Goal: Task Accomplishment & Management: Use online tool/utility

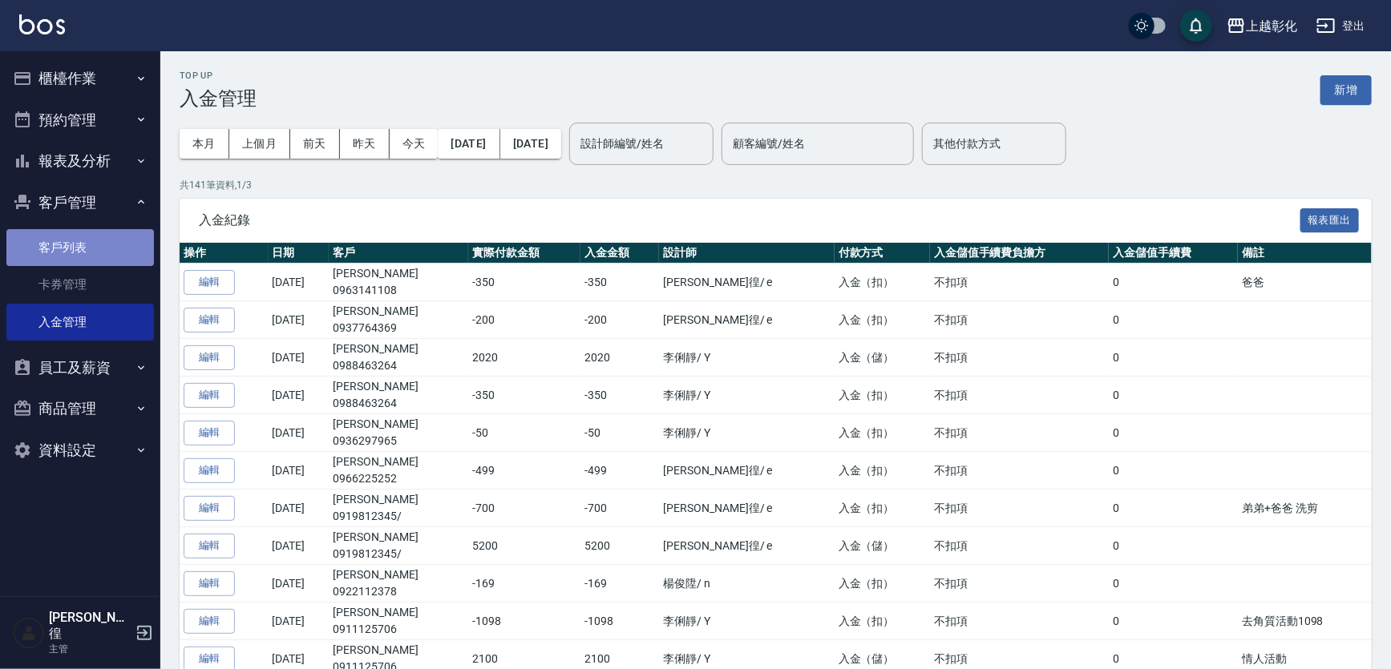
click at [75, 232] on link "客戶列表" at bounding box center [80, 247] width 148 height 37
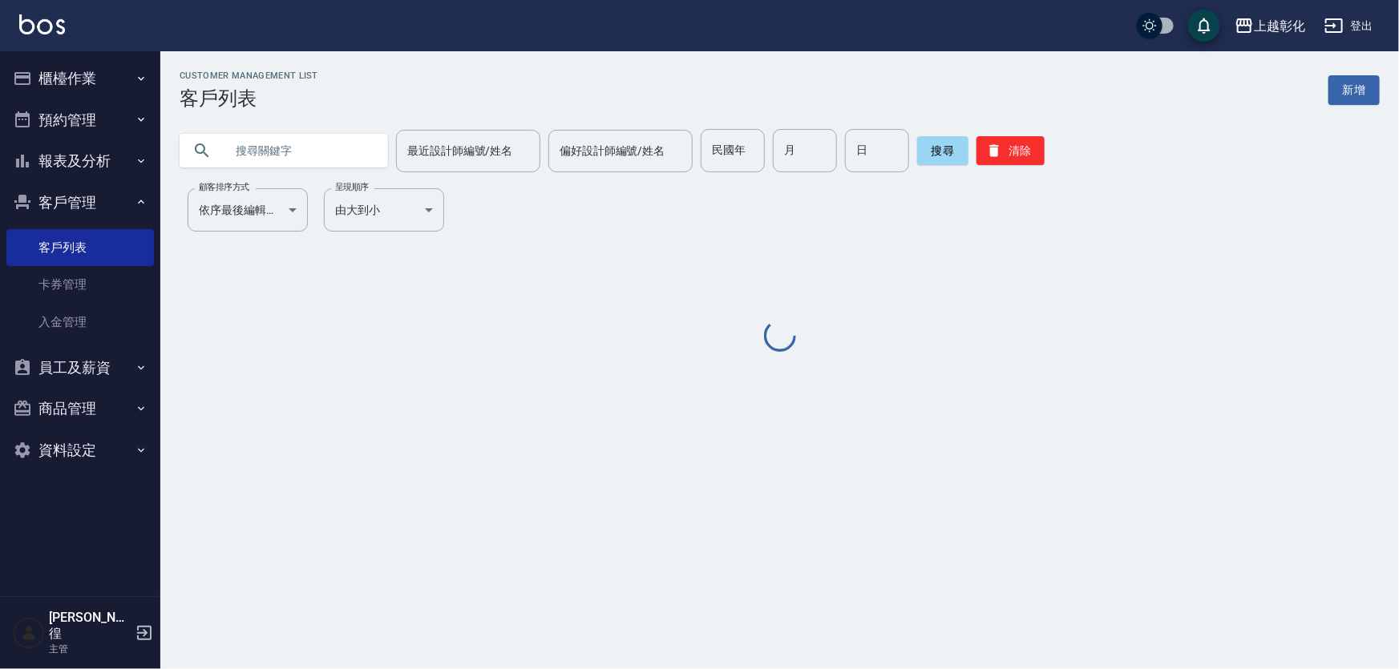
click at [257, 139] on input "text" at bounding box center [299, 150] width 151 height 43
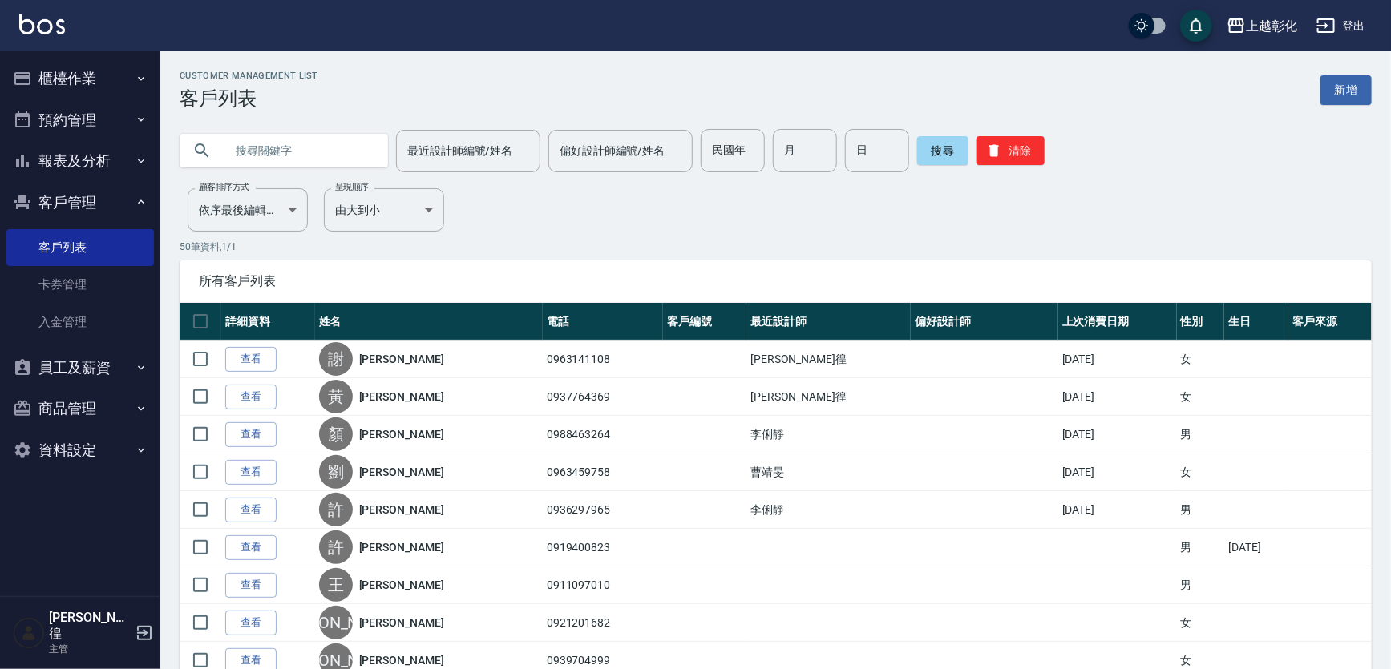
click at [205, 154] on icon at bounding box center [201, 150] width 19 height 19
click at [251, 149] on input "text" at bounding box center [299, 150] width 151 height 43
type input "0917282628"
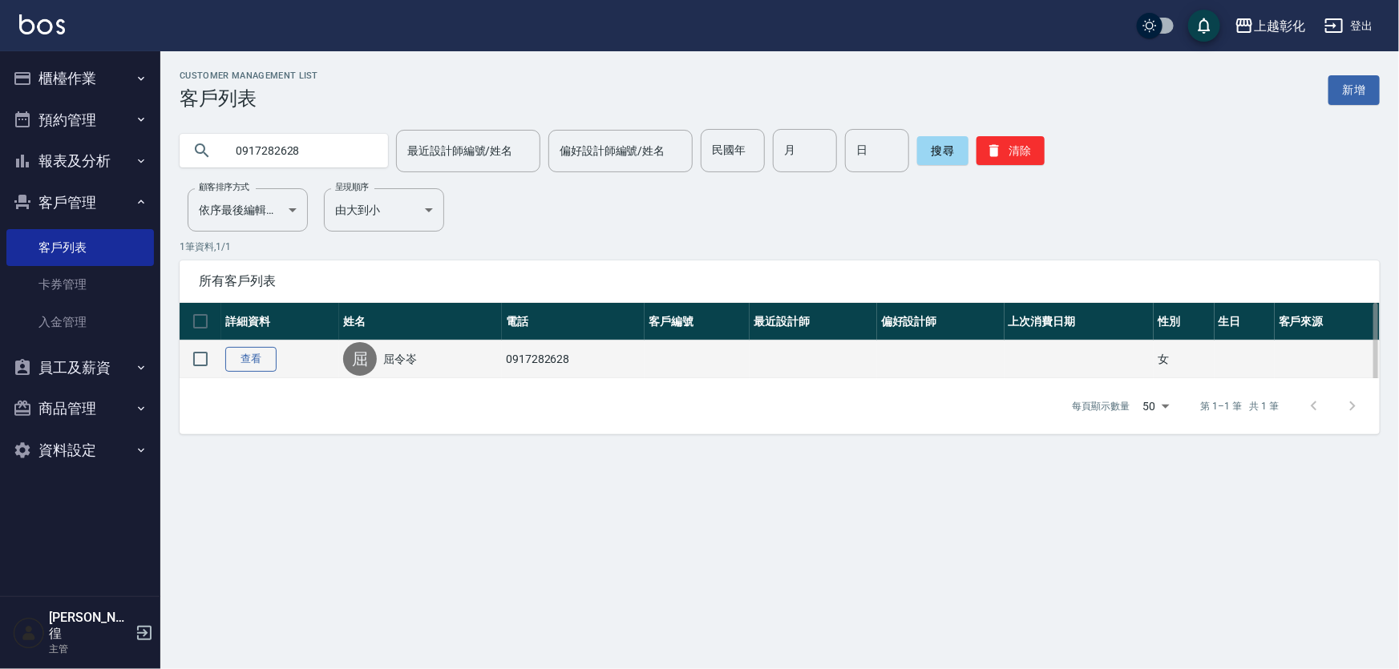
click at [259, 364] on link "查看" at bounding box center [250, 359] width 51 height 25
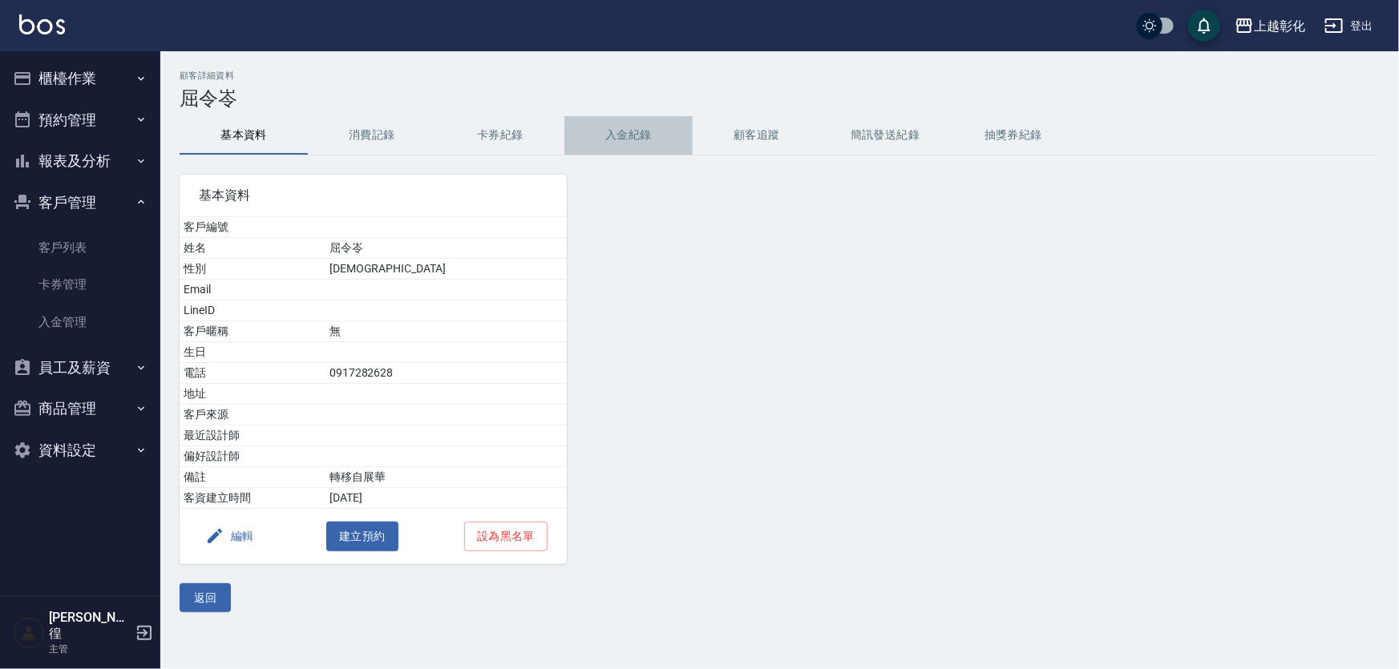
click at [617, 141] on button "入金紀錄" at bounding box center [628, 135] width 128 height 38
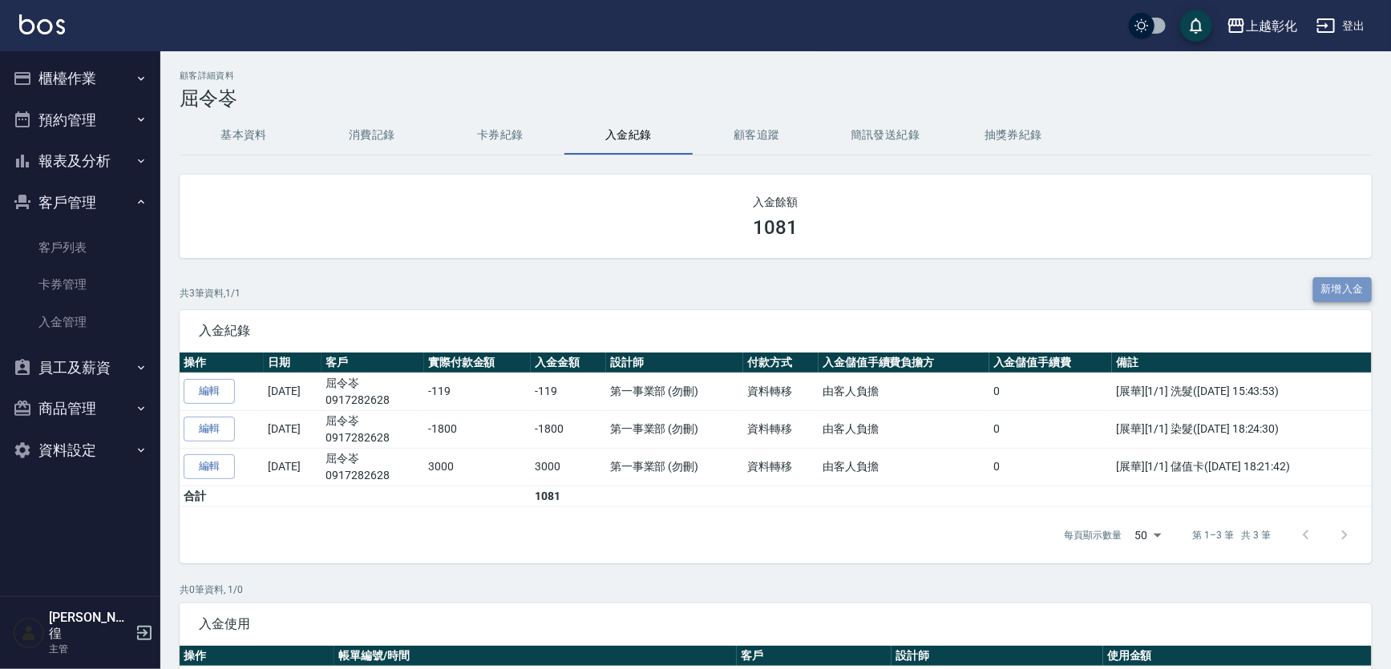
click at [1323, 283] on button "新增入金" at bounding box center [1342, 289] width 59 height 25
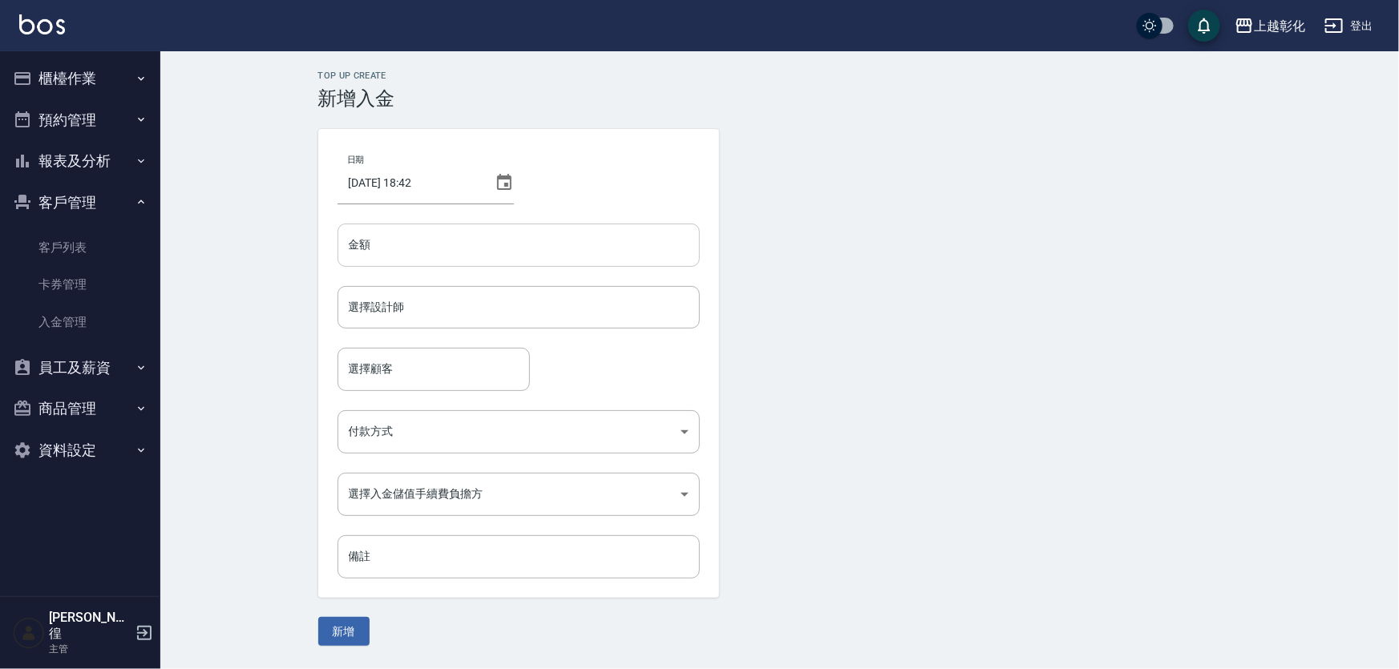
click at [575, 241] on input "金額" at bounding box center [519, 245] width 362 height 43
type input "4"
type input "1000"
click at [427, 305] on input "選擇設計師" at bounding box center [519, 307] width 348 height 28
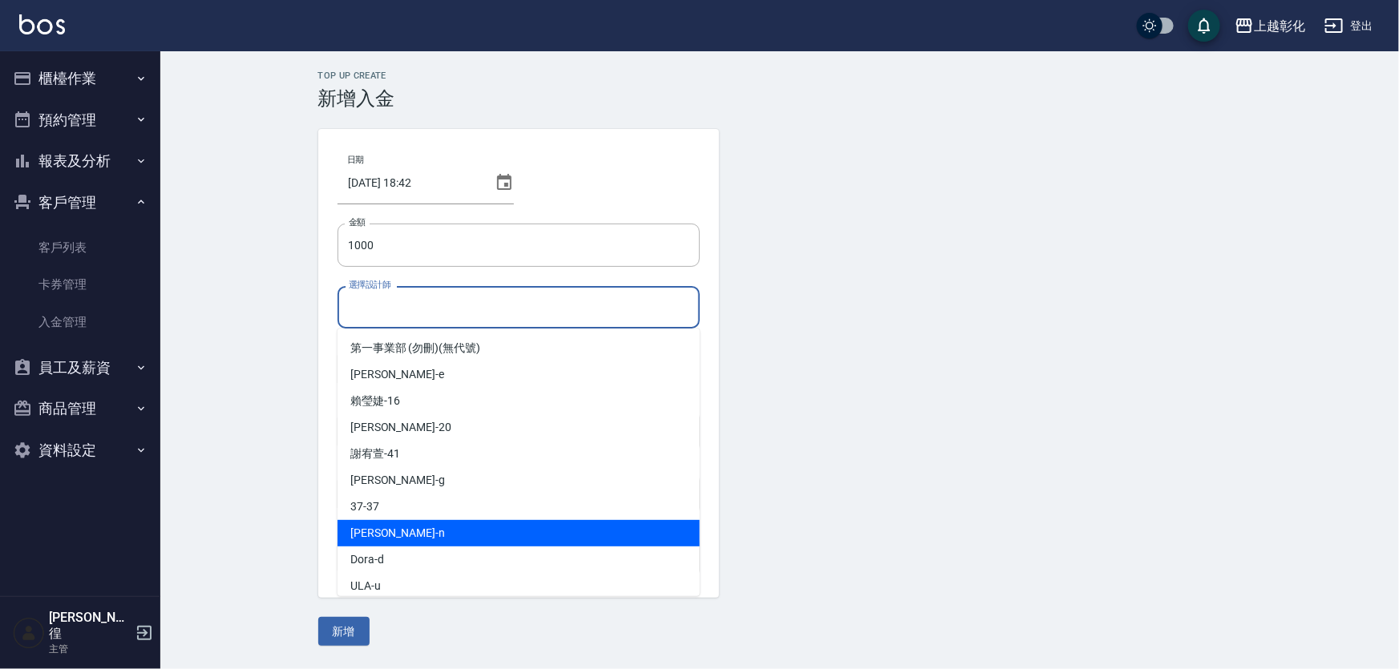
click at [458, 521] on div "yung yung -n" at bounding box center [519, 533] width 362 height 26
type input "yung yung-n"
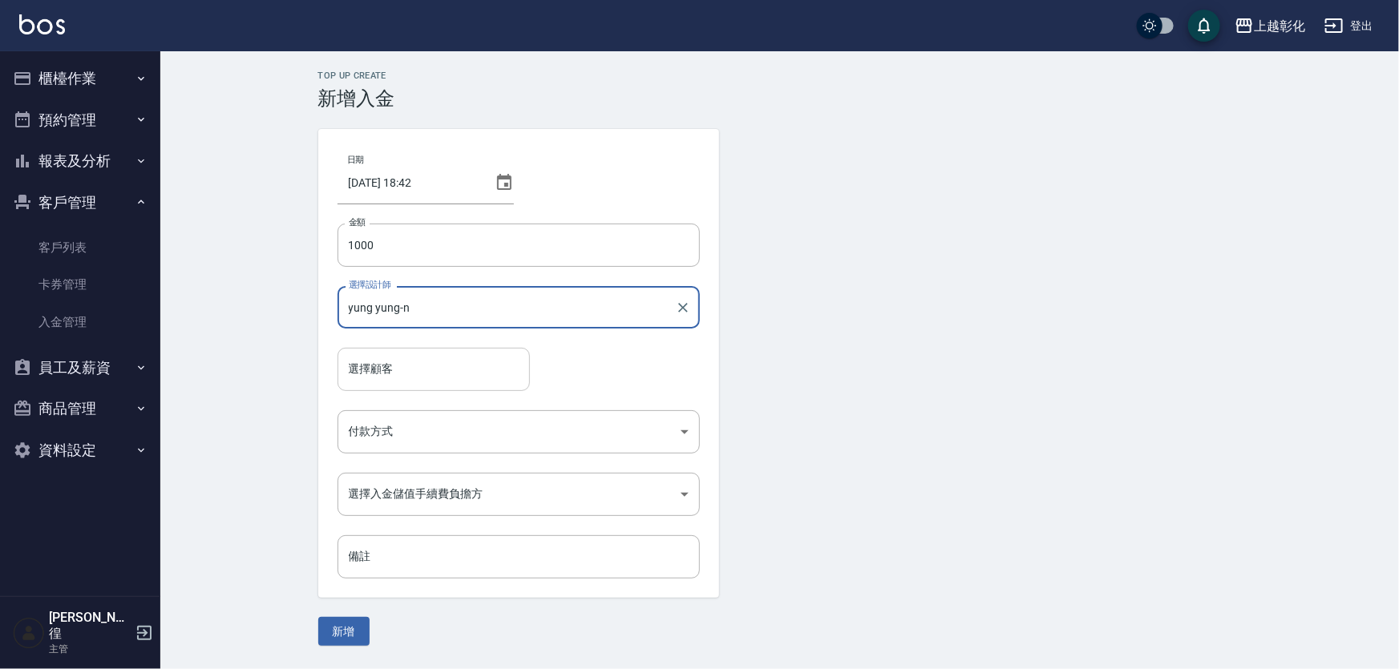
click at [494, 370] on input "選擇顧客" at bounding box center [434, 369] width 178 height 28
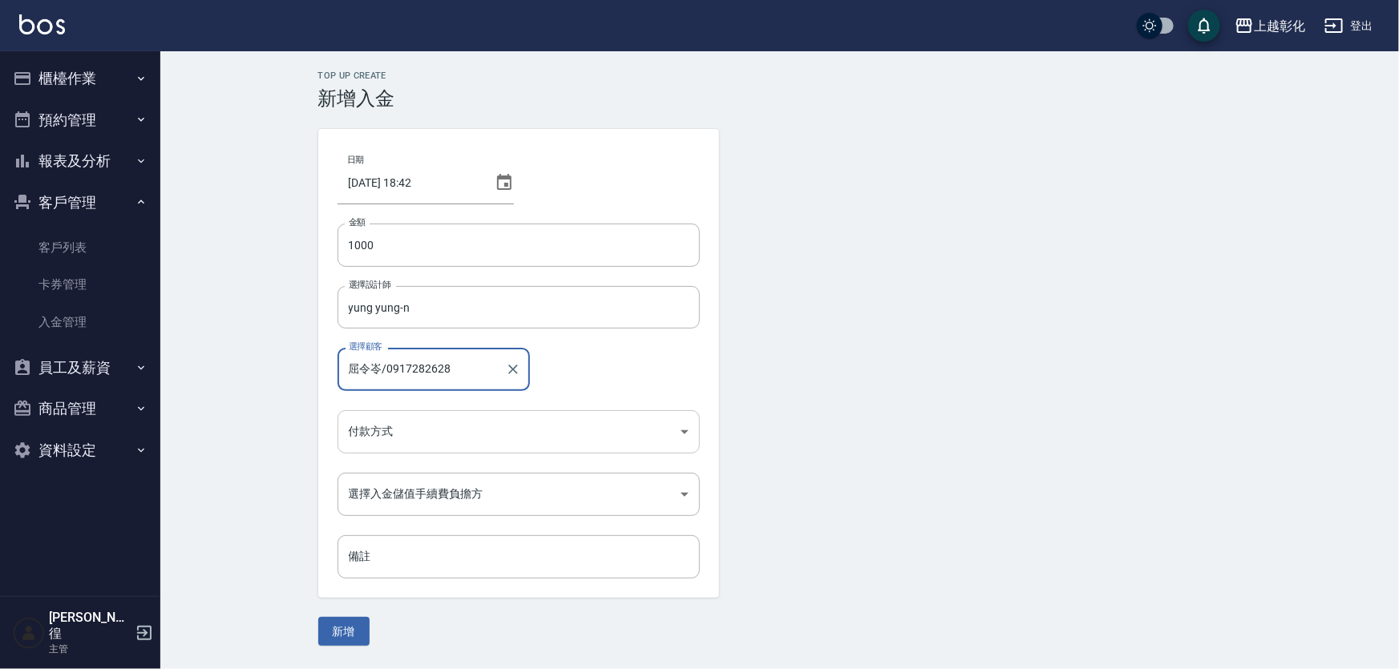
type input "屈令岺/0917282628"
click at [411, 433] on body "上越彰化 登出 櫃檯作業 打帳單 帳單列表 現金收支登錄 材料自購登錄 每日結帳 排班表 現場電腦打卡 預約管理 預約管理 單日預約紀錄 單週預約紀錄 報表及…" at bounding box center [699, 334] width 1399 height 669
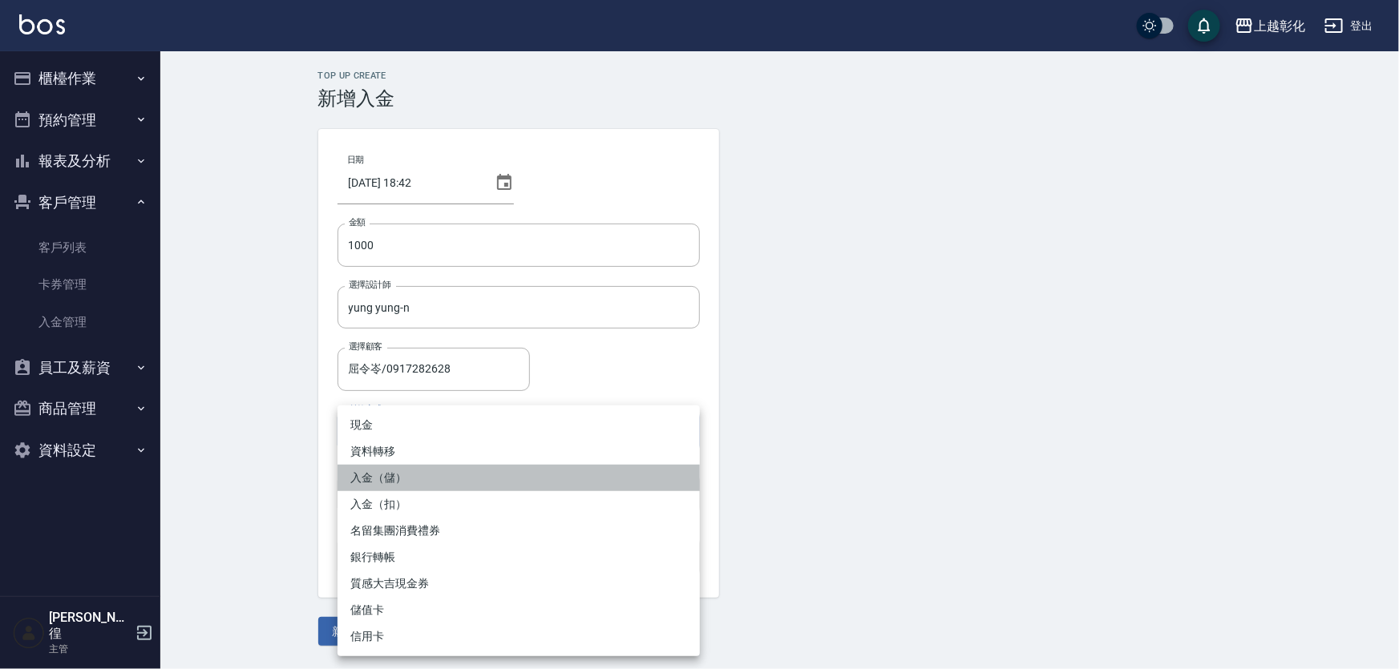
click at [438, 468] on li "入金（儲）" at bounding box center [519, 478] width 362 height 26
type input "入金（儲）"
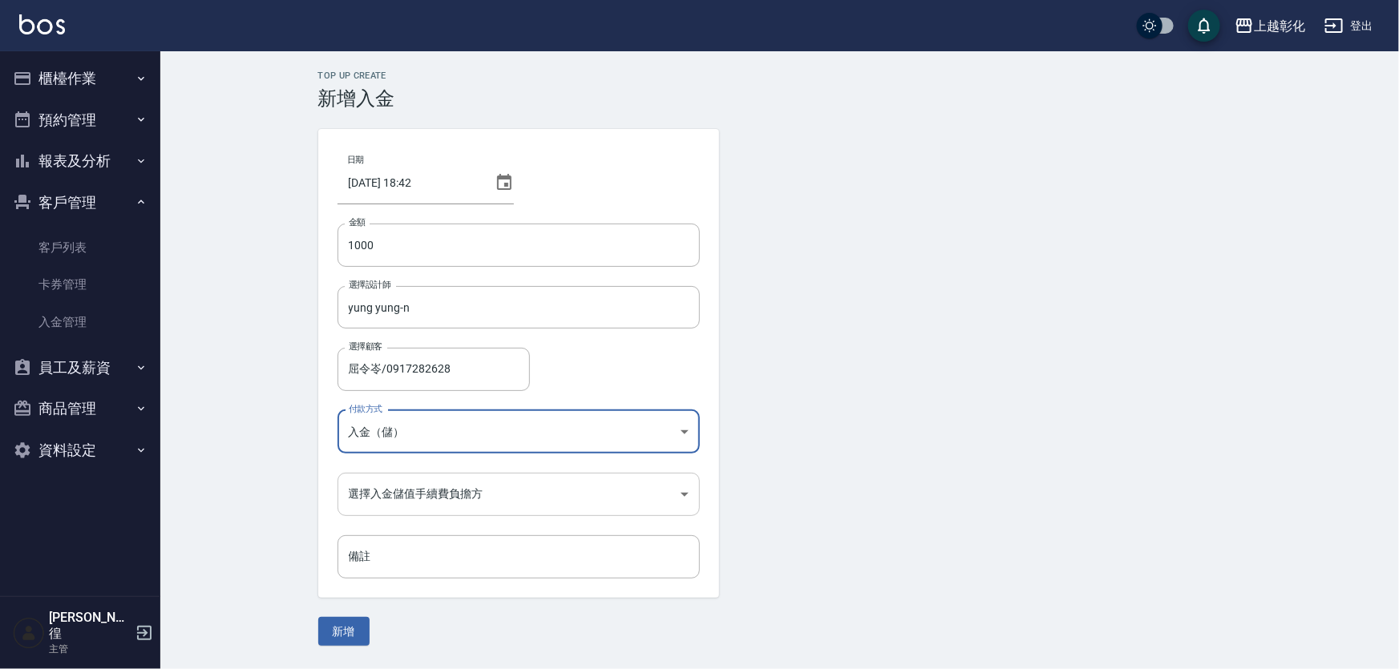
click at [400, 495] on body "上越彰化 登出 櫃檯作業 打帳單 帳單列表 現金收支登錄 材料自購登錄 每日結帳 排班表 現場電腦打卡 預約管理 預約管理 單日預約紀錄 單週預約紀錄 報表及…" at bounding box center [699, 334] width 1399 height 669
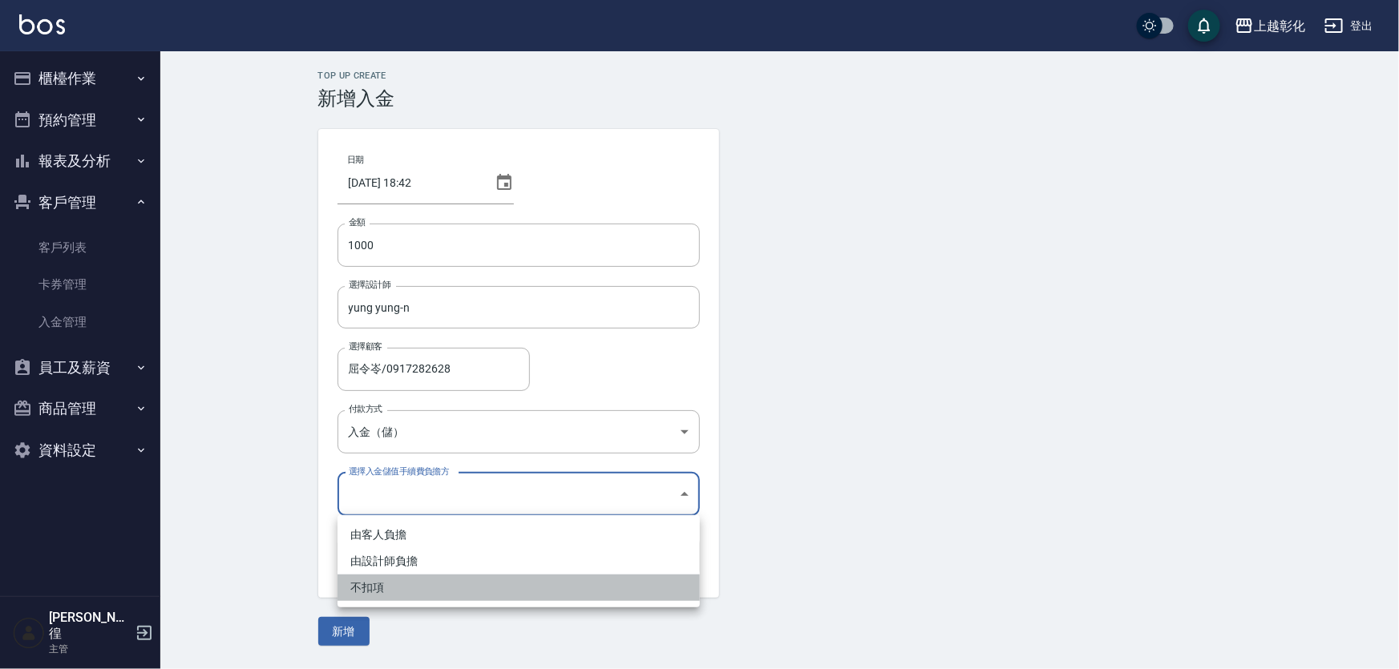
click at [422, 583] on li "不扣項" at bounding box center [519, 588] width 362 height 26
type input "WITHOUTHANDLINGFEE"
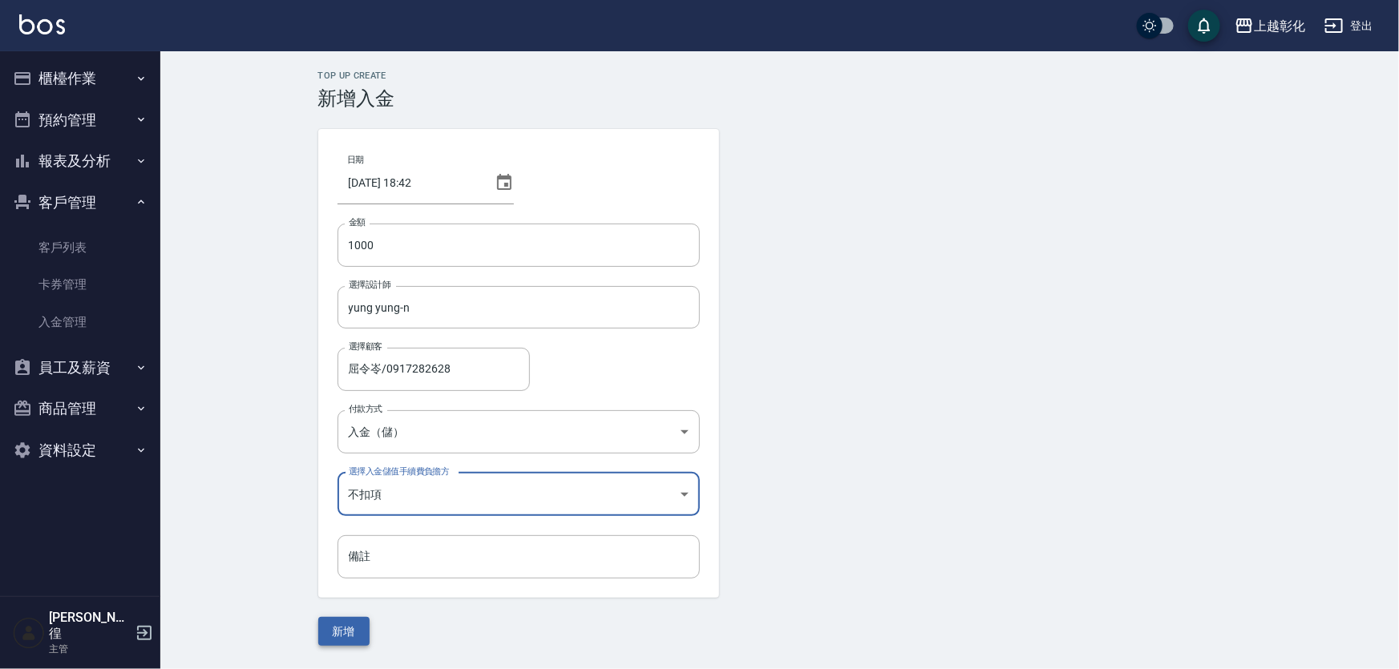
click at [326, 630] on button "新增" at bounding box center [343, 632] width 51 height 30
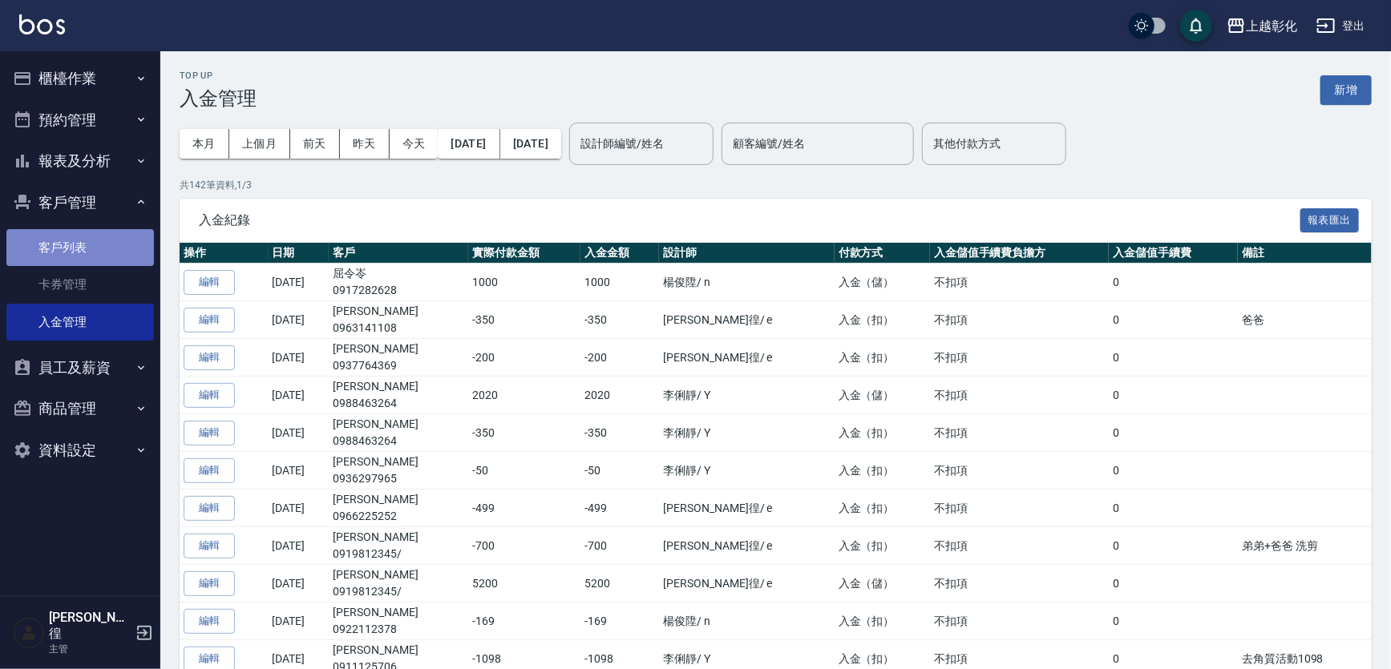
click at [77, 265] on link "客戶列表" at bounding box center [80, 247] width 148 height 37
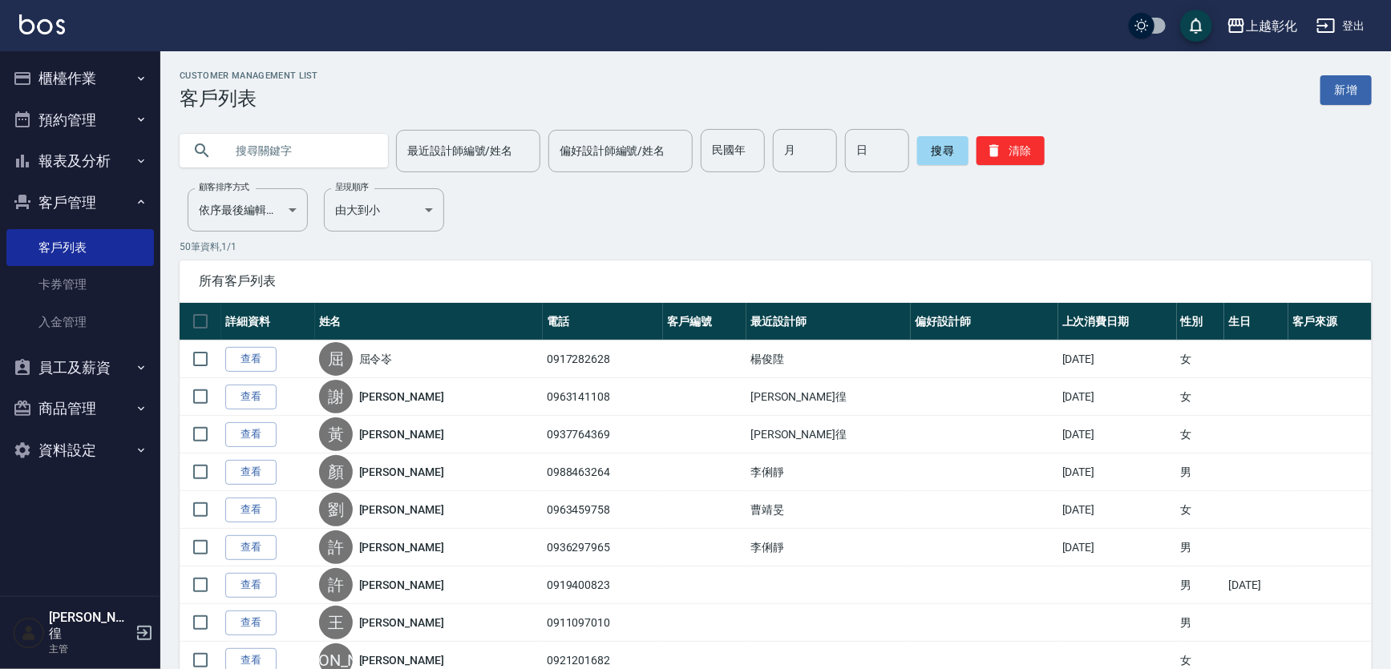
click at [257, 146] on input "text" at bounding box center [299, 150] width 151 height 43
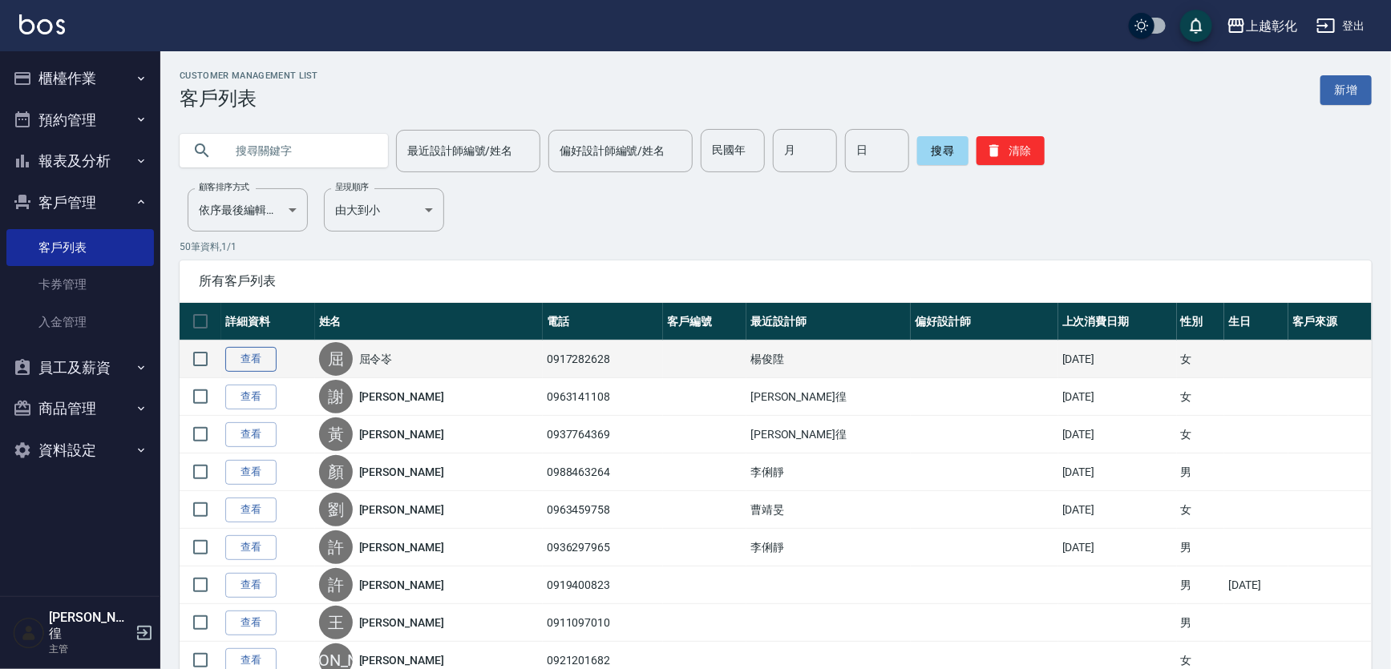
click at [253, 368] on link "查看" at bounding box center [250, 359] width 51 height 25
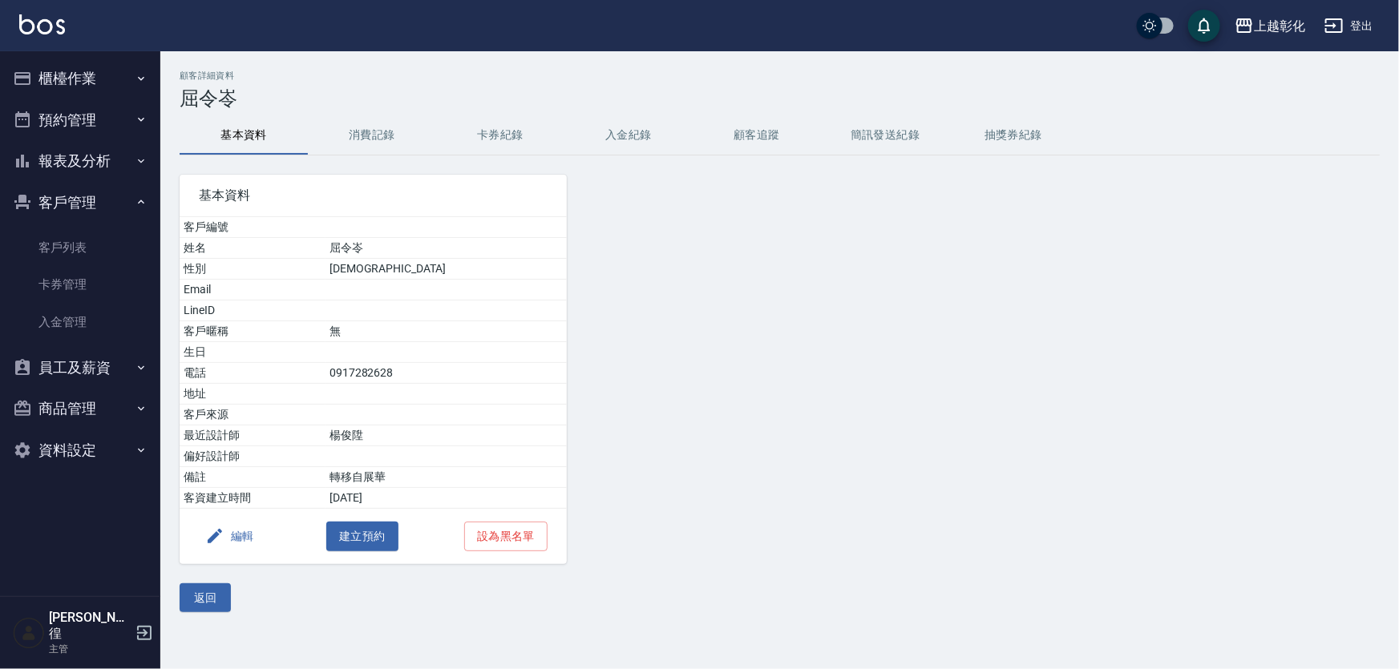
drag, startPoint x: 653, startPoint y: 139, endPoint x: 716, endPoint y: 156, distance: 65.5
click at [653, 139] on button "入金紀錄" at bounding box center [628, 135] width 128 height 38
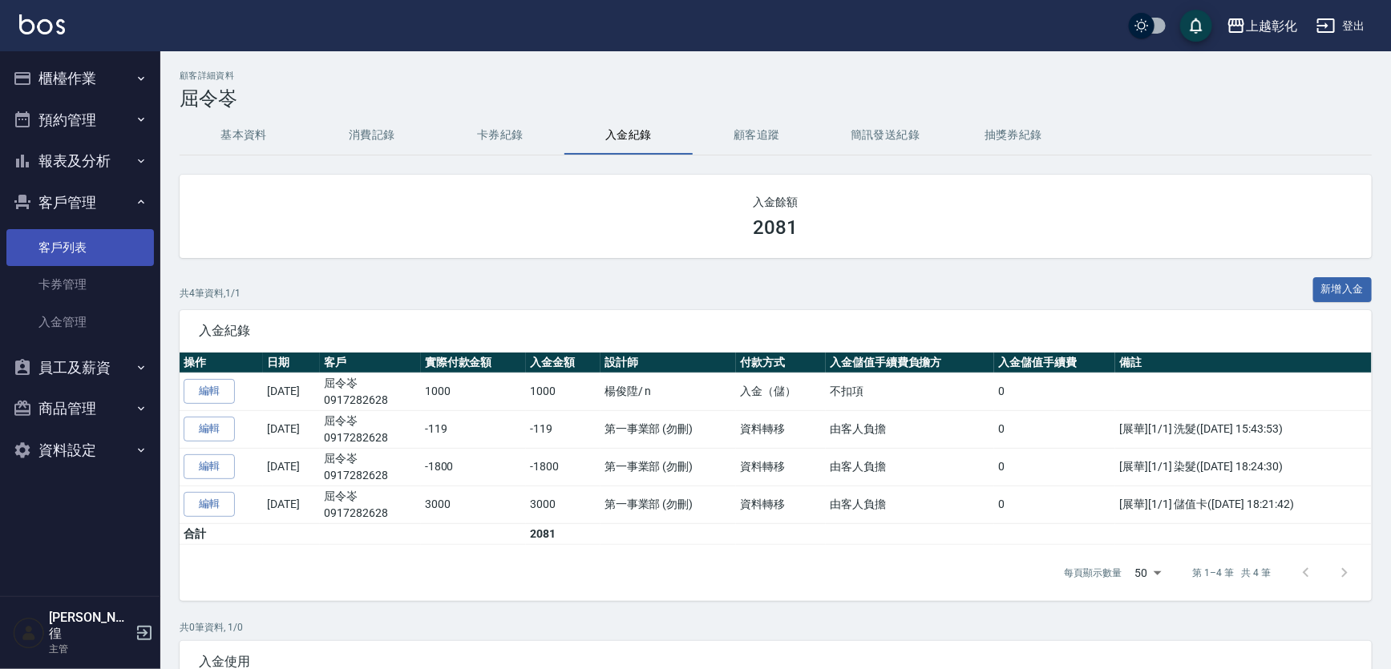
click at [100, 237] on link "客戶列表" at bounding box center [80, 247] width 148 height 37
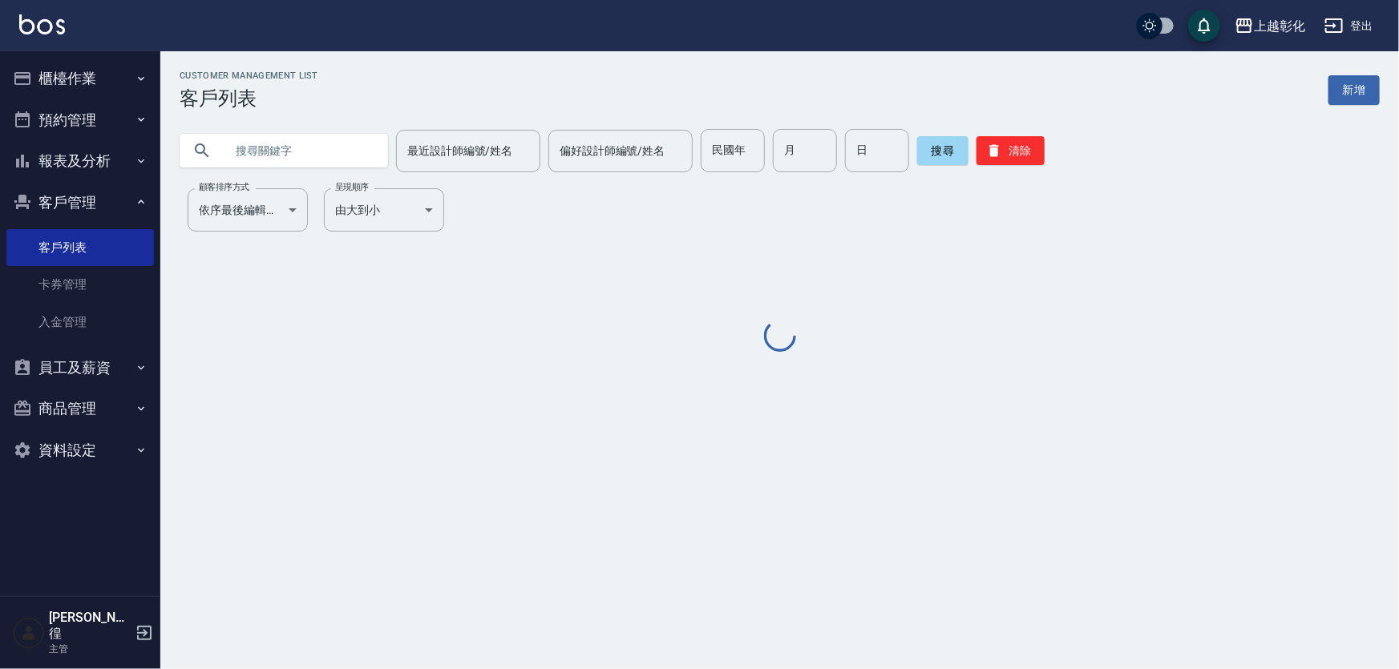
click at [288, 155] on input "text" at bounding box center [299, 150] width 151 height 43
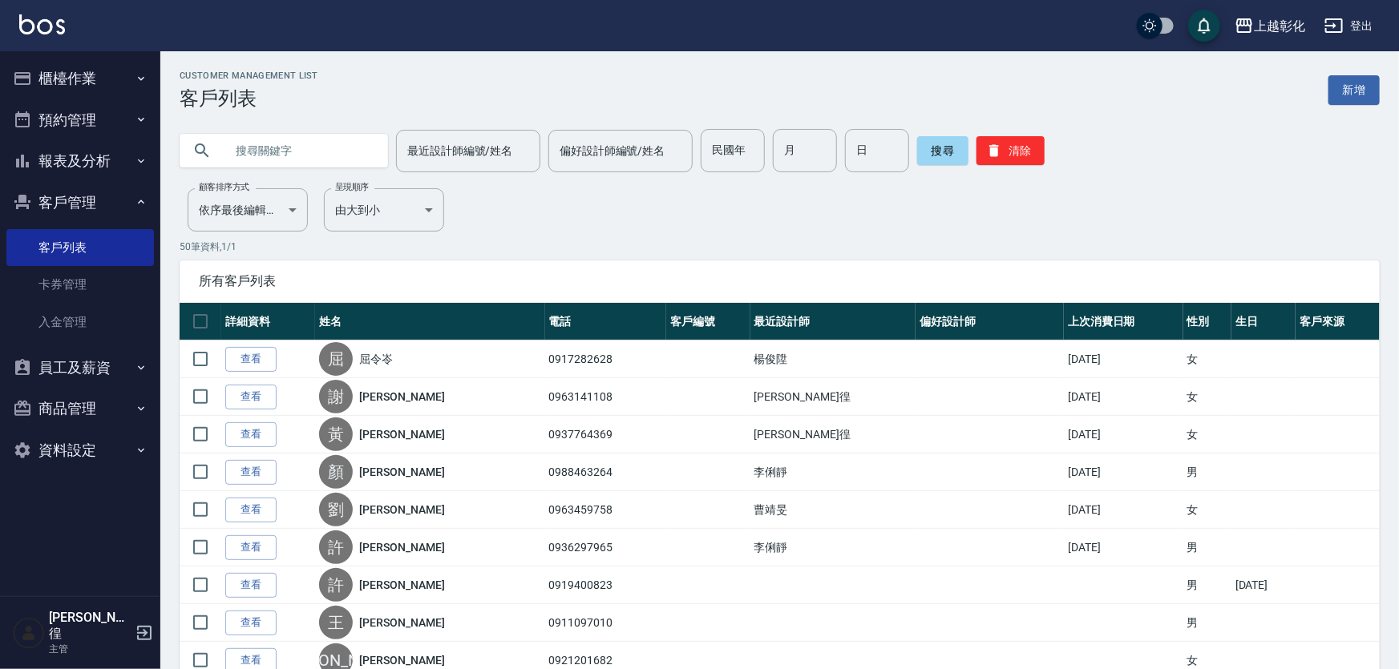
click at [288, 155] on input "text" at bounding box center [299, 150] width 151 height 43
click at [288, 156] on input "text" at bounding box center [299, 150] width 151 height 43
click at [258, 378] on td "查看" at bounding box center [268, 360] width 94 height 38
click at [240, 363] on link "查看" at bounding box center [250, 359] width 51 height 25
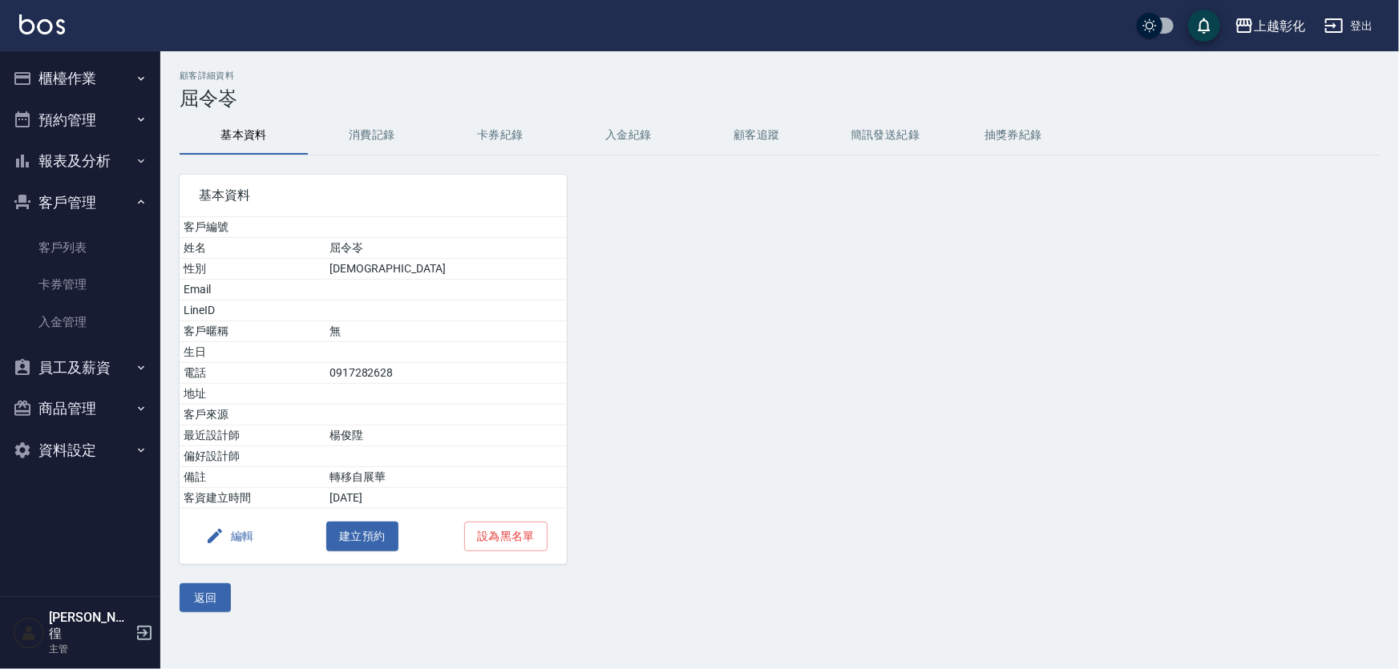
click at [629, 130] on button "入金紀錄" at bounding box center [628, 135] width 128 height 38
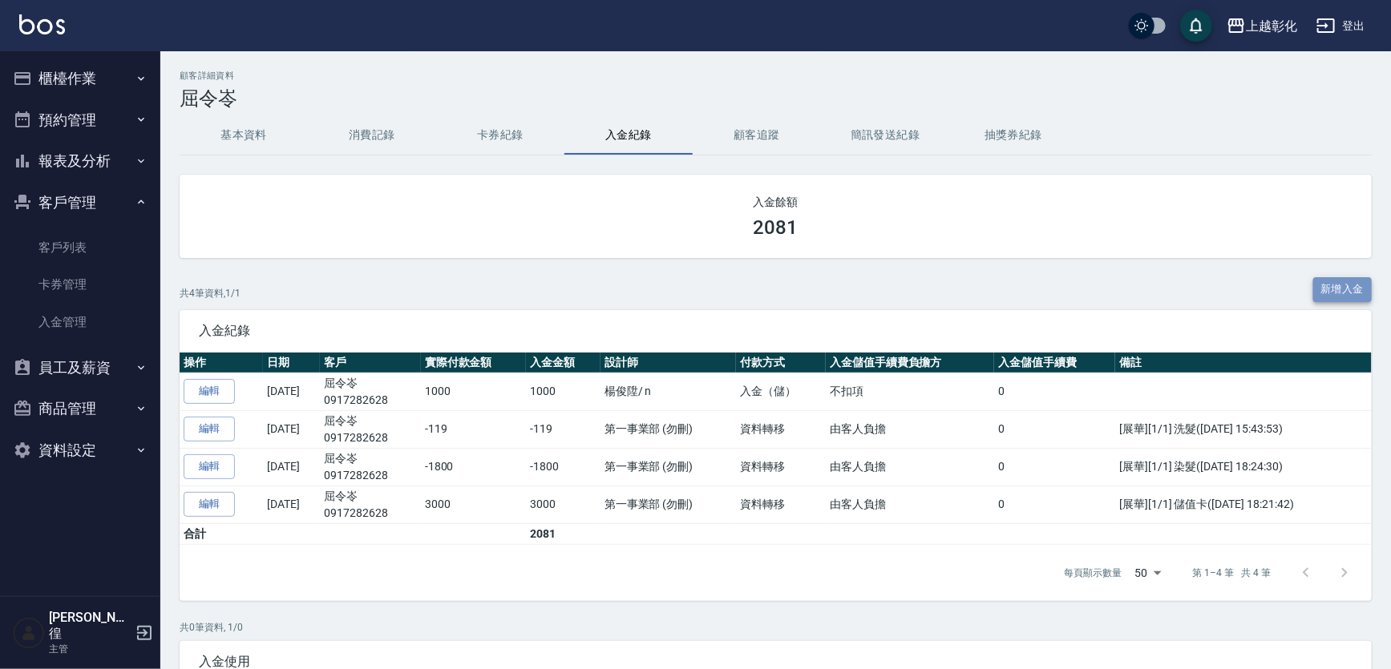
click at [1313, 286] on button "新增入金" at bounding box center [1342, 289] width 59 height 25
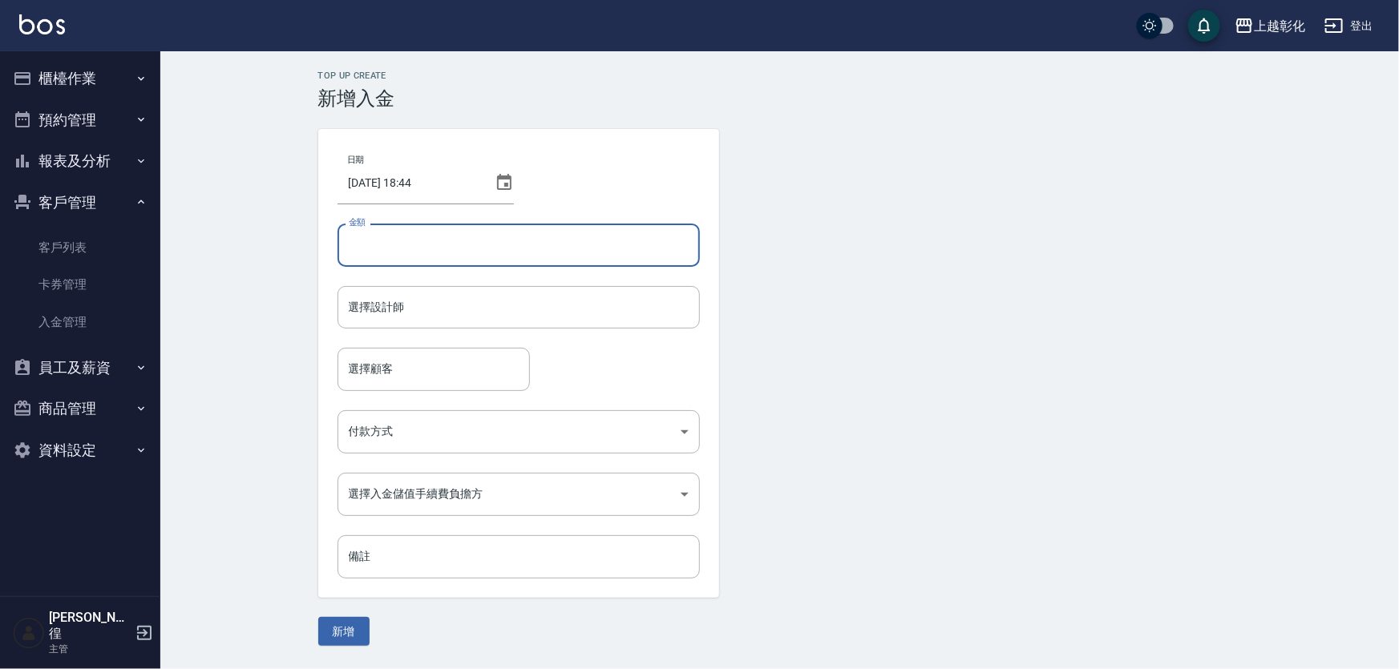
click at [499, 241] on input "金額" at bounding box center [519, 245] width 362 height 43
type input "-1599"
click at [370, 301] on div "選擇設計師 選擇設計師" at bounding box center [519, 307] width 362 height 42
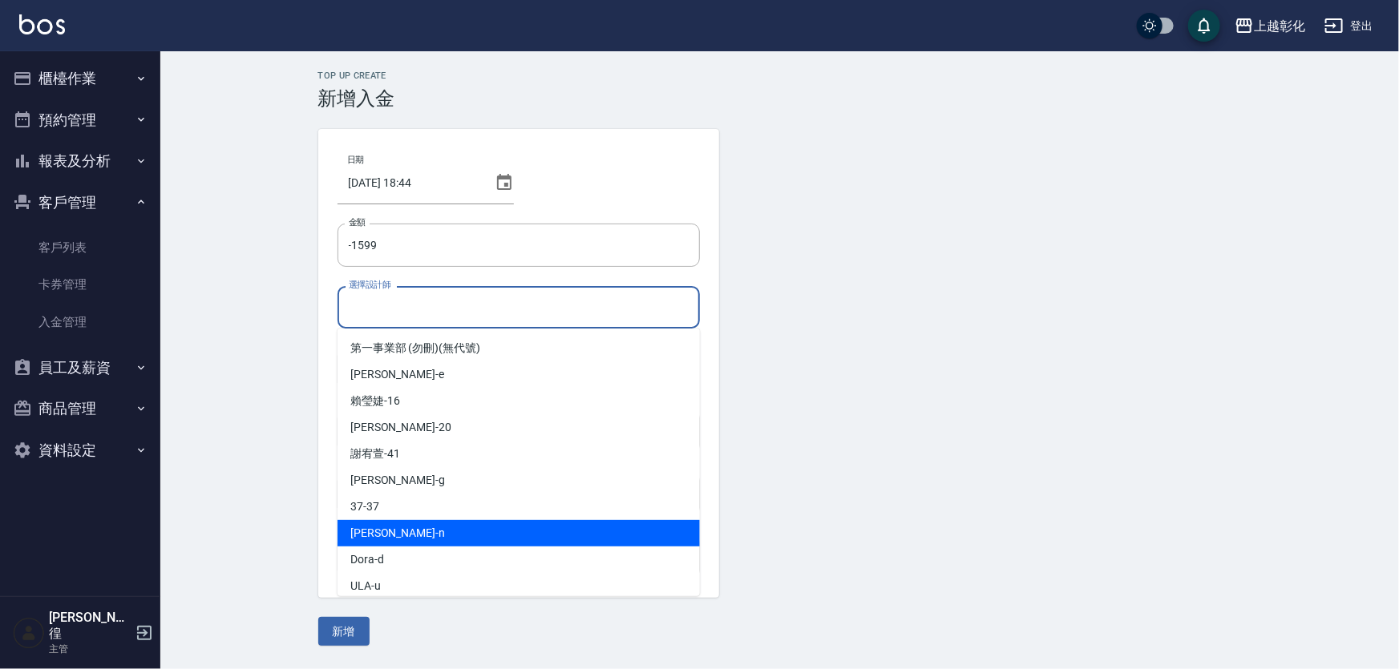
click at [439, 529] on div "yung yung -n" at bounding box center [519, 533] width 362 height 26
type input "yung yung-n"
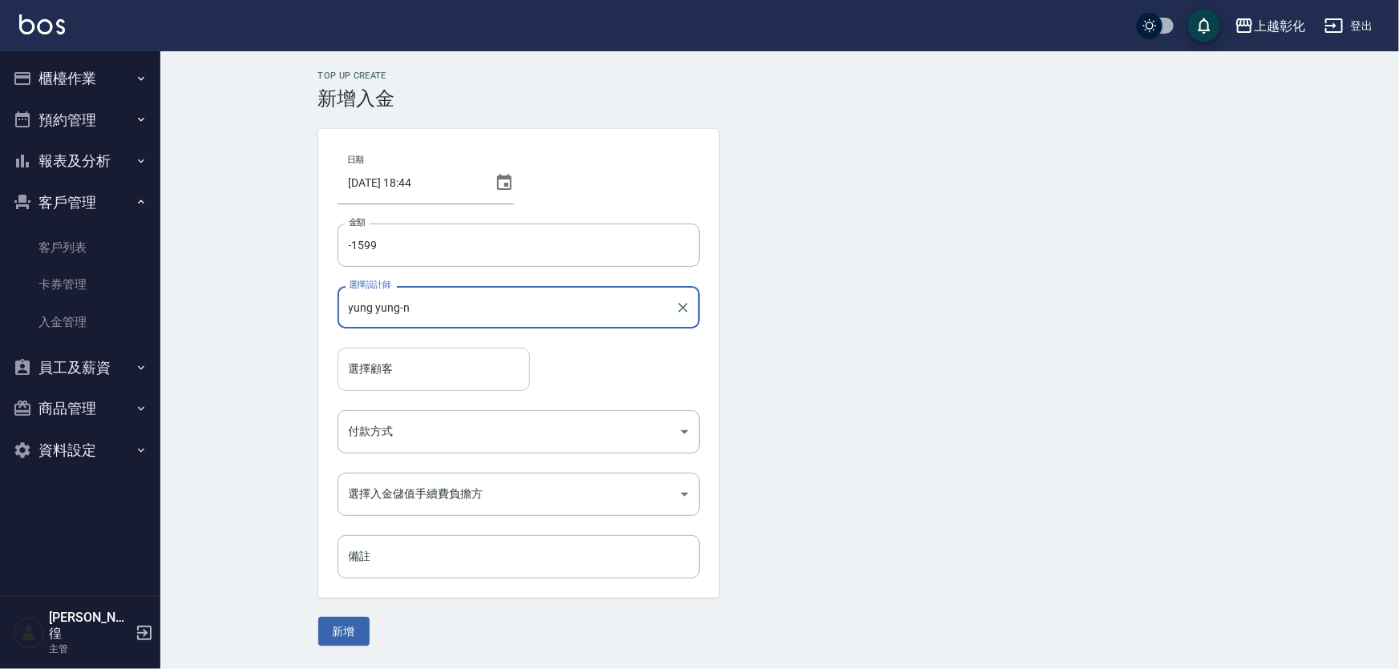
drag, startPoint x: 398, startPoint y: 359, endPoint x: 407, endPoint y: 361, distance: 9.8
click at [398, 360] on input "選擇顧客" at bounding box center [434, 369] width 178 height 28
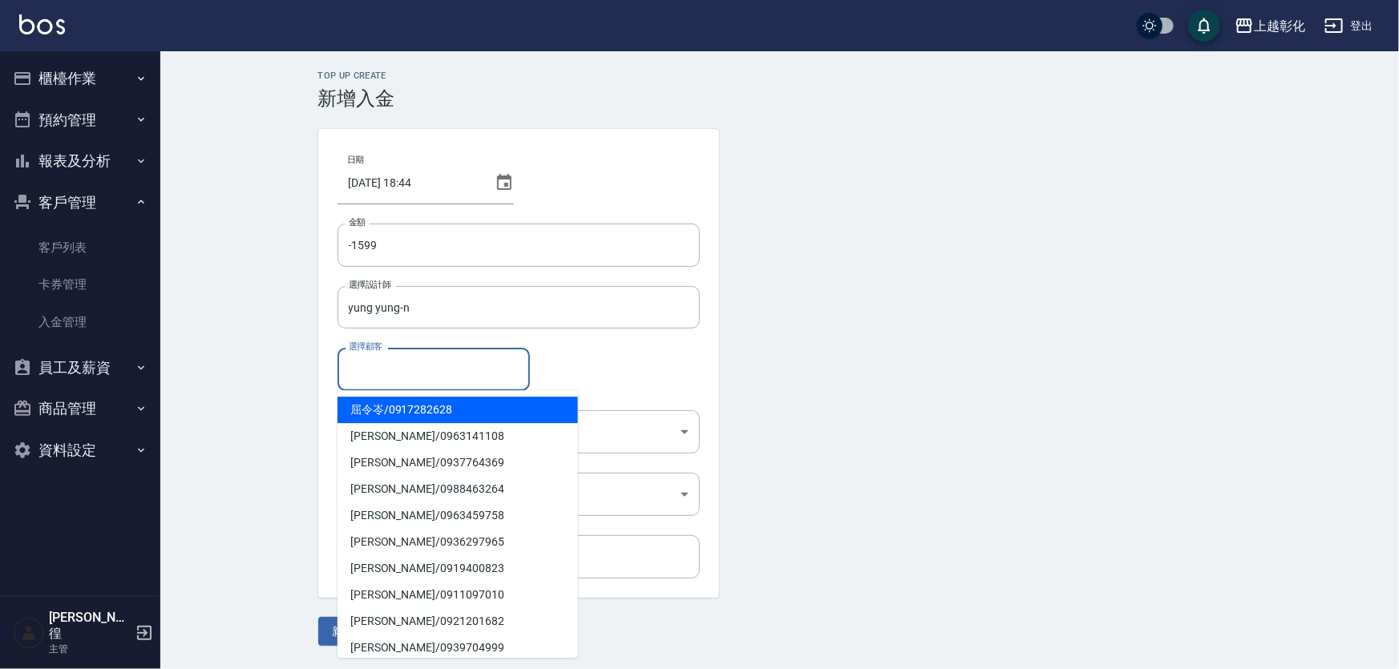
click at [411, 408] on span "屈令岺 / 0917282628" at bounding box center [458, 410] width 241 height 26
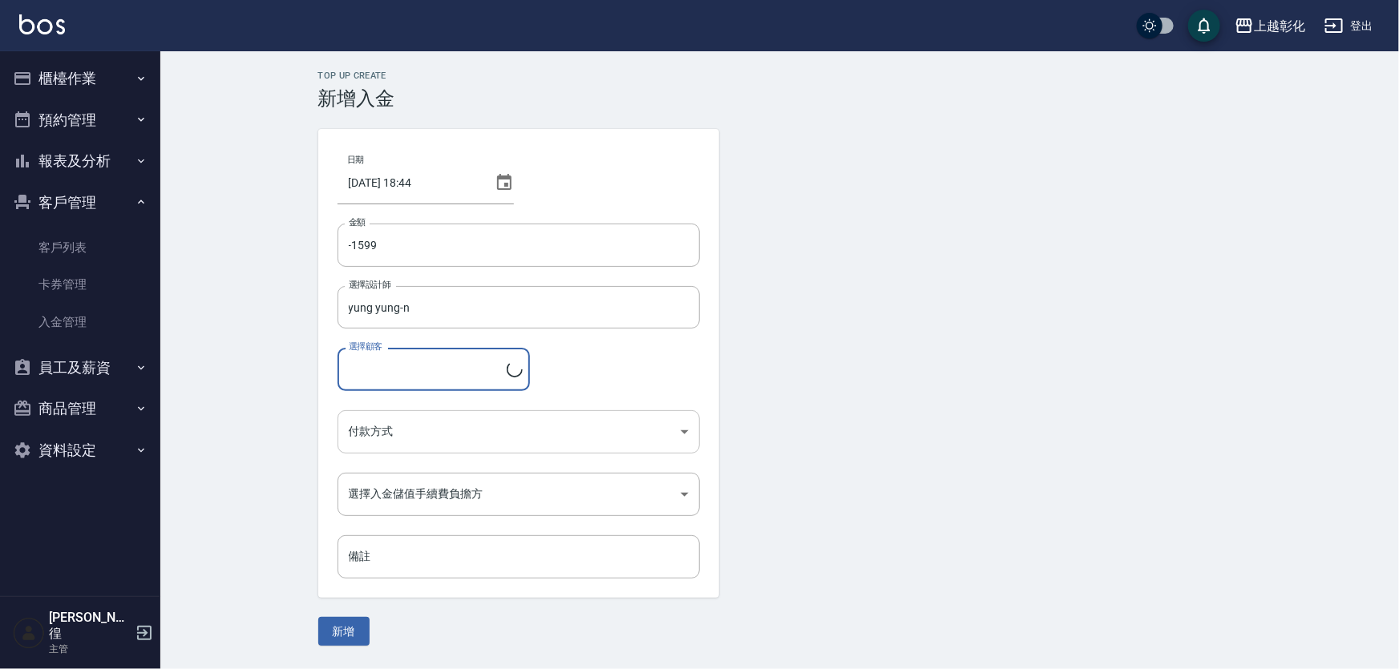
type input "屈令岺/0917282628"
click at [448, 414] on body "上越彰化 登出 櫃檯作業 打帳單 帳單列表 現金收支登錄 材料自購登錄 每日結帳 排班表 現場電腦打卡 預約管理 預約管理 單日預約紀錄 單週預約紀錄 報表及…" at bounding box center [699, 334] width 1399 height 669
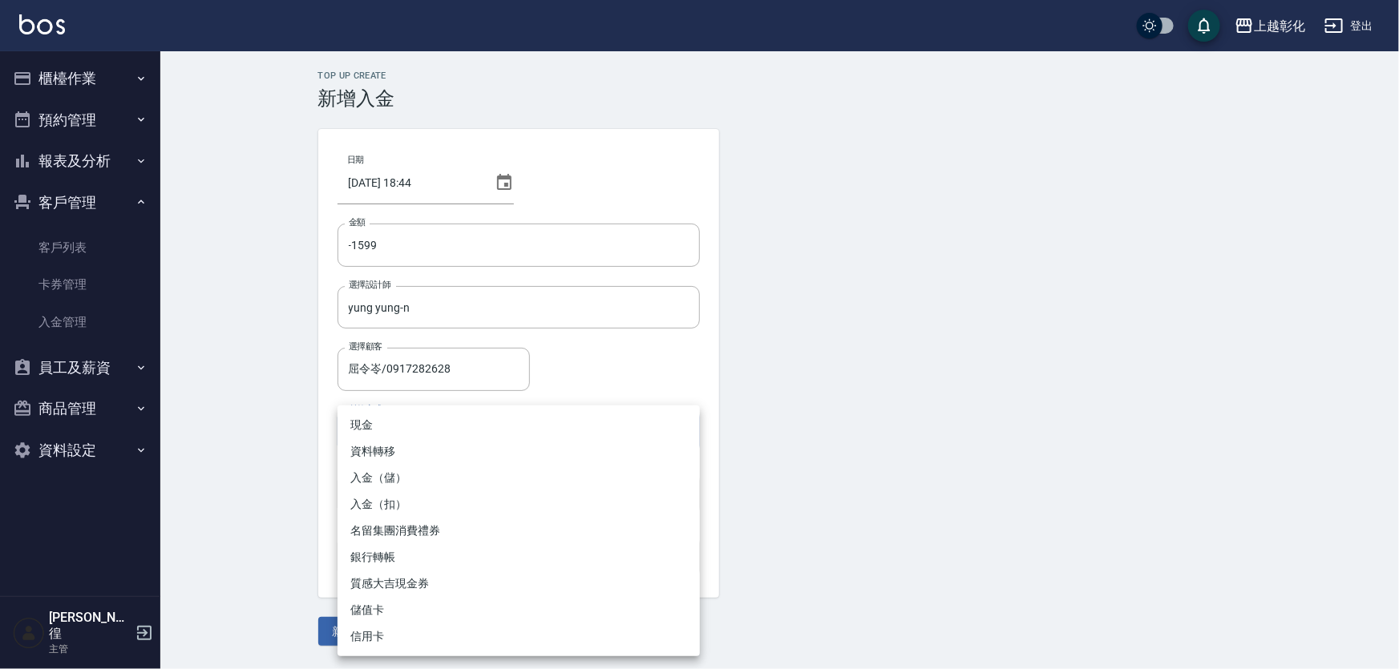
click at [440, 495] on li "入金（扣）" at bounding box center [519, 504] width 362 height 26
type input "入金（扣）"
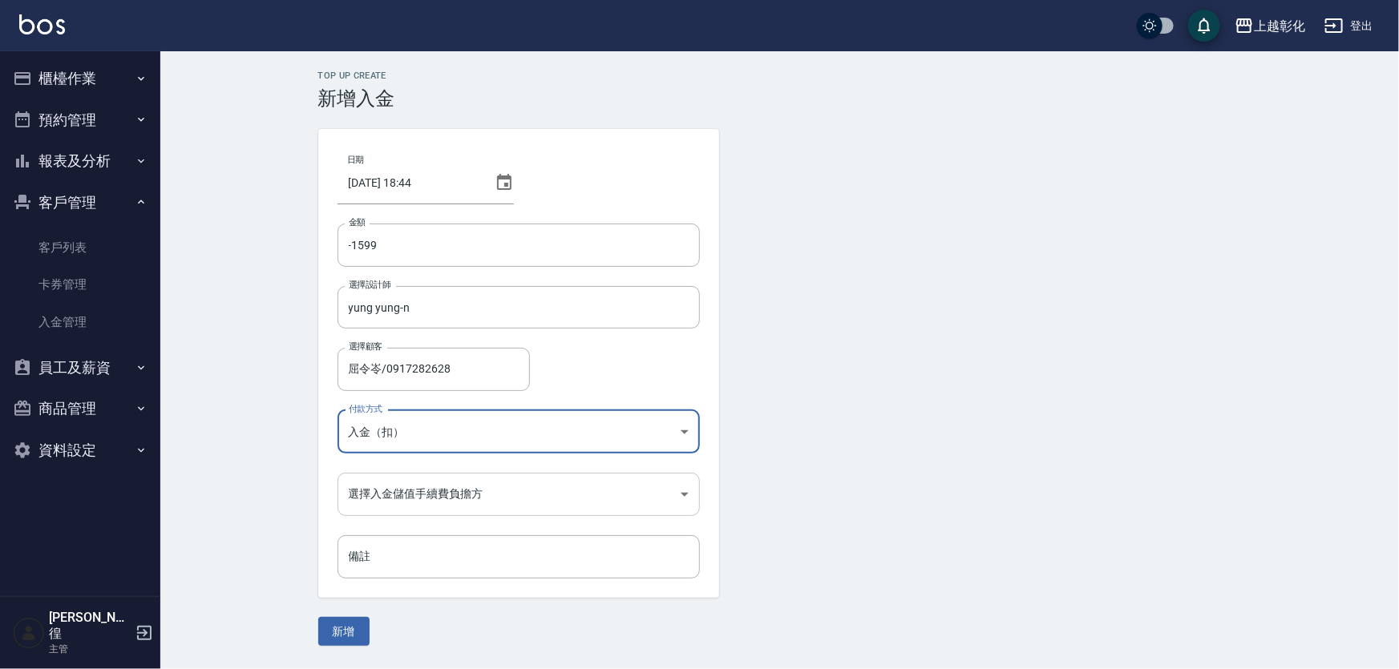
click at [414, 498] on body "上越彰化 登出 櫃檯作業 打帳單 帳單列表 現金收支登錄 材料自購登錄 每日結帳 排班表 現場電腦打卡 預約管理 預約管理 單日預約紀錄 單週預約紀錄 報表及…" at bounding box center [699, 334] width 1399 height 669
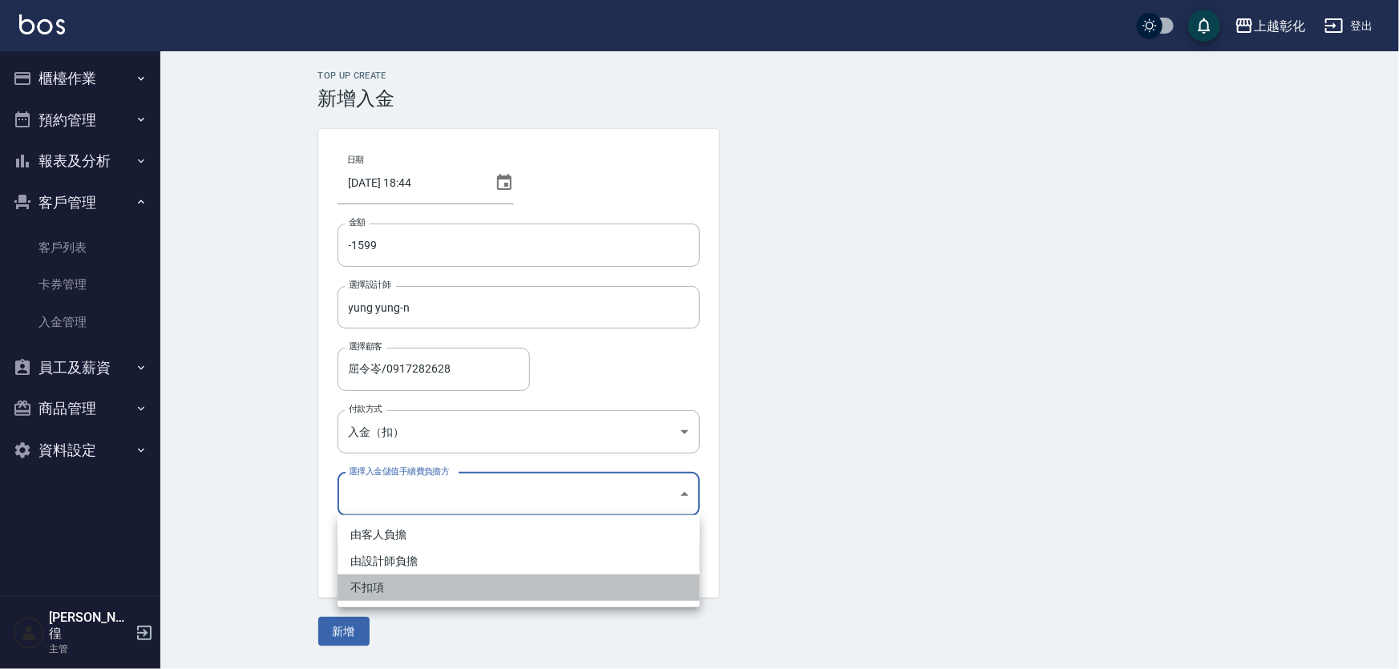
click at [438, 581] on li "不扣項" at bounding box center [519, 588] width 362 height 26
type input "WITHOUTHANDLINGFEE"
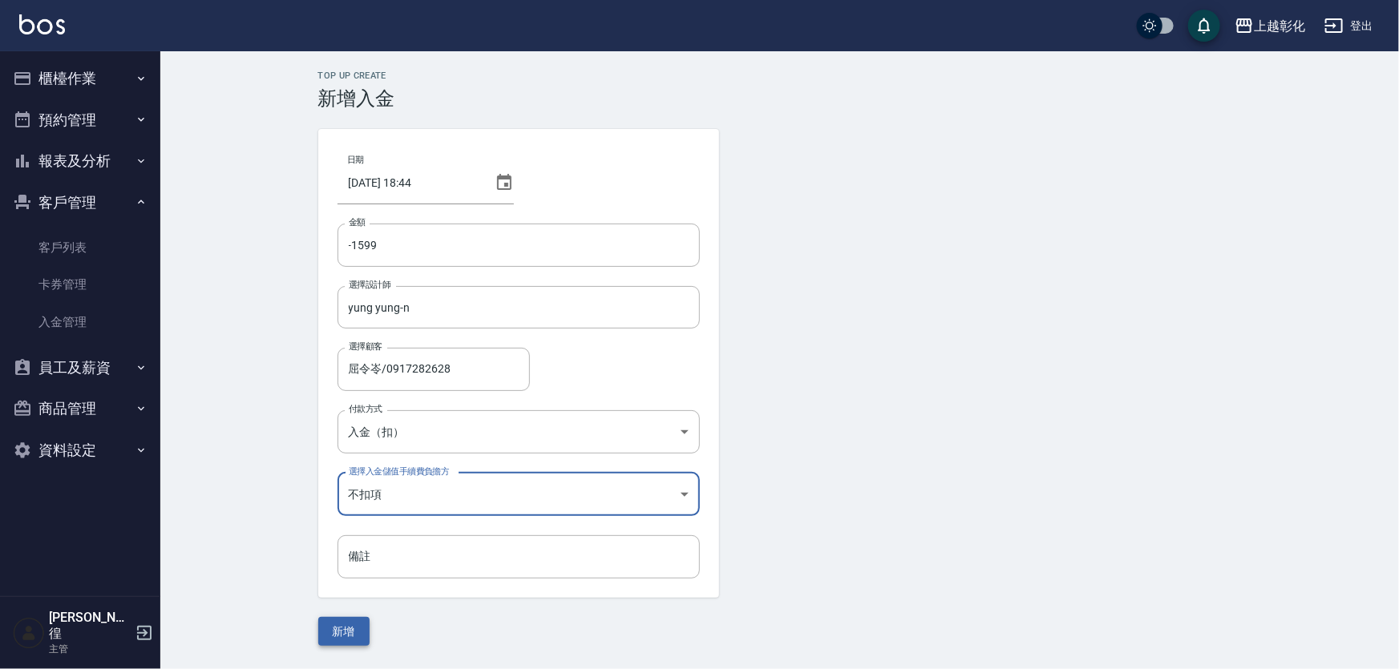
click at [323, 637] on button "新增" at bounding box center [343, 632] width 51 height 30
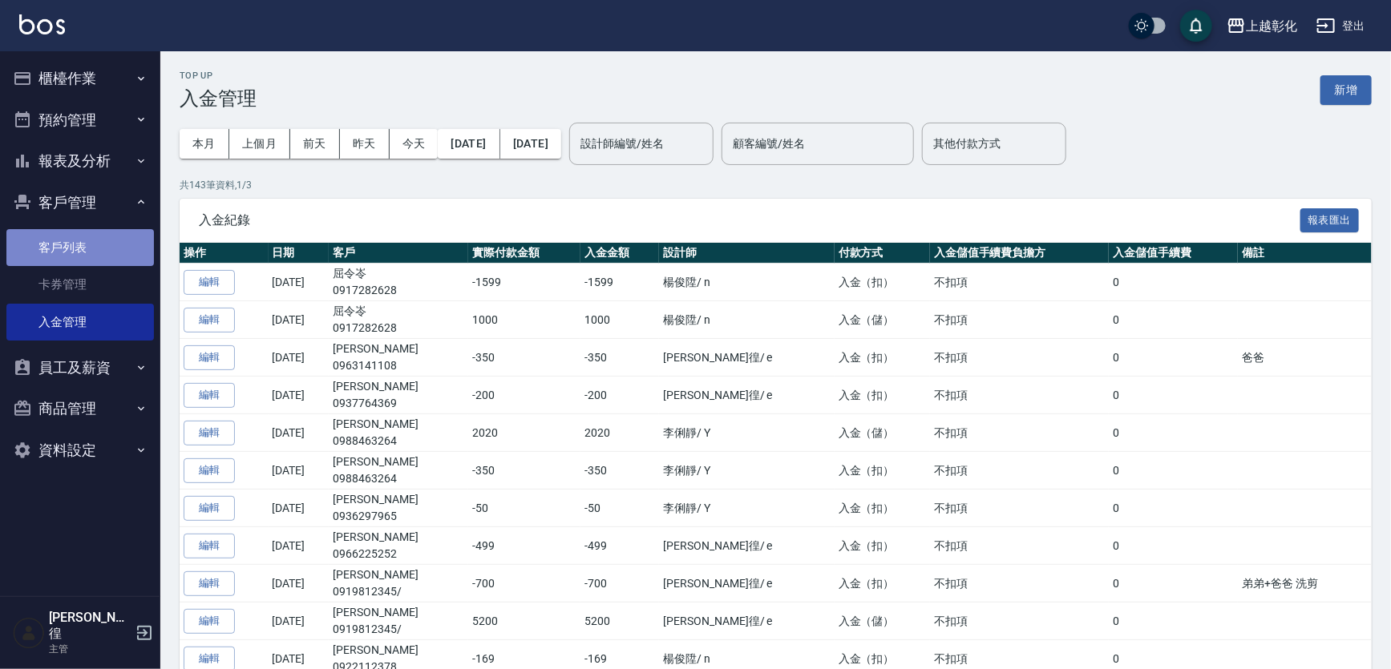
click at [38, 264] on link "客戶列表" at bounding box center [80, 247] width 148 height 37
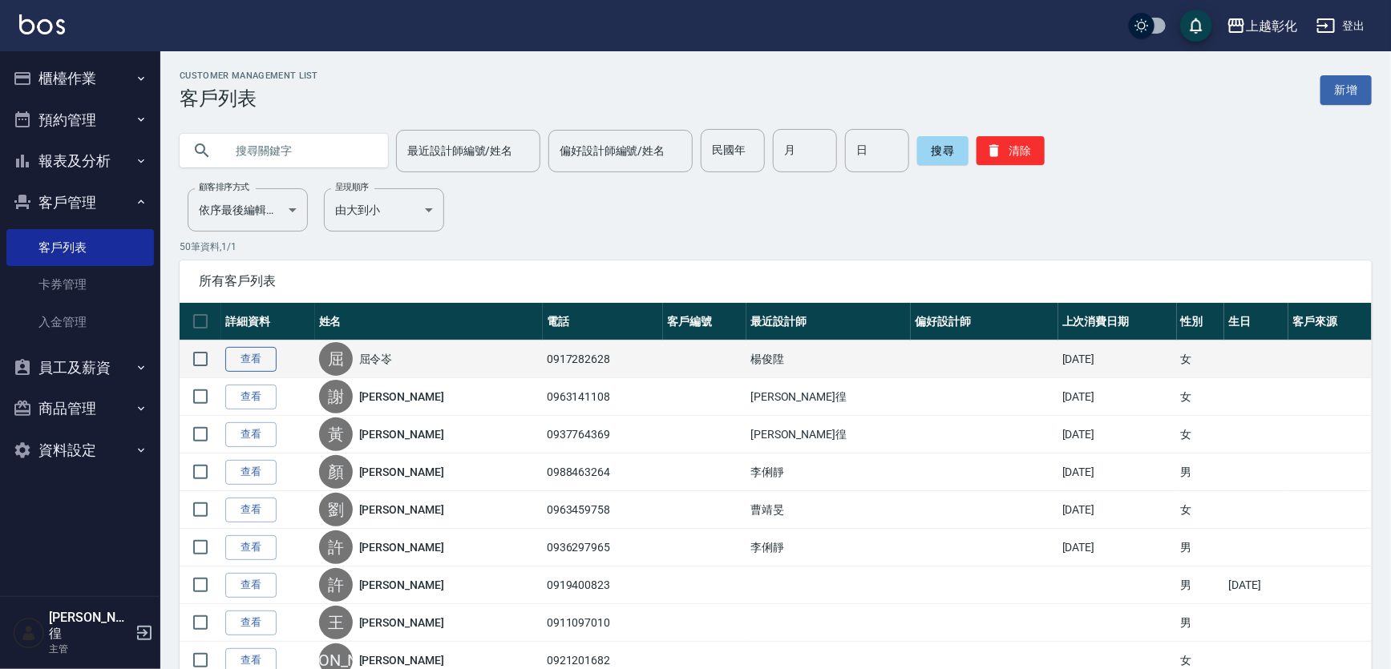
click at [261, 352] on link "查看" at bounding box center [250, 359] width 51 height 25
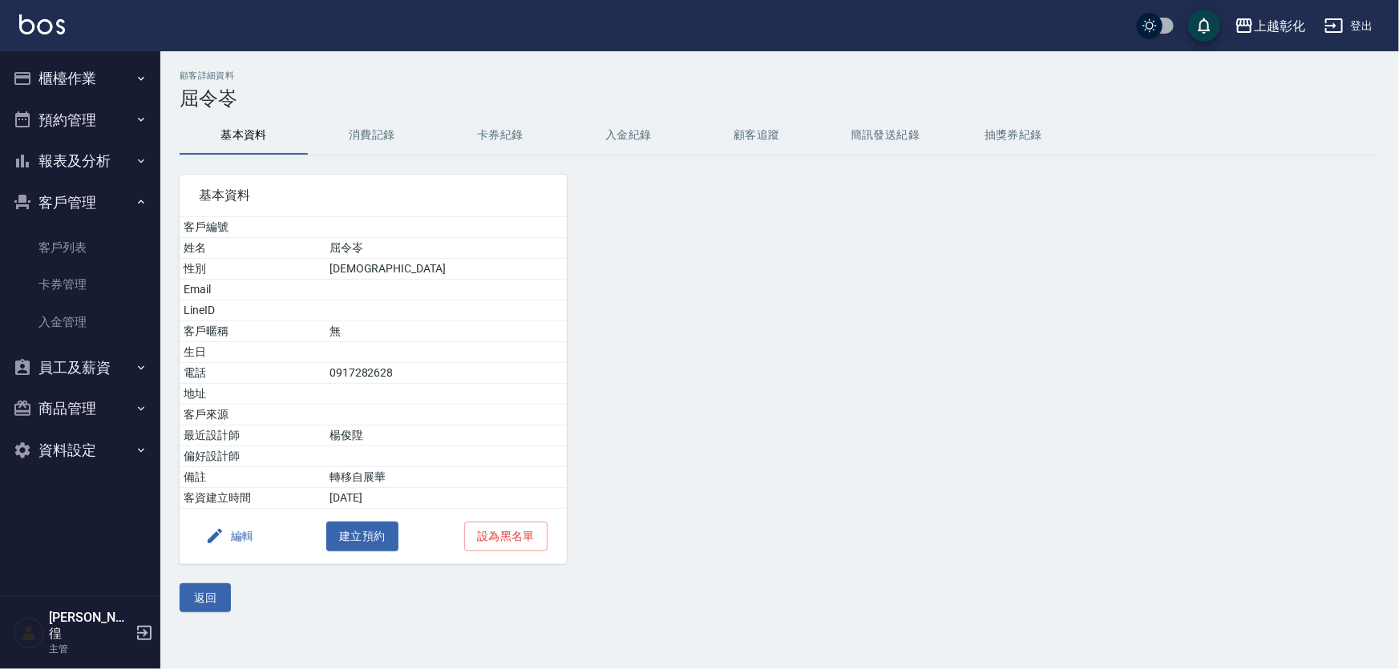
click at [593, 133] on button "入金紀錄" at bounding box center [628, 135] width 128 height 38
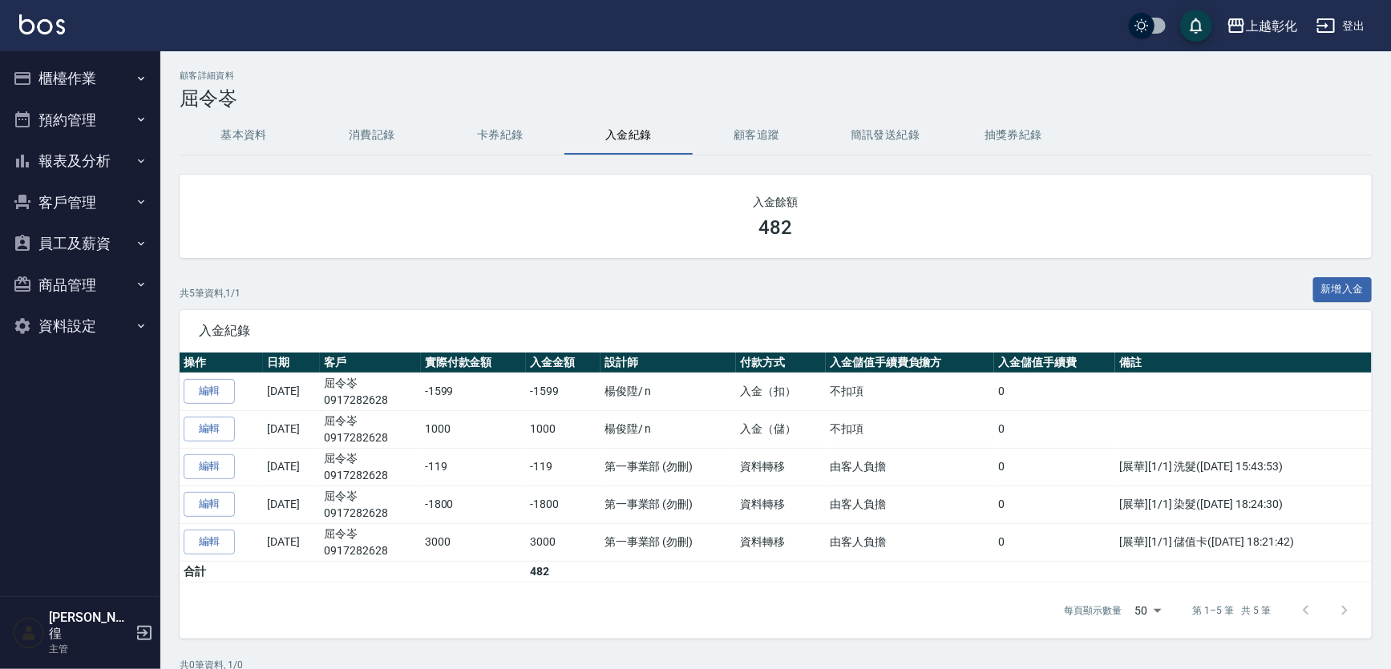
click at [127, 77] on button "櫃檯作業" at bounding box center [80, 79] width 148 height 42
click at [89, 104] on button "預約管理" at bounding box center [80, 120] width 148 height 42
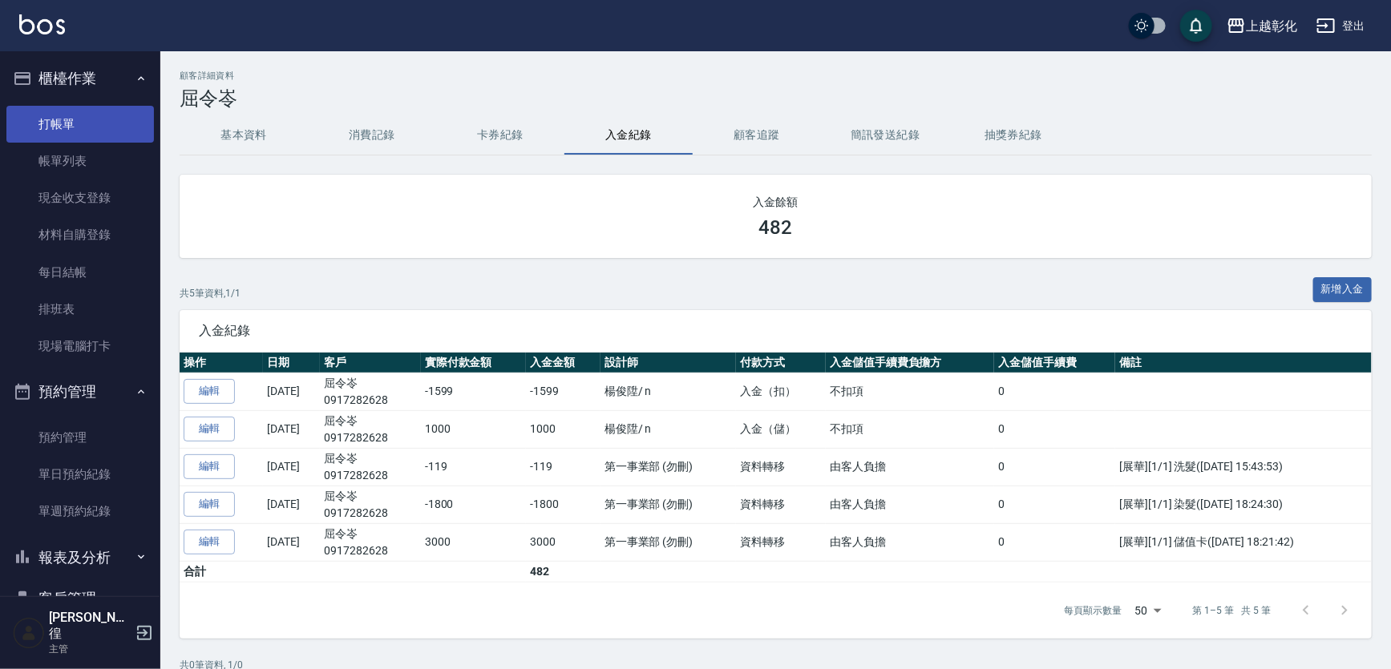
click at [83, 127] on link "打帳單" at bounding box center [80, 124] width 148 height 37
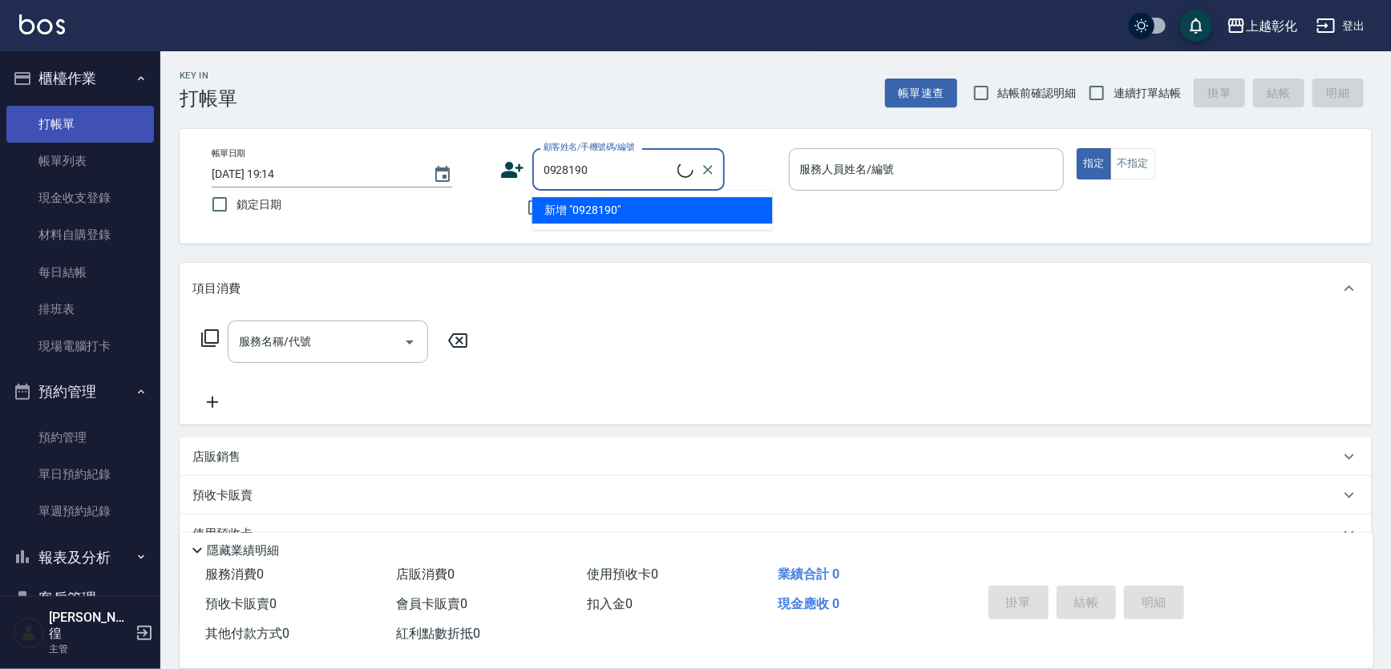
type input "新客人 姓名未設定/092819009/null"
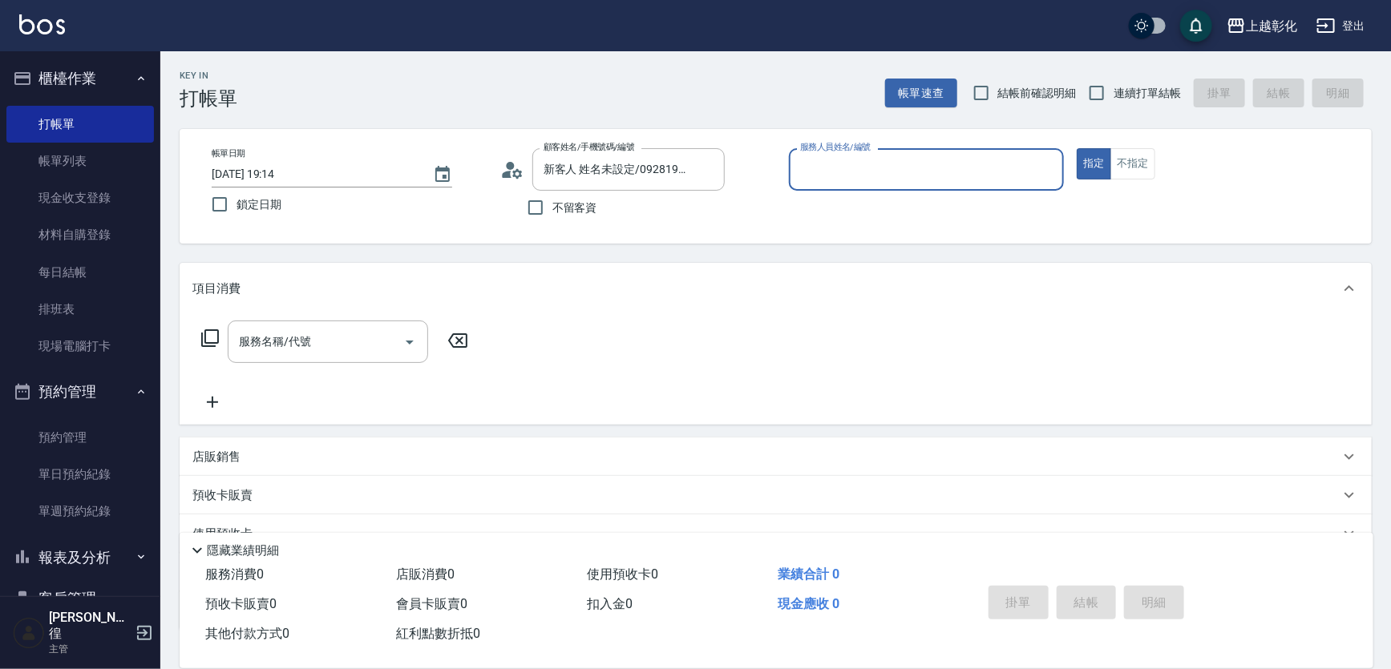
click at [996, 160] on input "服務人員姓名/編號" at bounding box center [926, 170] width 261 height 28
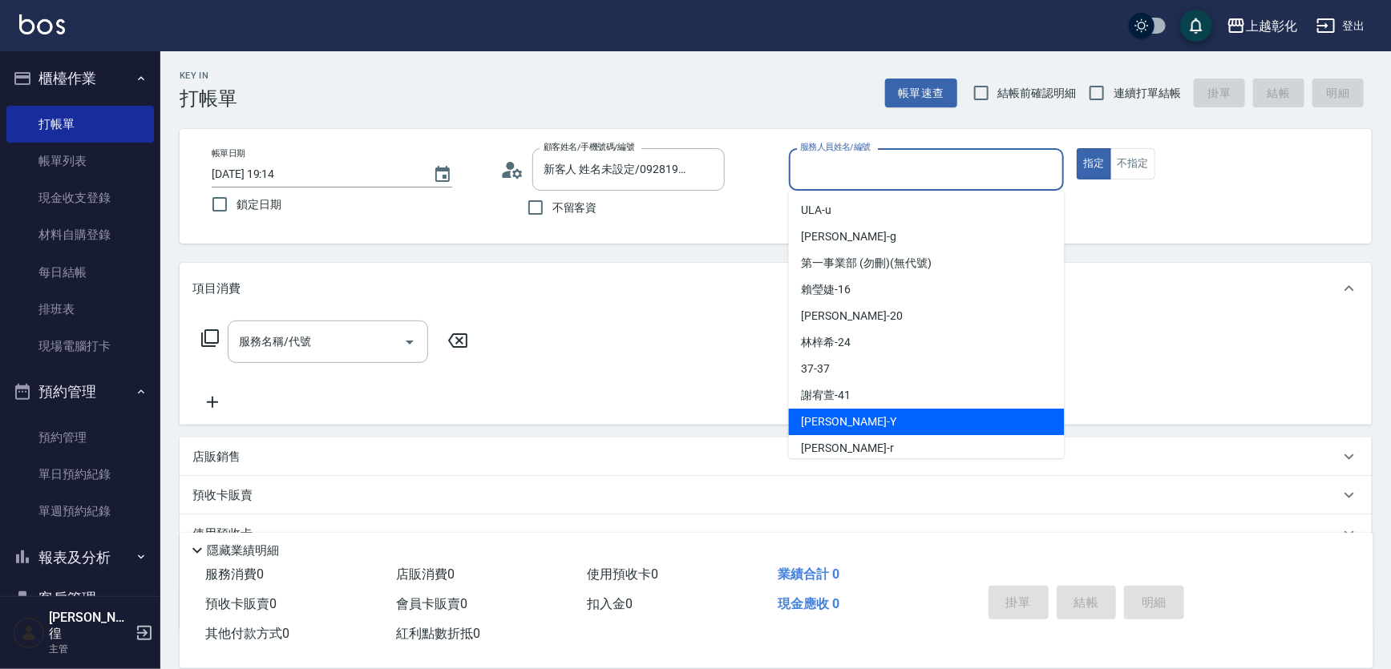
click at [826, 427] on span "[PERSON_NAME] -Y" at bounding box center [849, 422] width 95 height 17
type input "[PERSON_NAME]-Y"
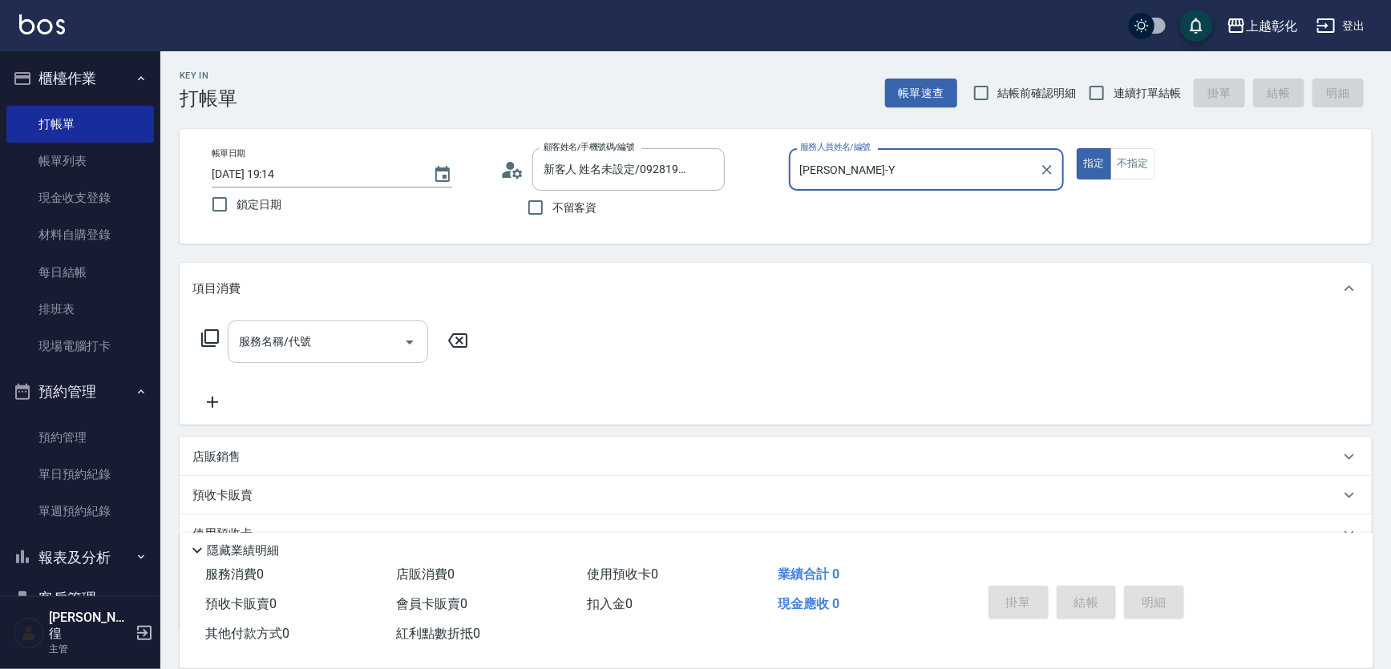
click at [329, 327] on div "服務名稱/代號" at bounding box center [328, 342] width 200 height 42
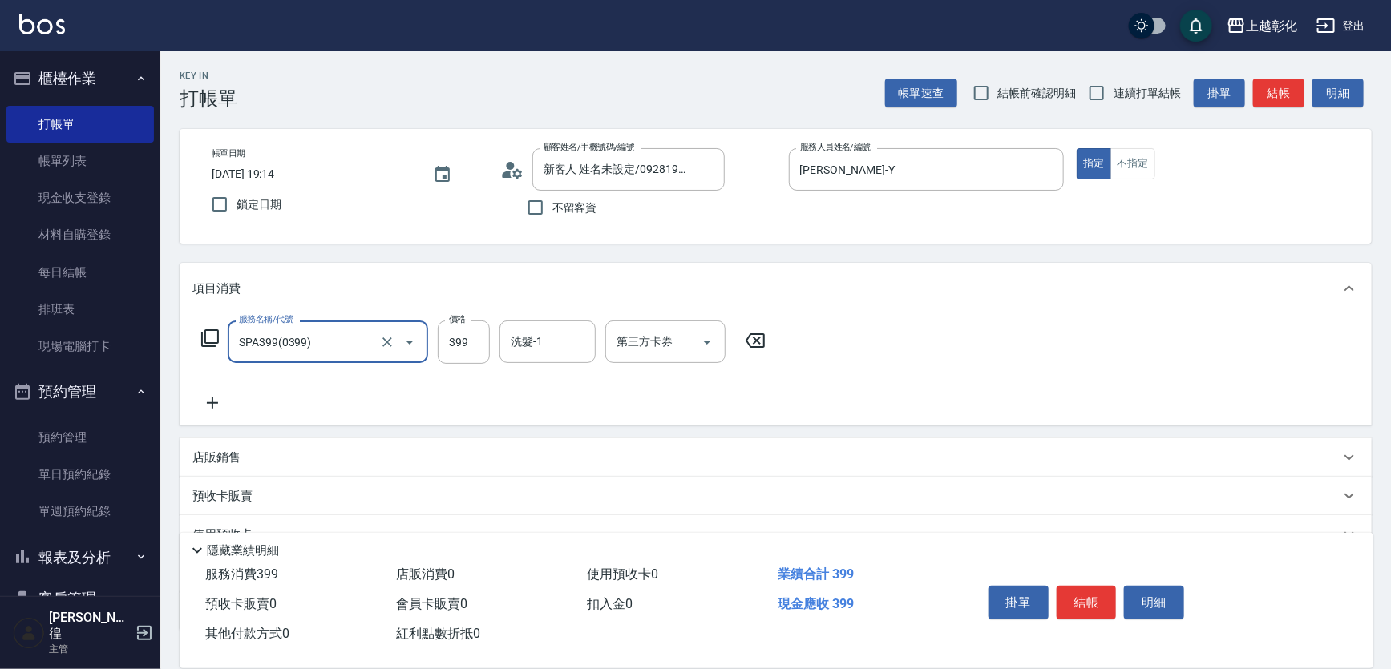
type input "SPA399(0399)"
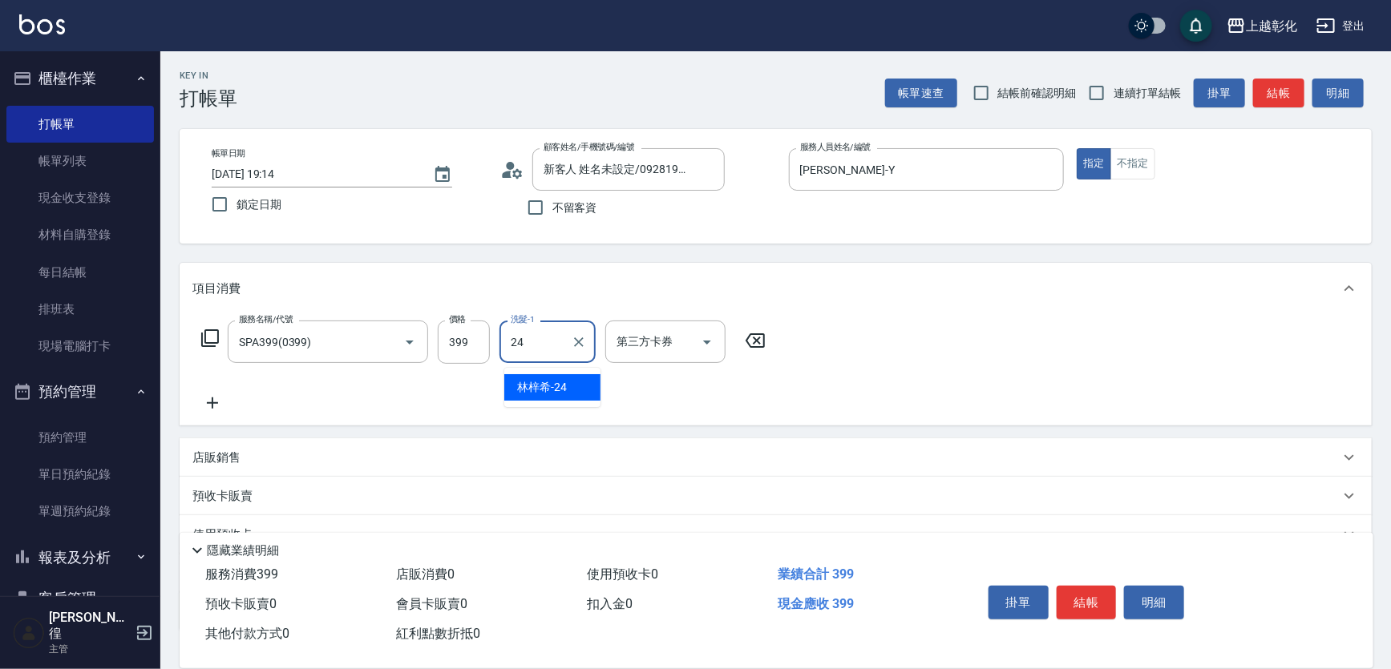
type input "[PERSON_NAME]-24"
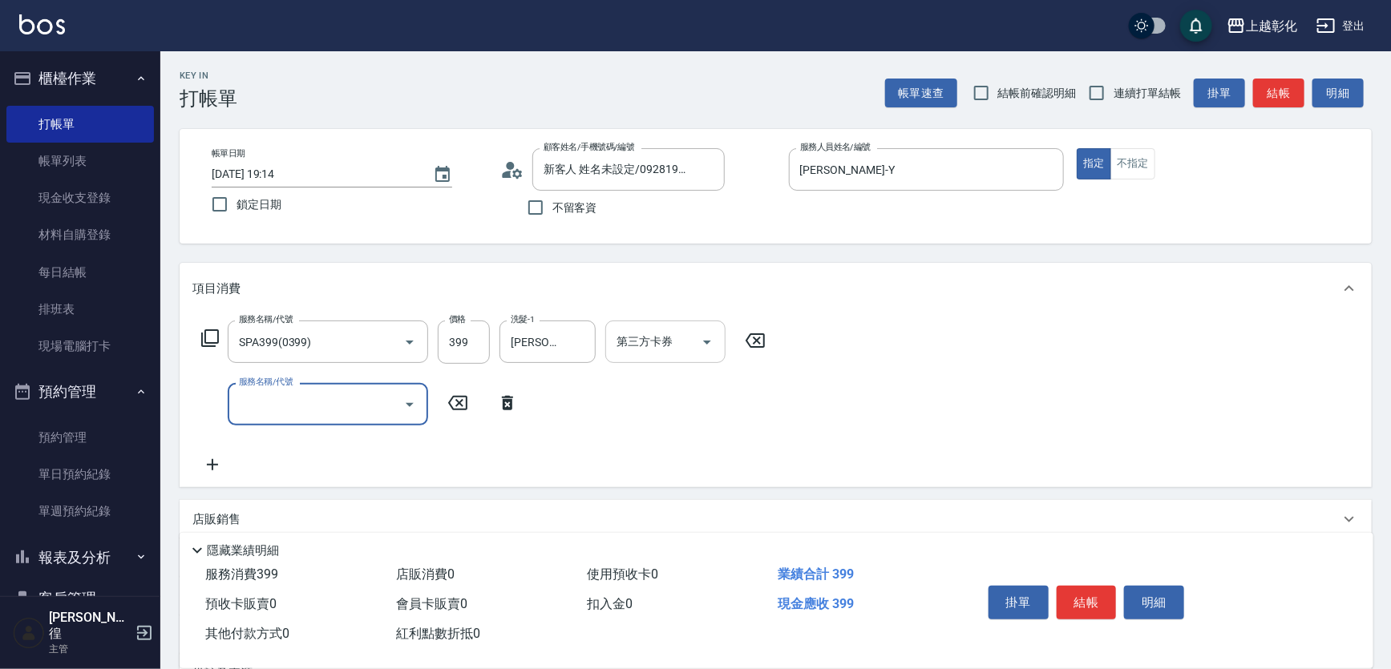
click at [694, 354] on div at bounding box center [706, 342] width 24 height 42
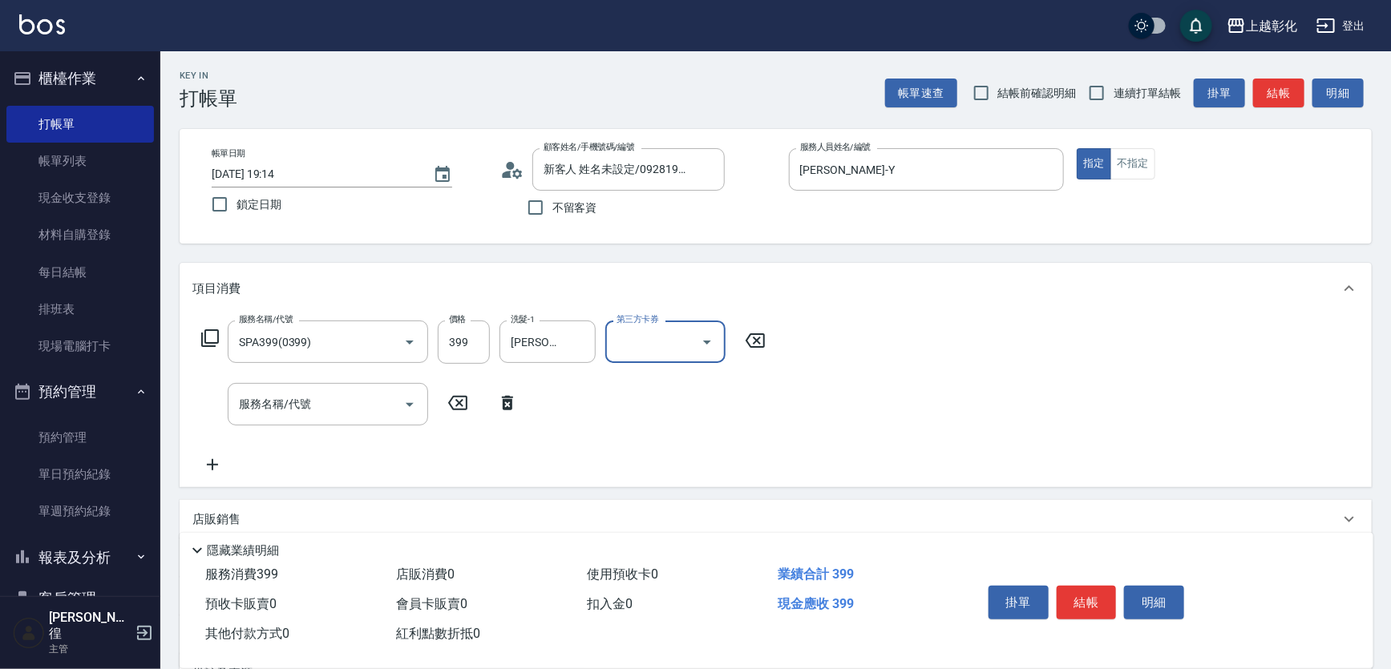
click at [714, 346] on icon "Open" at bounding box center [706, 342] width 19 height 19
click at [657, 496] on span "儲值卡" at bounding box center [670, 493] width 120 height 26
type input "儲值卡"
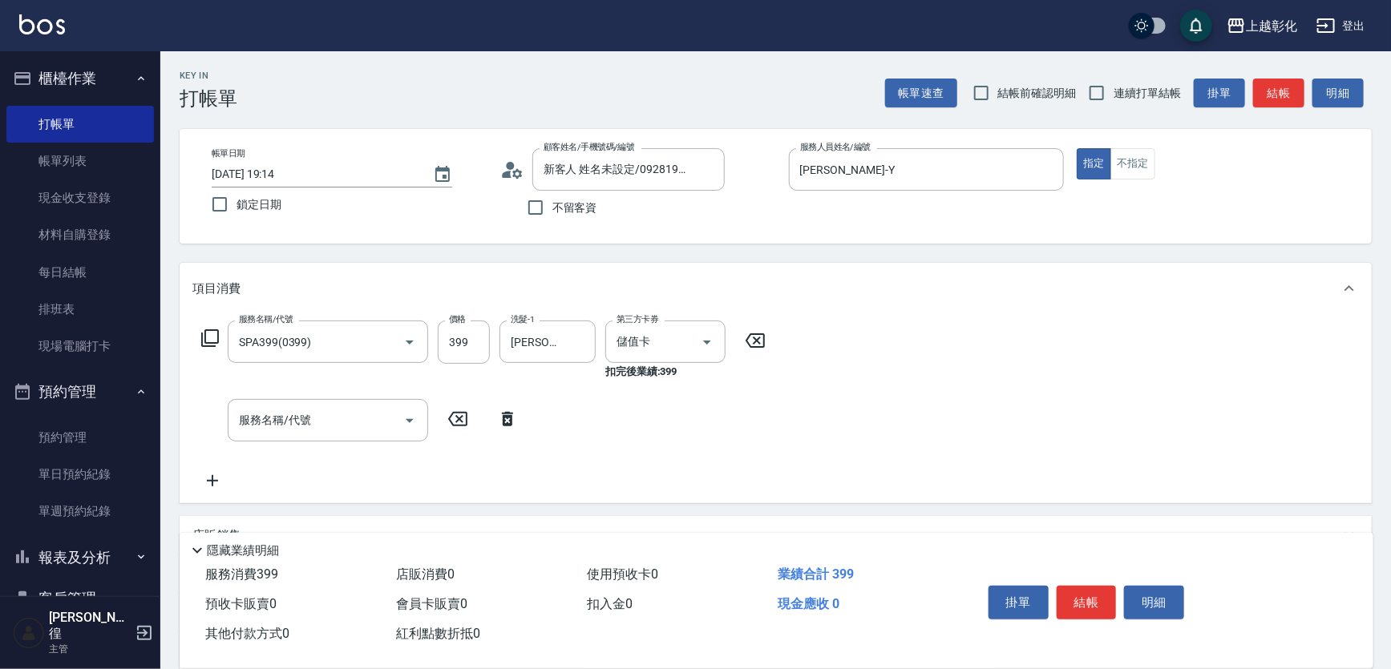
click at [503, 422] on icon at bounding box center [507, 419] width 11 height 14
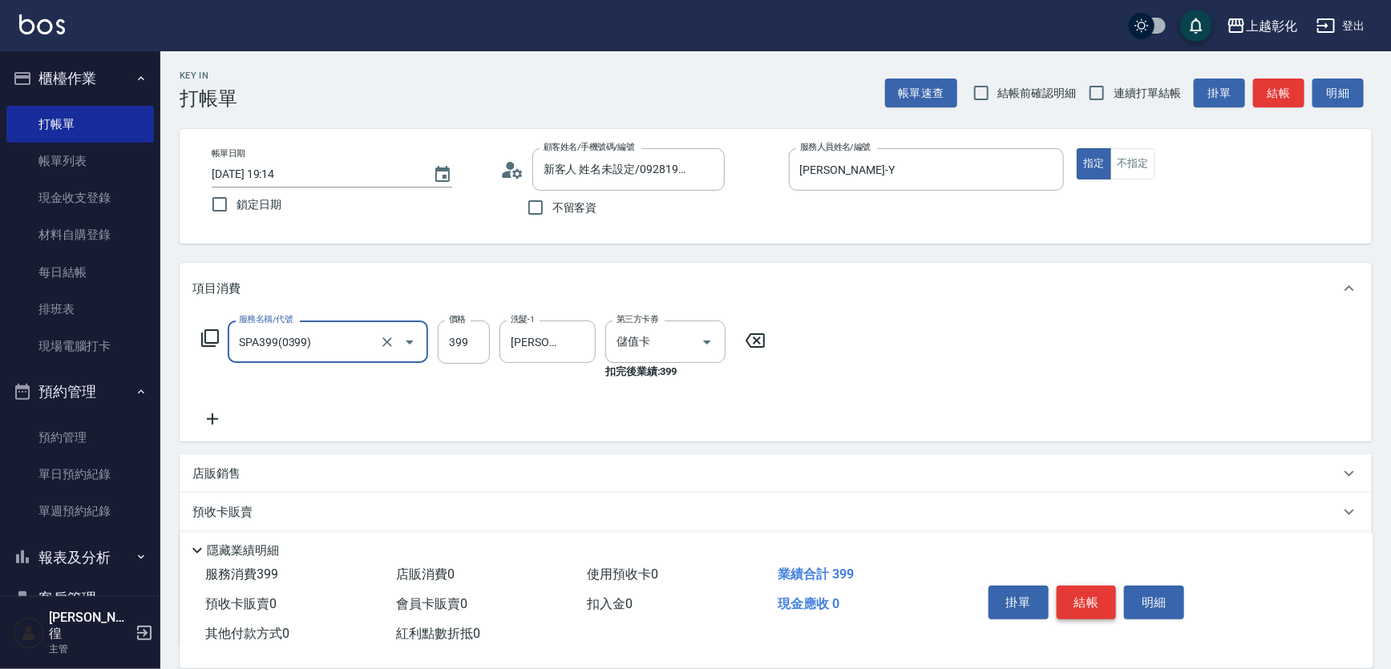
click at [1090, 586] on button "結帳" at bounding box center [1087, 603] width 60 height 34
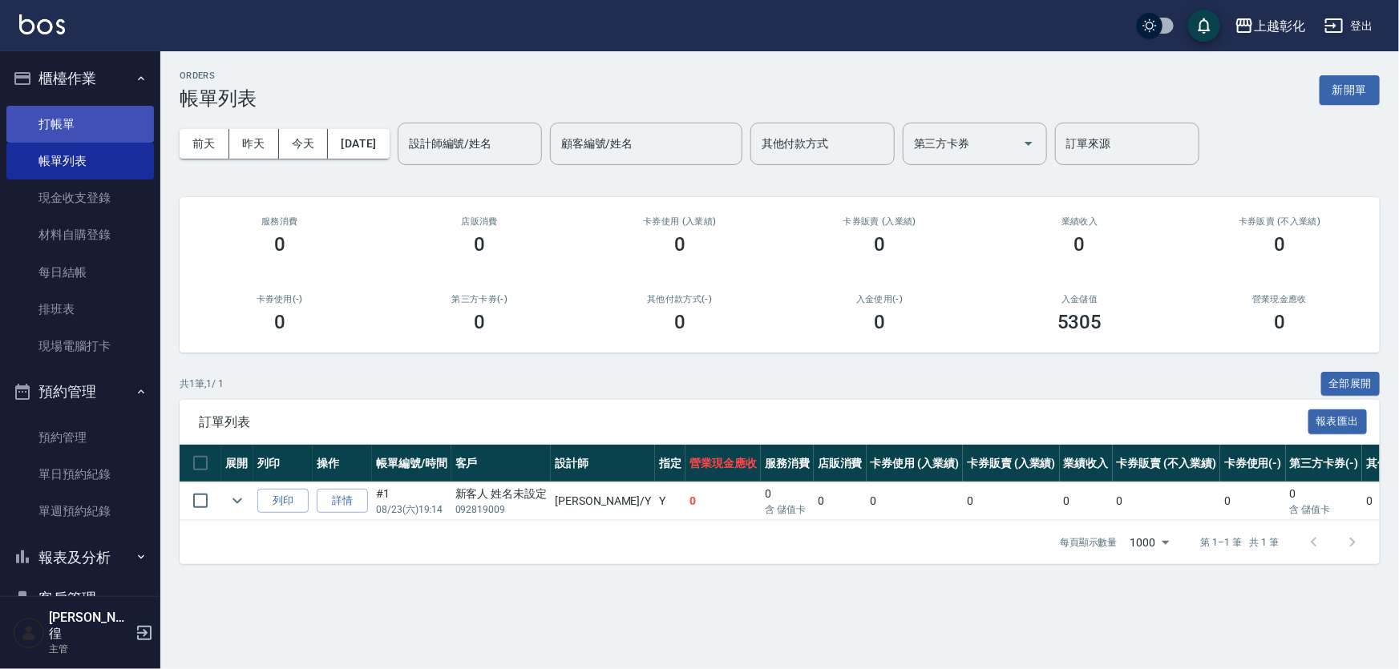
click at [119, 131] on link "打帳單" at bounding box center [80, 124] width 148 height 37
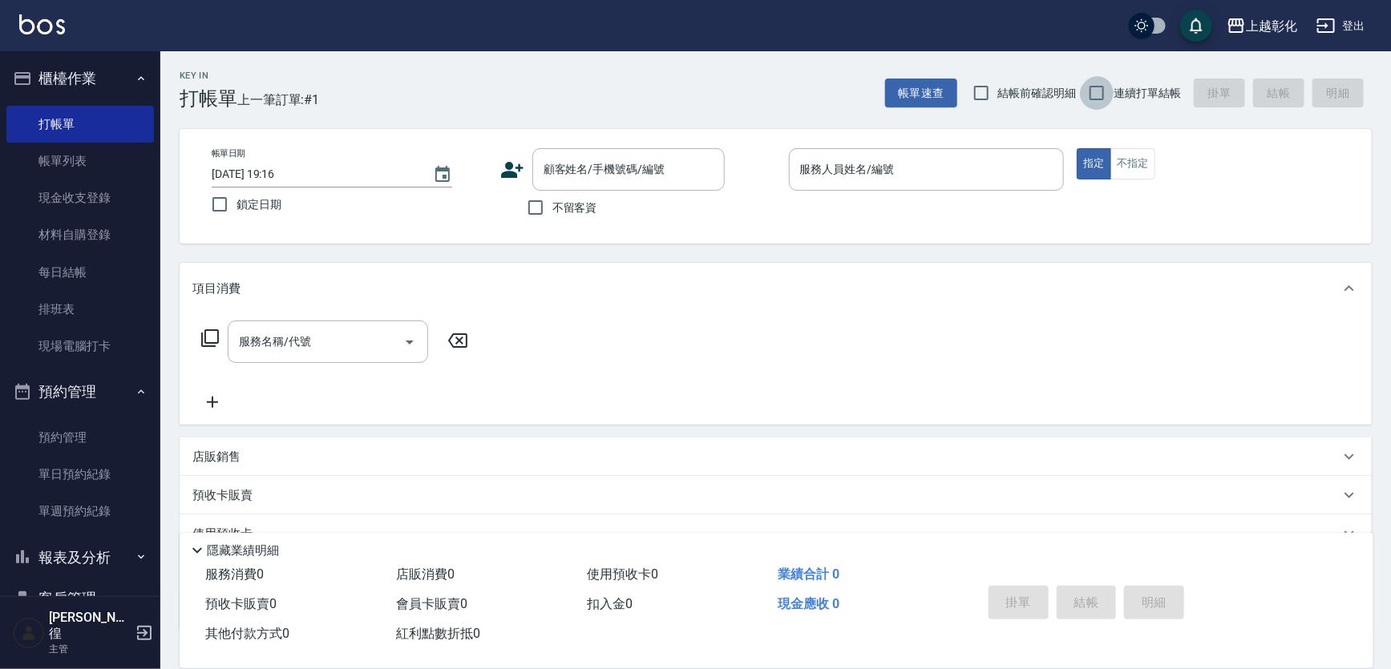
click at [1109, 84] on input "連續打單結帳" at bounding box center [1097, 93] width 34 height 34
checkbox input "true"
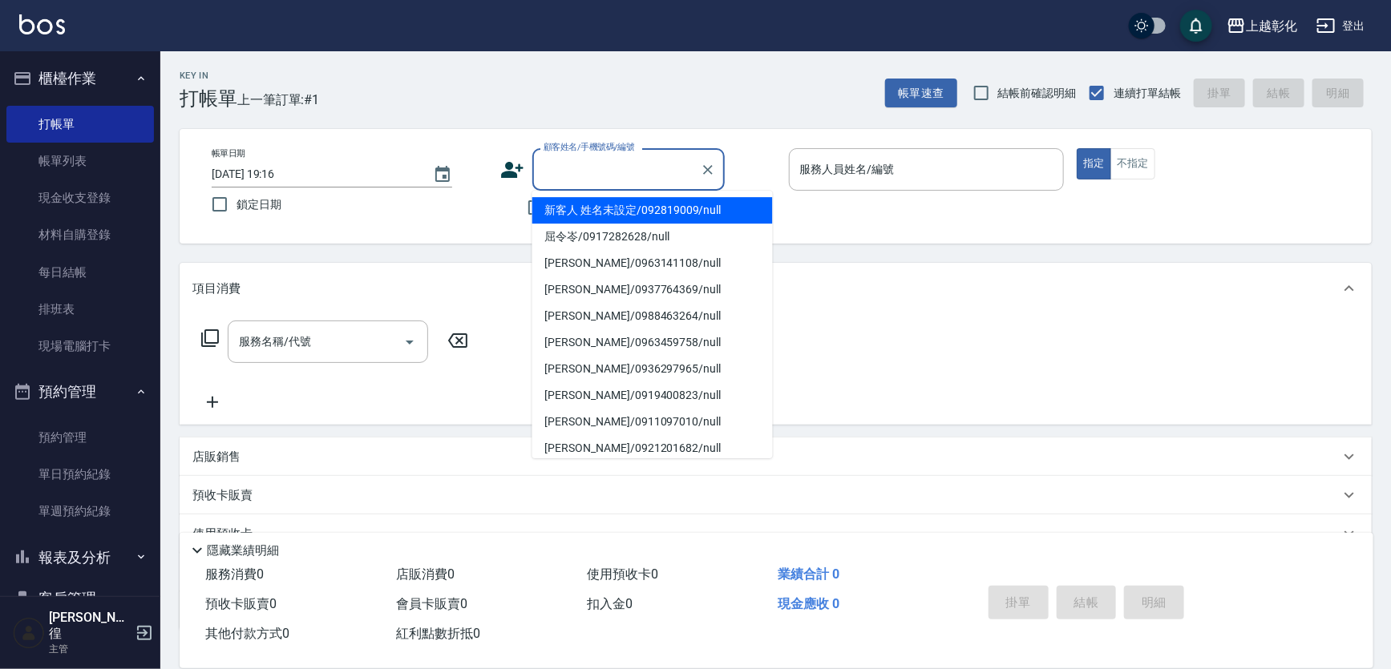
click at [683, 179] on input "顧客姓名/手機號碼/編號" at bounding box center [617, 170] width 154 height 28
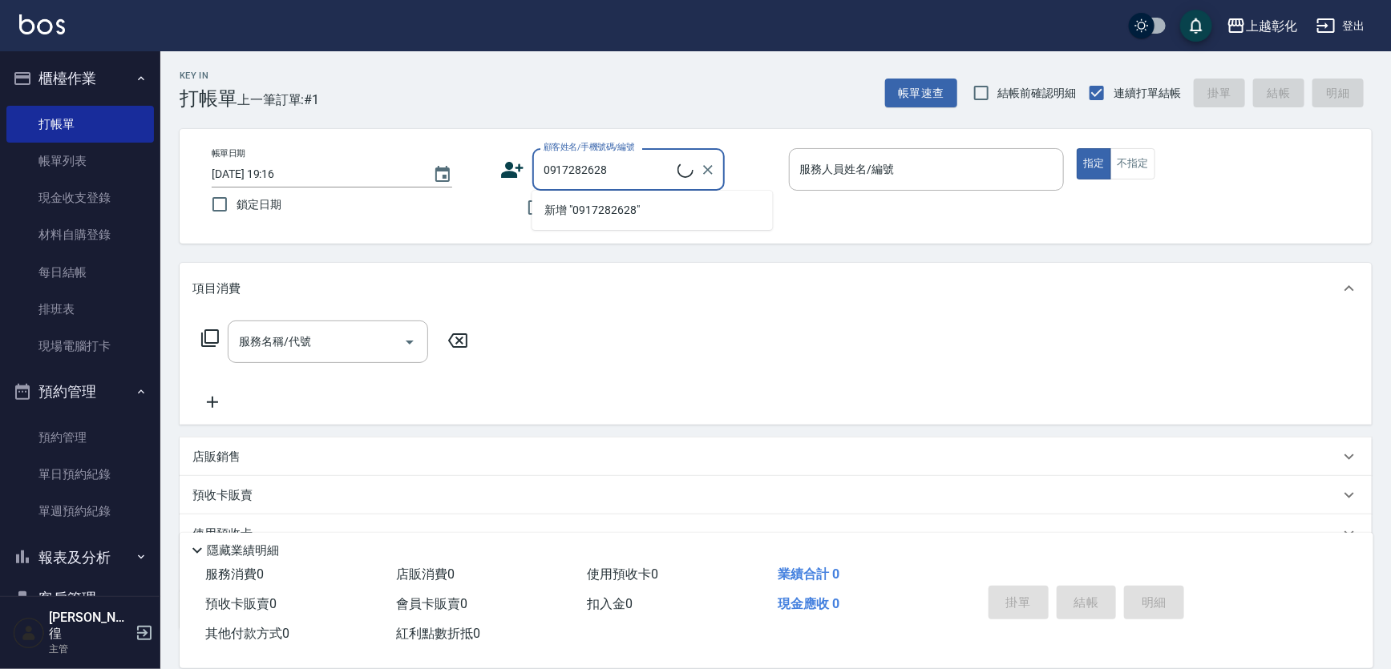
type input "屈令岺/0917282628/null"
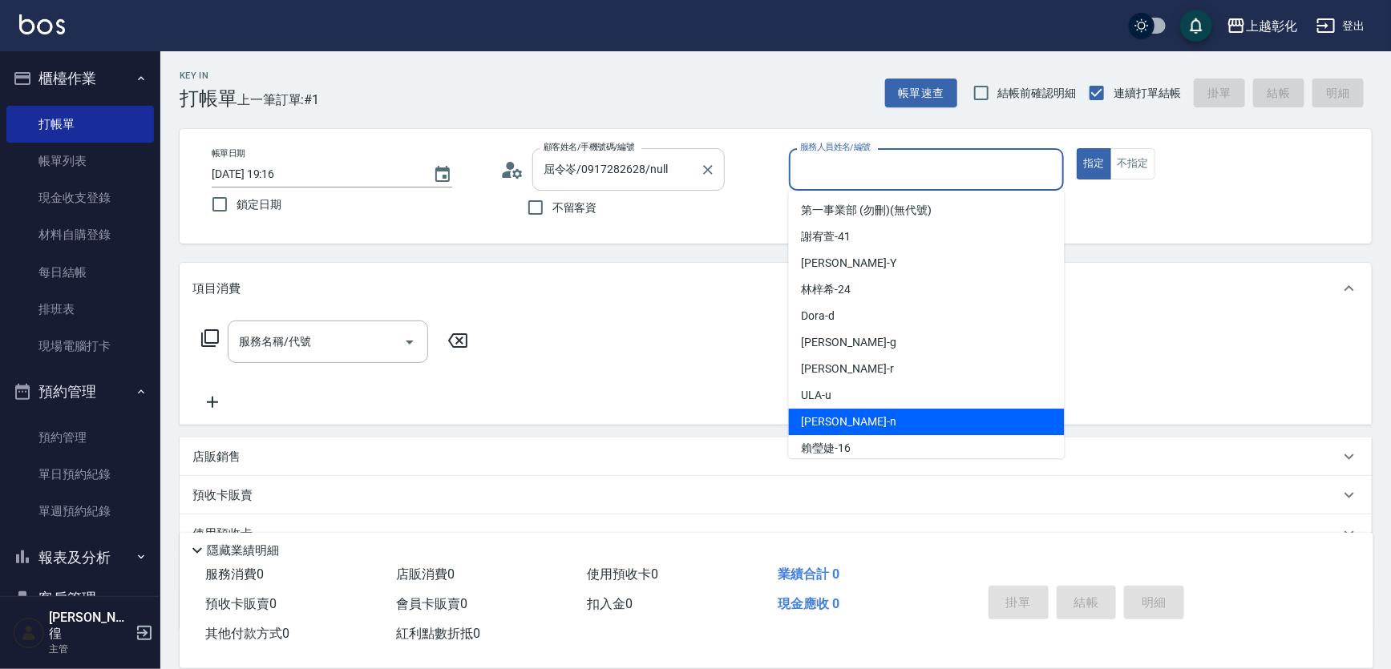
type input "yung yung-n"
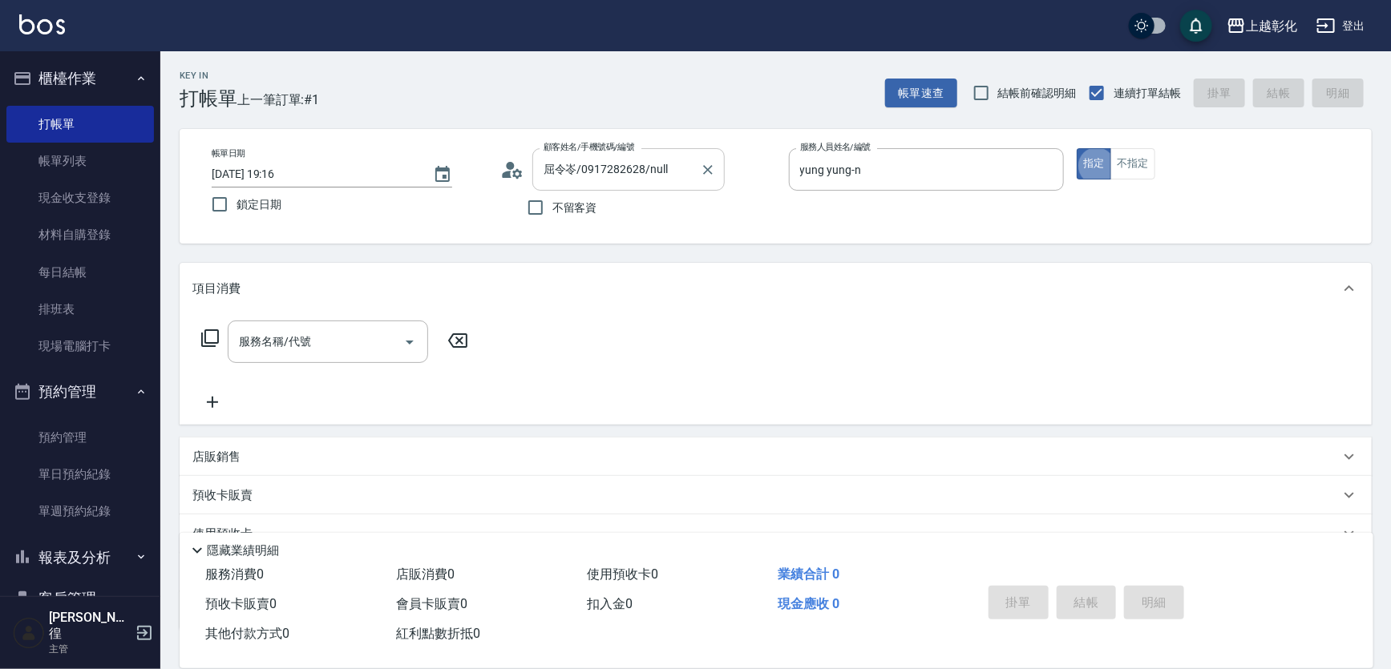
type button "true"
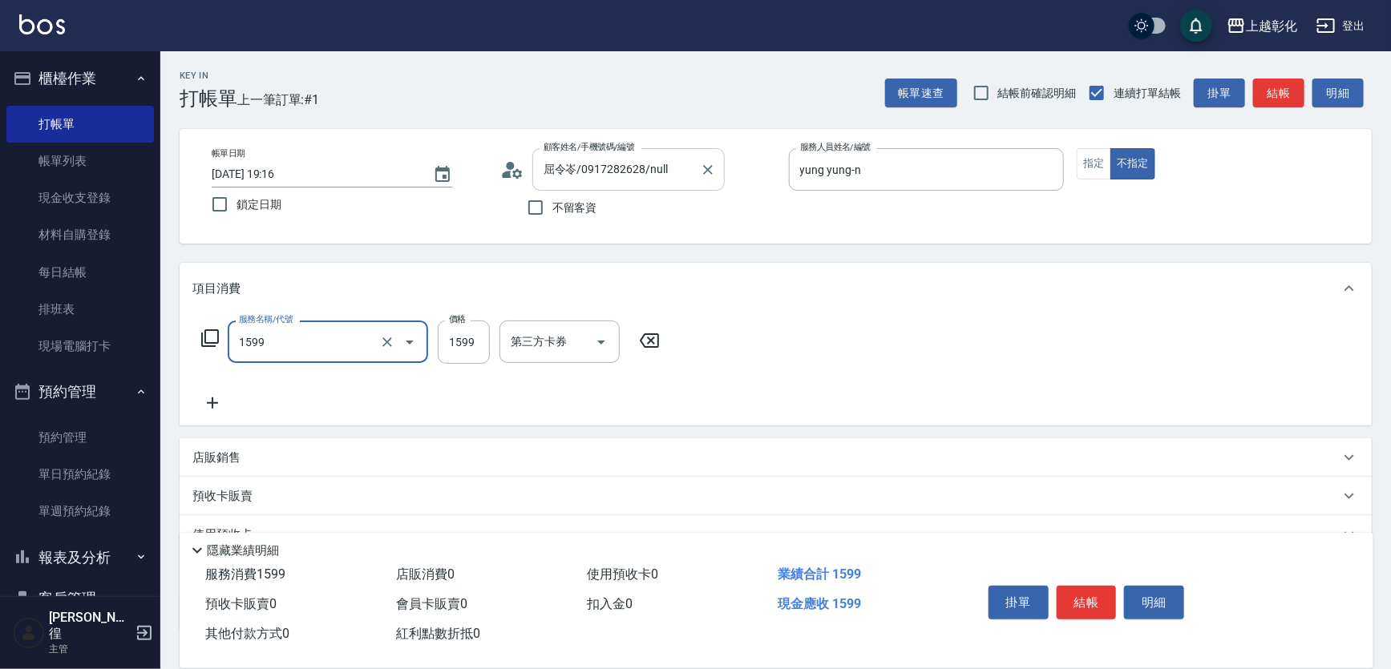
type input "染髮套餐1599(1599)"
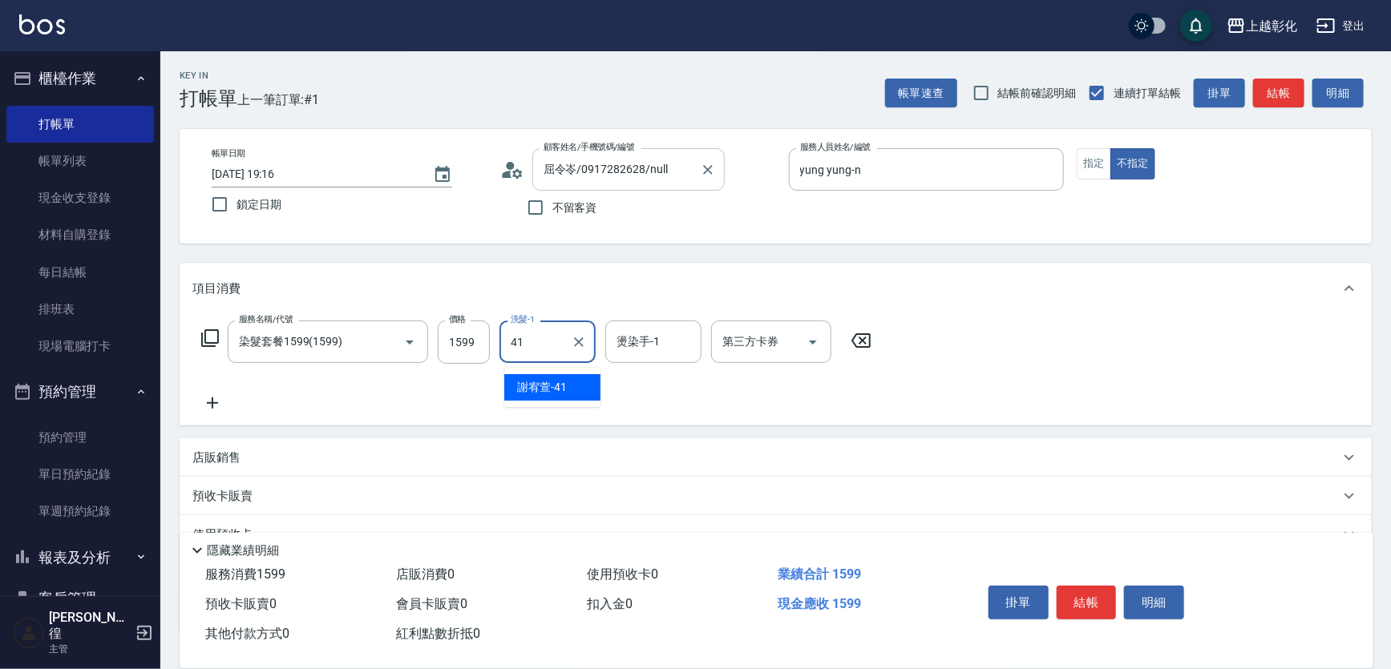
type input "[PERSON_NAME]-41"
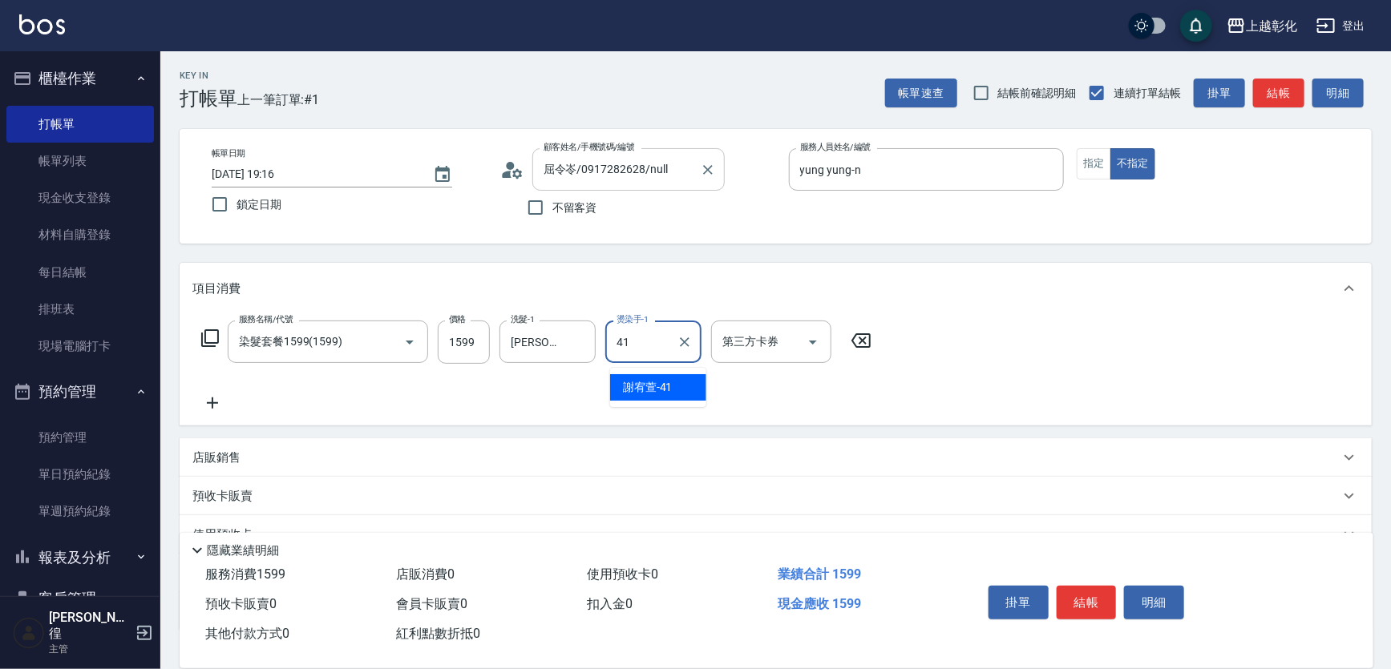
type input "[PERSON_NAME]-41"
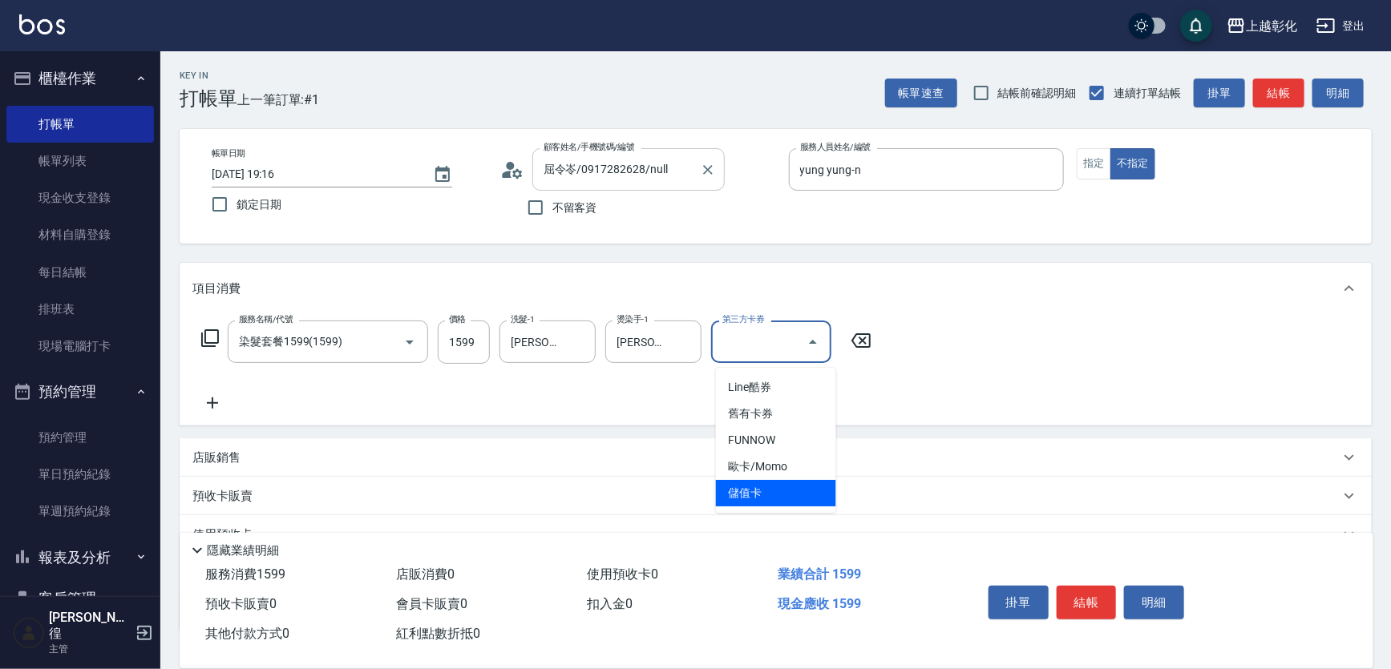
type input "儲值卡"
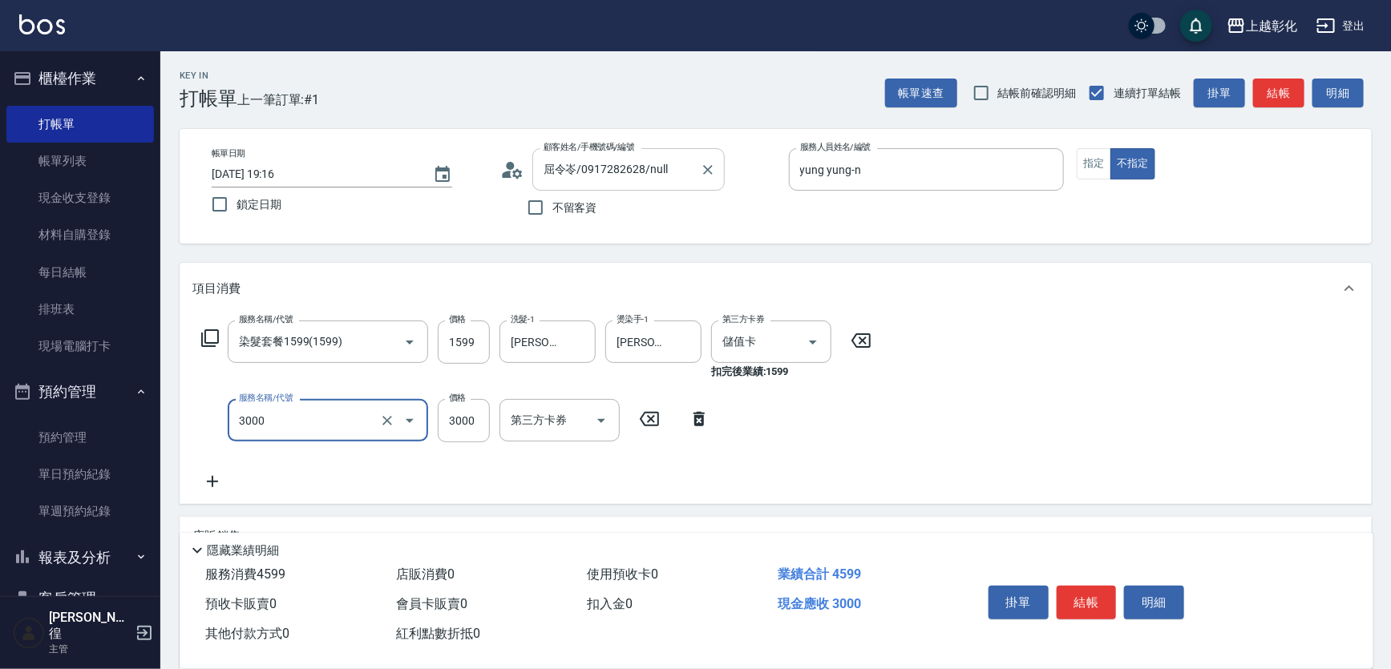
type input "頂級豪華OVC3(3000)"
type input "1000"
click at [1069, 586] on button "結帳" at bounding box center [1087, 603] width 60 height 34
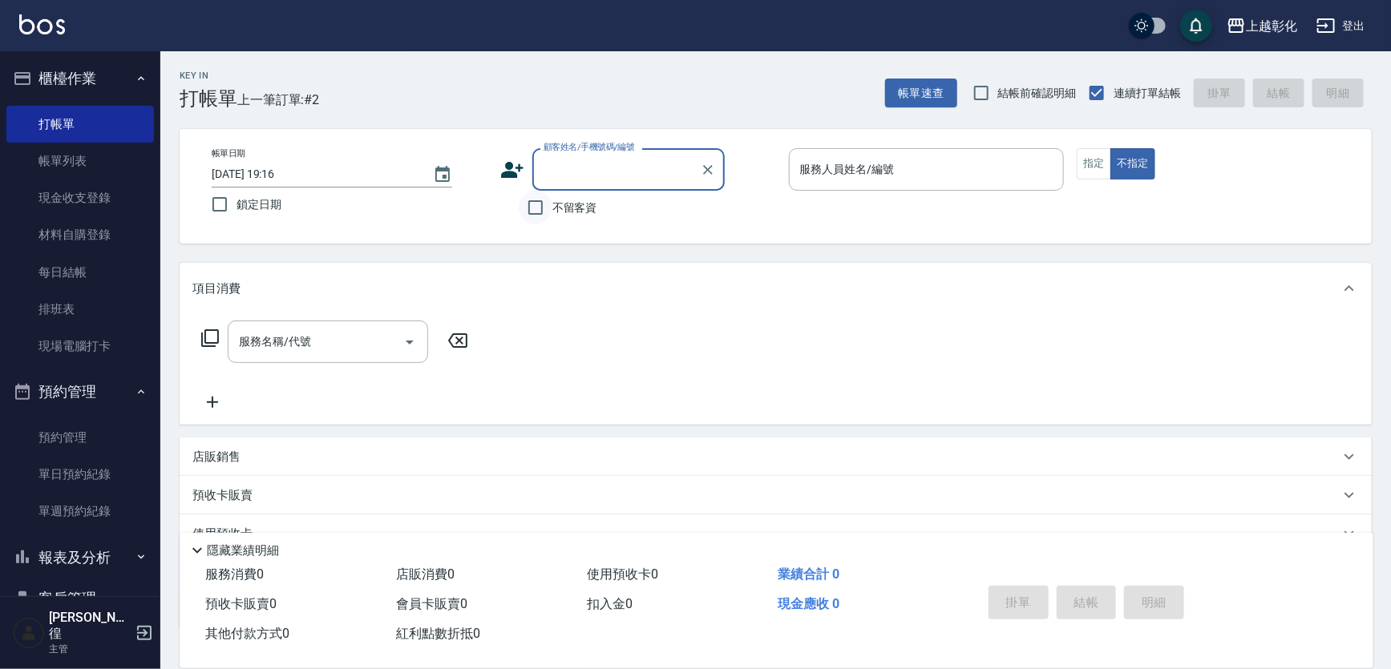
click at [525, 215] on input "不留客資" at bounding box center [536, 208] width 34 height 34
checkbox input "true"
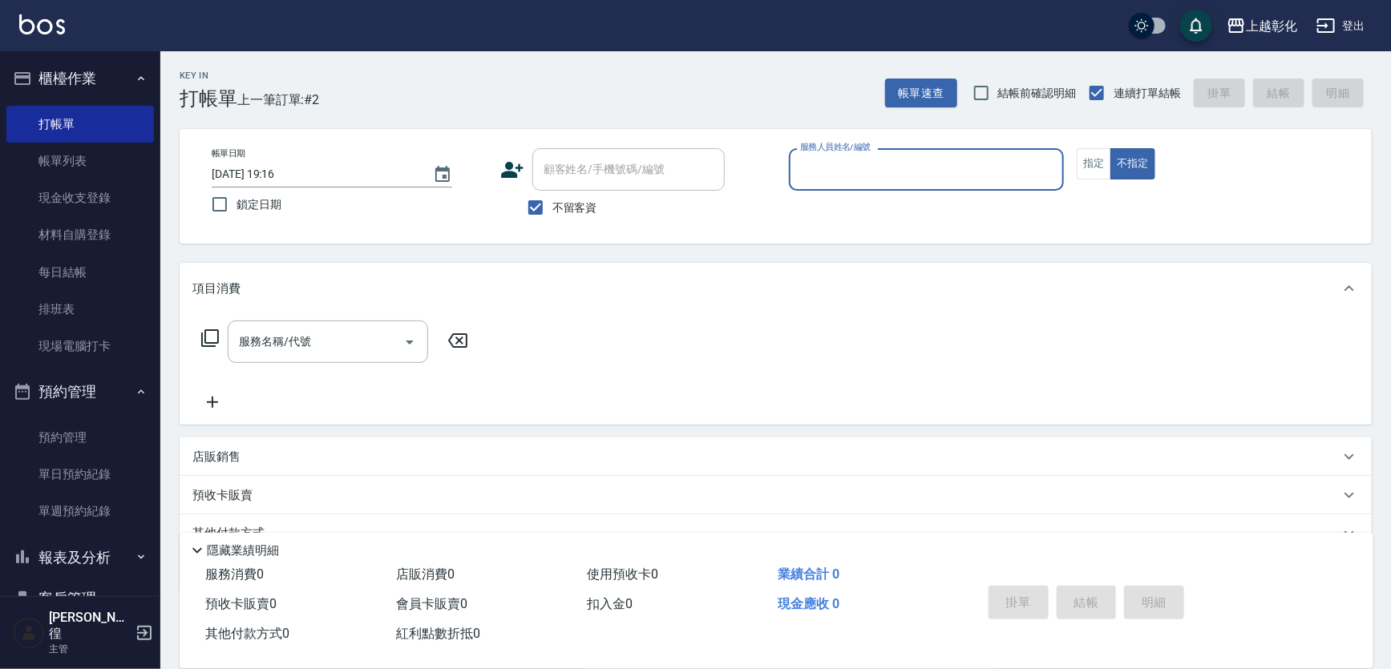
click at [797, 180] on input "服務人員姓名/編號" at bounding box center [926, 170] width 261 height 28
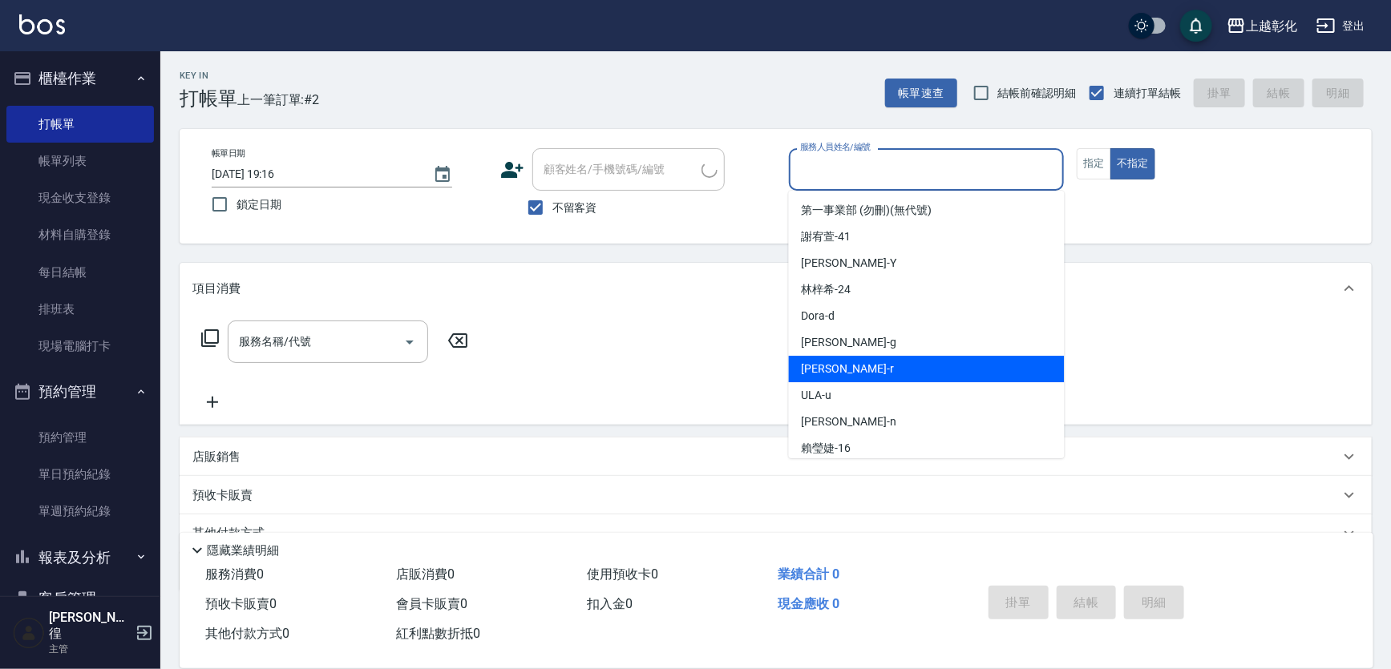
type input "[PERSON_NAME]/0922112378/"
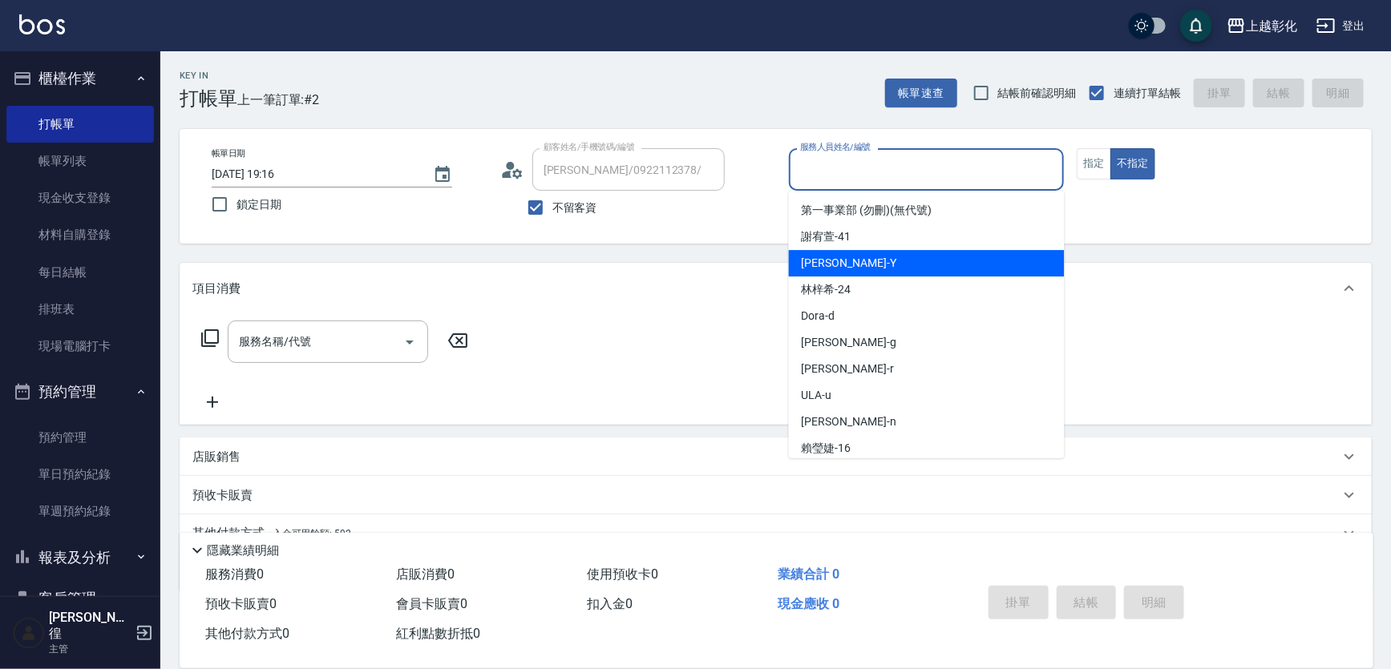
click at [866, 261] on div "[PERSON_NAME] -Y" at bounding box center [927, 263] width 276 height 26
type input "[PERSON_NAME]-Y"
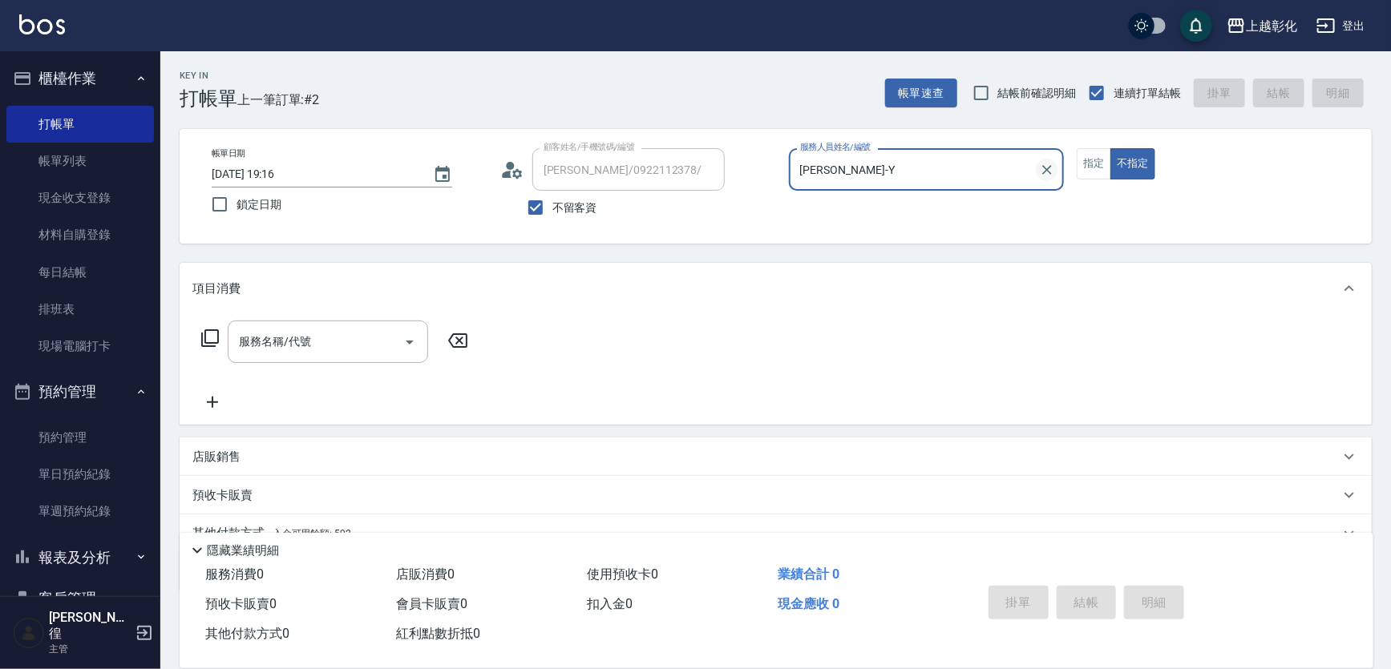
drag, startPoint x: 1087, startPoint y: 168, endPoint x: 1050, endPoint y: 181, distance: 39.0
click at [1080, 171] on button "指定" at bounding box center [1094, 163] width 34 height 31
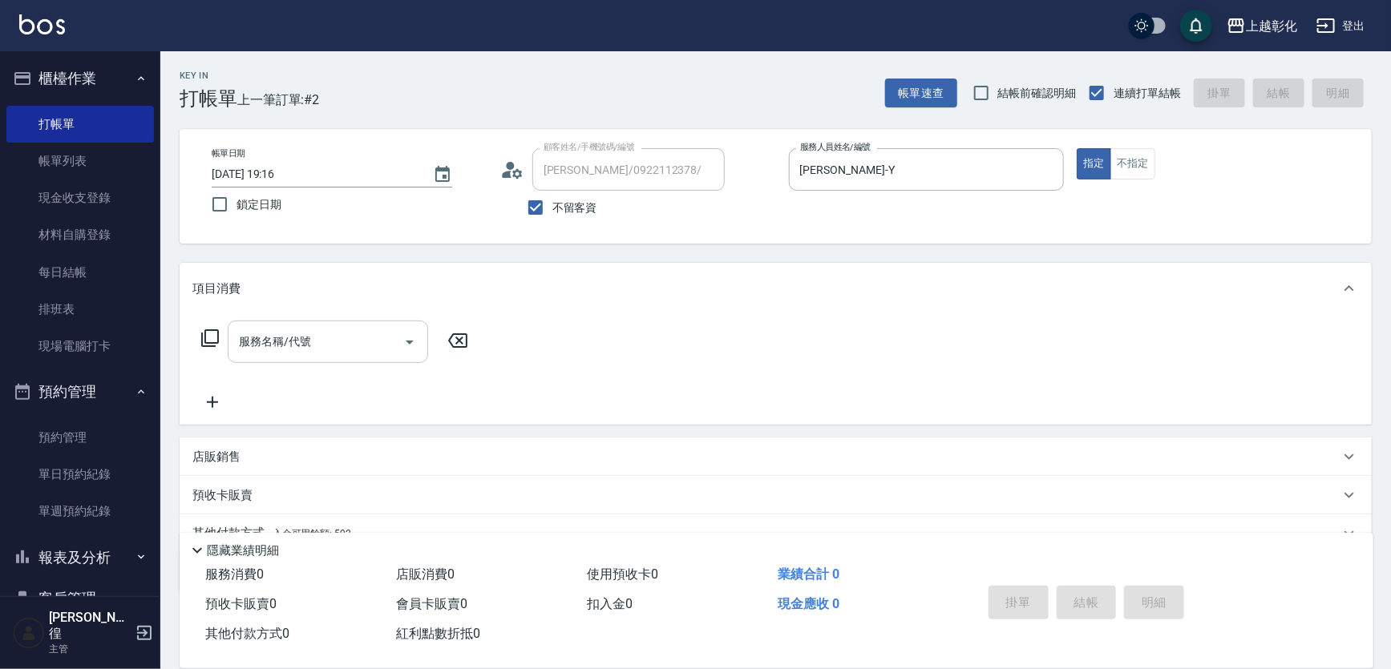
click at [343, 356] on input "服務名稱/代號" at bounding box center [316, 342] width 162 height 28
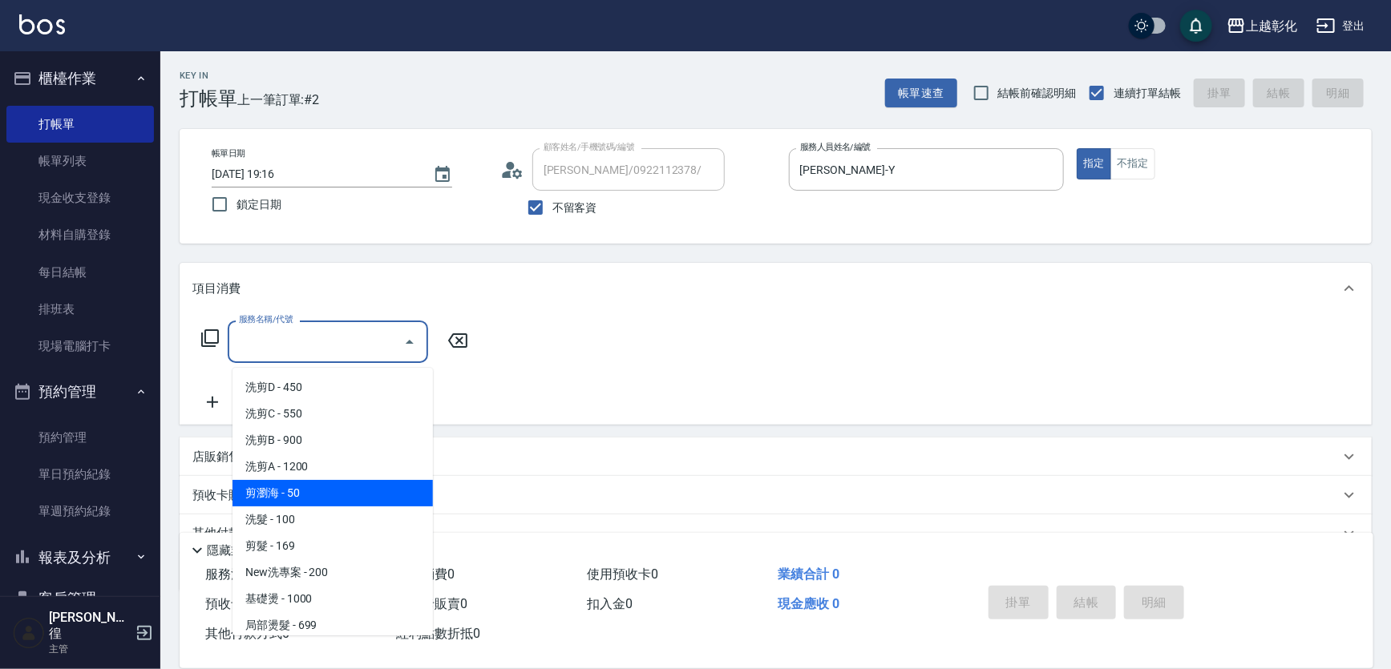
drag, startPoint x: 289, startPoint y: 491, endPoint x: 451, endPoint y: 494, distance: 162.0
click at [289, 492] on span "剪瀏海 - 50" at bounding box center [332, 493] width 200 height 26
type input "剪瀏海(0050)"
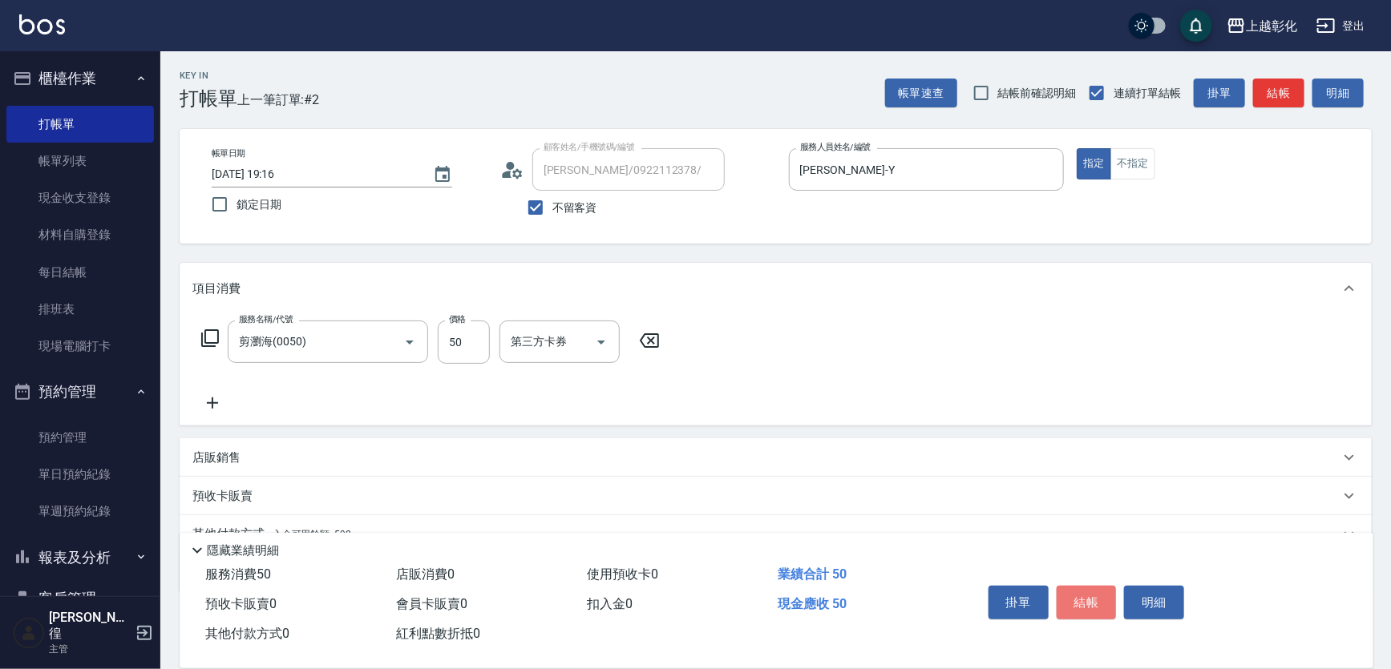
click at [1094, 586] on button "結帳" at bounding box center [1087, 603] width 60 height 34
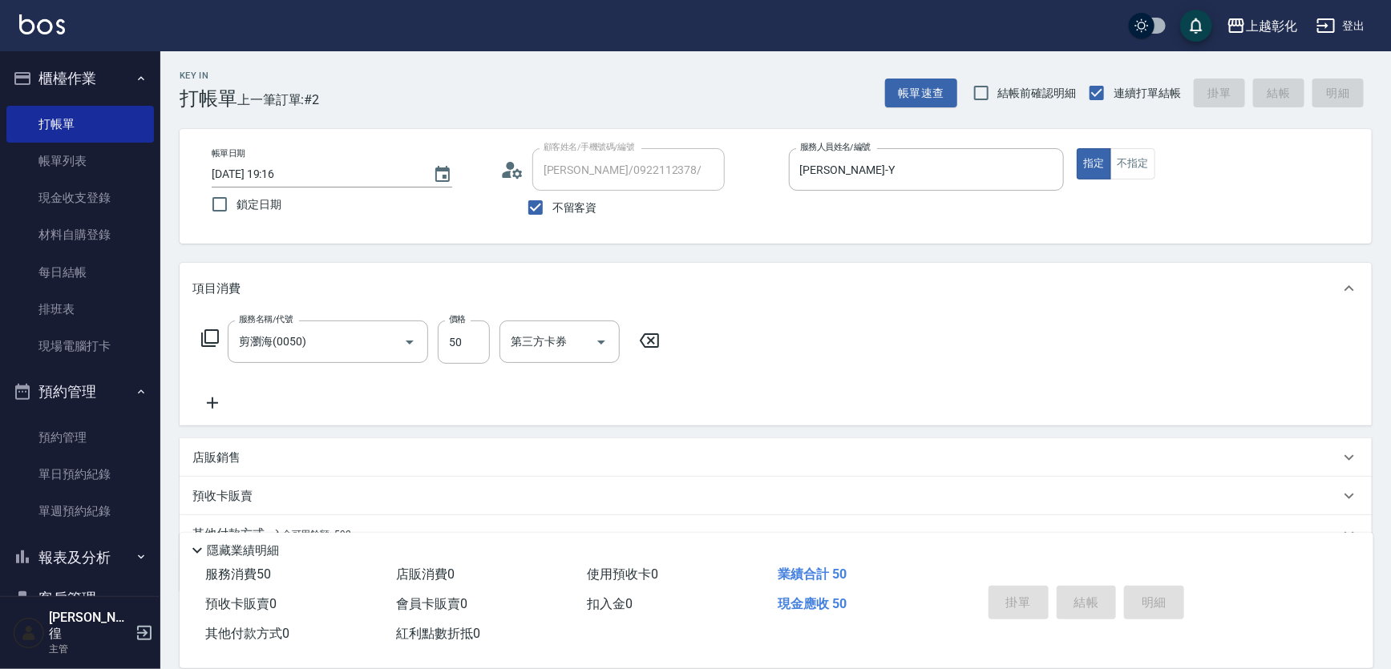
type input "[DATE] 19:17"
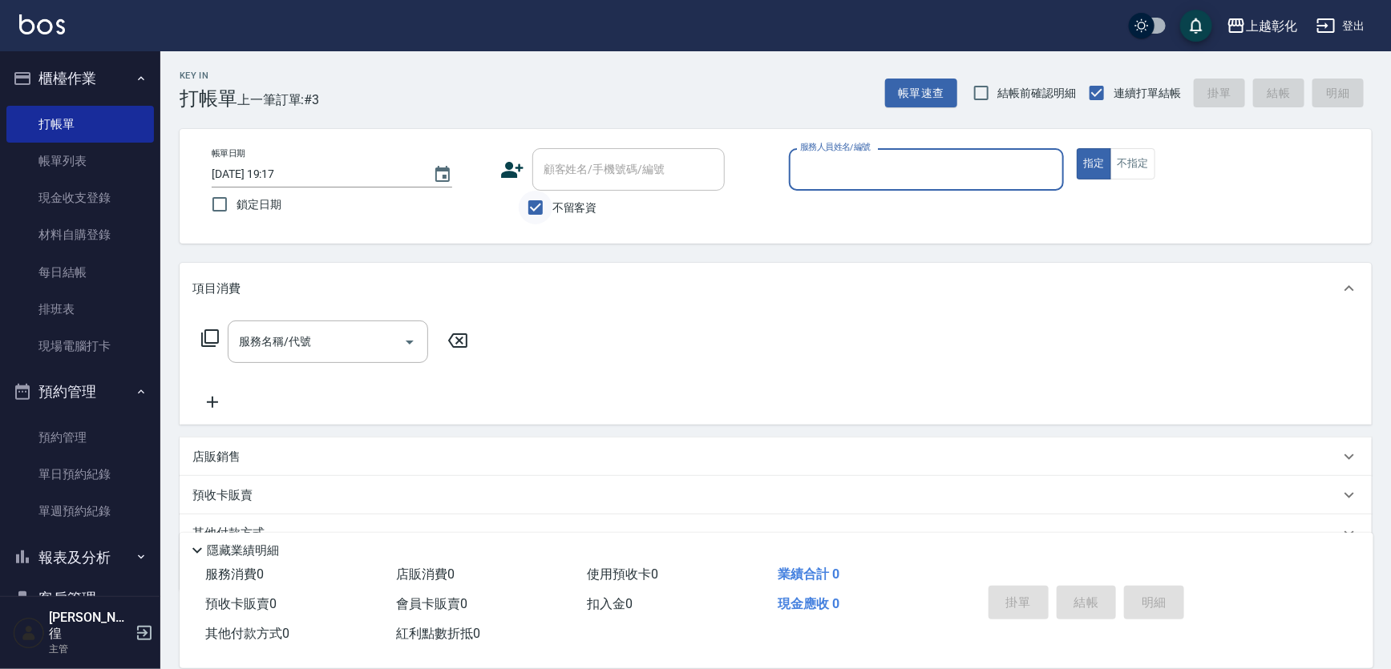
click at [539, 208] on input "不留客資" at bounding box center [536, 208] width 34 height 34
checkbox input "false"
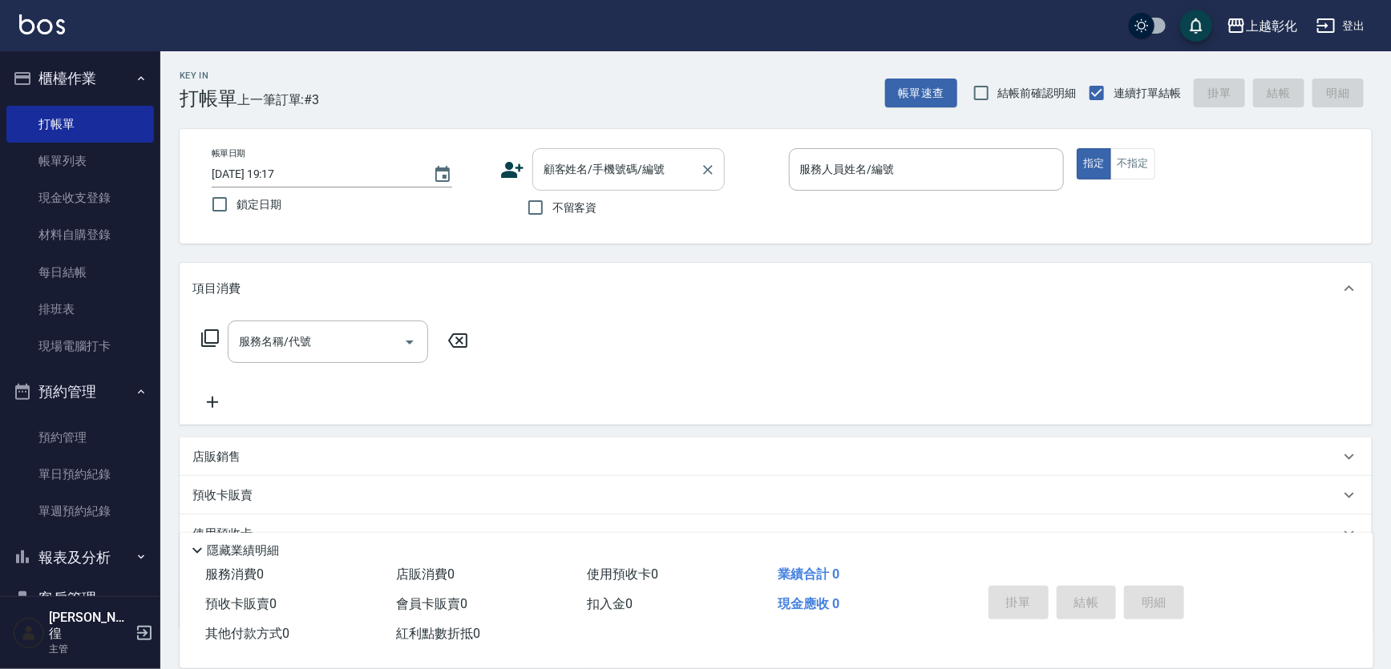
click at [591, 180] on input "顧客姓名/手機號碼/編號" at bounding box center [617, 170] width 154 height 28
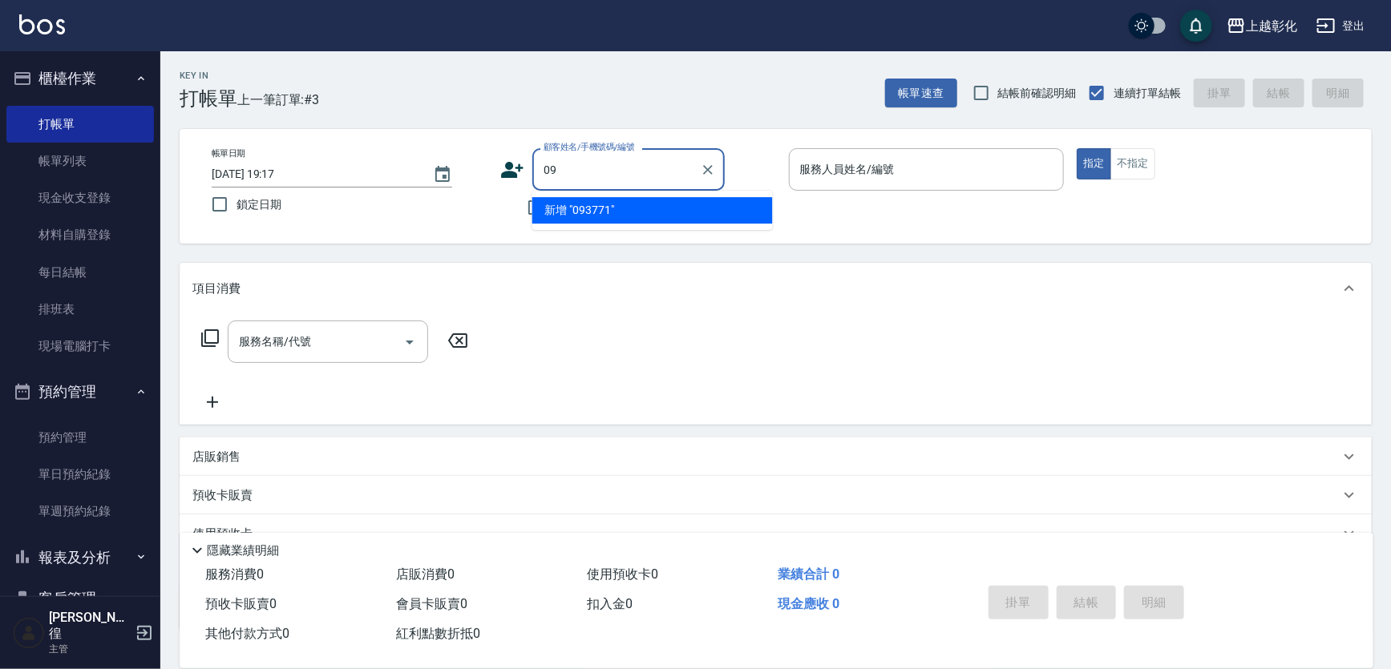
type input "0"
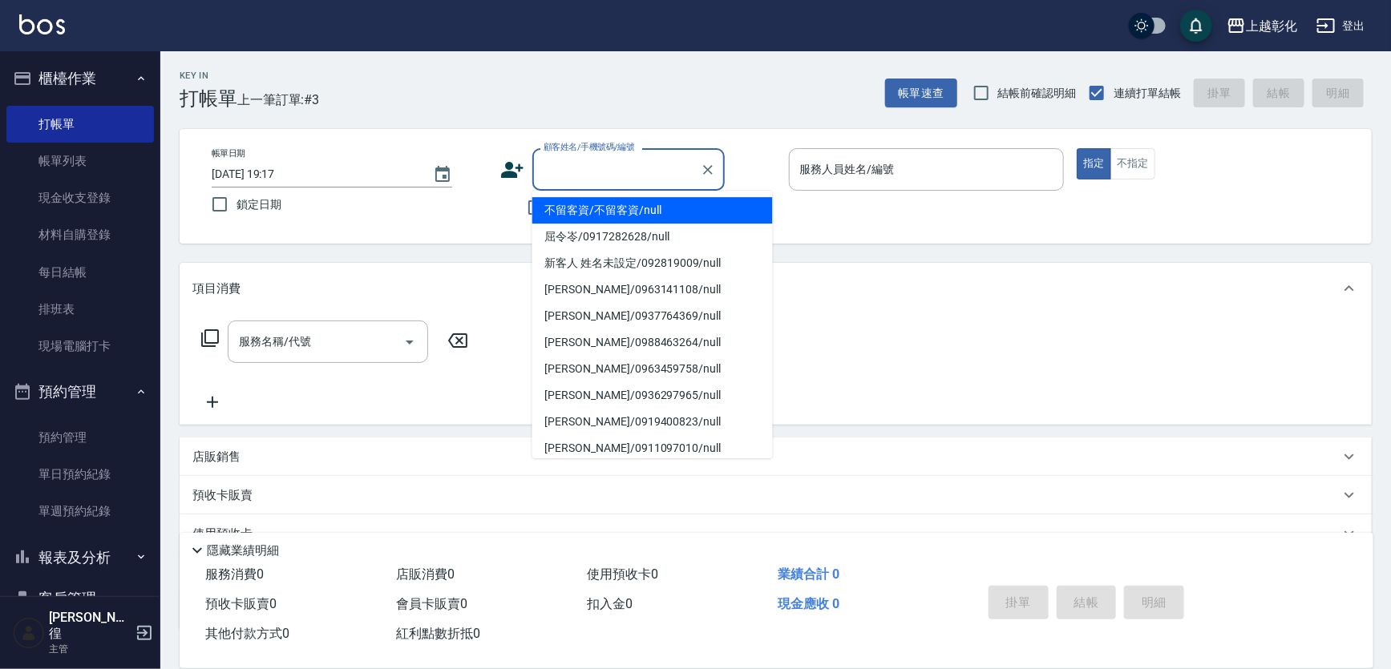
drag, startPoint x: 456, startPoint y: 215, endPoint x: 486, endPoint y: 215, distance: 29.7
click at [458, 215] on label "鎖定日期" at bounding box center [339, 205] width 272 height 34
click at [237, 215] on input "鎖定日期" at bounding box center [220, 205] width 34 height 34
checkbox input "true"
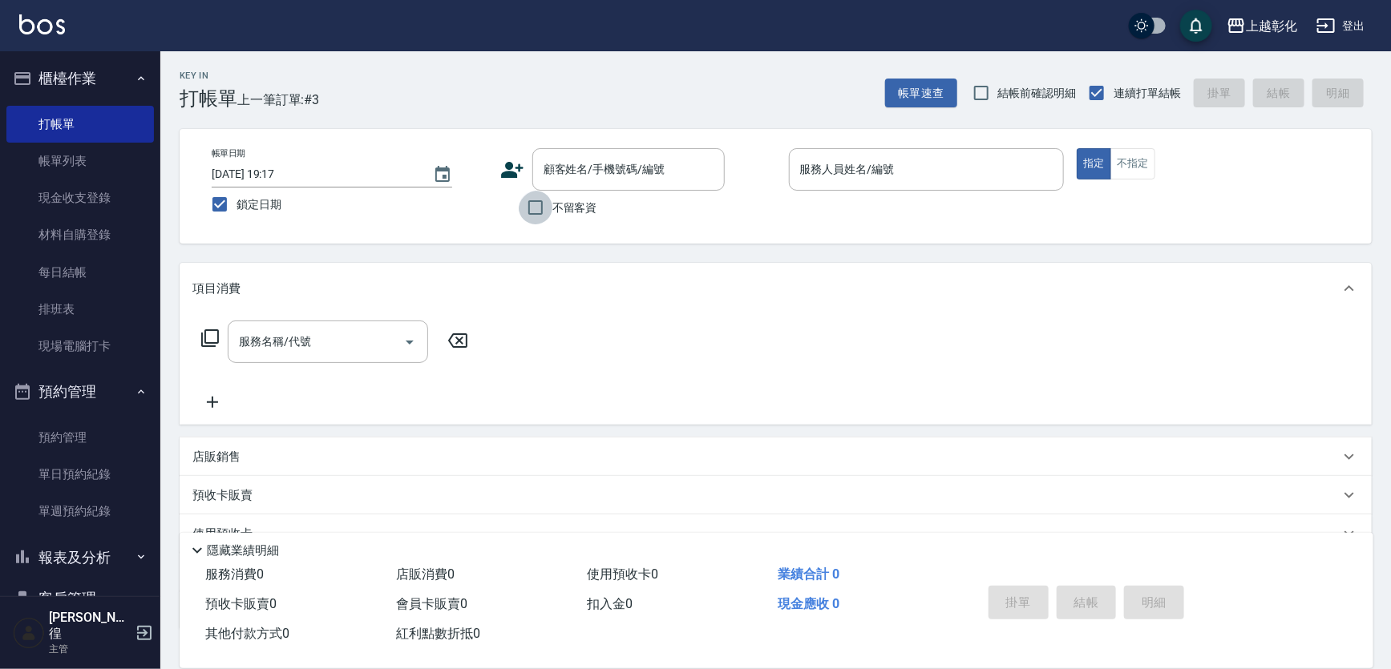
click at [549, 215] on input "不留客資" at bounding box center [536, 208] width 34 height 34
checkbox input "true"
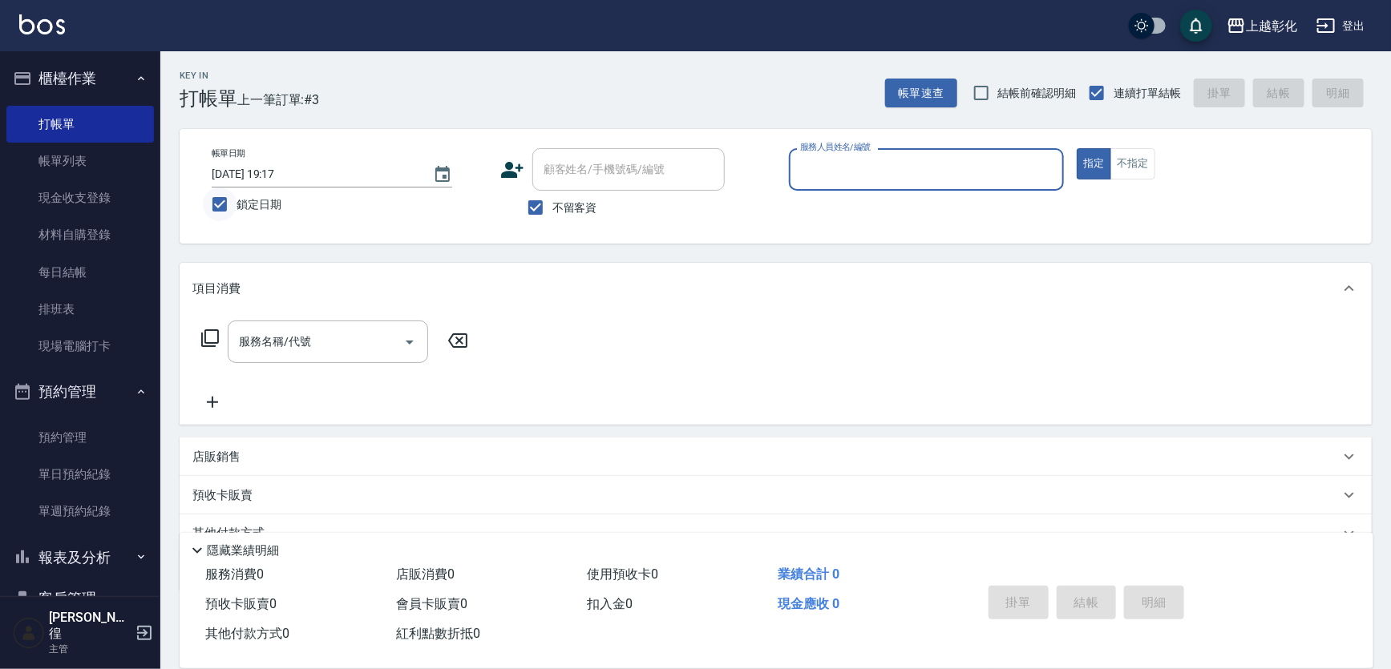
click at [204, 202] on input "鎖定日期" at bounding box center [220, 205] width 34 height 34
checkbox input "false"
click at [831, 168] on input "服務人員姓名/編號" at bounding box center [926, 170] width 261 height 28
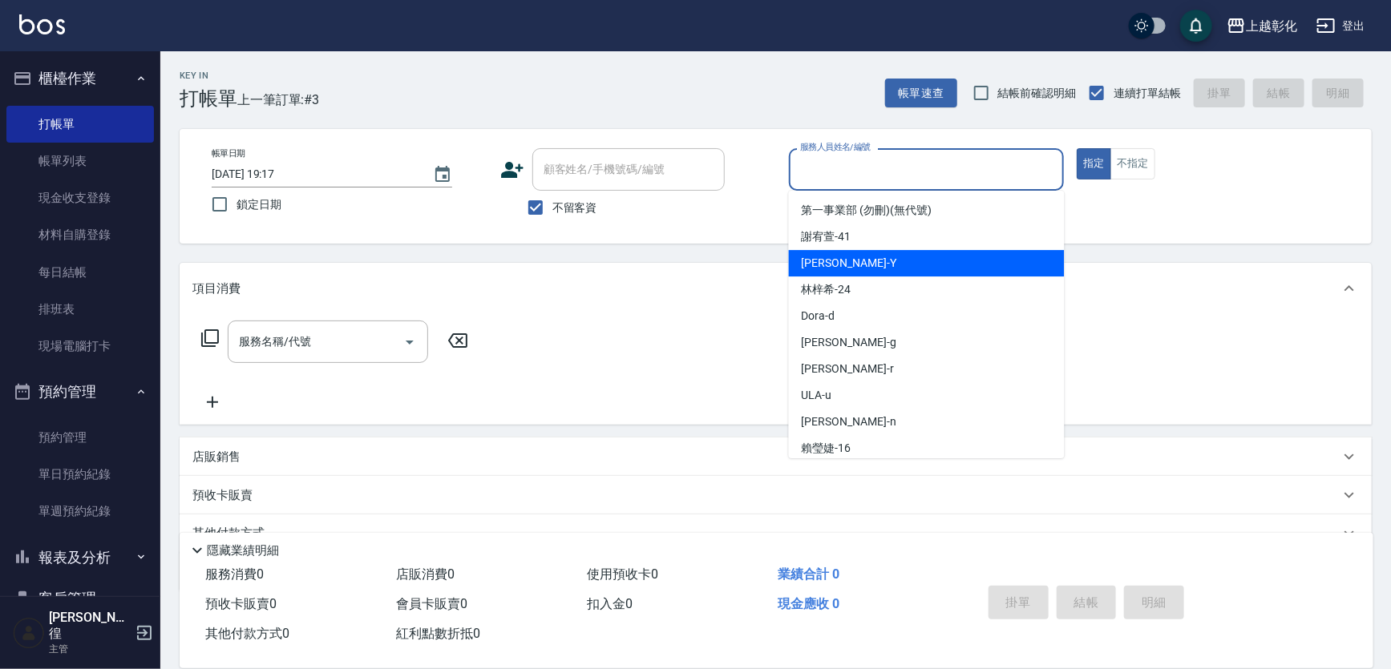
click at [851, 272] on div "[PERSON_NAME] -Y" at bounding box center [927, 263] width 276 height 26
type input "[PERSON_NAME]-Y"
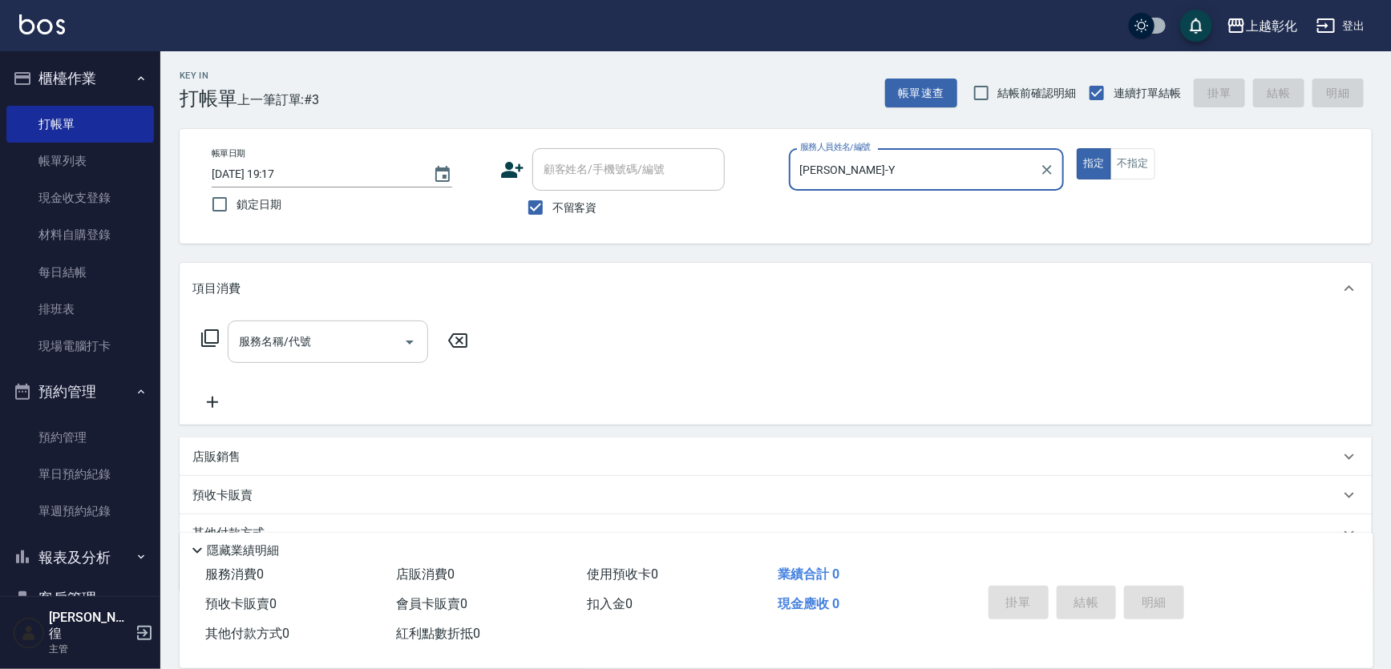
click at [324, 334] on input "服務名稱/代號" at bounding box center [316, 342] width 162 height 28
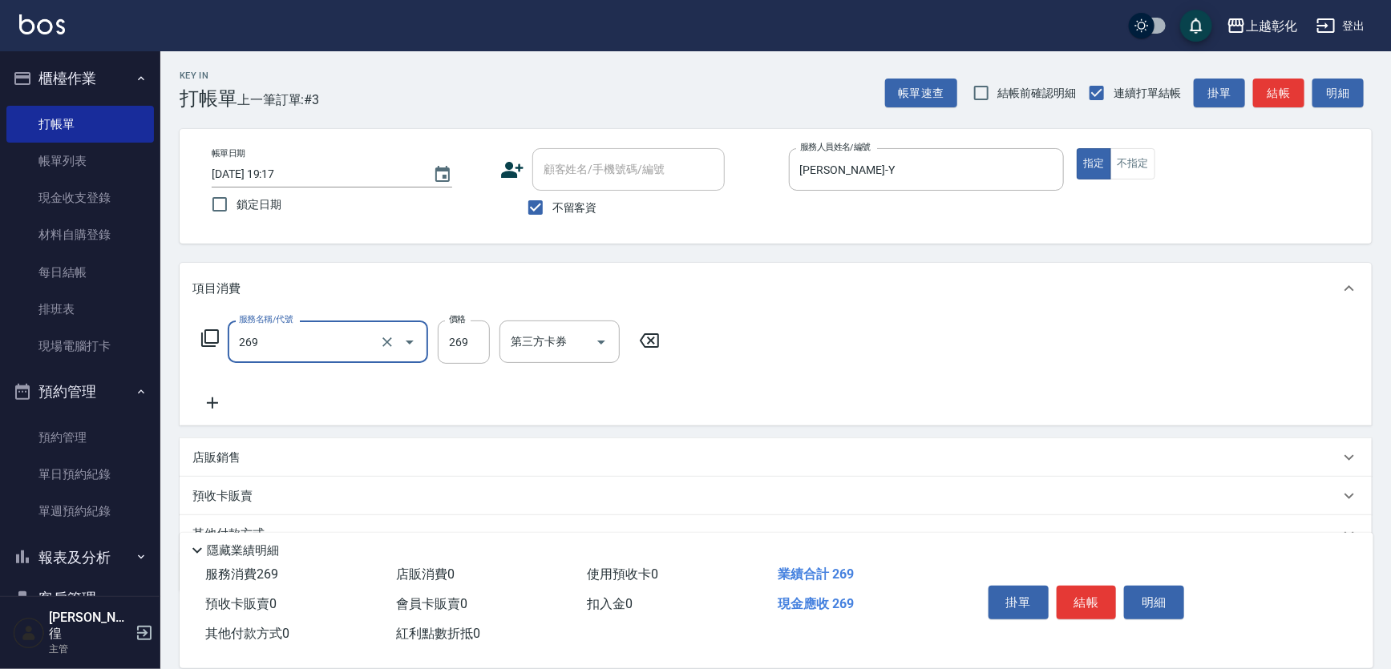
type input "一般洗剪(269)"
type input "350"
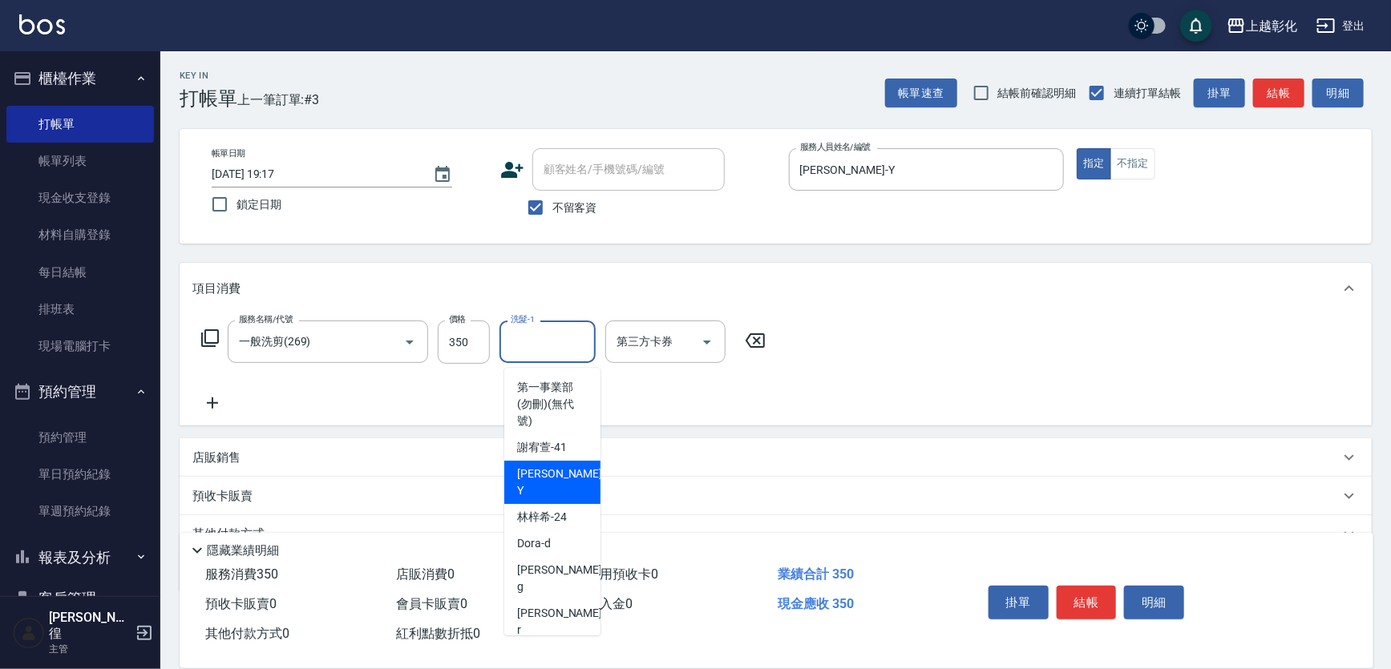
type input "[PERSON_NAME]-Y"
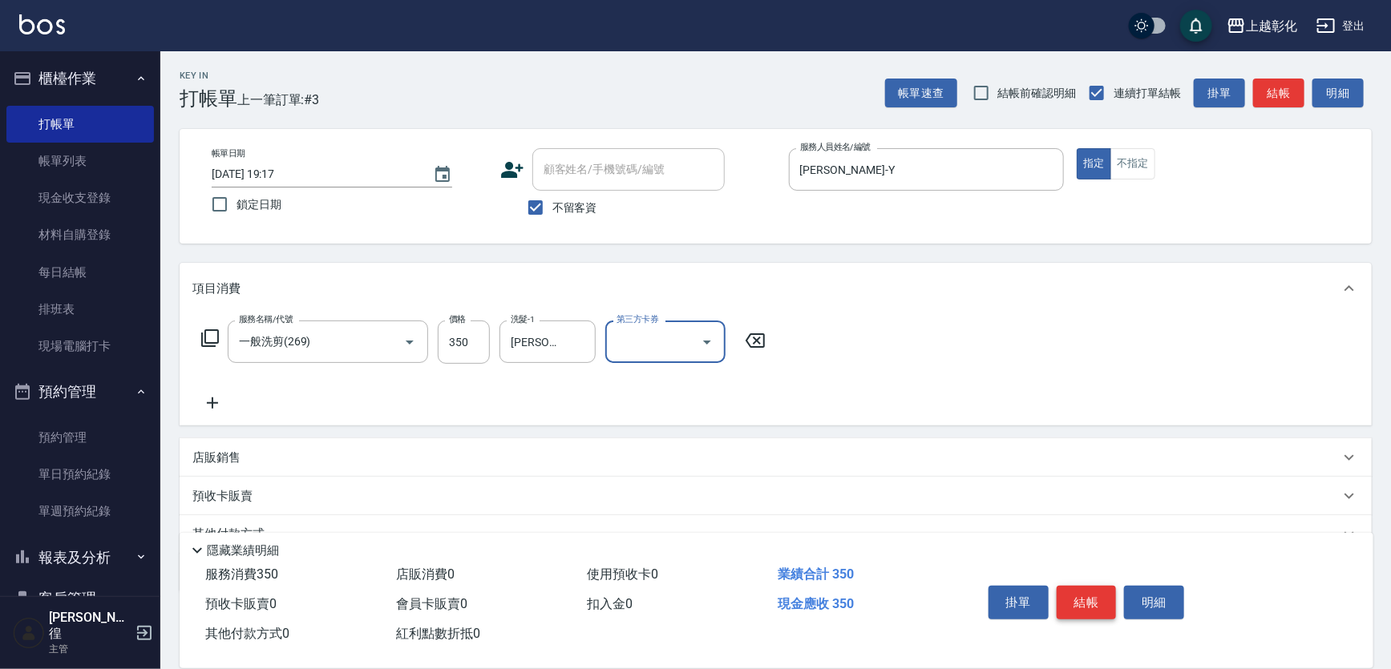
click at [1083, 586] on button "結帳" at bounding box center [1087, 603] width 60 height 34
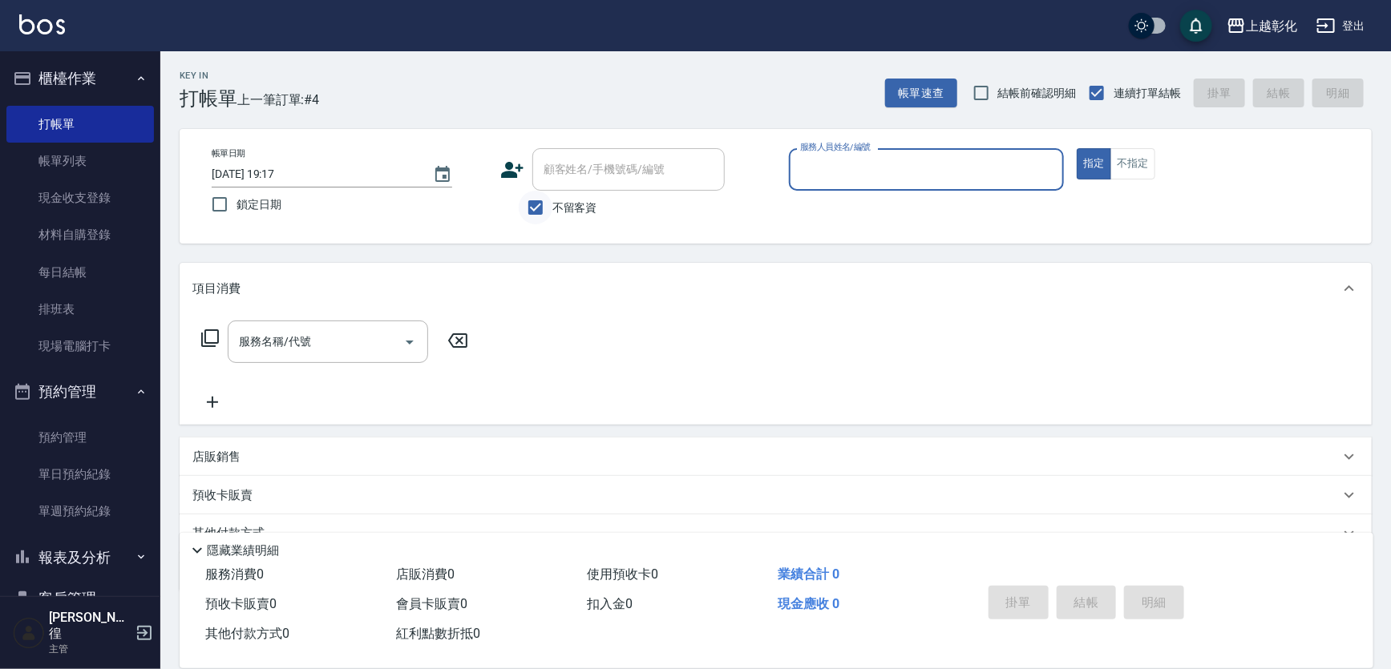
drag, startPoint x: 407, startPoint y: 200, endPoint x: 529, endPoint y: 198, distance: 121.9
click at [418, 199] on label "鎖定日期" at bounding box center [339, 205] width 272 height 34
click at [237, 199] on input "鎖定日期" at bounding box center [220, 205] width 34 height 34
checkbox input "true"
click at [576, 204] on span "不留客資" at bounding box center [574, 208] width 45 height 17
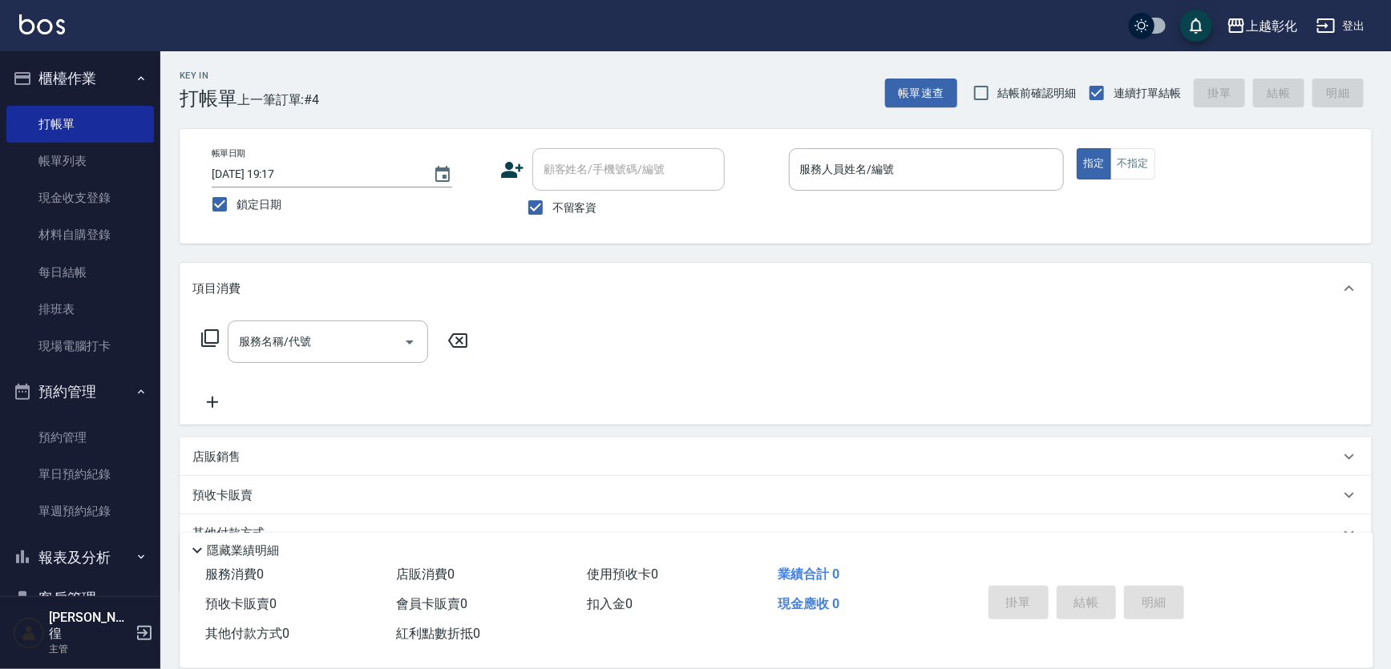
click at [552, 204] on input "不留客資" at bounding box center [536, 208] width 34 height 34
checkbox input "false"
click at [613, 173] on input "顧客姓名/手機號碼/編號" at bounding box center [617, 170] width 154 height 28
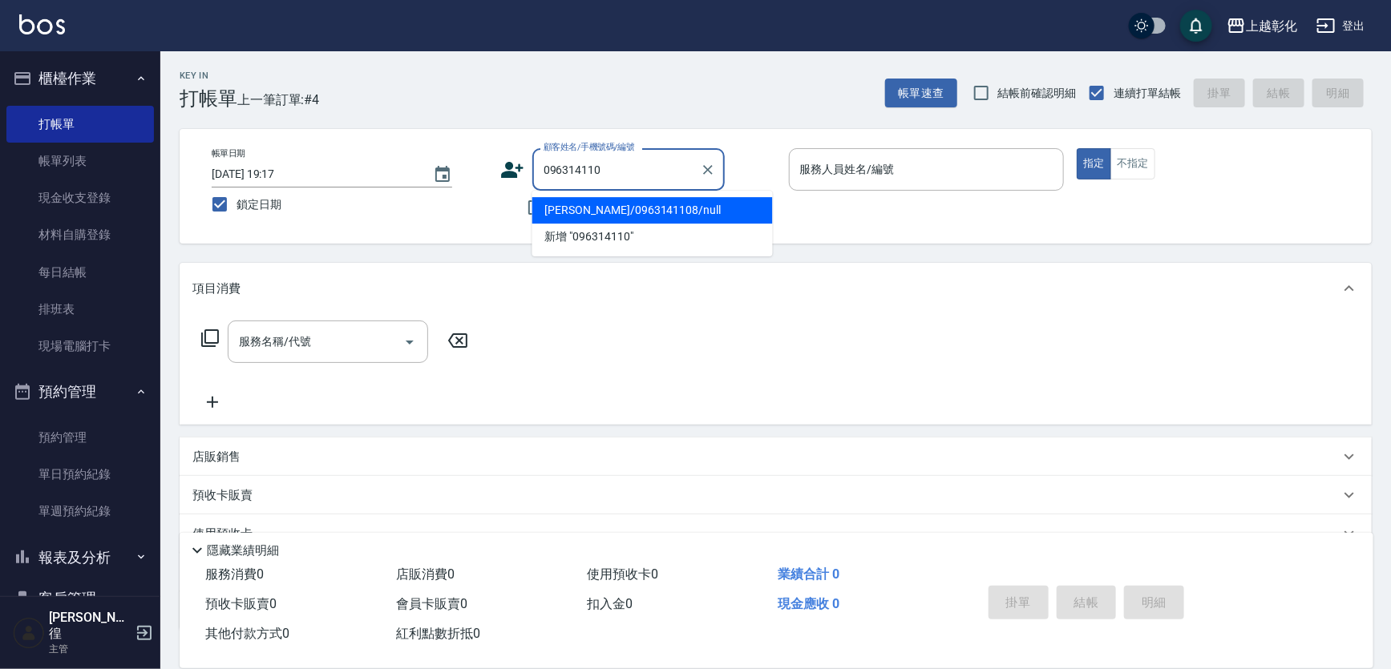
type input "[PERSON_NAME]/0963141108/null"
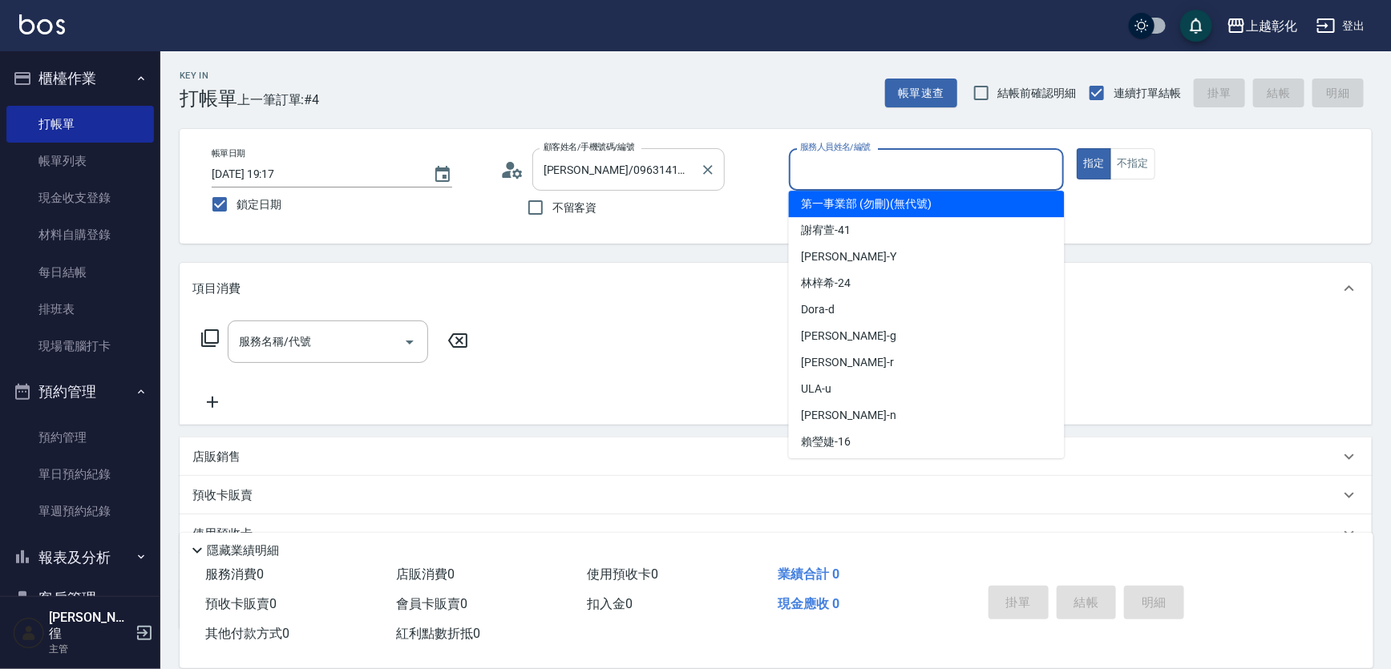
scroll to position [109, 0]
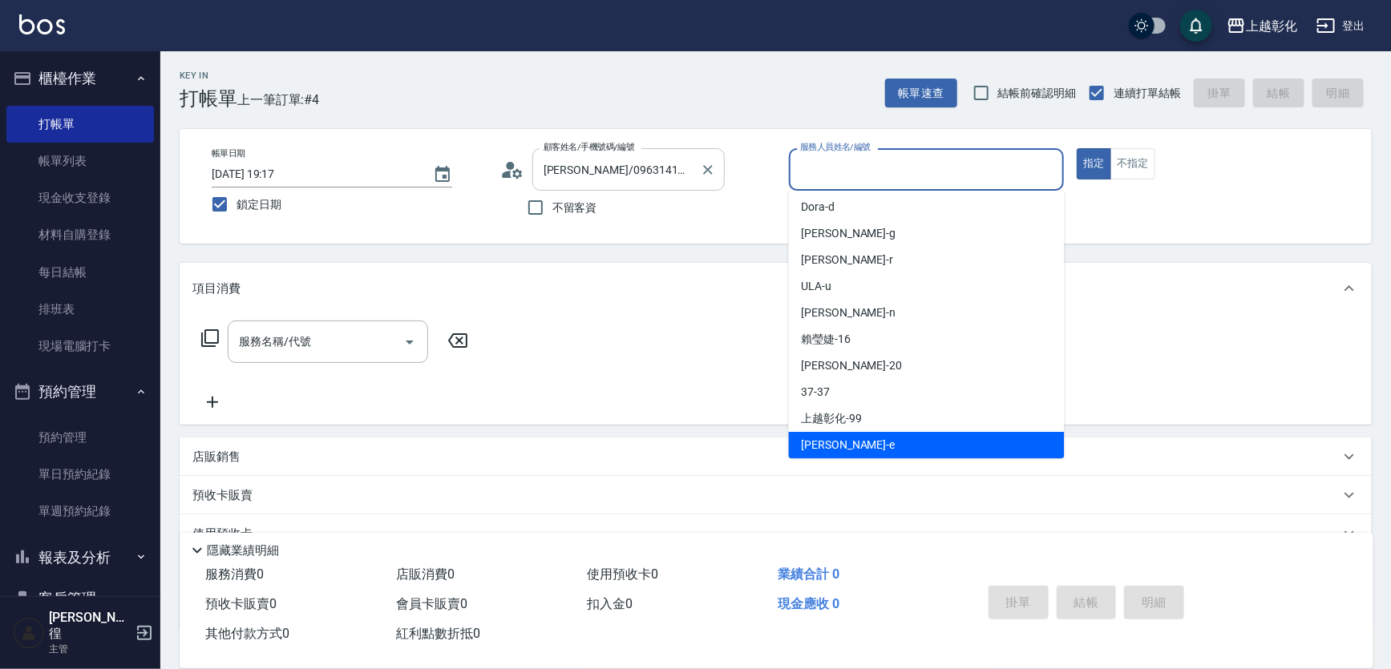
type input "[PERSON_NAME]-e"
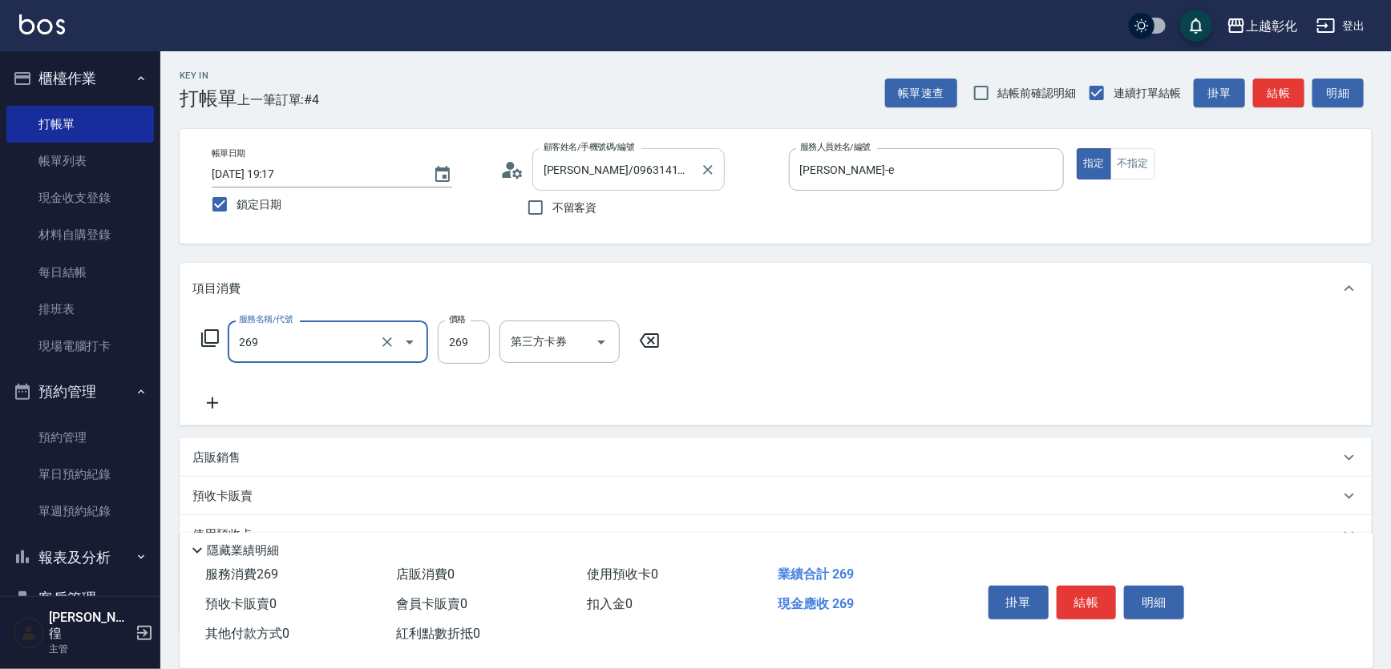
type input "一般洗剪(269)"
type input "350"
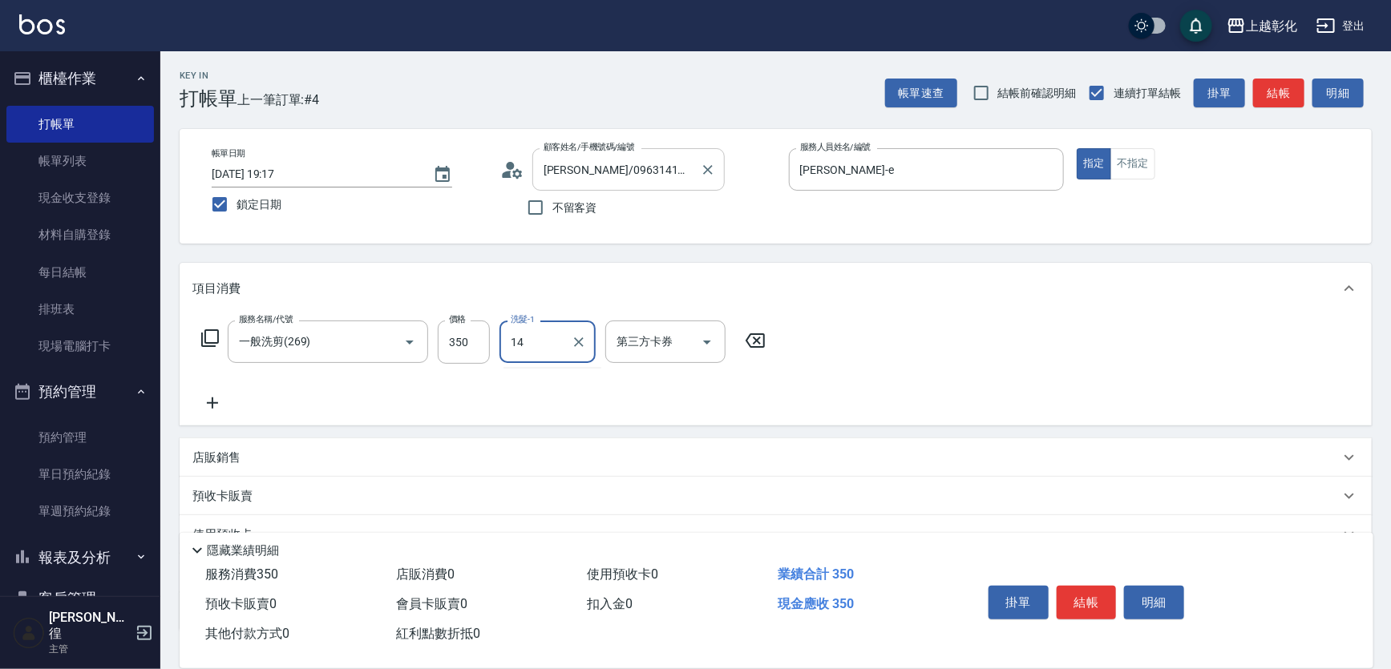
type input "1"
type input "[PERSON_NAME]-24"
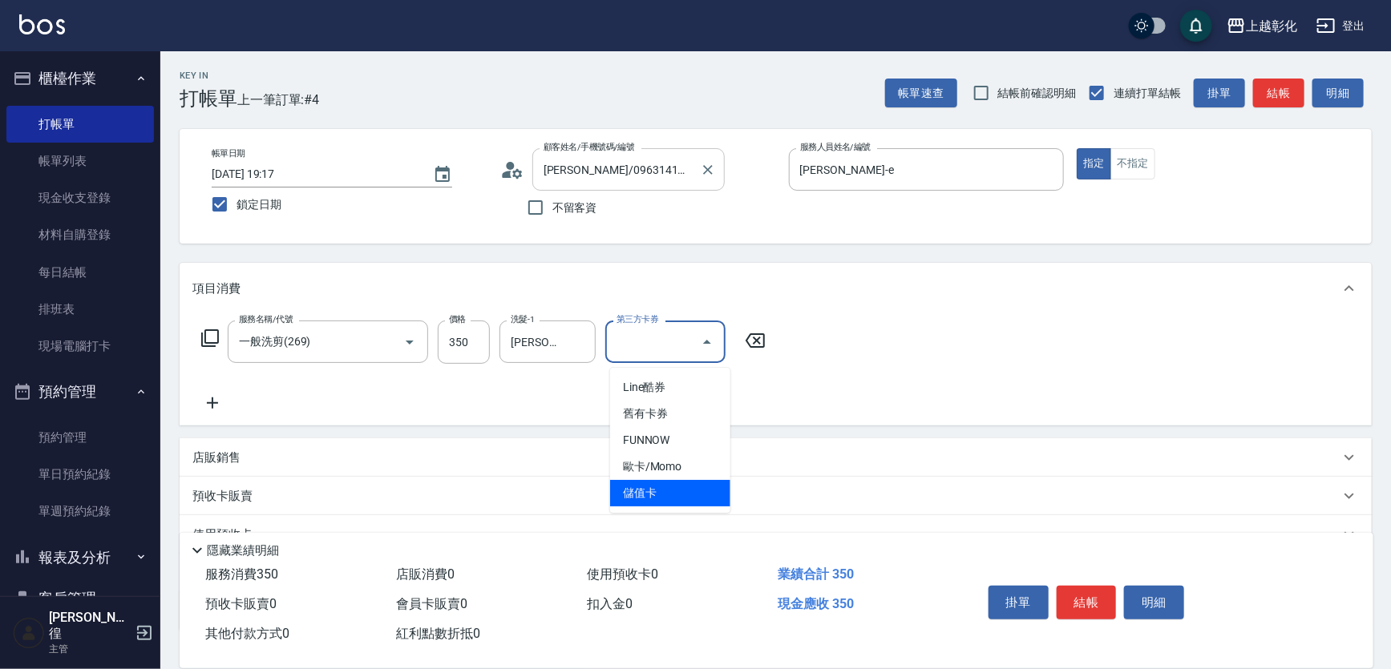
type input "儲值卡"
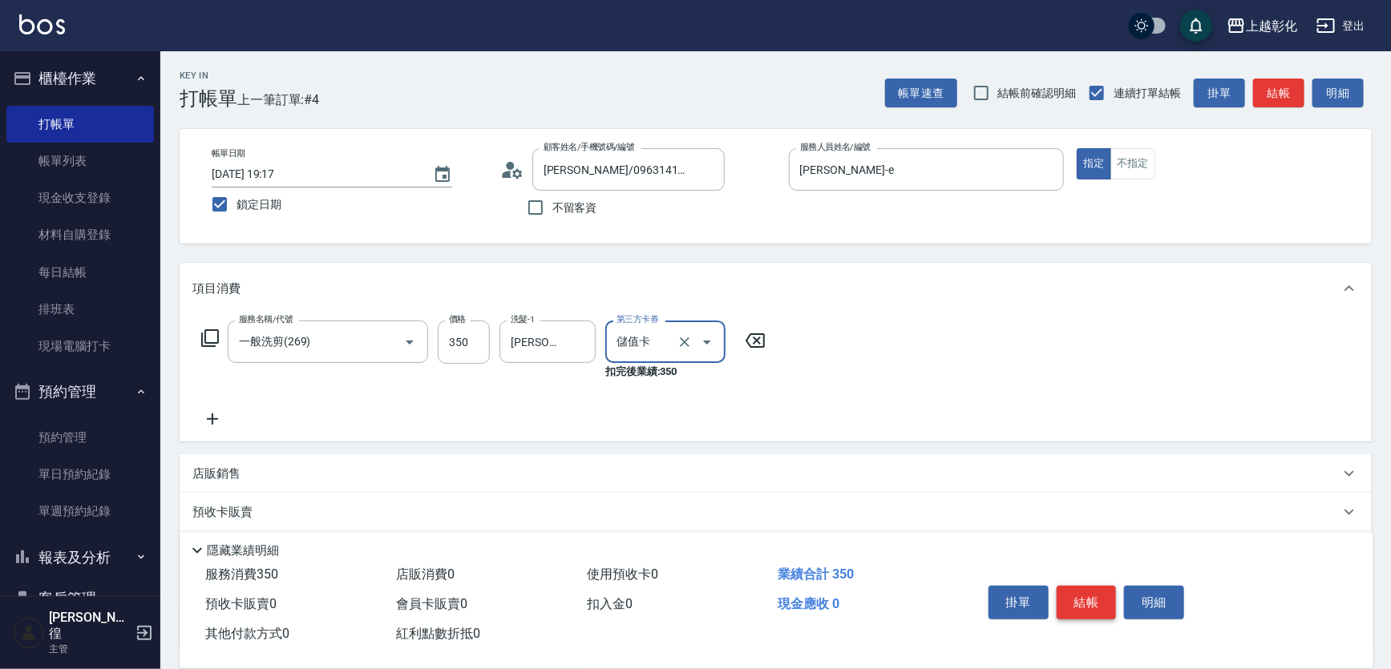
click at [1098, 590] on button "結帳" at bounding box center [1087, 603] width 60 height 34
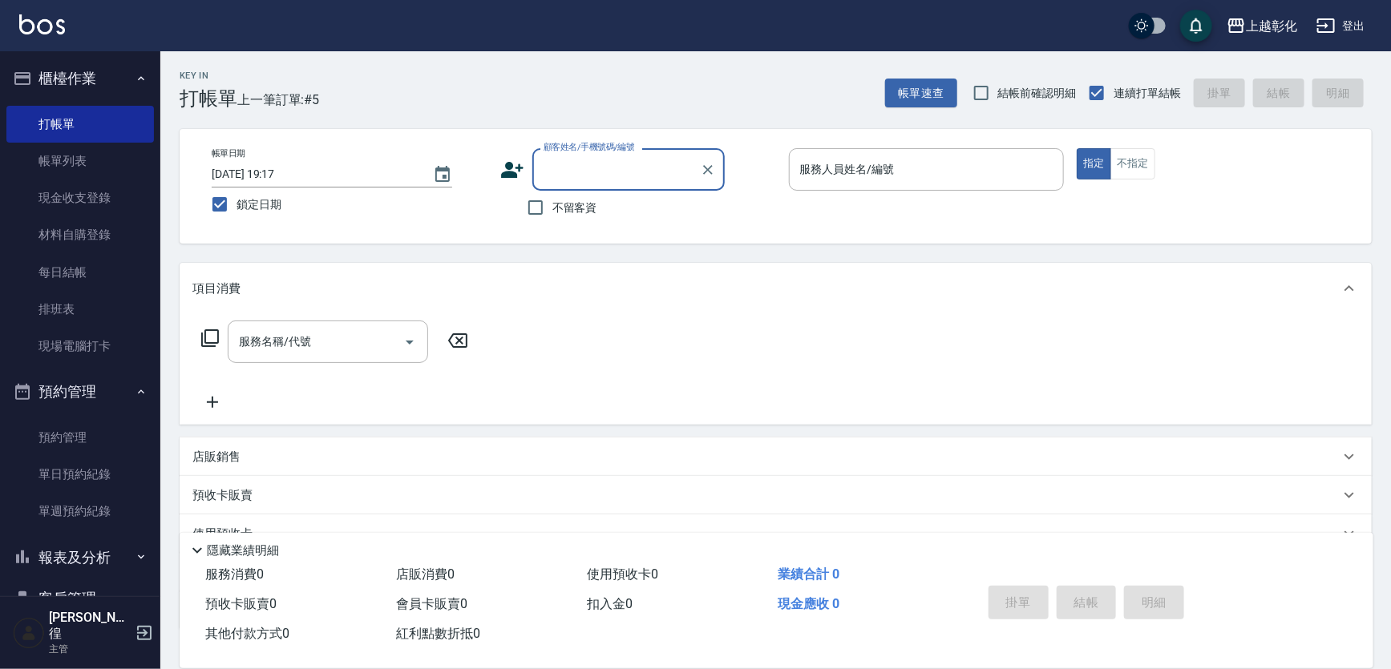
drag, startPoint x: 537, startPoint y: 205, endPoint x: 616, endPoint y: 207, distance: 78.6
click at [540, 206] on input "不留客資" at bounding box center [536, 208] width 34 height 34
checkbox input "true"
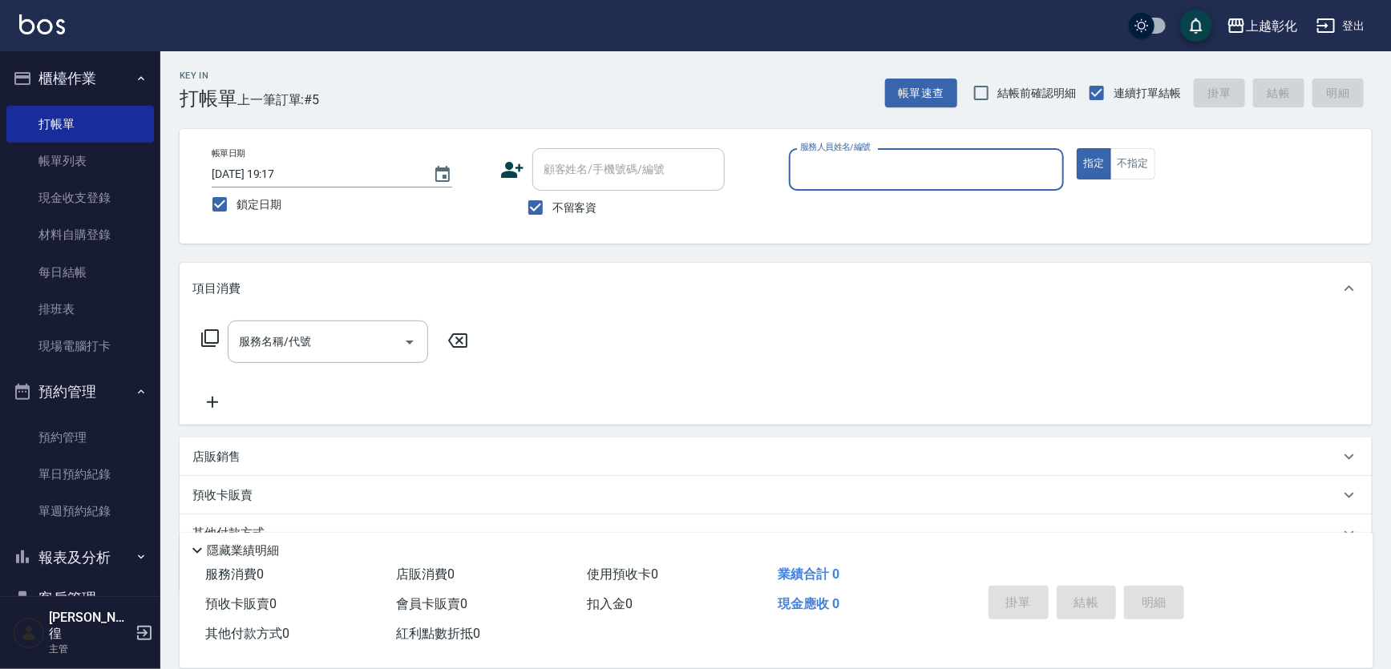
drag, startPoint x: 862, startPoint y: 192, endPoint x: 870, endPoint y: 179, distance: 15.1
click at [868, 182] on div "服務人員姓名/編號 服務人員姓名/編號" at bounding box center [927, 177] width 276 height 59
click at [874, 171] on input "服務人員姓名/編號" at bounding box center [926, 170] width 261 height 28
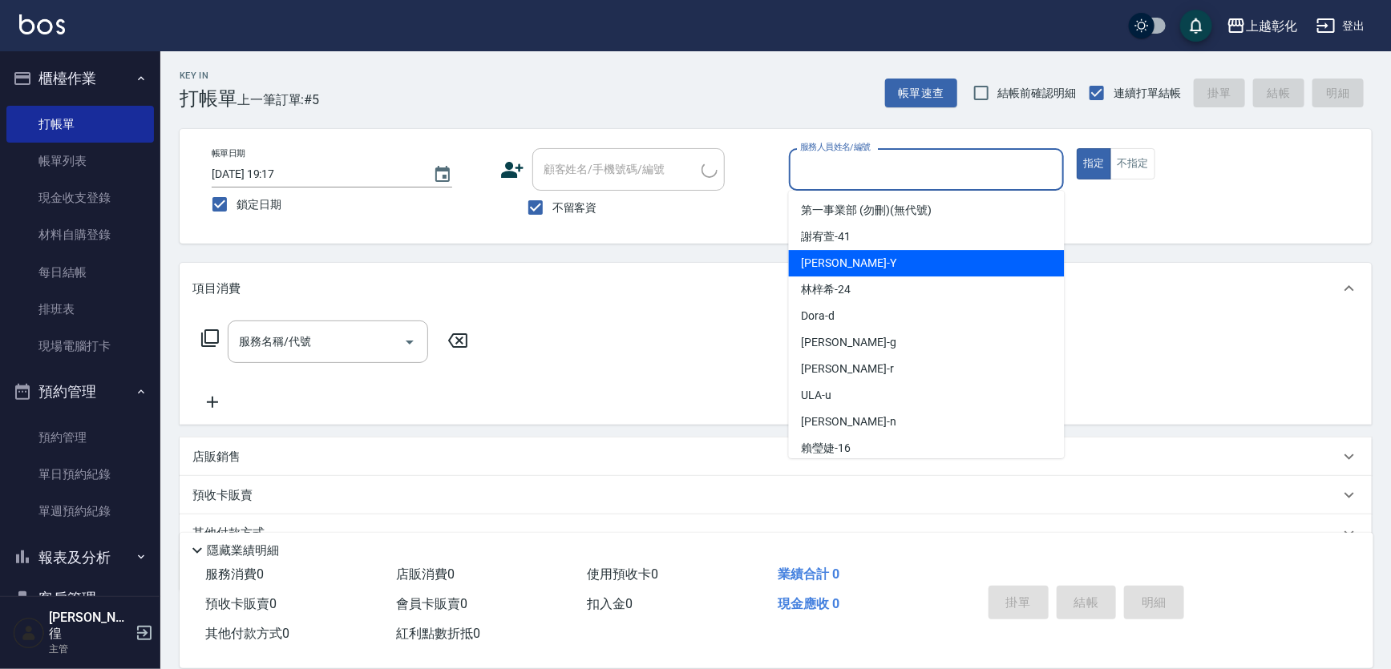
type input "[PERSON_NAME]/0922112378/"
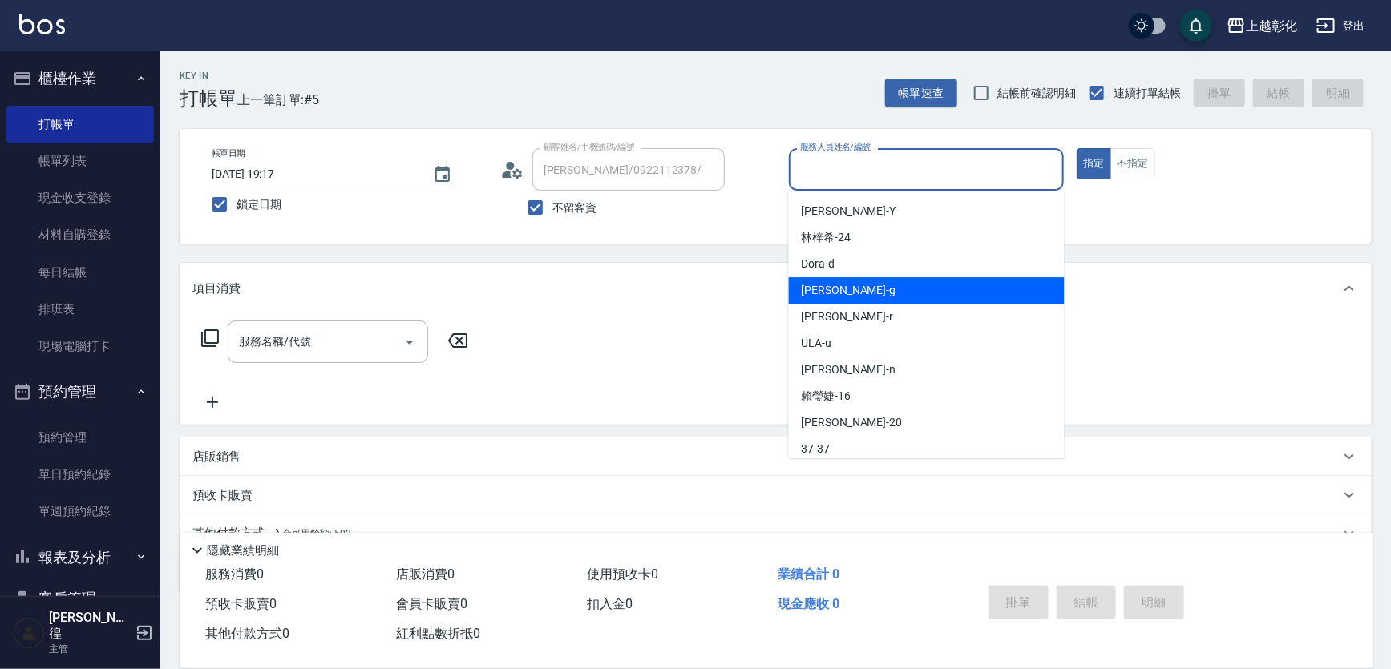
scroll to position [115, 0]
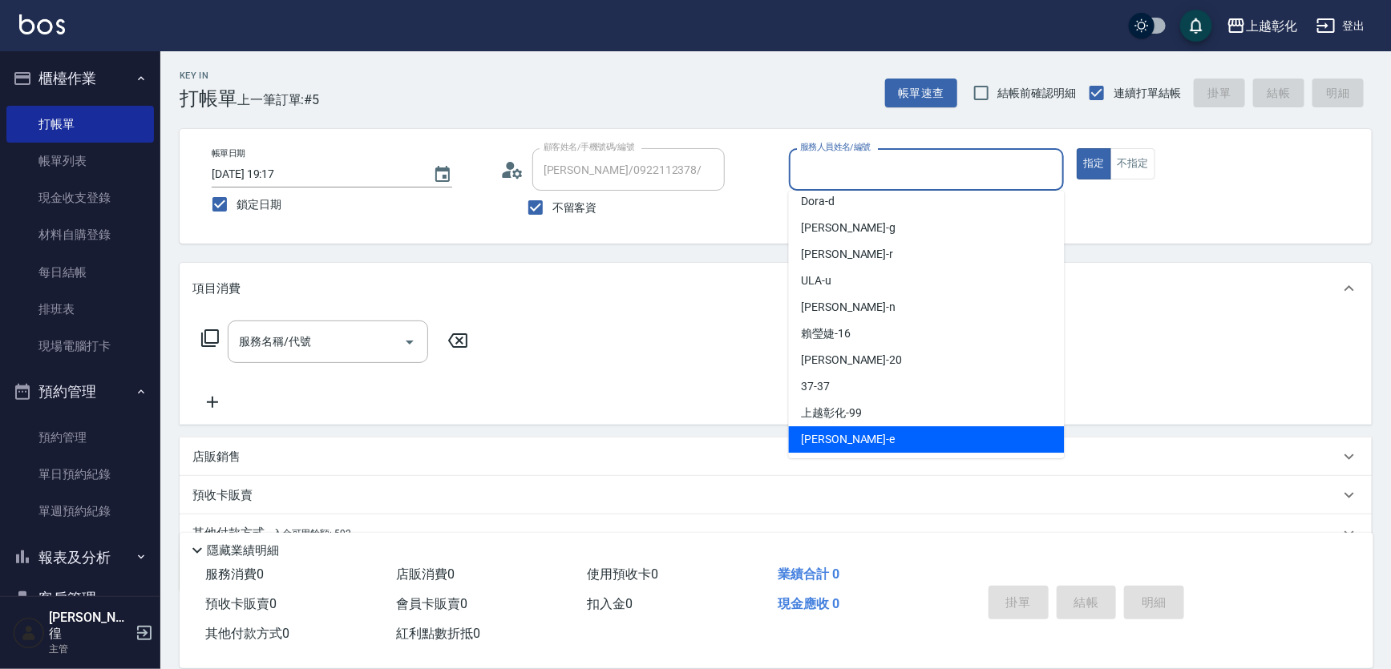
click at [834, 448] on div "[PERSON_NAME] -e" at bounding box center [927, 440] width 276 height 26
type input "[PERSON_NAME]-e"
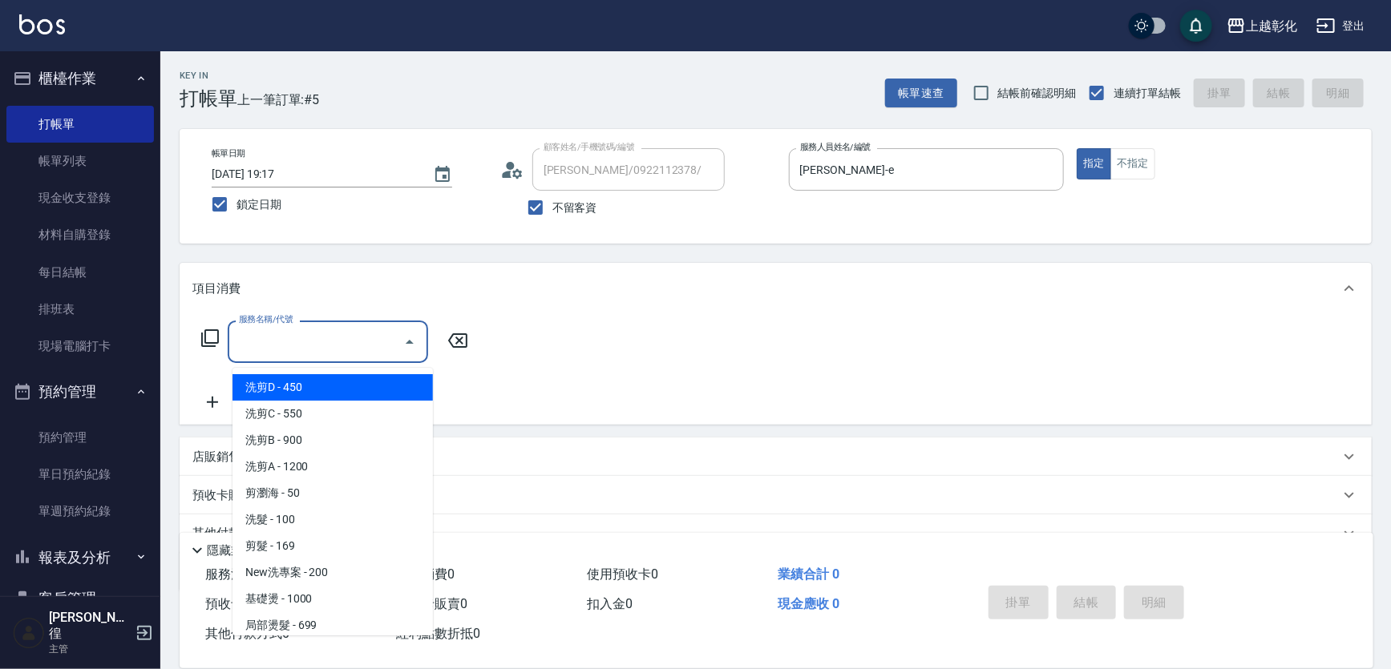
click at [369, 352] on input "服務名稱/代號" at bounding box center [316, 342] width 162 height 28
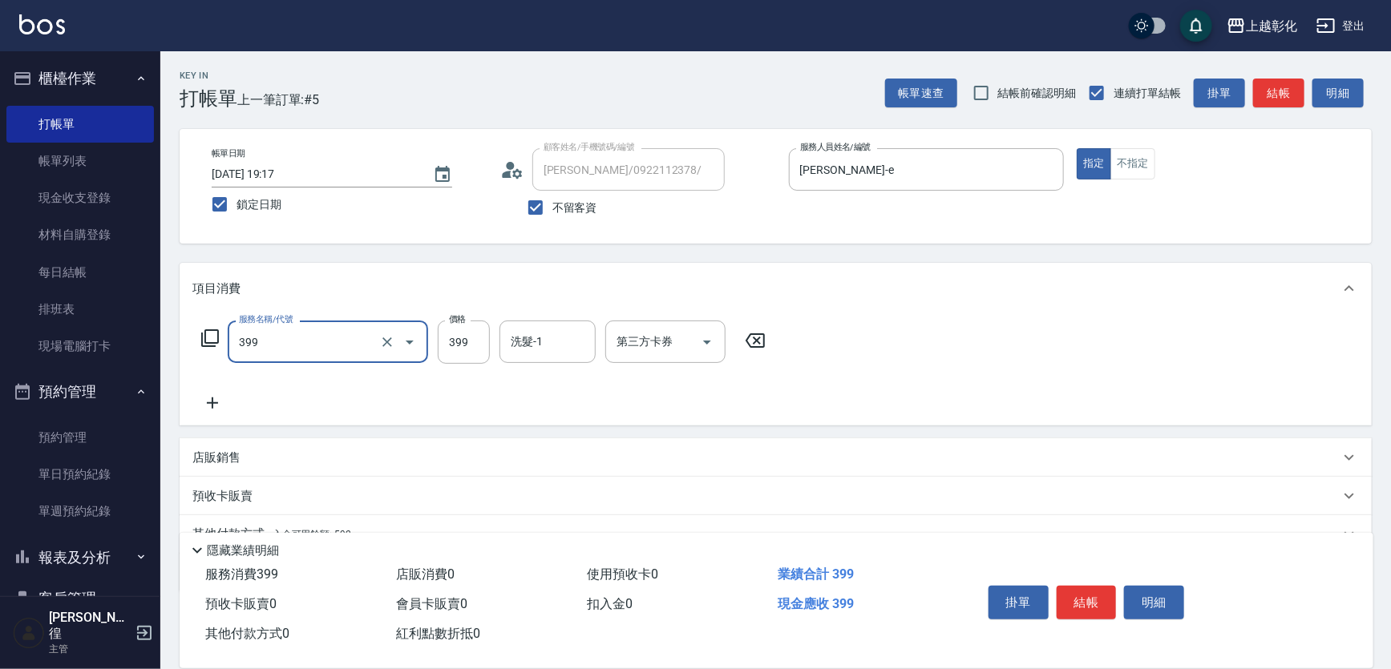
type input "貼片洗髮(399)"
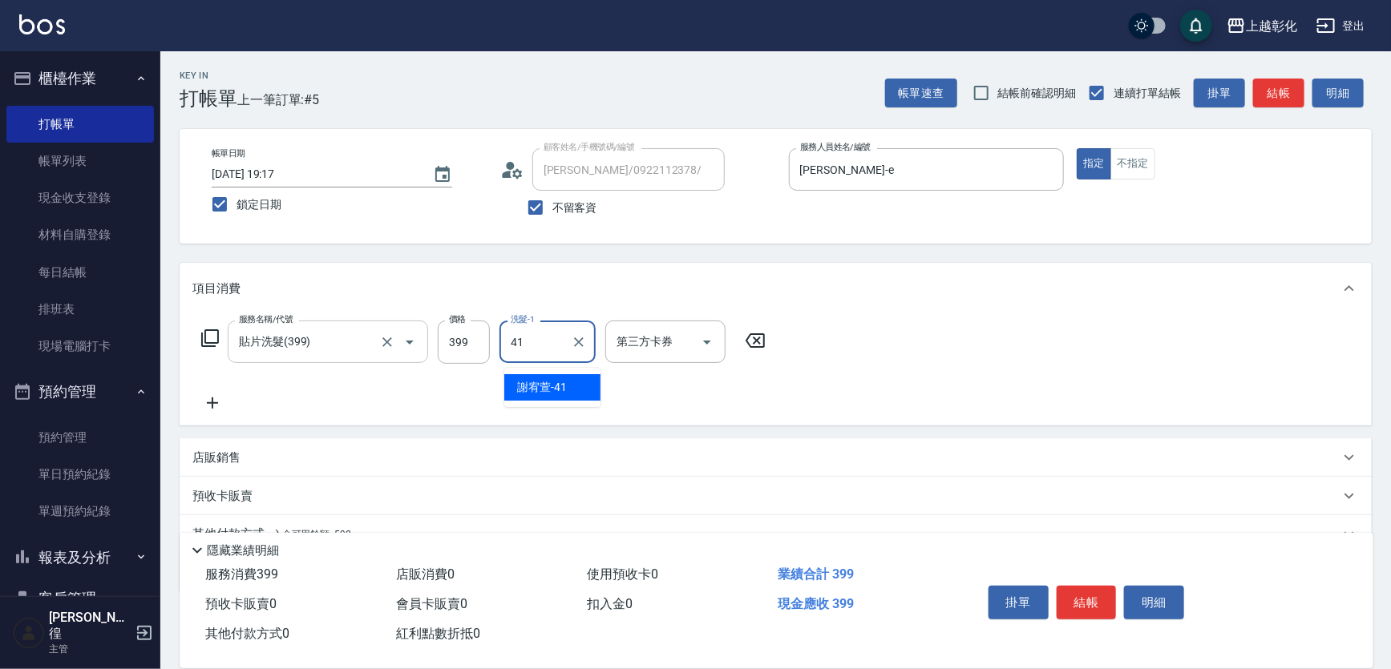
type input "[PERSON_NAME]-41"
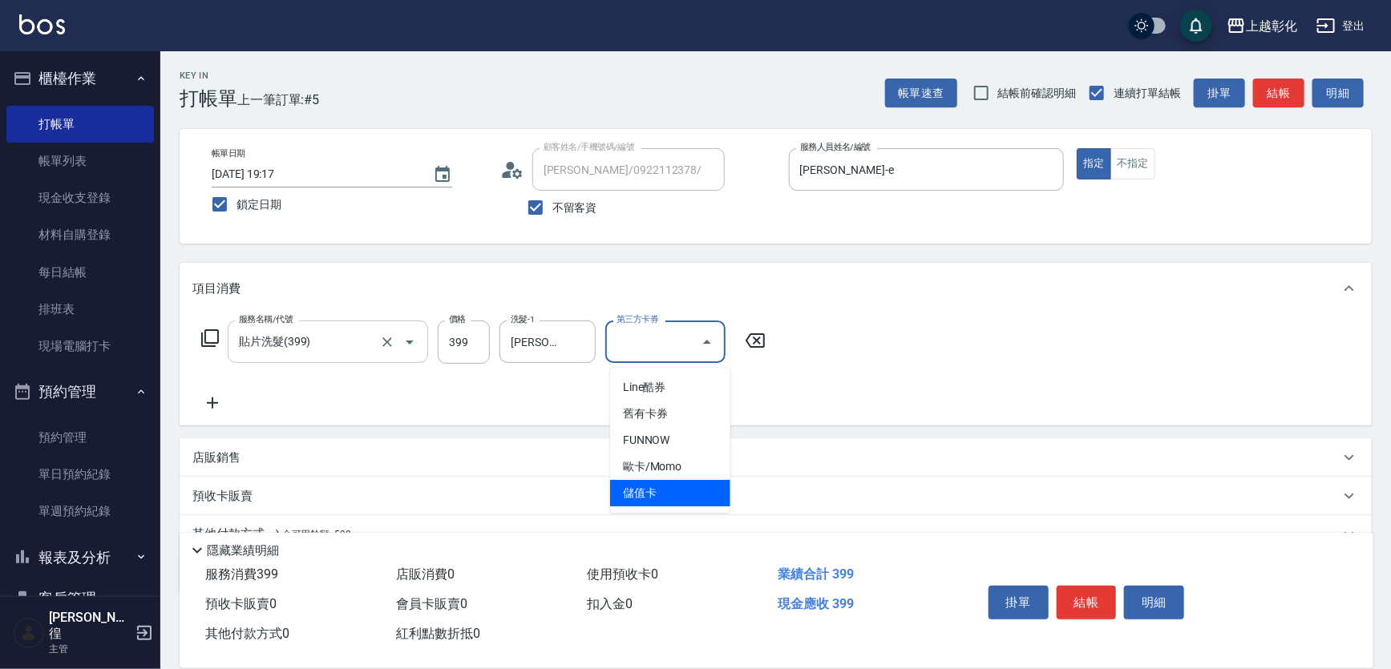
type input "儲值卡"
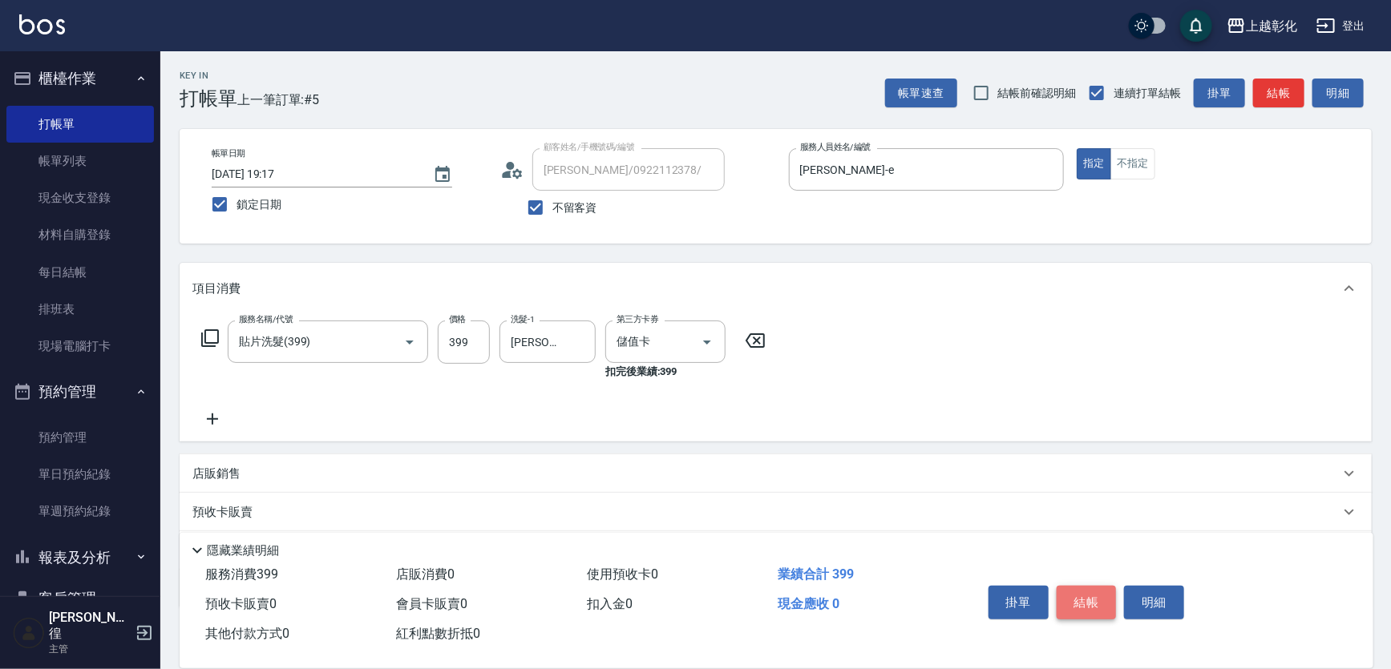
click at [1087, 586] on button "結帳" at bounding box center [1087, 603] width 60 height 34
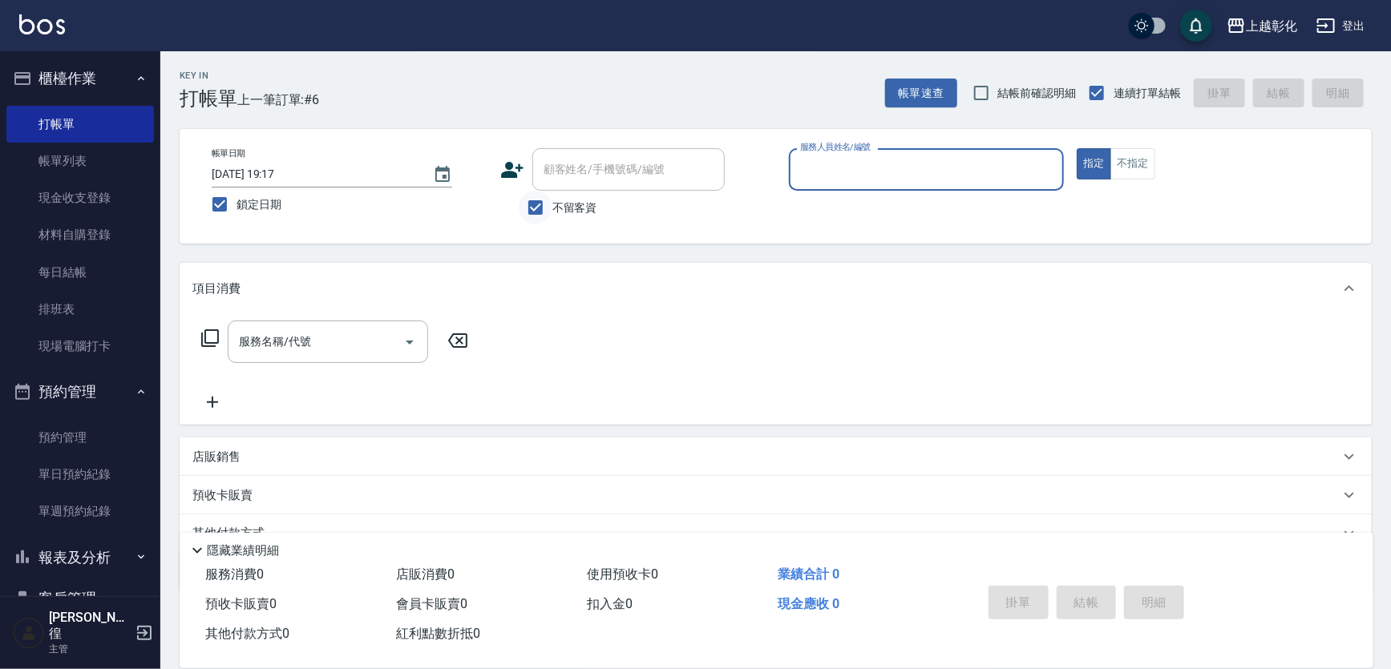
click at [534, 217] on input "不留客資" at bounding box center [536, 208] width 34 height 34
checkbox input "false"
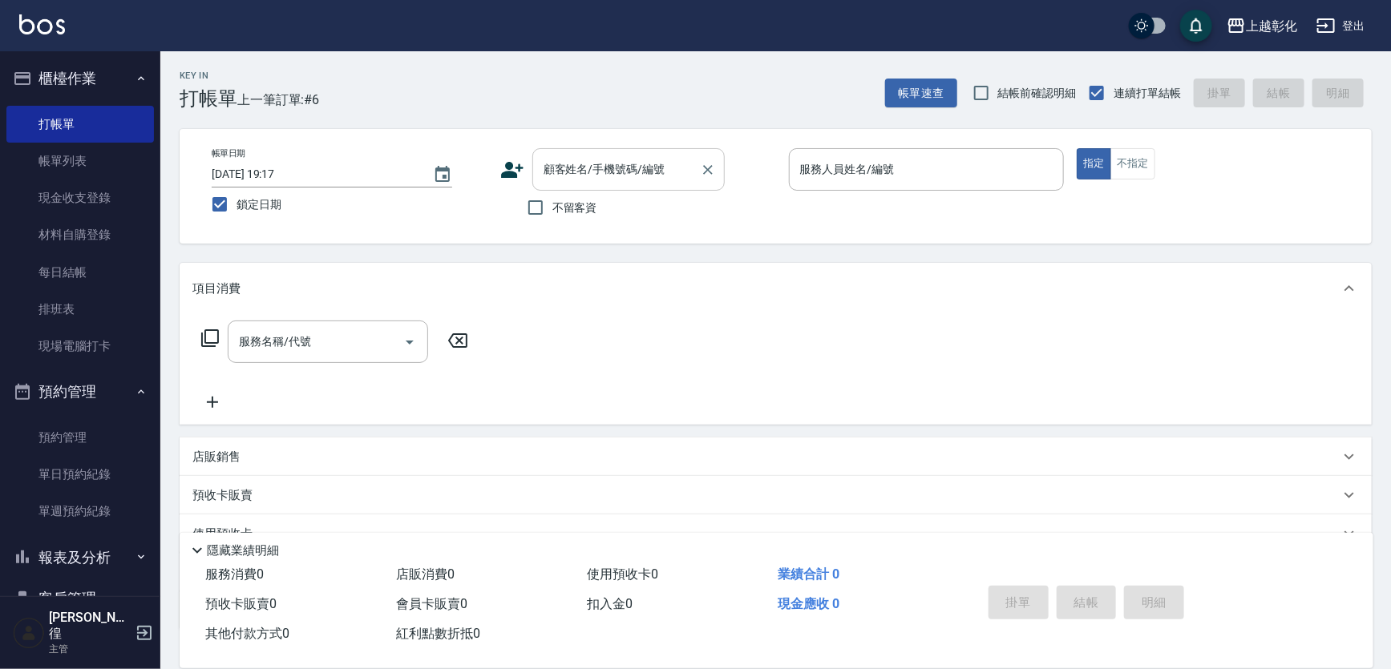
click at [592, 164] on div "顧客姓名/手機號碼/編號 顧客姓名/手機號碼/編號" at bounding box center [628, 169] width 192 height 42
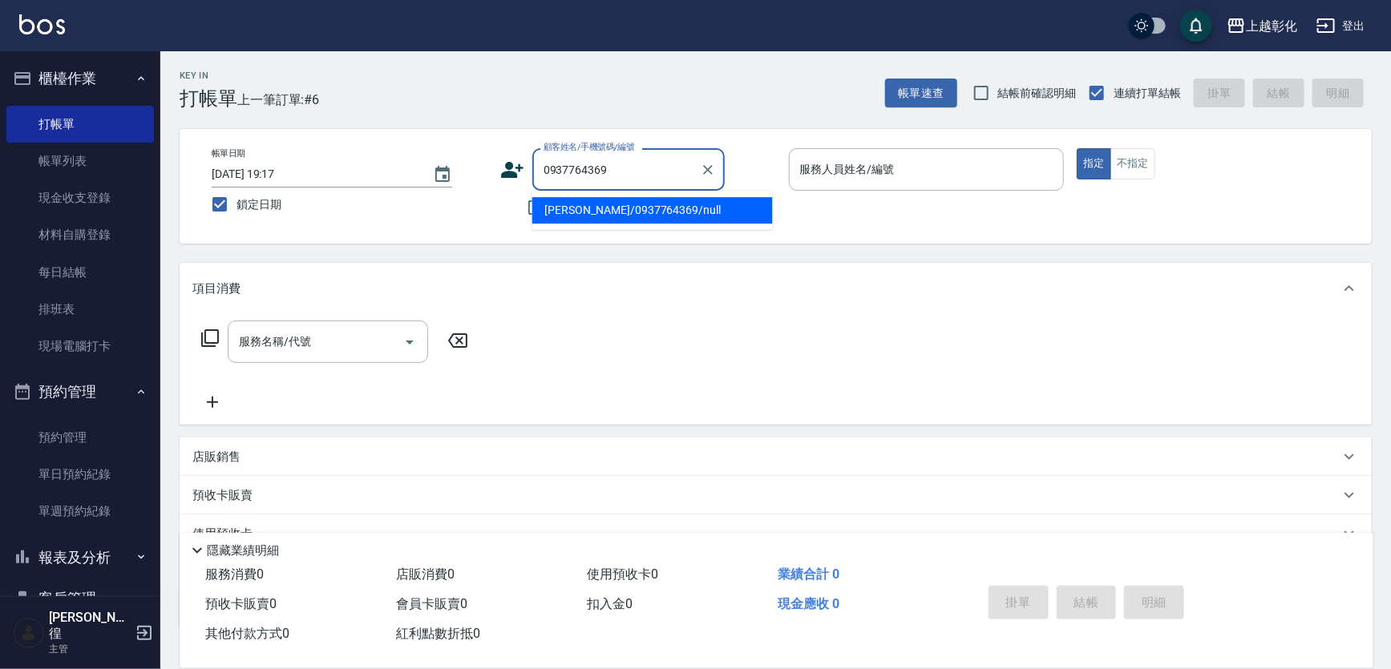
type input "[PERSON_NAME]/0937764369/null"
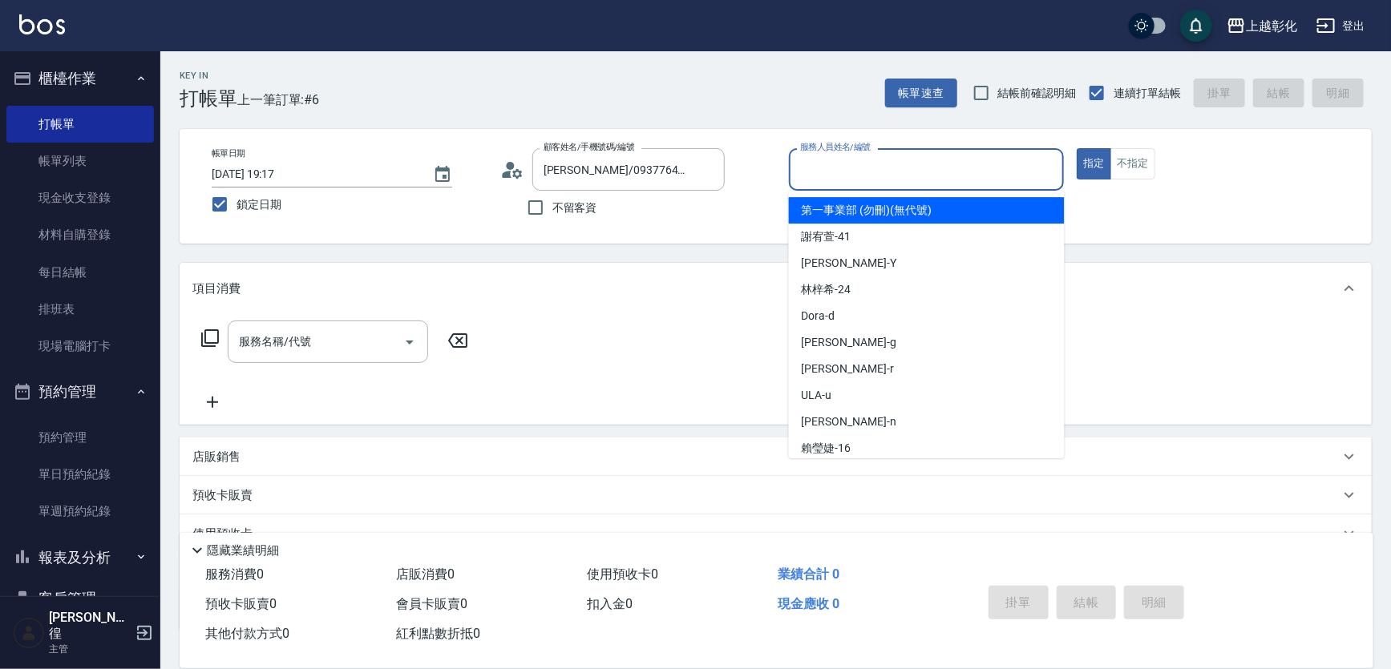
scroll to position [109, 0]
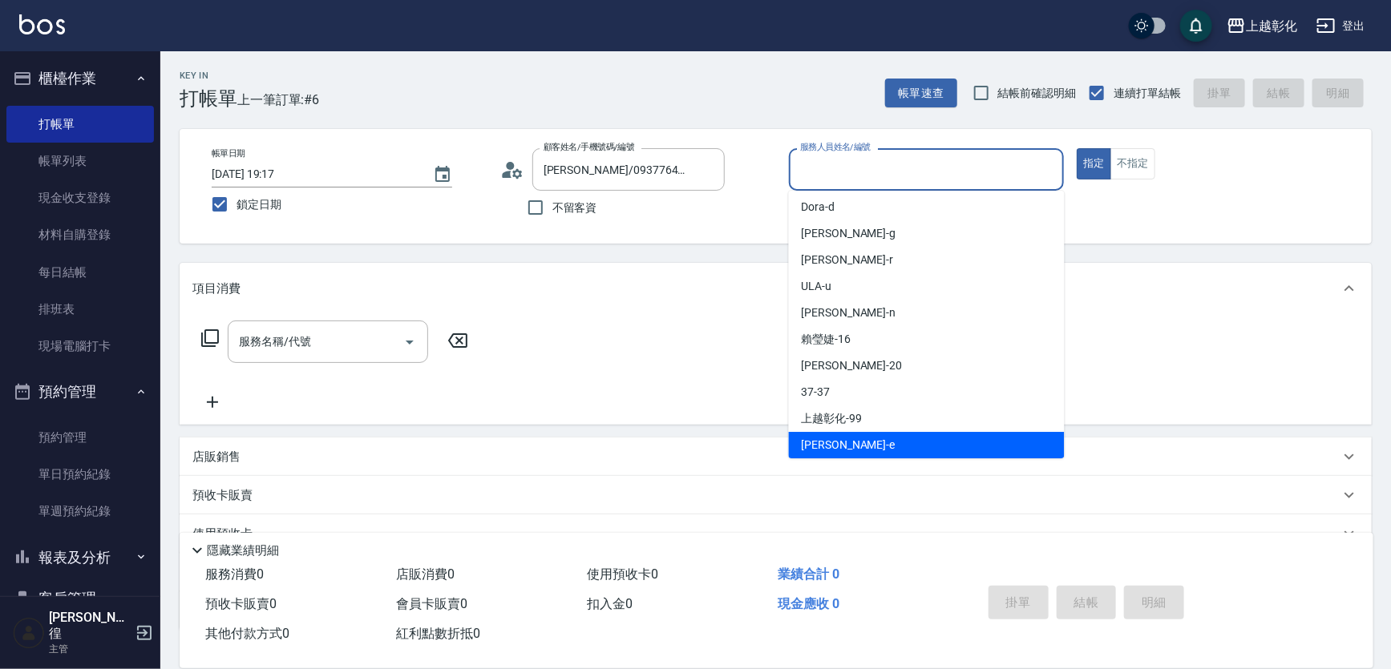
type input "[PERSON_NAME]-e"
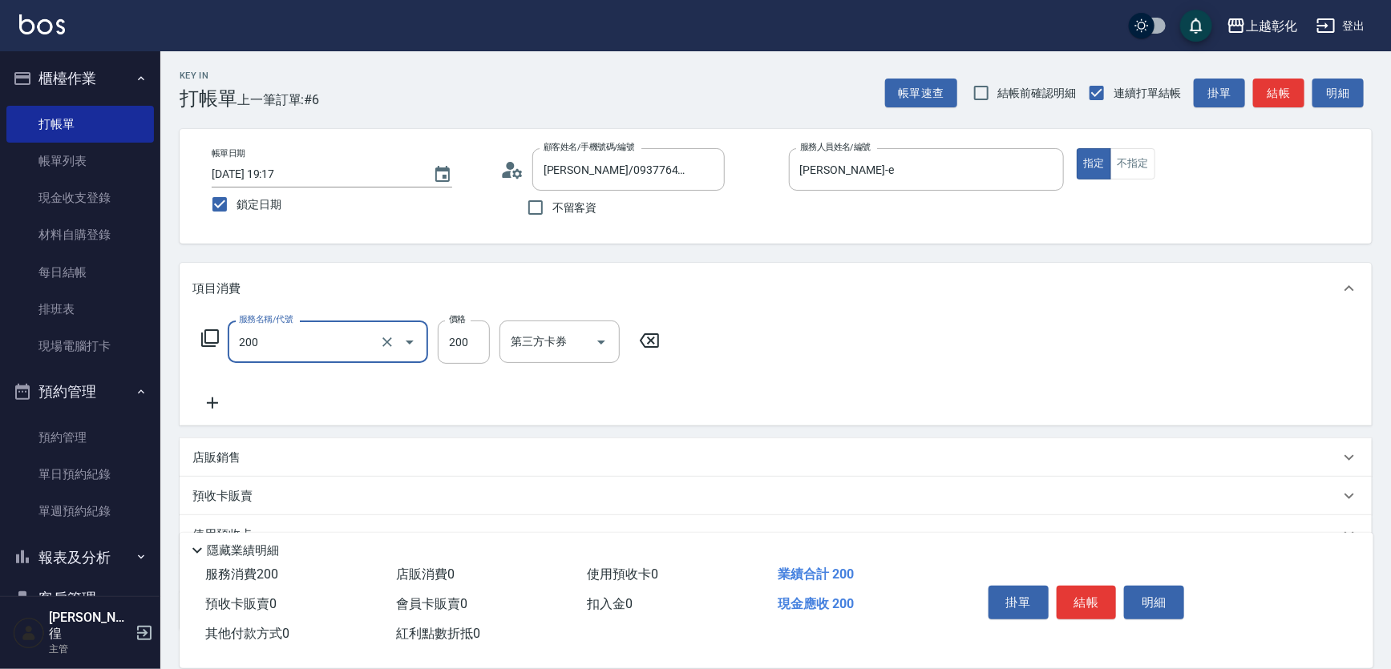
type input "New洗專案(200)"
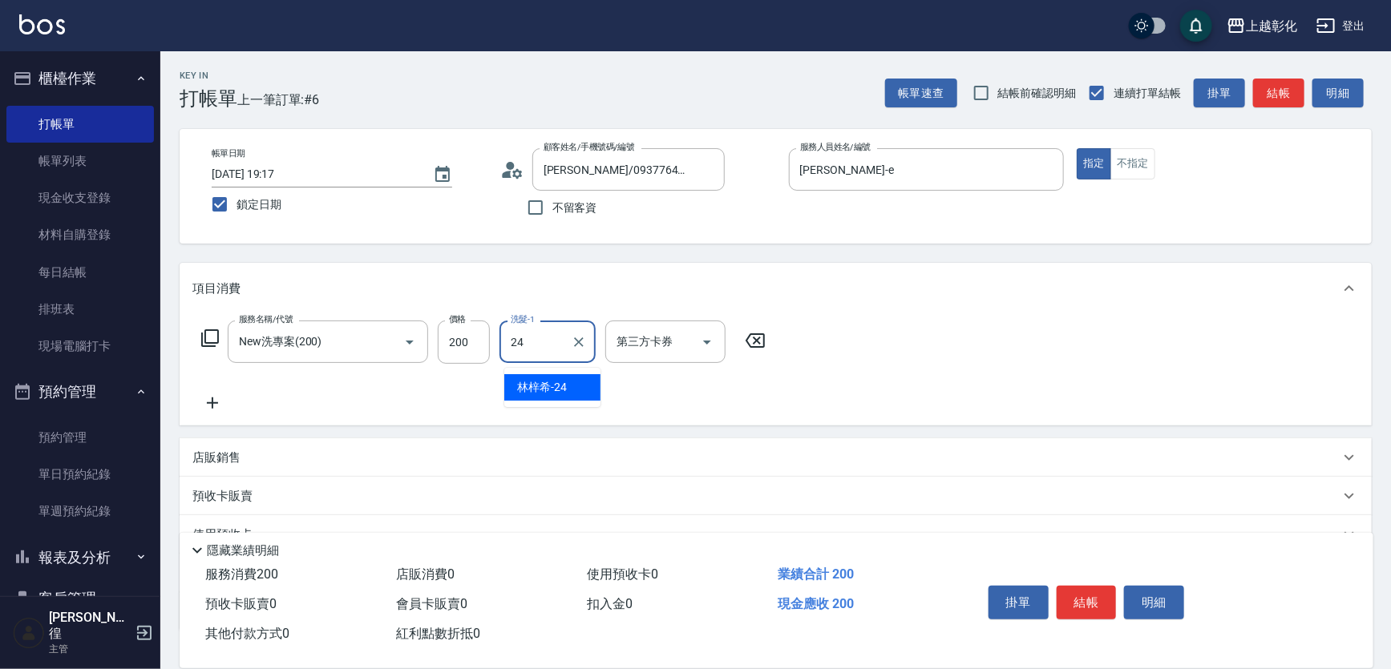
type input "[PERSON_NAME]-24"
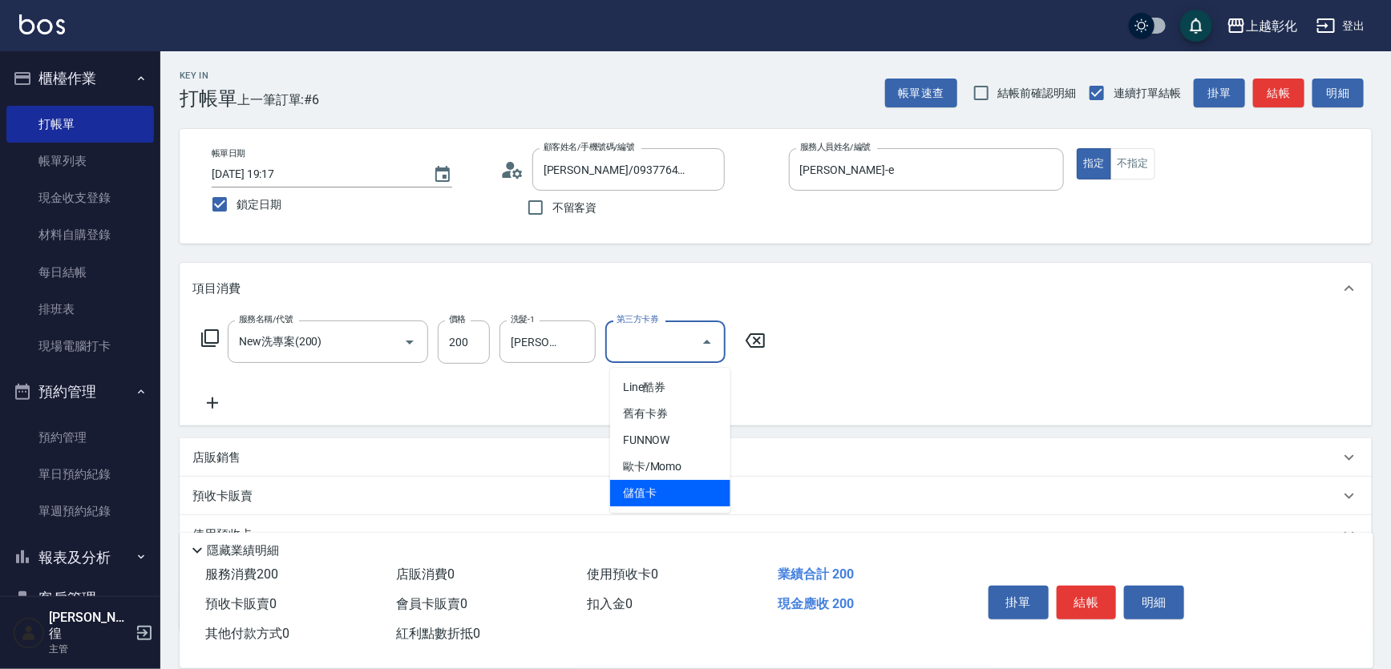
type input "儲值卡"
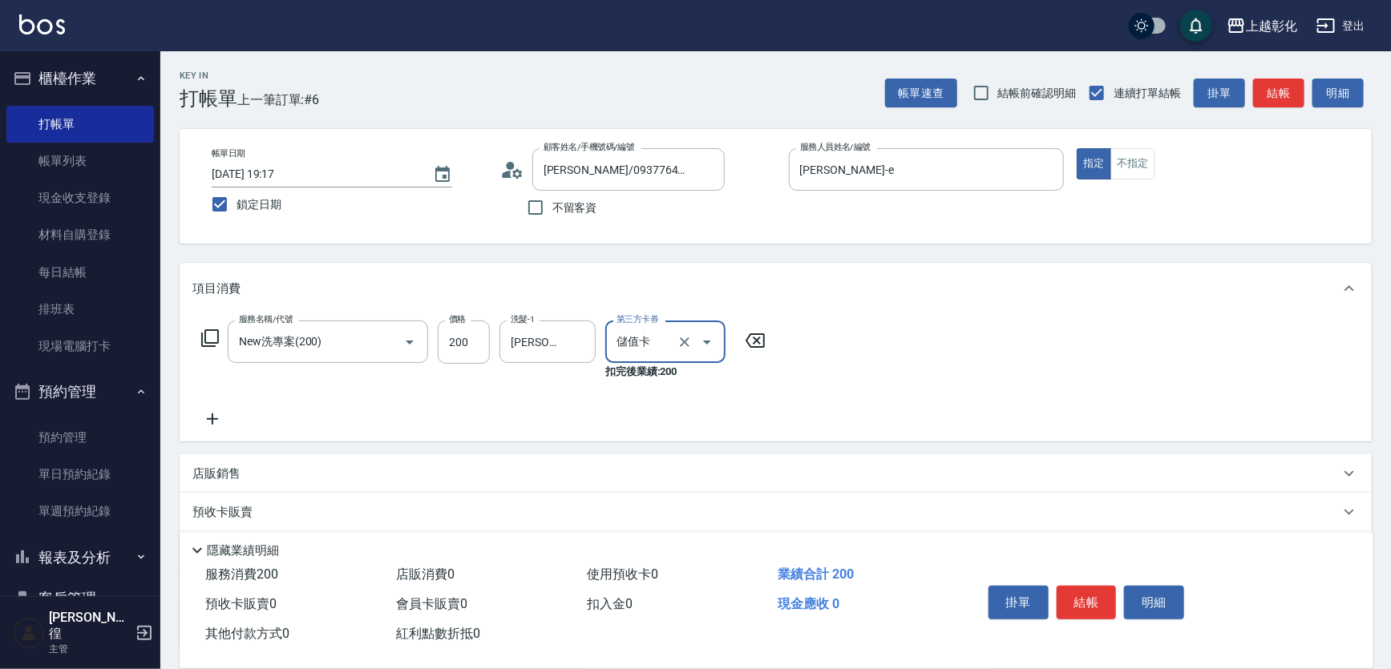
click at [1087, 586] on button "結帳" at bounding box center [1087, 603] width 60 height 34
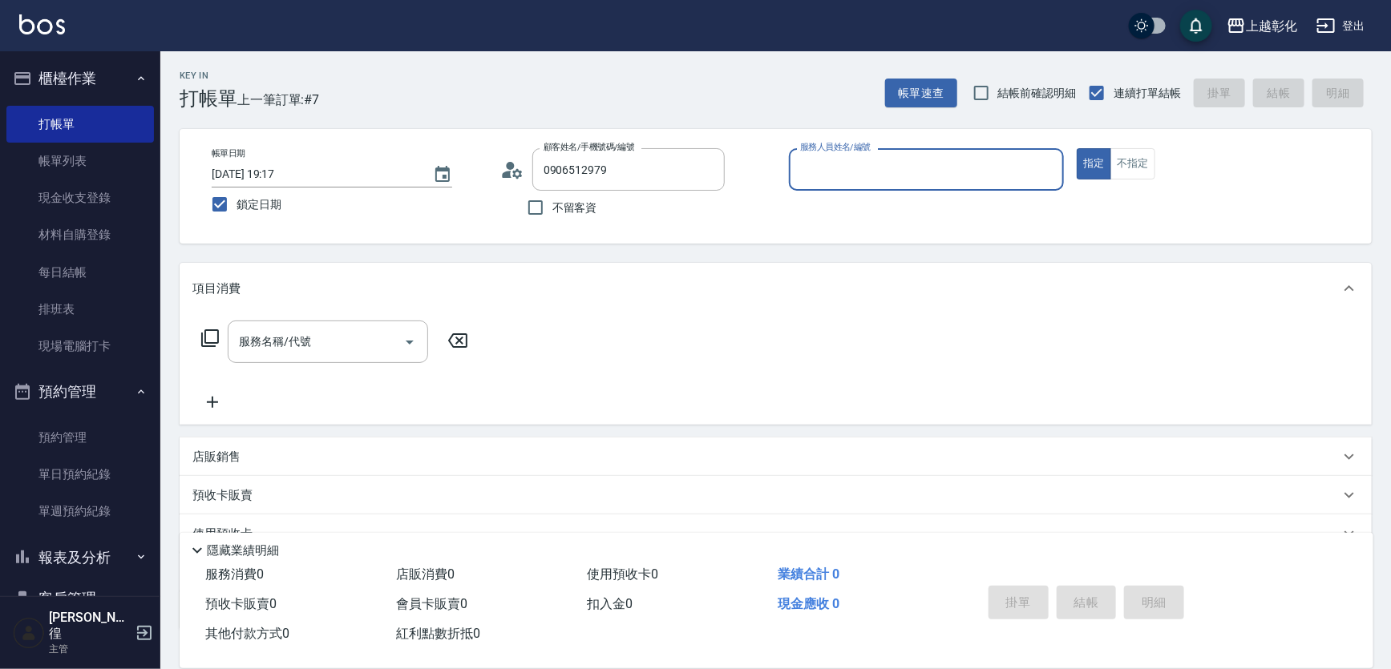
type input "[PERSON_NAME]/0906512979/null"
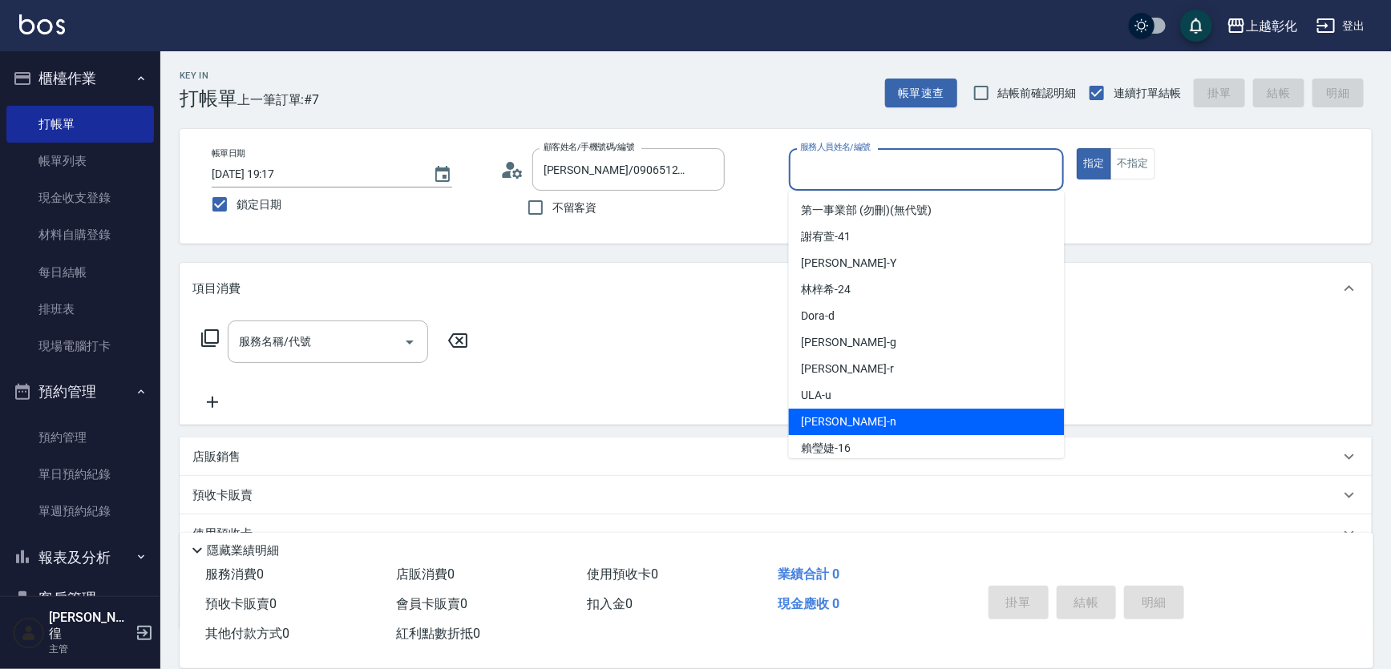
type input "yung yung-n"
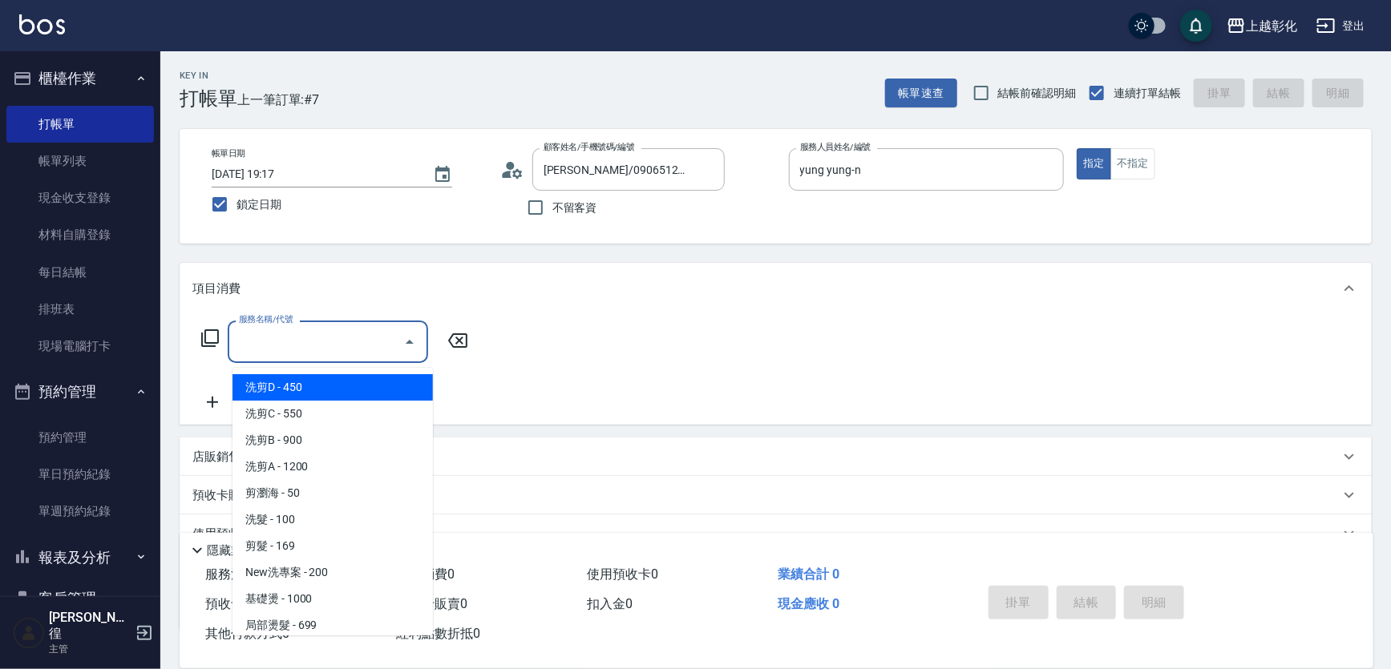
type input "洗剪D(002)"
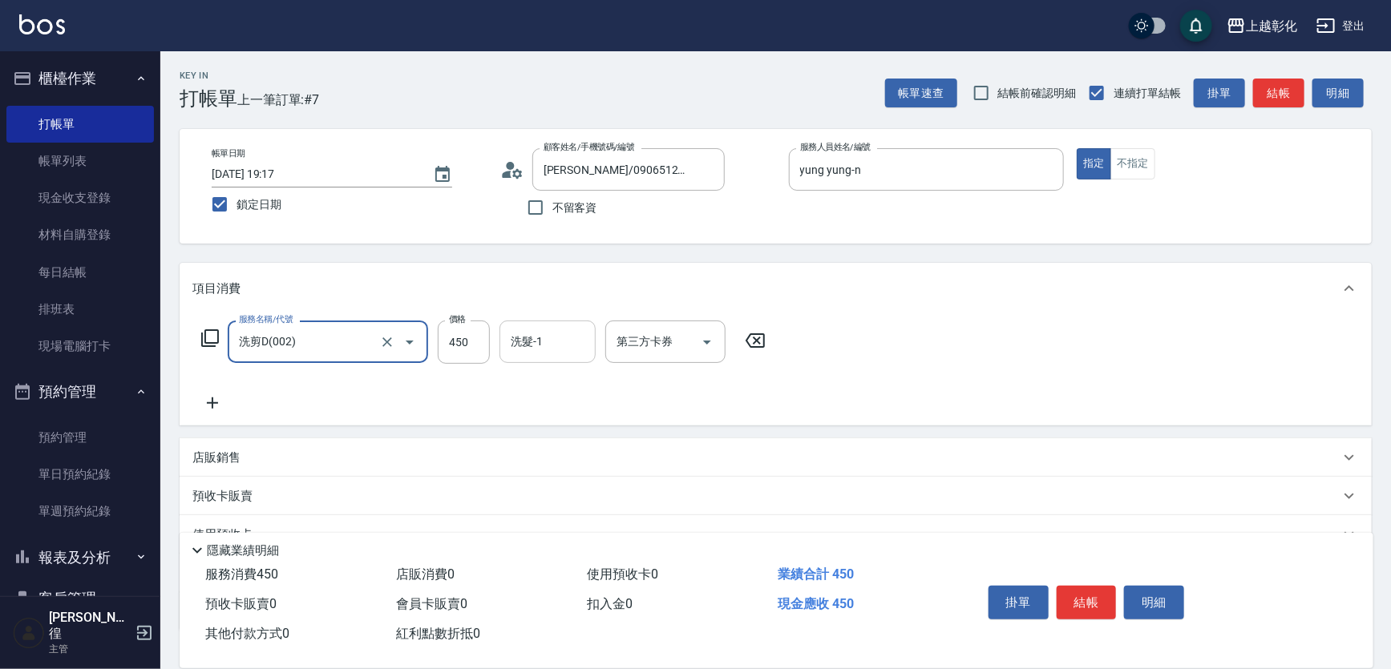
click at [561, 354] on input "洗髮-1" at bounding box center [548, 342] width 82 height 28
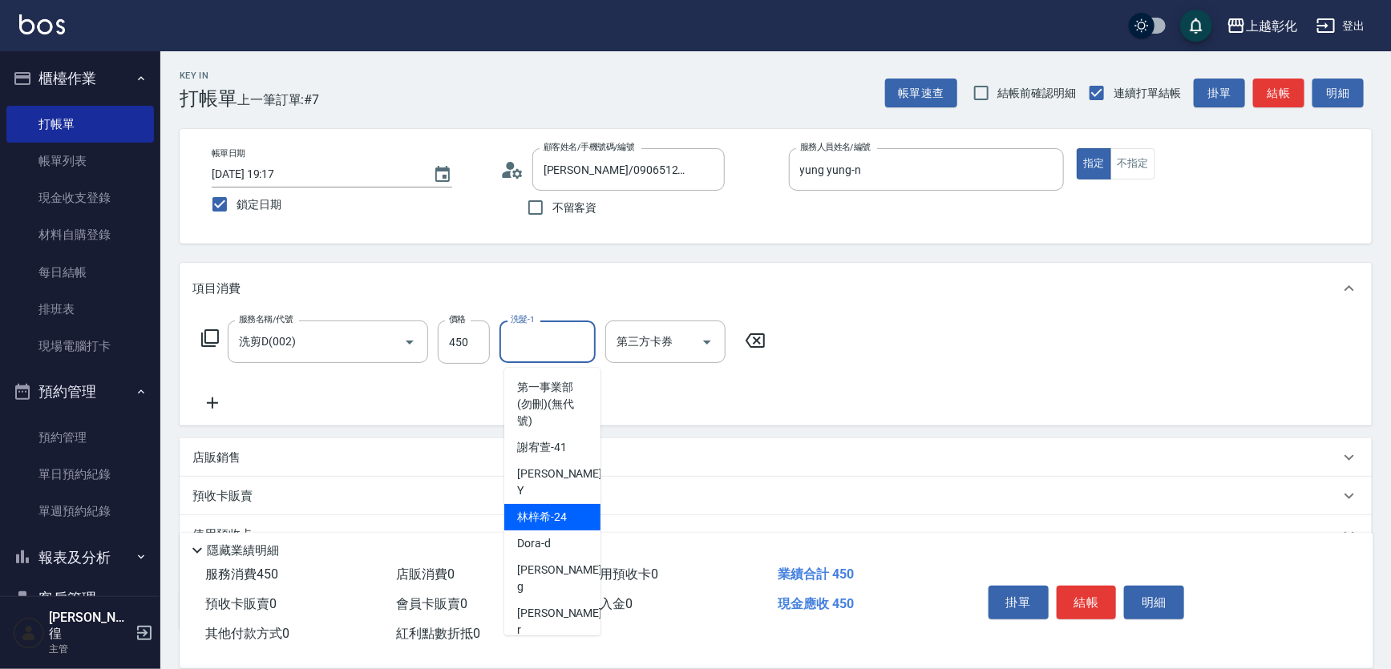
click at [549, 509] on span "[PERSON_NAME]-24" at bounding box center [542, 517] width 50 height 17
type input "[PERSON_NAME]-24"
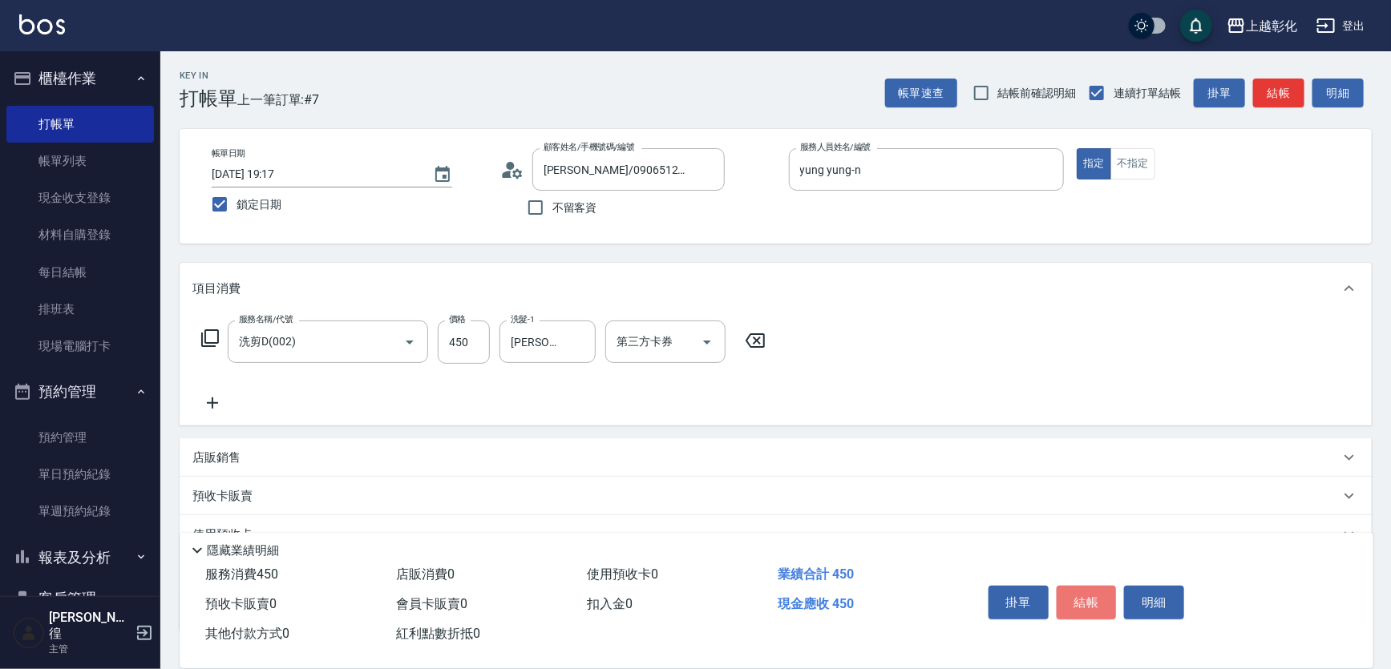
click at [1100, 586] on button "結帳" at bounding box center [1087, 603] width 60 height 34
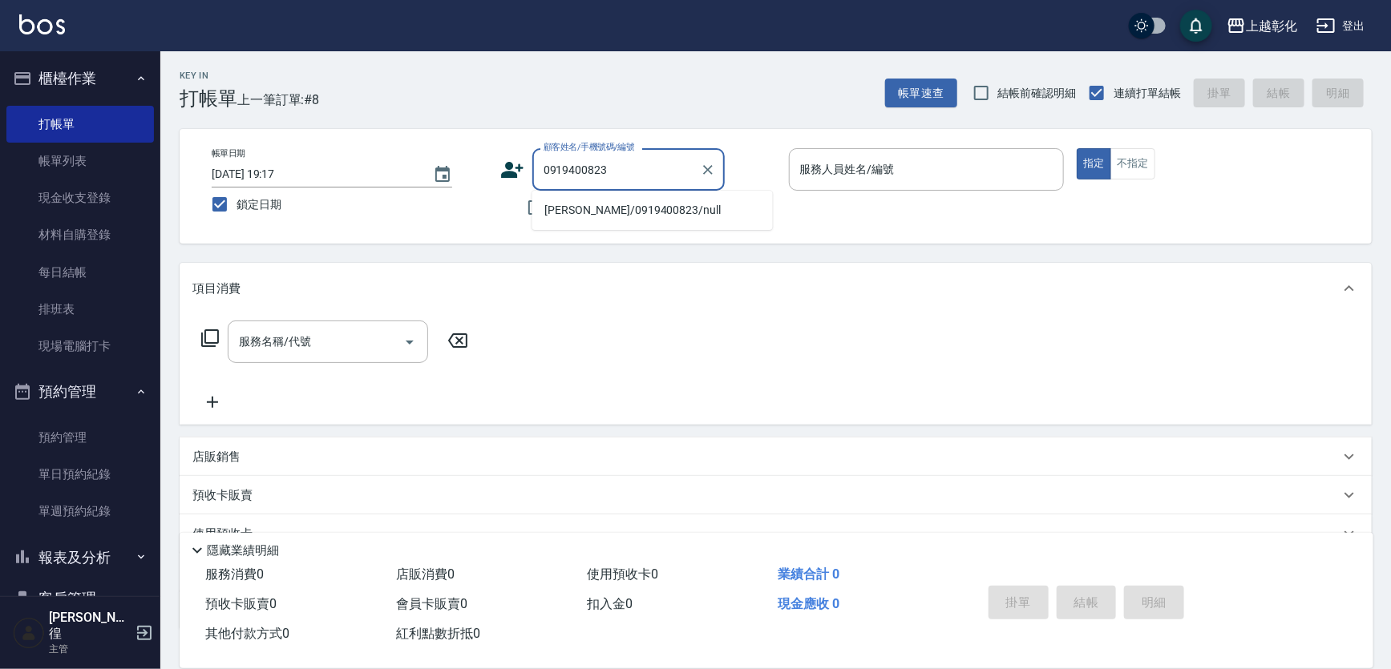
type input "[PERSON_NAME]/0919400823/null"
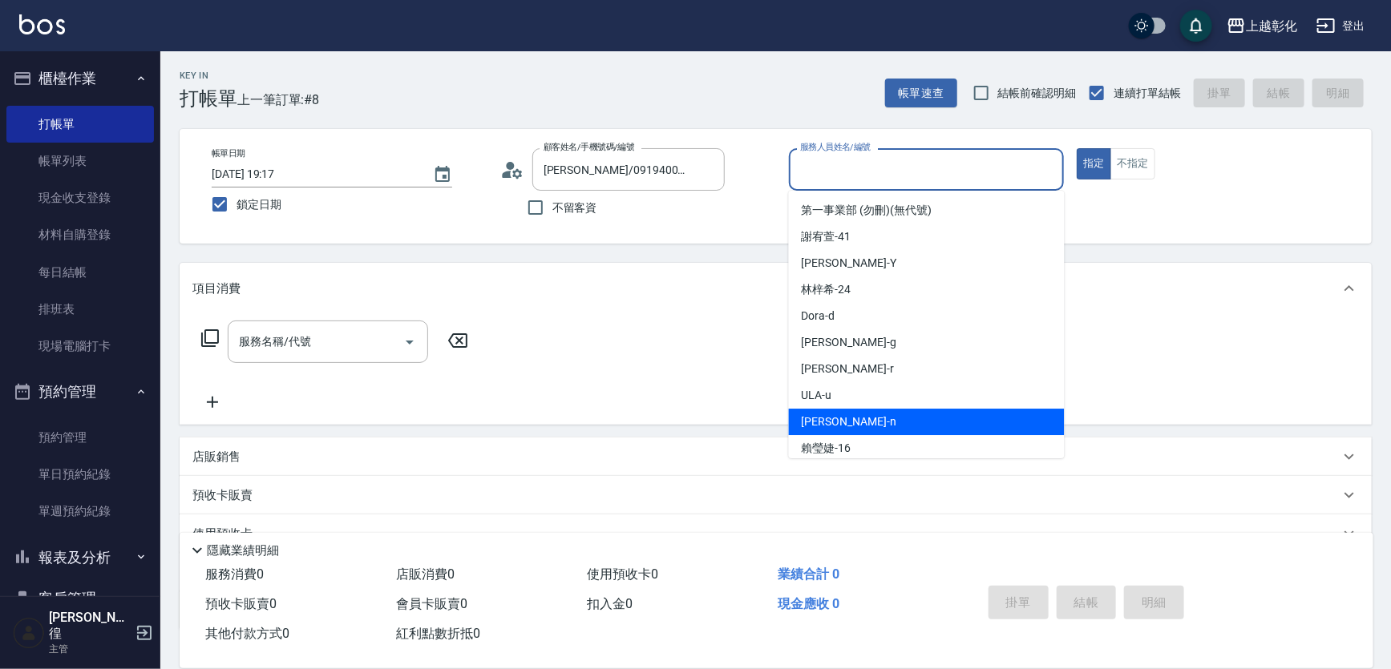
type input "yung yung-n"
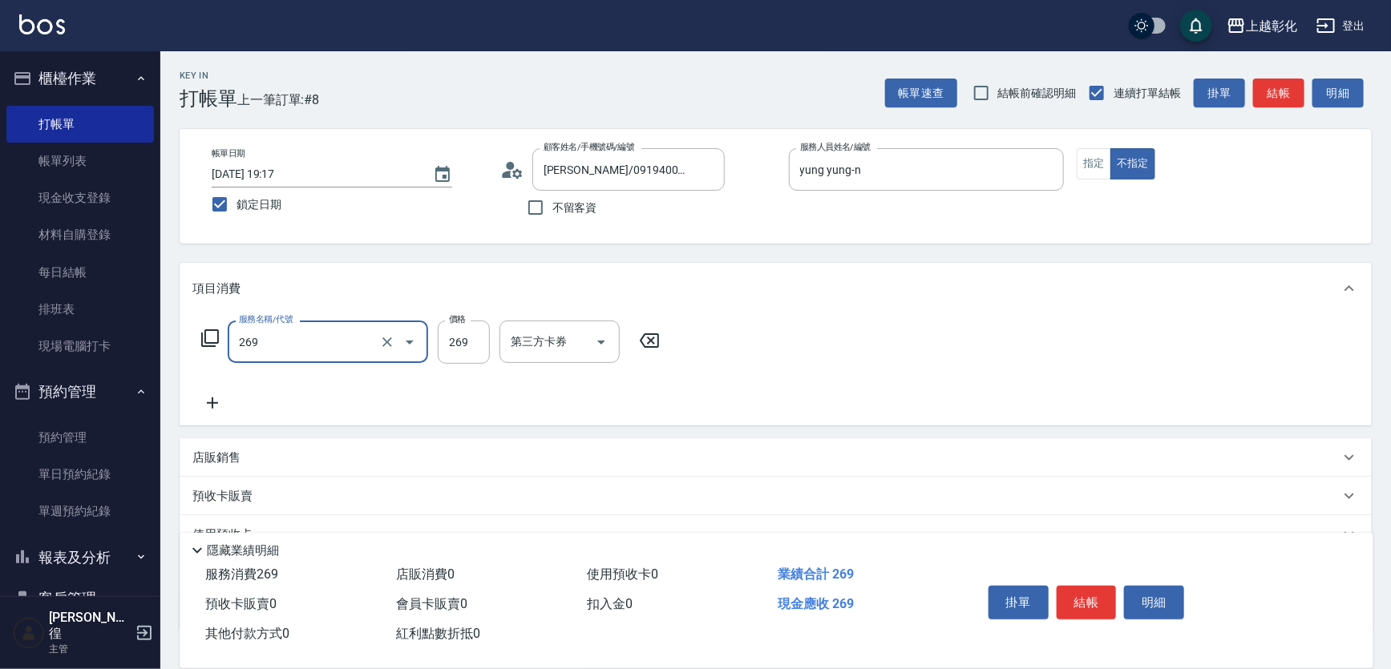
type input "一般洗剪(269)"
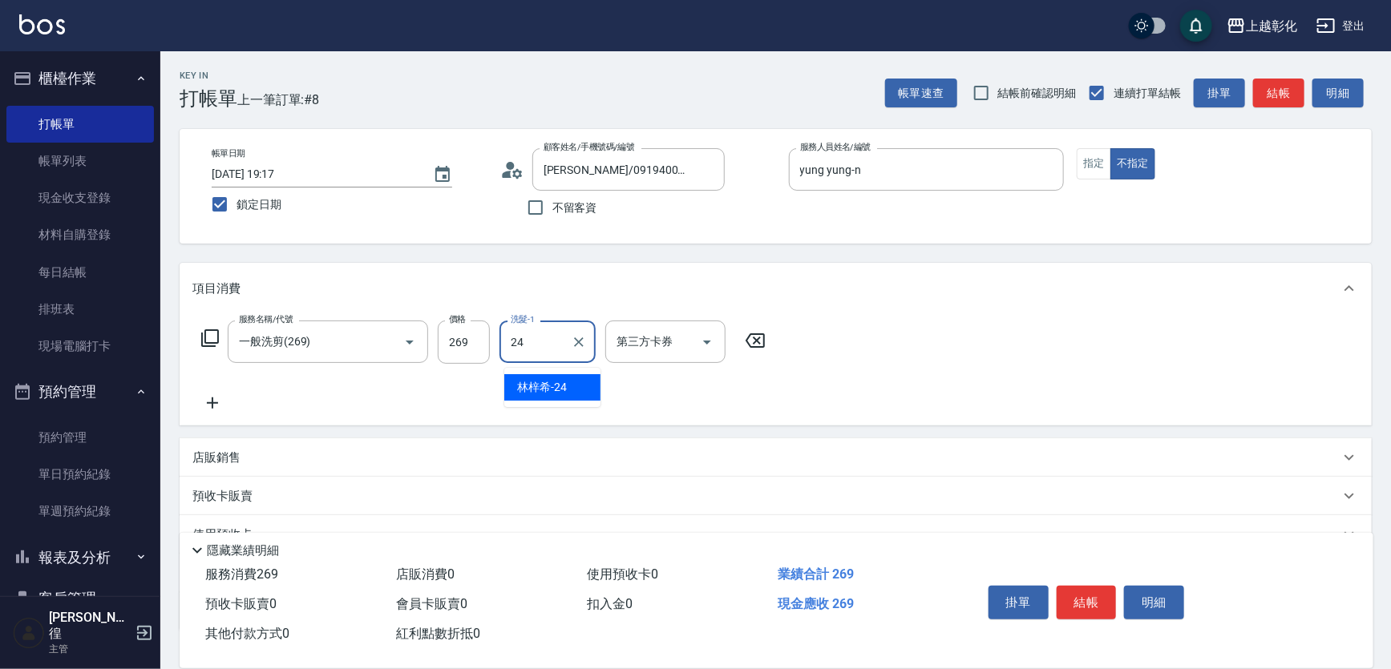
type input "[PERSON_NAME]-24"
click at [1084, 596] on button "結帳" at bounding box center [1087, 603] width 60 height 34
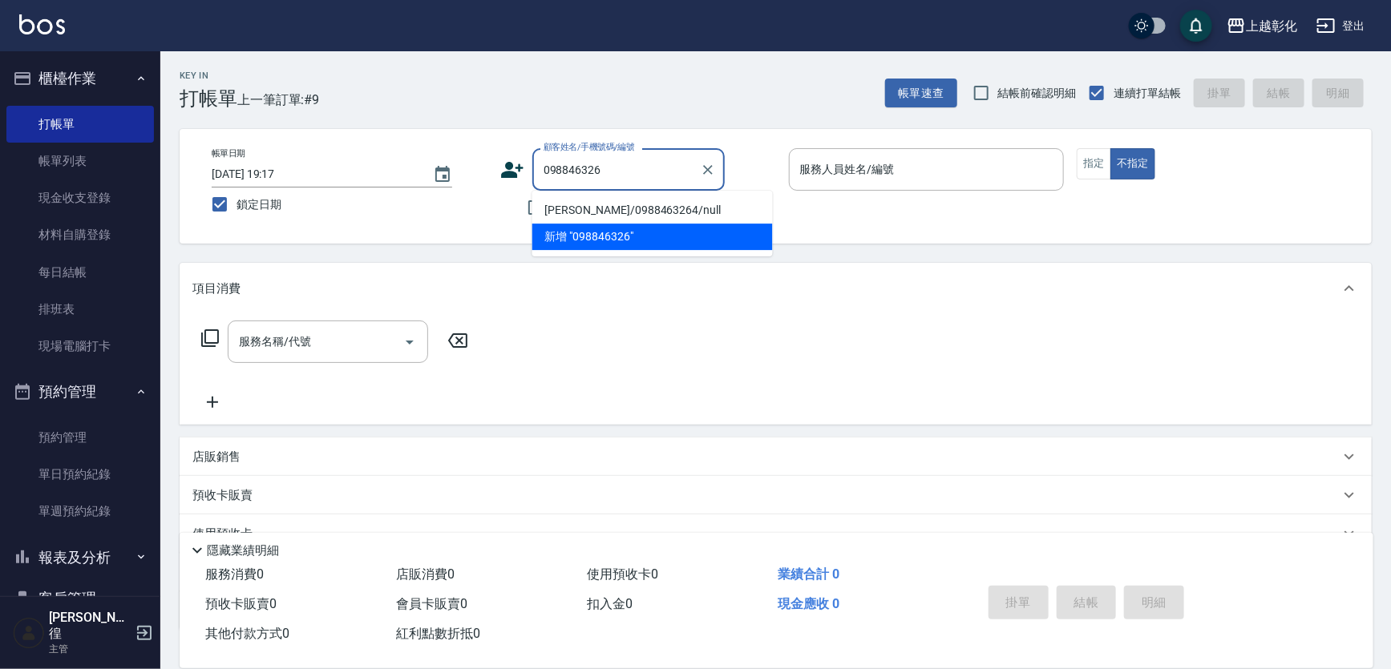
type input "[PERSON_NAME]/0988463264/null"
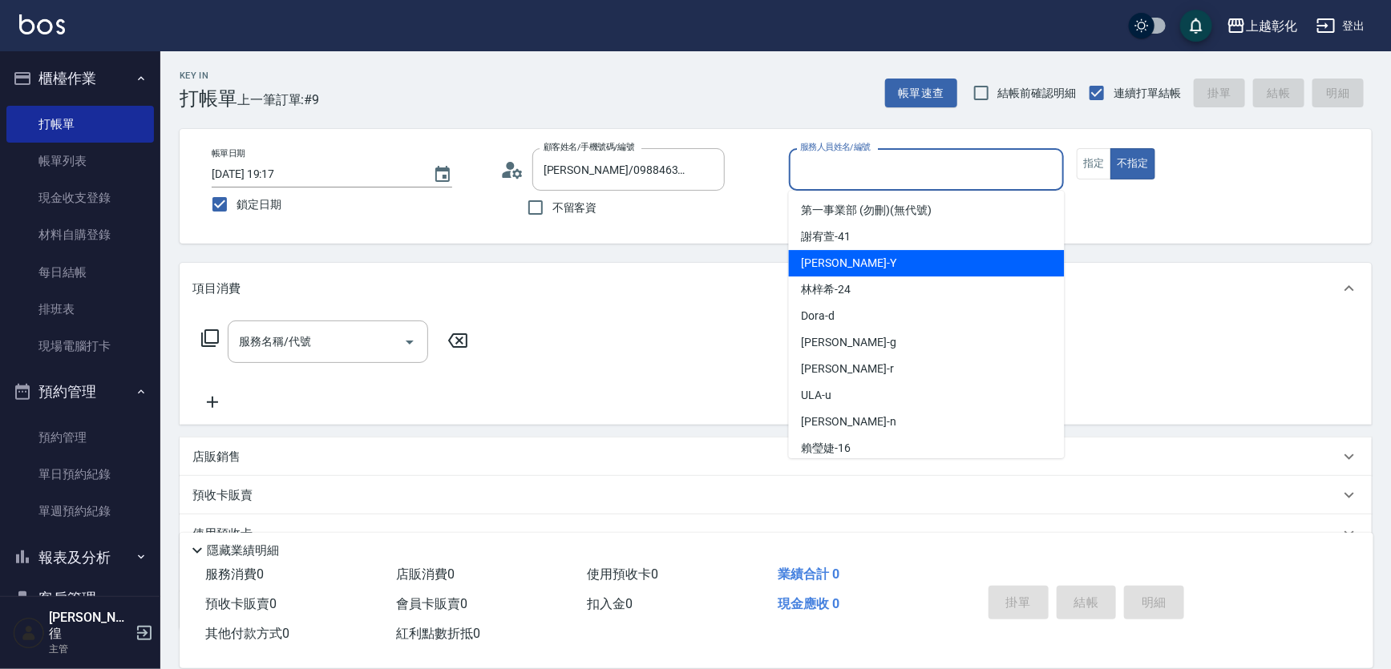
type input "[PERSON_NAME]-Y"
type button "false"
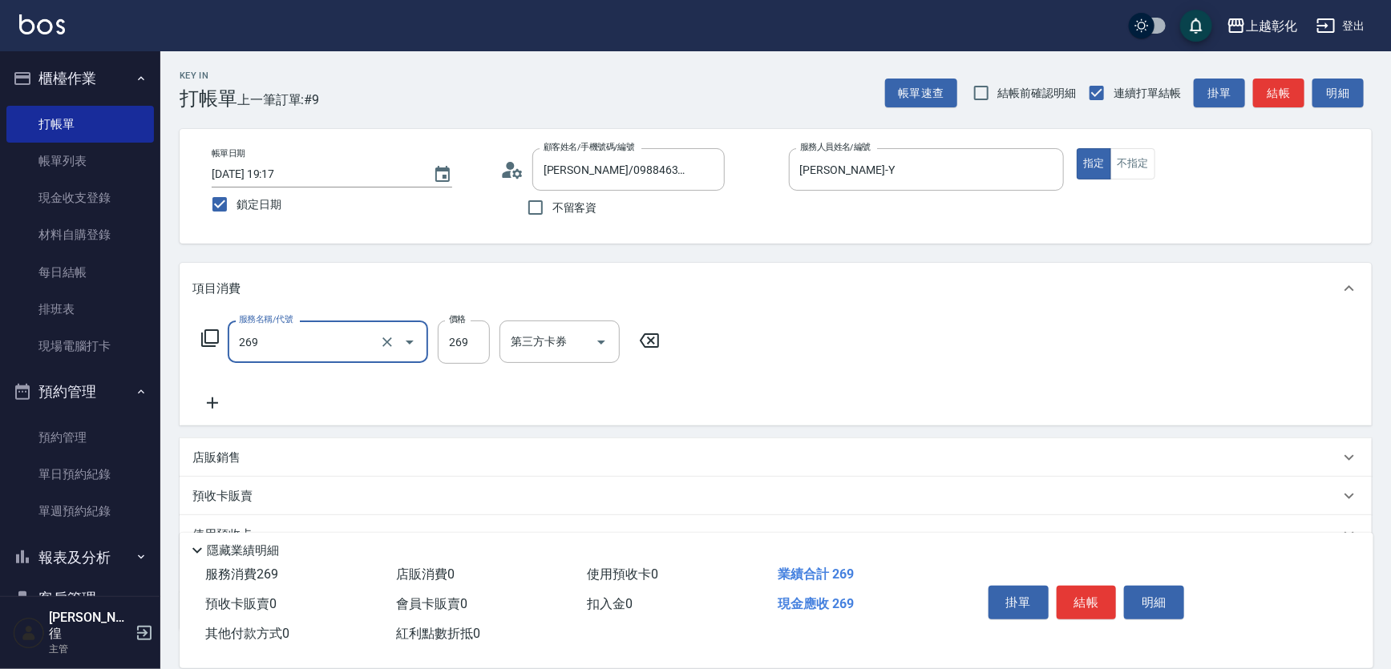
type input "一般洗剪(269)"
type input "350"
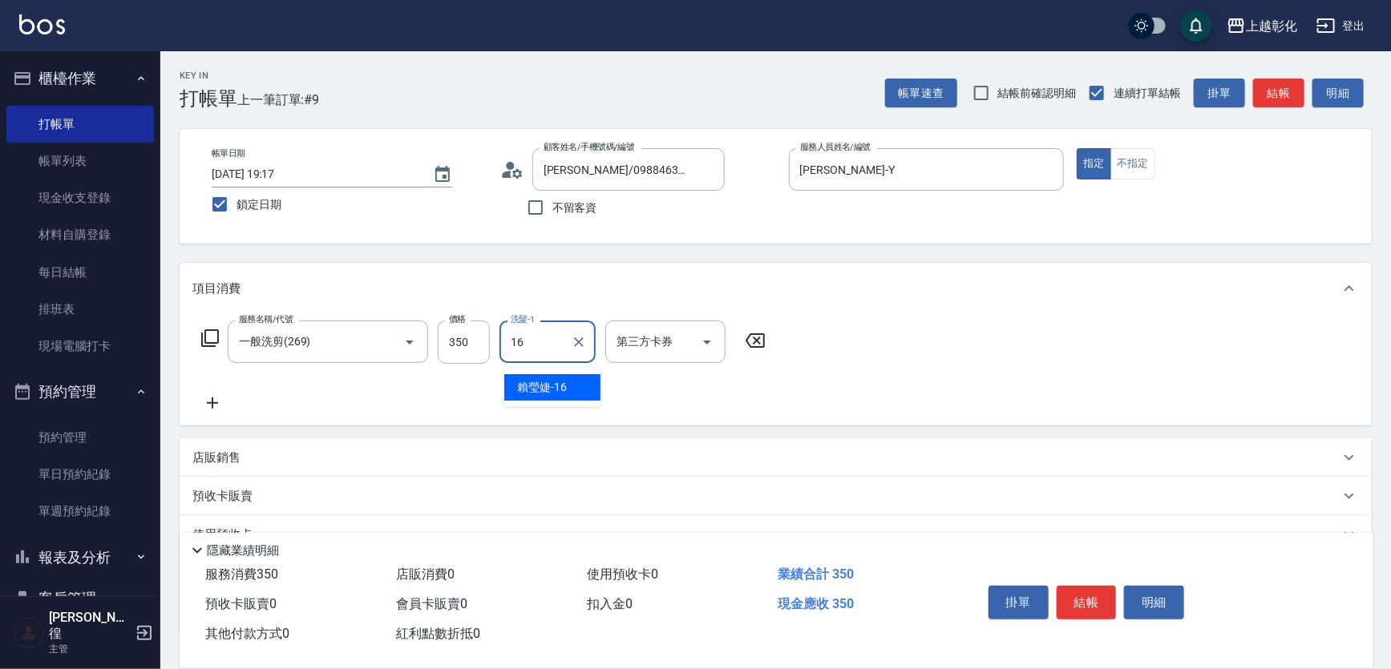
type input "[PERSON_NAME]-16"
click at [1106, 588] on button "結帳" at bounding box center [1087, 603] width 60 height 34
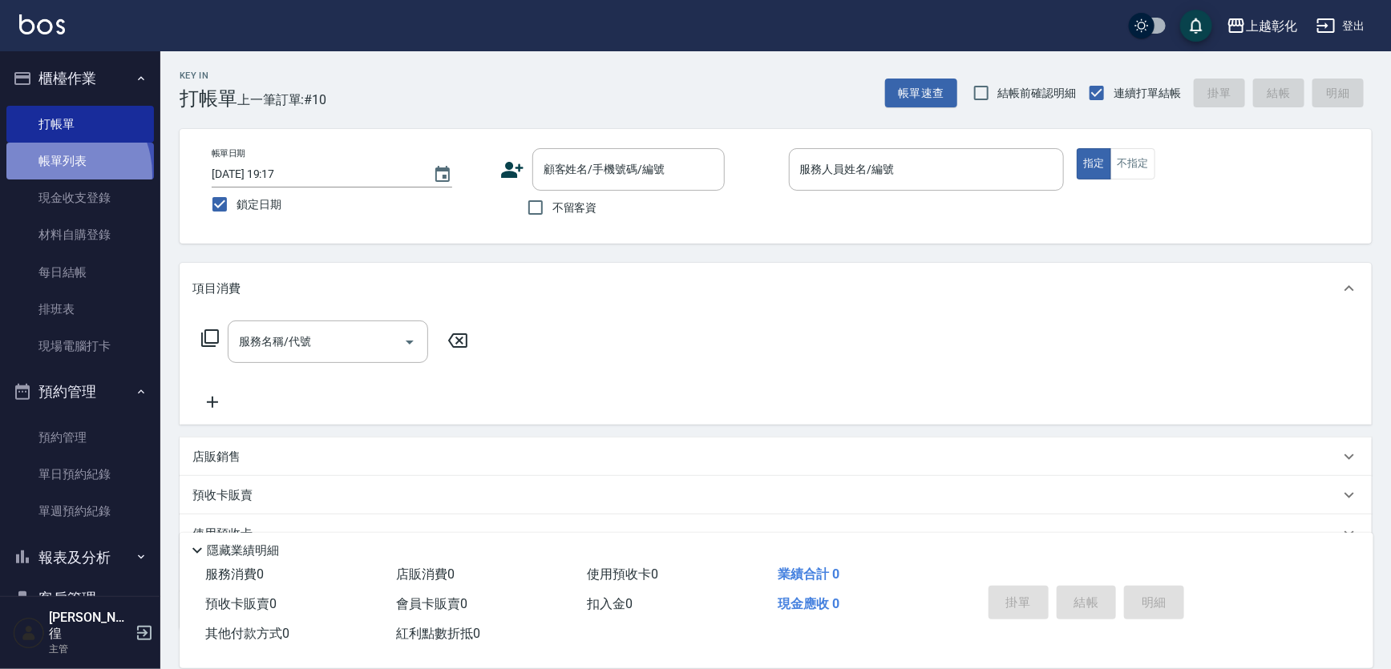
click at [54, 176] on link "帳單列表" at bounding box center [80, 161] width 148 height 37
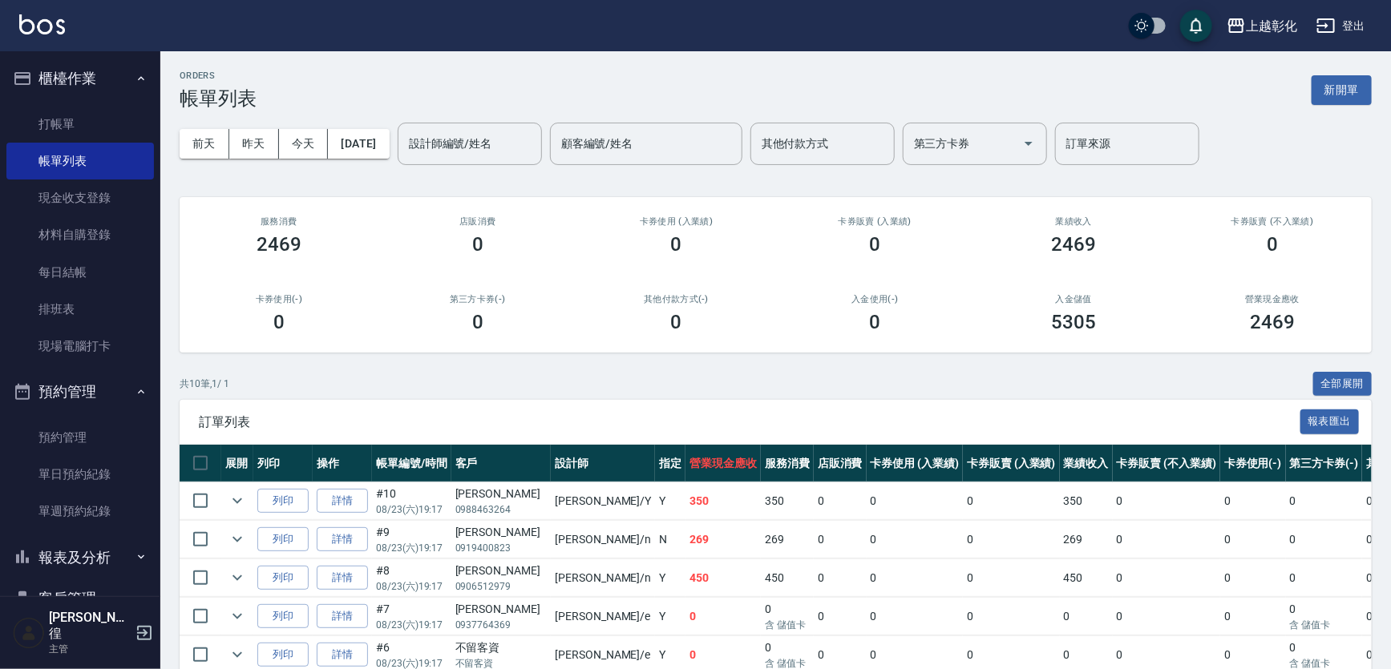
click at [391, 515] on td "#10 08/23 (六) 19:17" at bounding box center [411, 502] width 79 height 38
click at [350, 514] on link "詳情" at bounding box center [342, 501] width 51 height 25
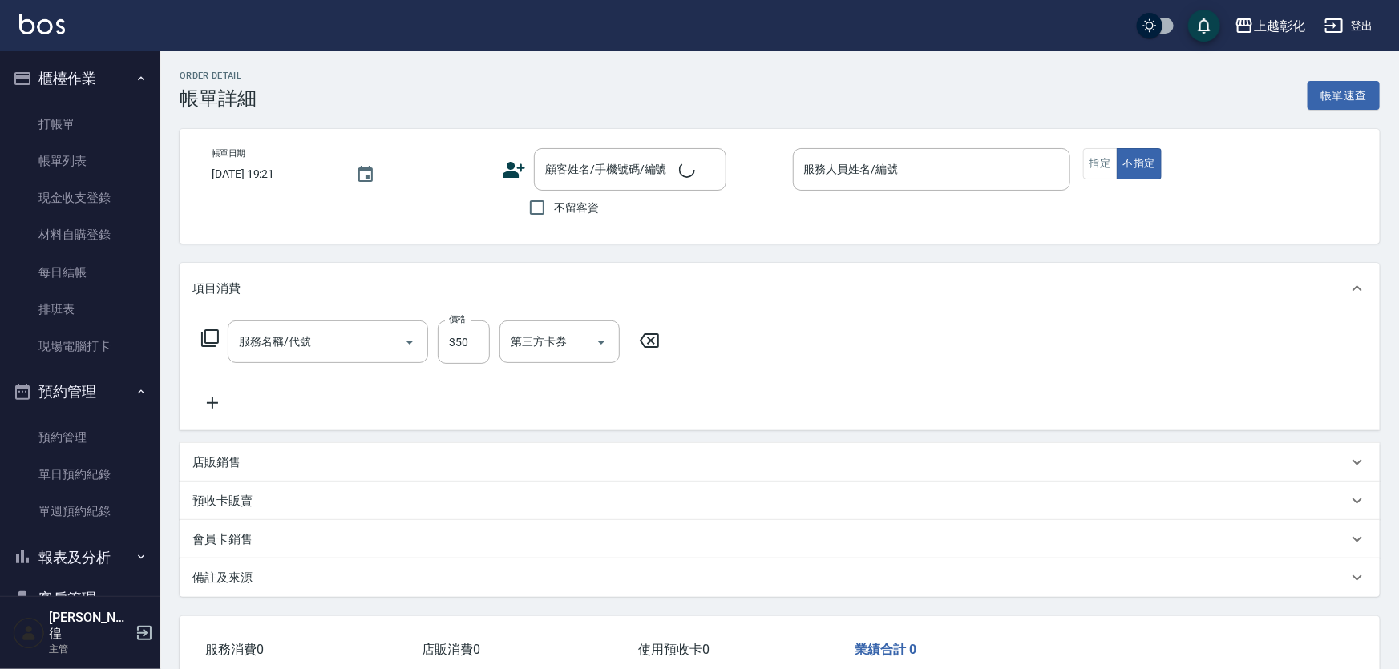
type input "[DATE] 19:17"
type input "[PERSON_NAME]-Y"
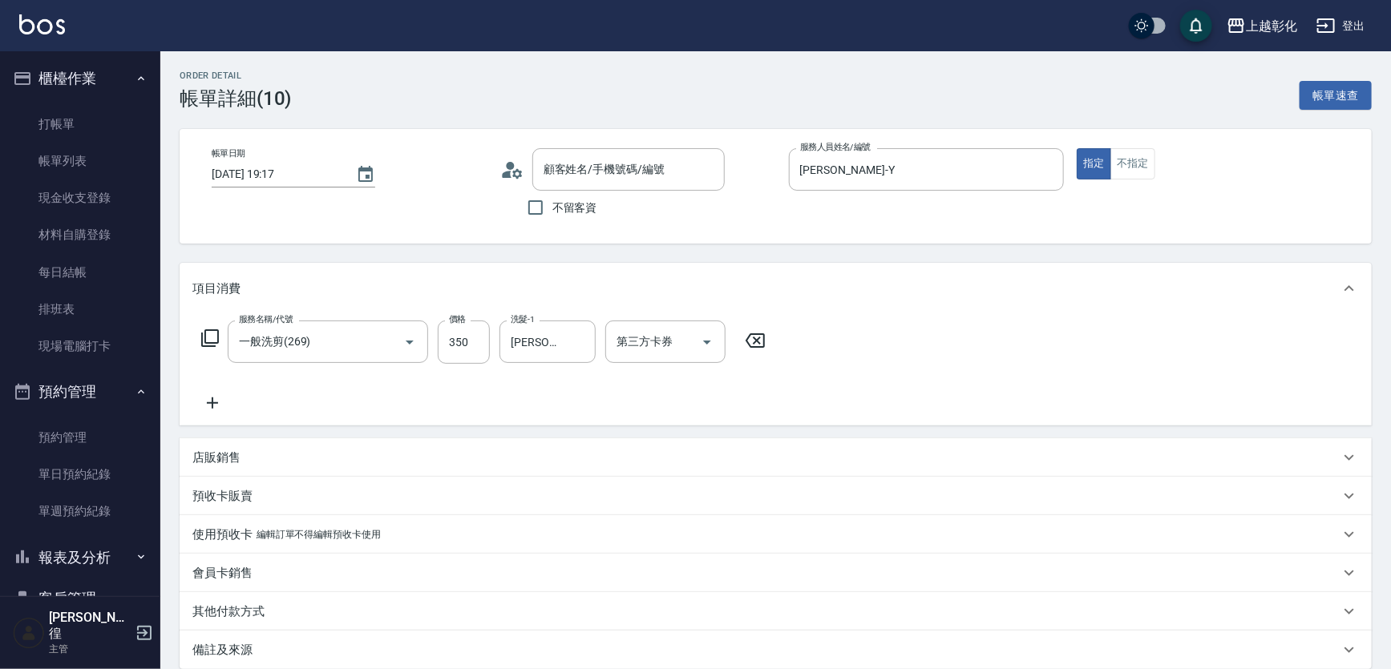
type input "[PERSON_NAME]/0988463264/null"
type input "一般洗剪(269)"
click at [650, 352] on input "第三方卡券" at bounding box center [654, 342] width 82 height 28
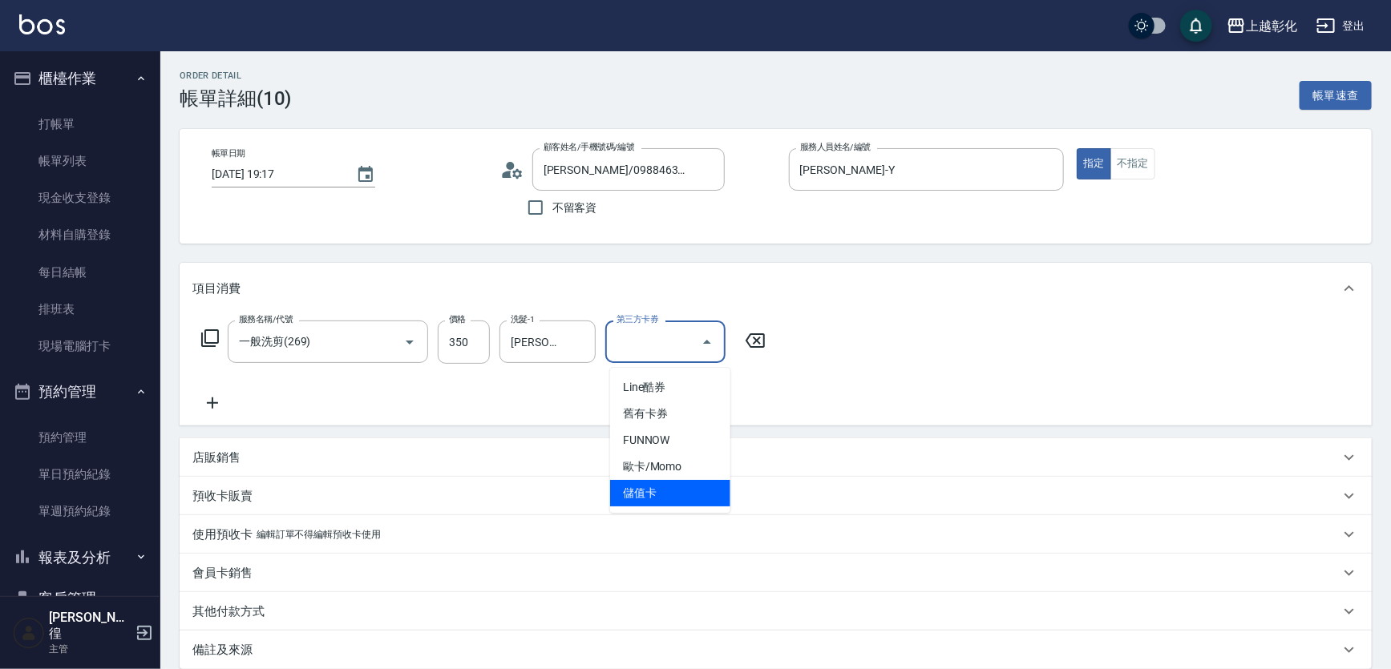
click at [662, 488] on span "儲值卡" at bounding box center [670, 493] width 120 height 26
type input "儲值卡"
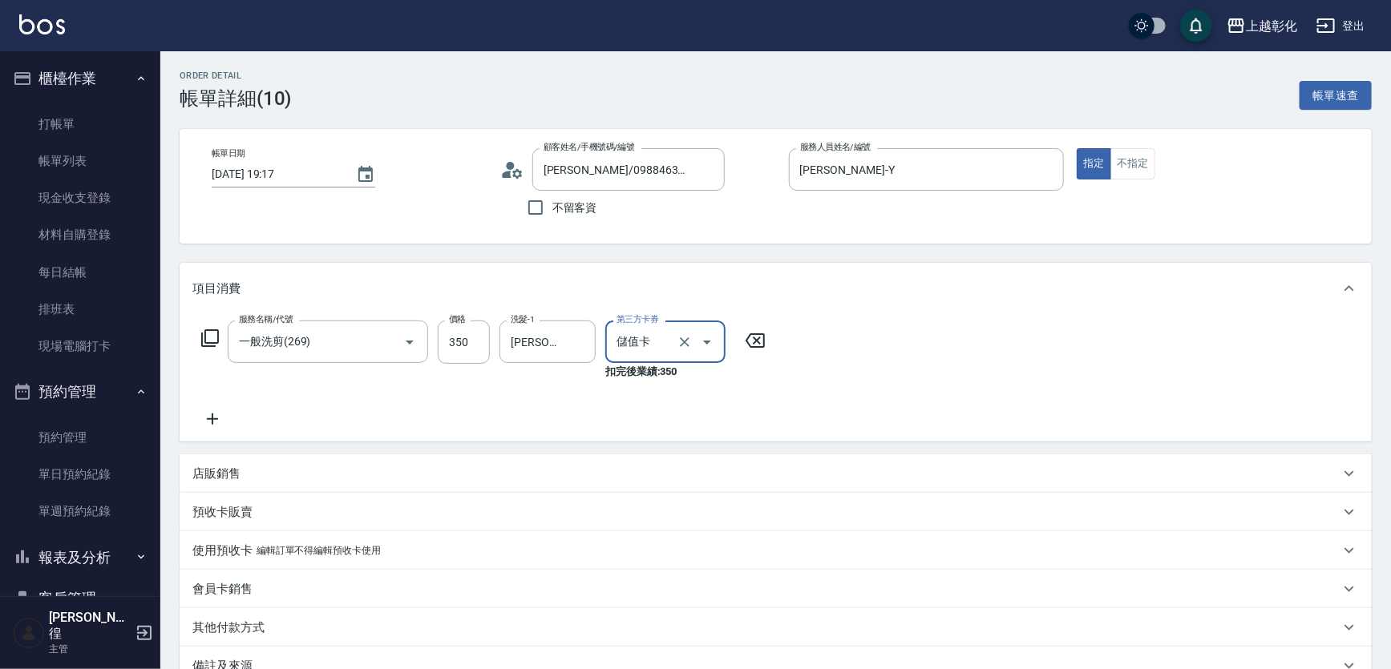
click at [208, 425] on icon at bounding box center [212, 419] width 11 height 11
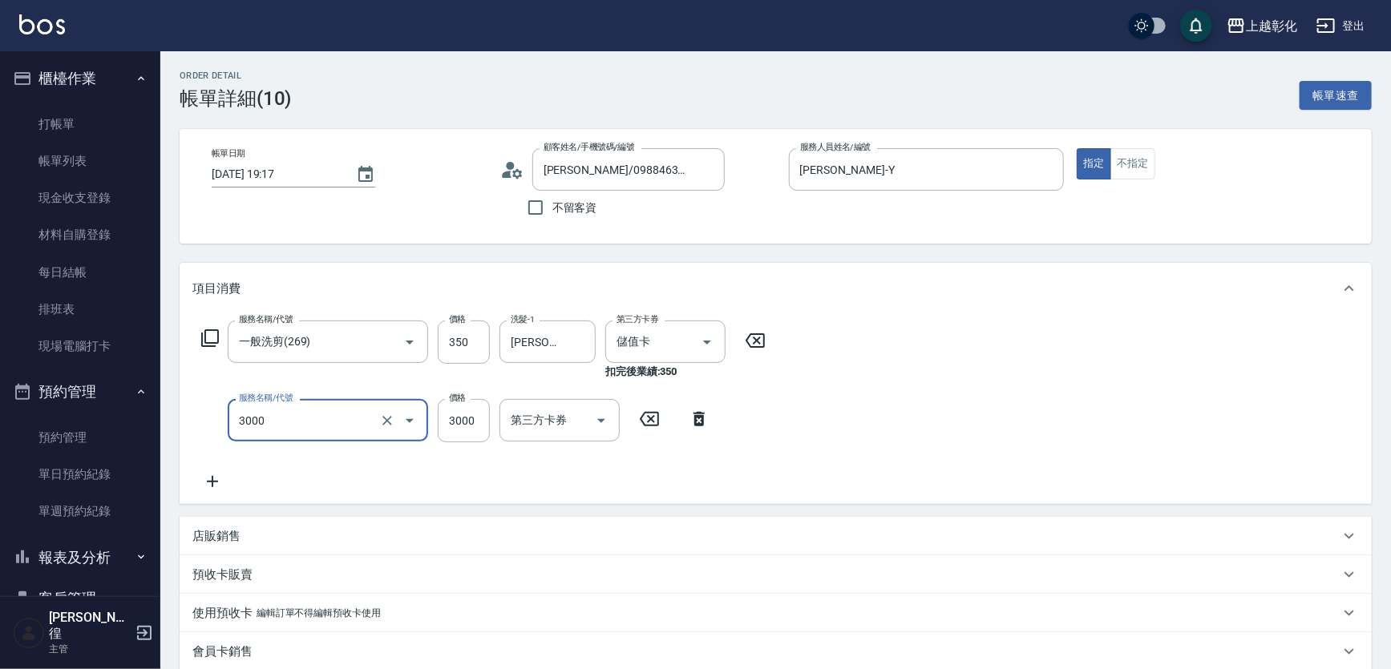
type input "頂級豪華OVC3(3000)"
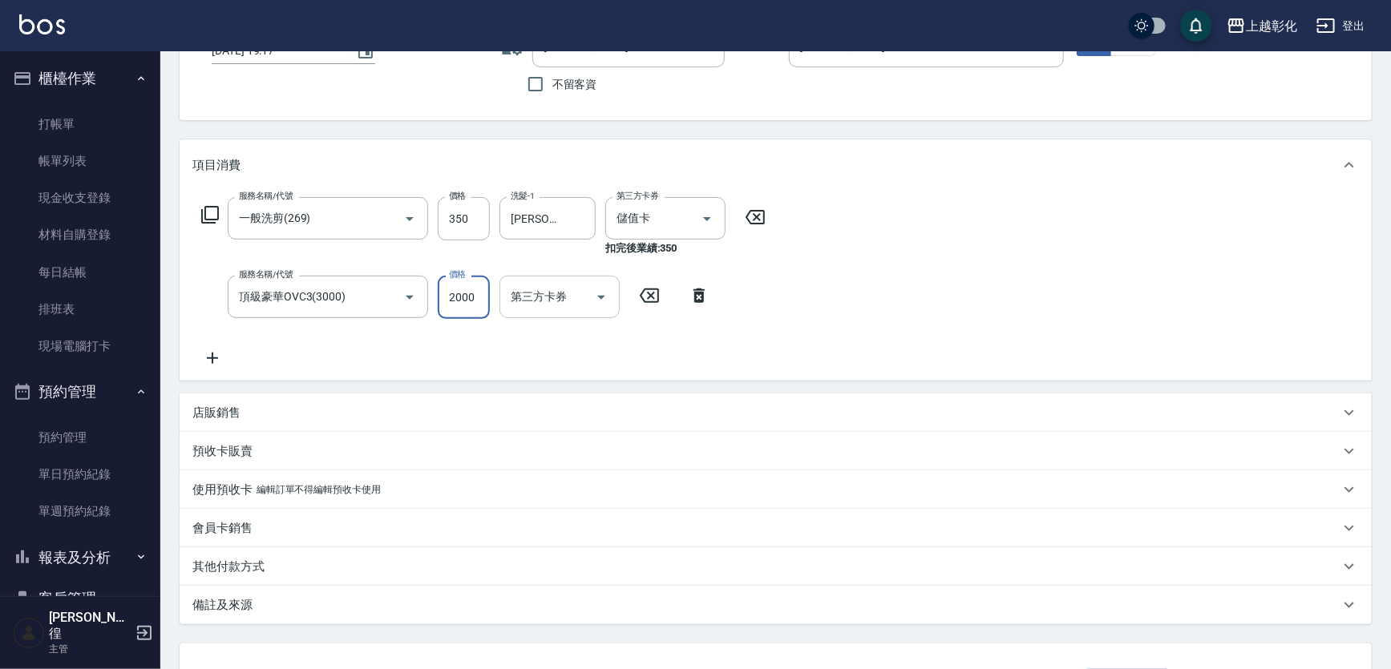
scroll to position [145, 0]
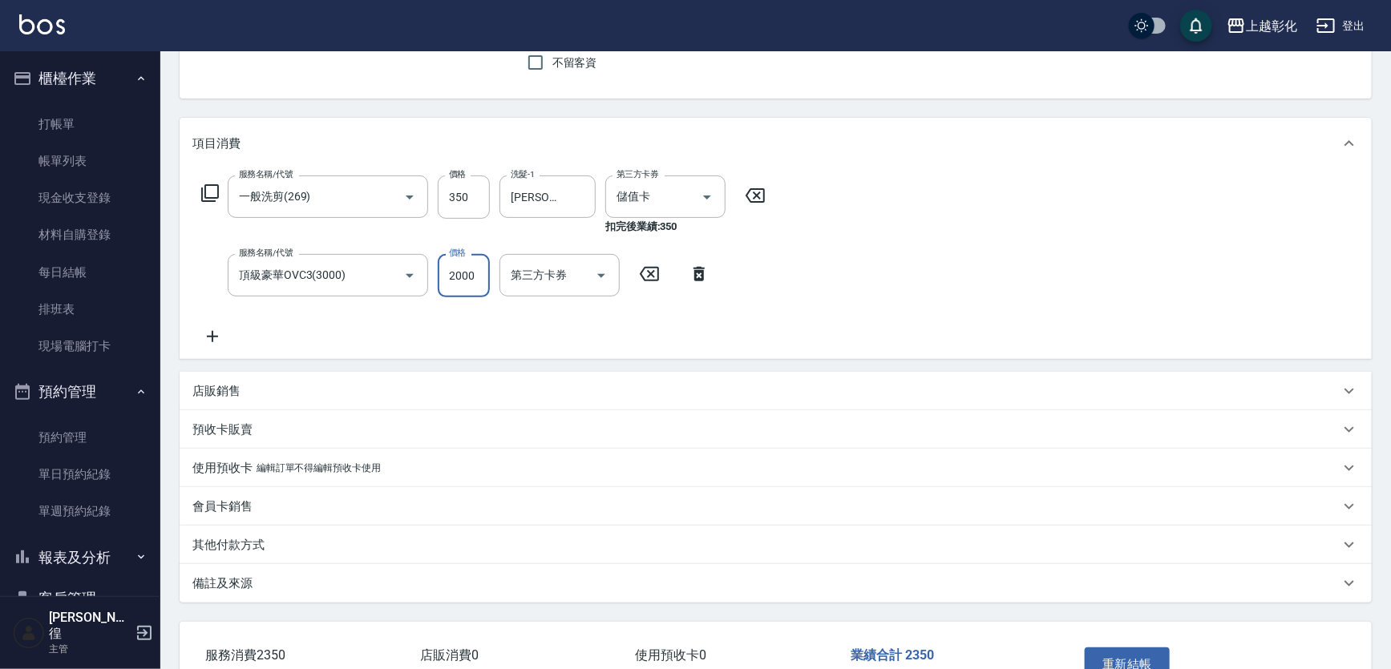
type input "2000"
click at [240, 551] on p "其他付款方式" at bounding box center [228, 545] width 72 height 17
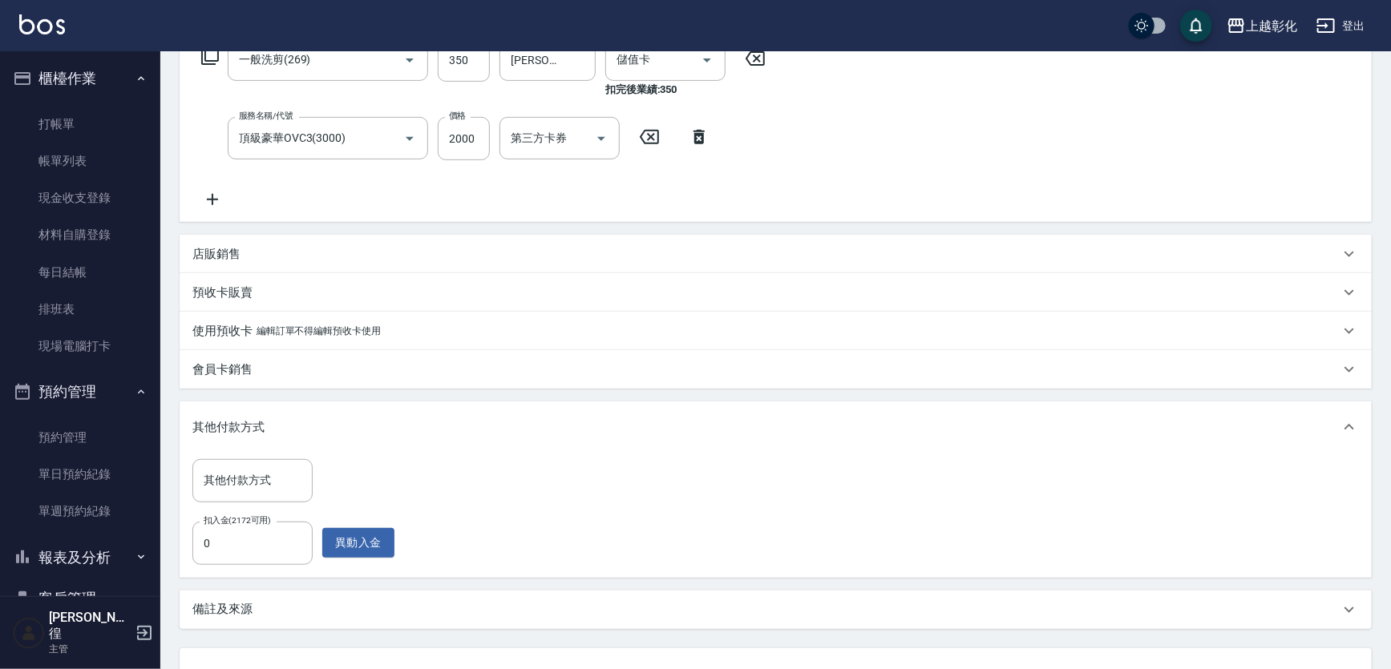
scroll to position [291, 0]
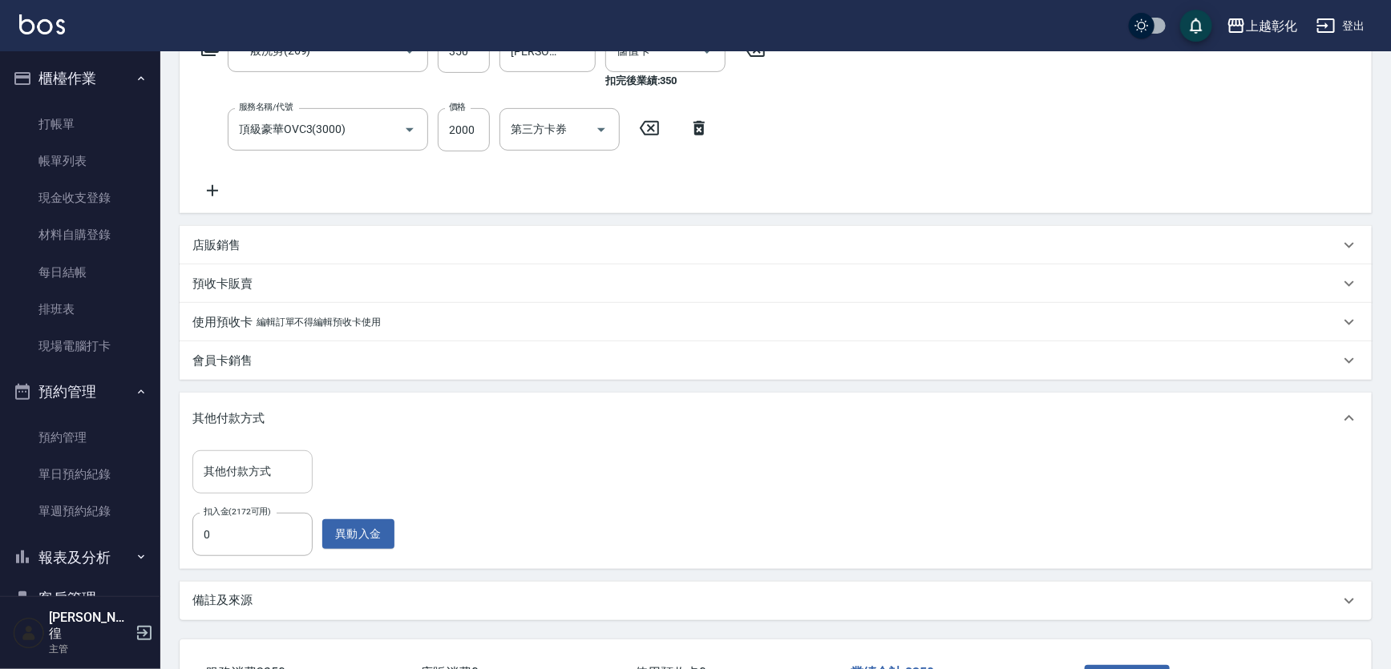
click at [250, 476] on input "其他付款方式" at bounding box center [253, 472] width 106 height 28
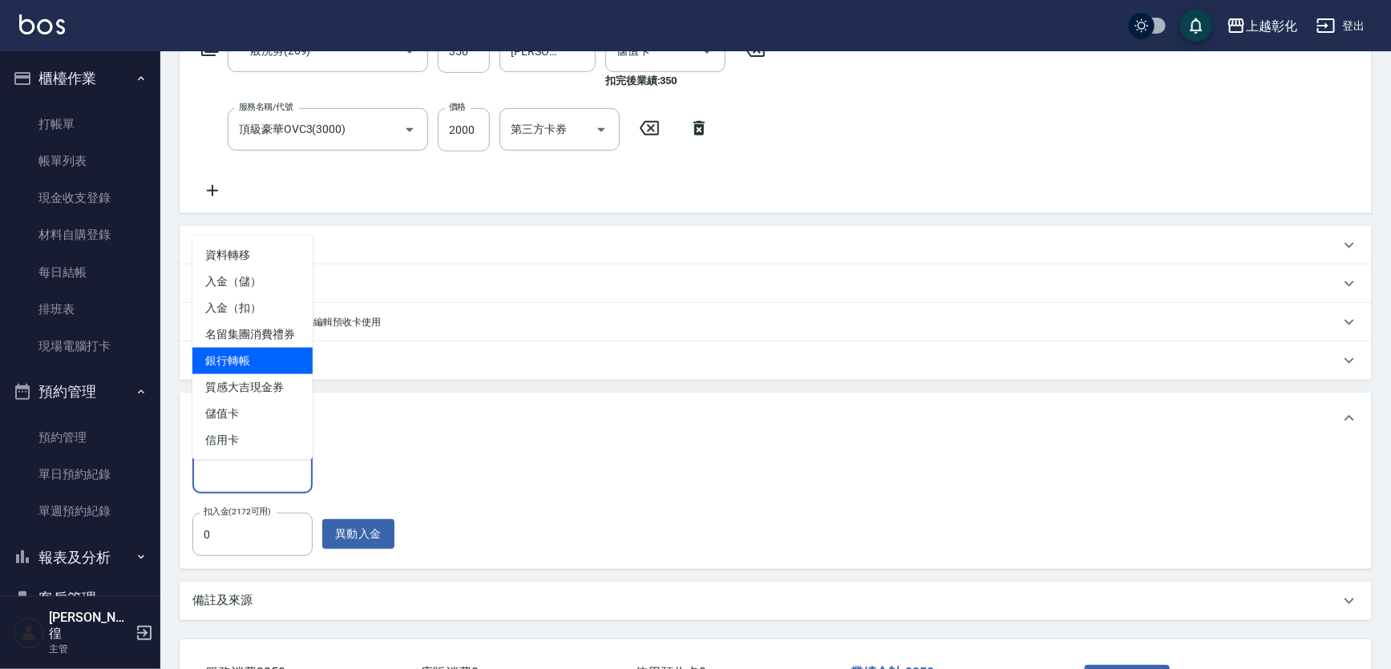
click at [262, 362] on span "銀行轉帳" at bounding box center [252, 361] width 120 height 26
type input "銀行轉帳"
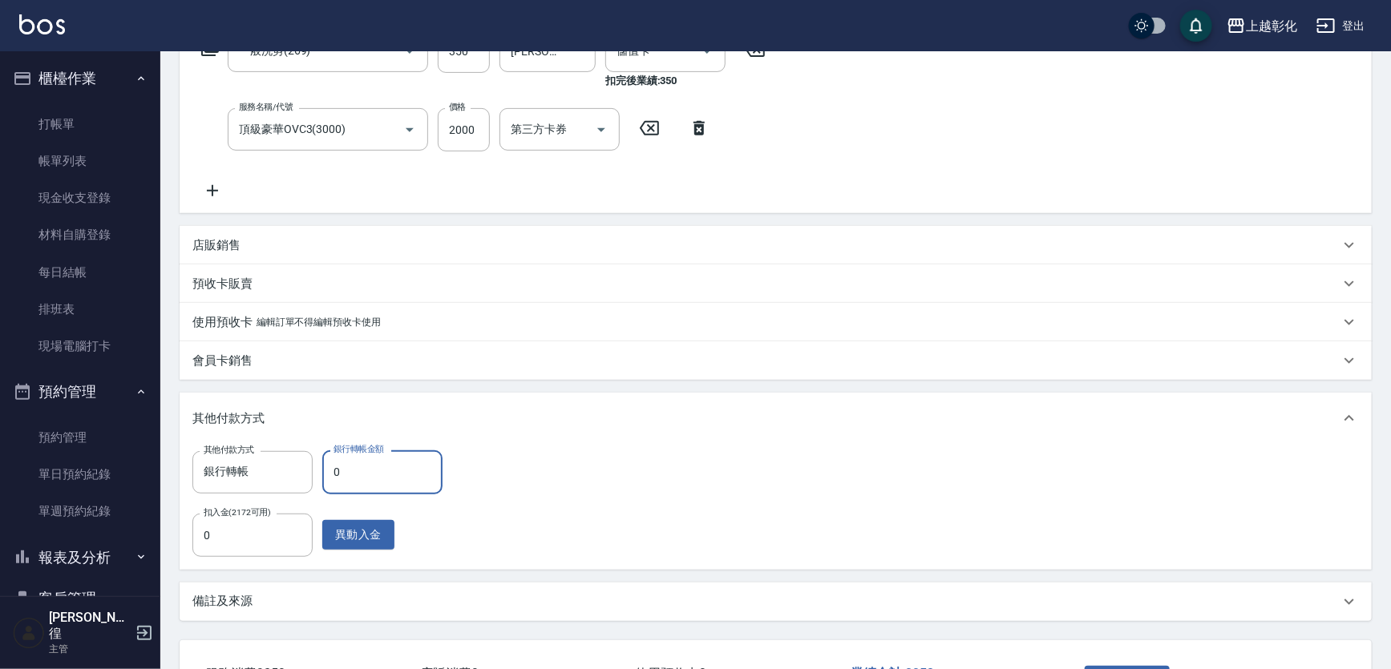
click at [377, 480] on input "0" at bounding box center [382, 472] width 120 height 43
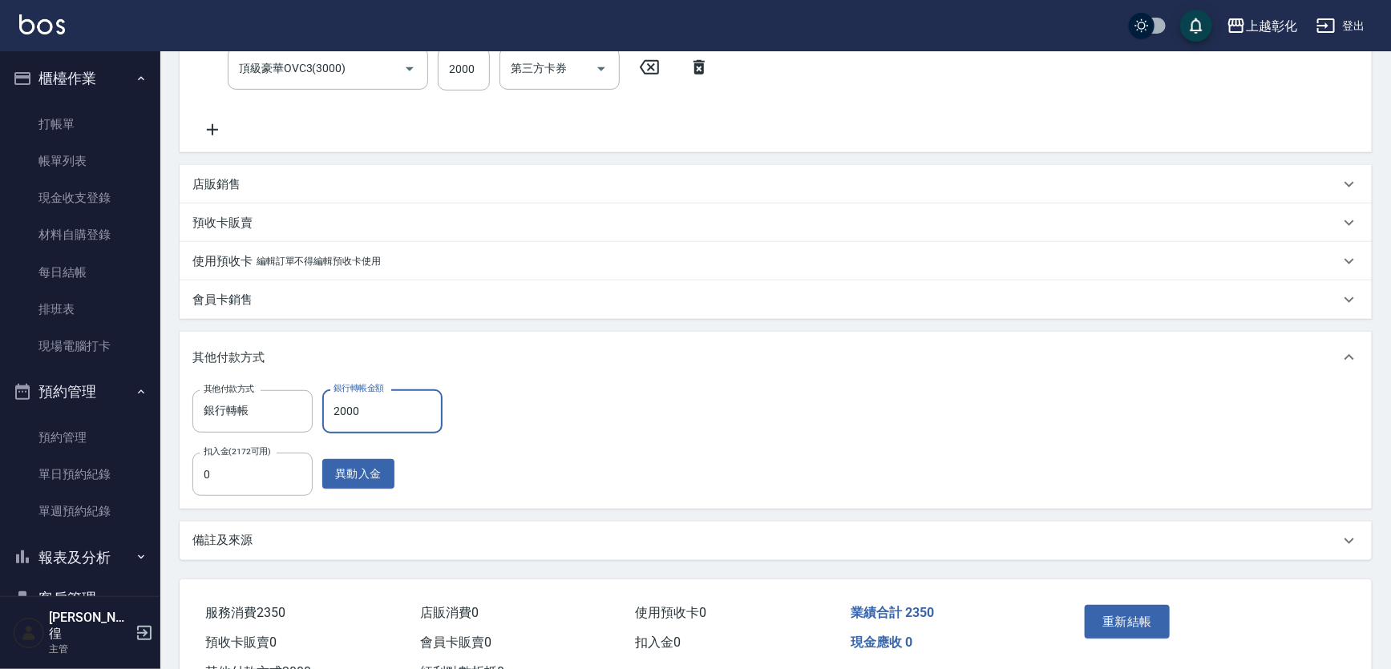
scroll to position [437, 0]
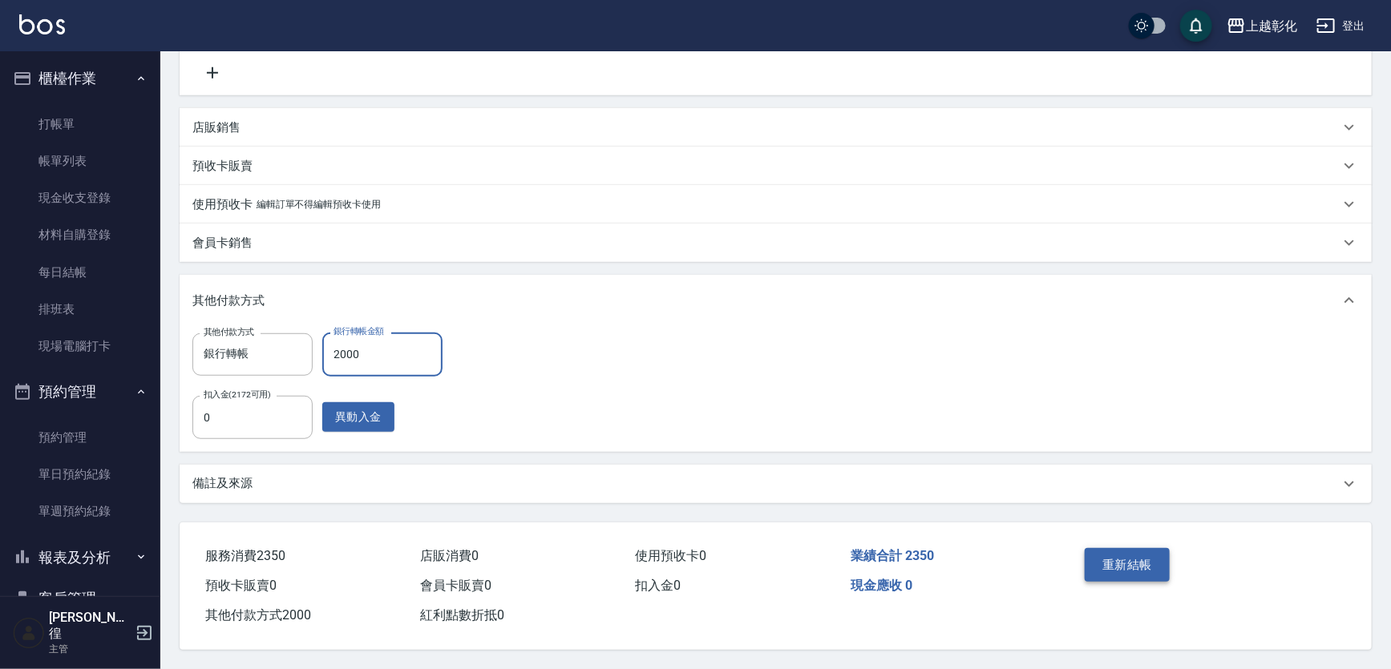
type input "2000"
click at [1138, 548] on button "重新結帳" at bounding box center [1127, 565] width 85 height 34
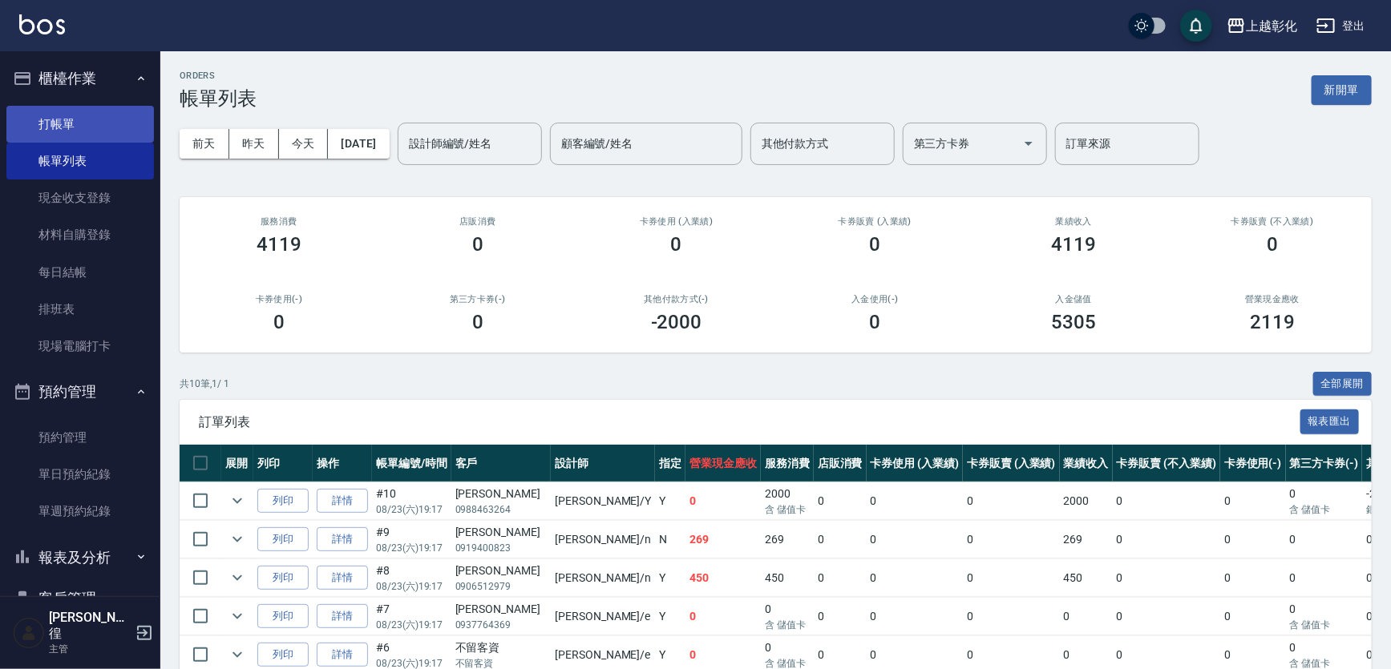
click at [53, 123] on link "打帳單" at bounding box center [80, 124] width 148 height 37
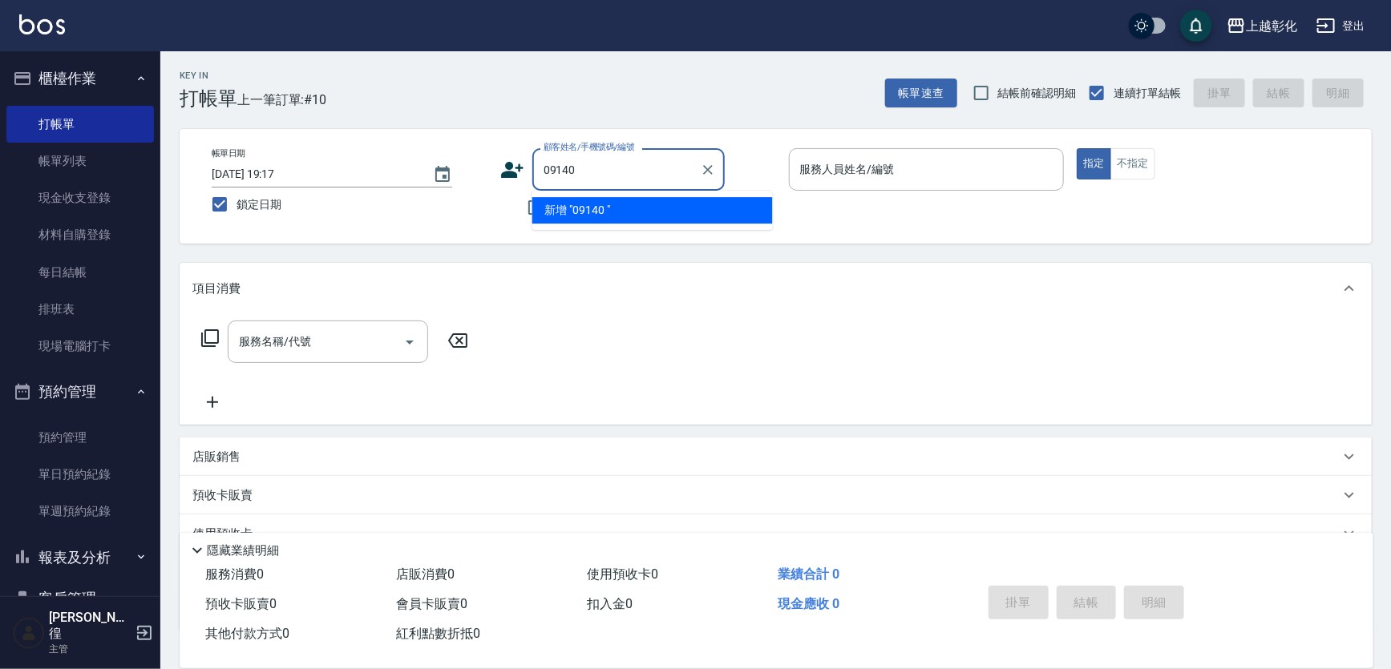
type input "09140"
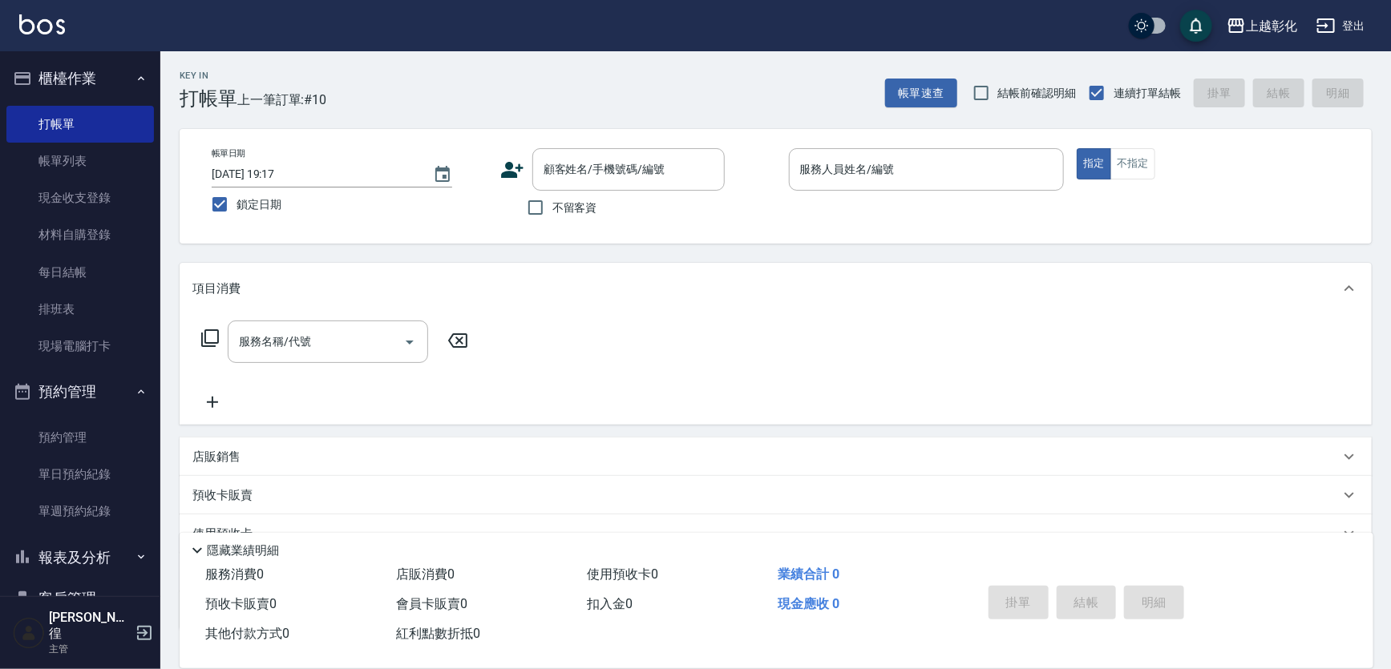
drag, startPoint x: 565, startPoint y: 188, endPoint x: 652, endPoint y: 282, distance: 127.7
click at [652, 282] on div "項目消費" at bounding box center [776, 288] width 1192 height 51
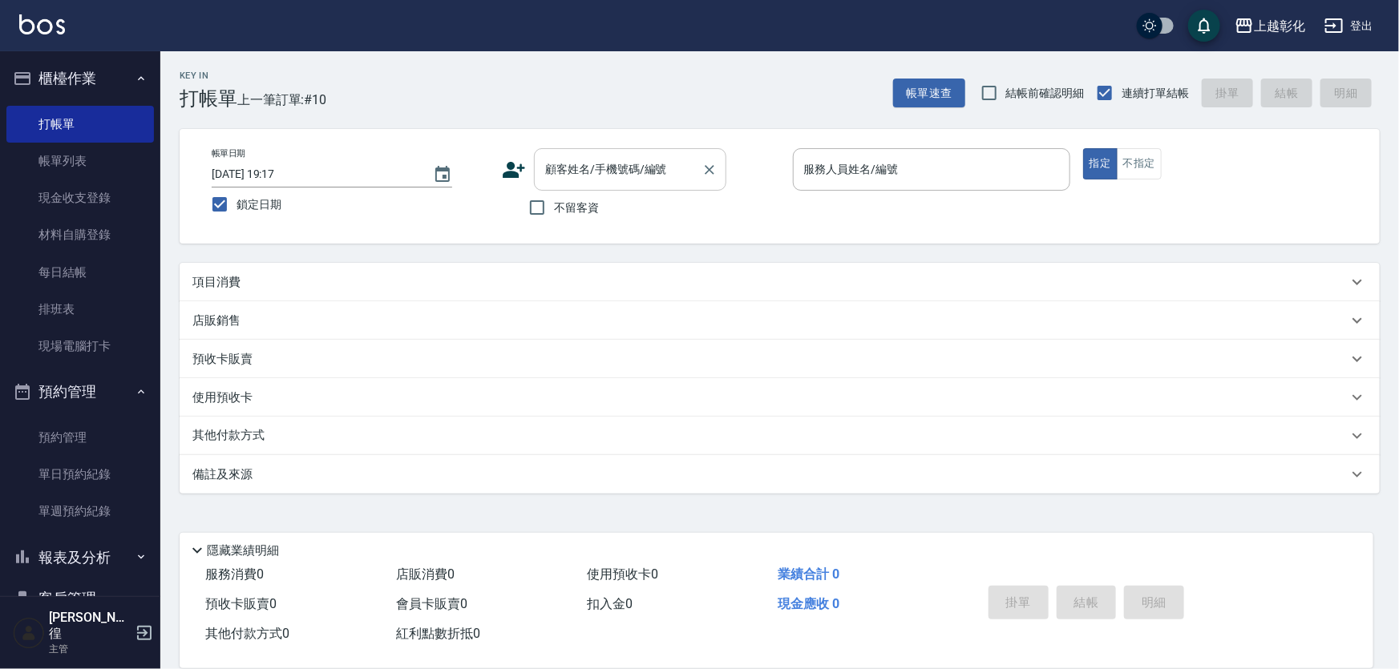
click at [617, 172] on div "顧客姓名/手機號碼/編號 顧客姓名/手機號碼/編號" at bounding box center [630, 169] width 192 height 42
click at [267, 281] on div "項目消費" at bounding box center [769, 282] width 1155 height 17
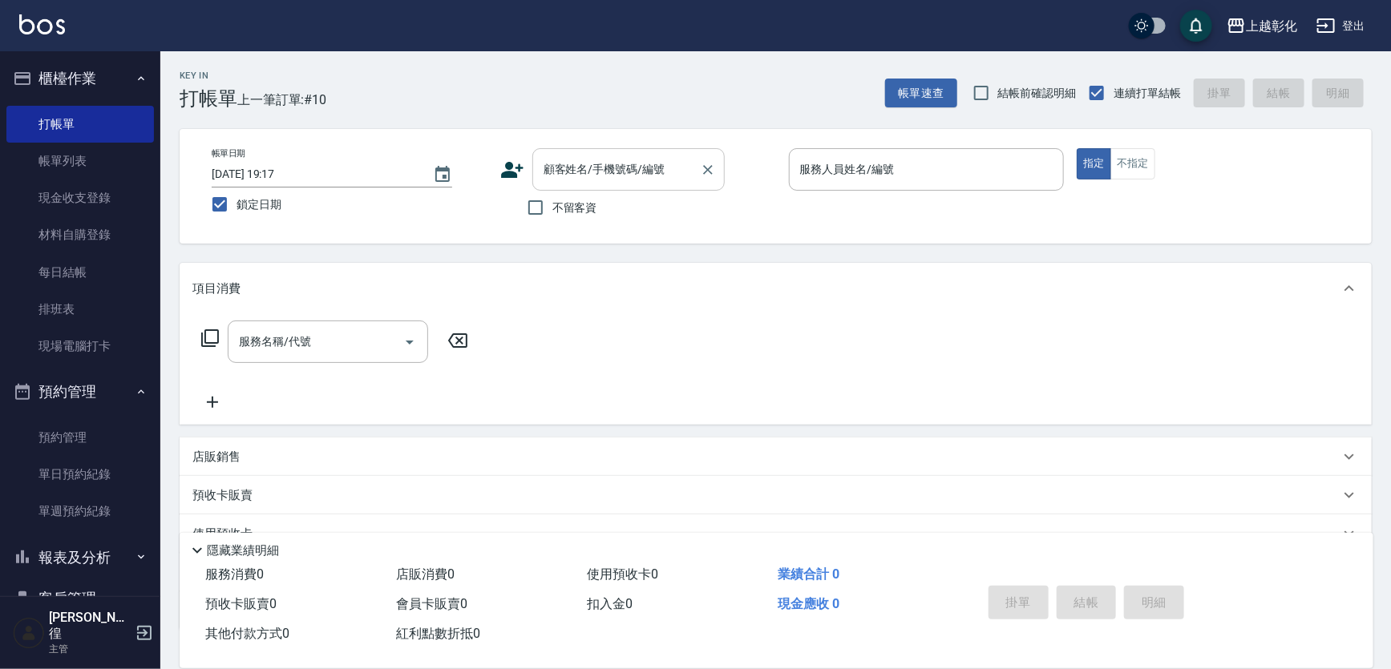
click at [596, 184] on div "顧客姓名/手機號碼/編號" at bounding box center [628, 169] width 192 height 42
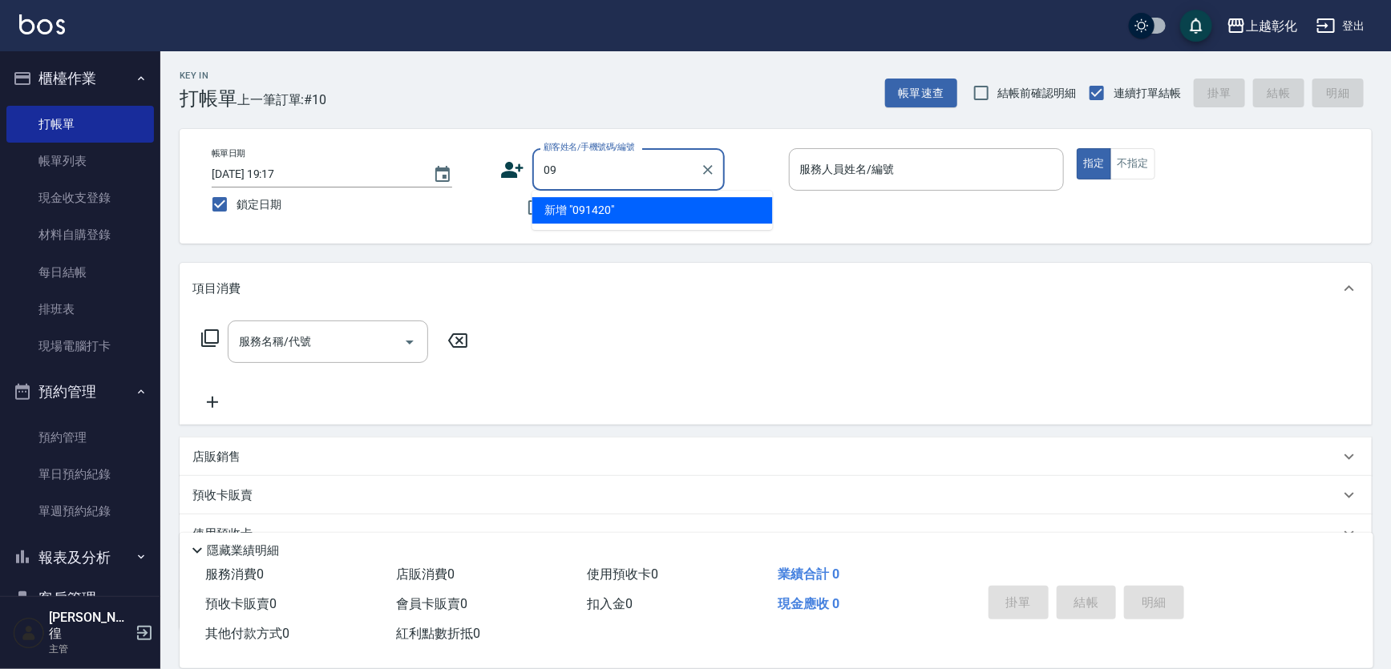
type input "0"
type input "0914037286"
click at [713, 172] on icon "Clear" at bounding box center [708, 170] width 10 height 10
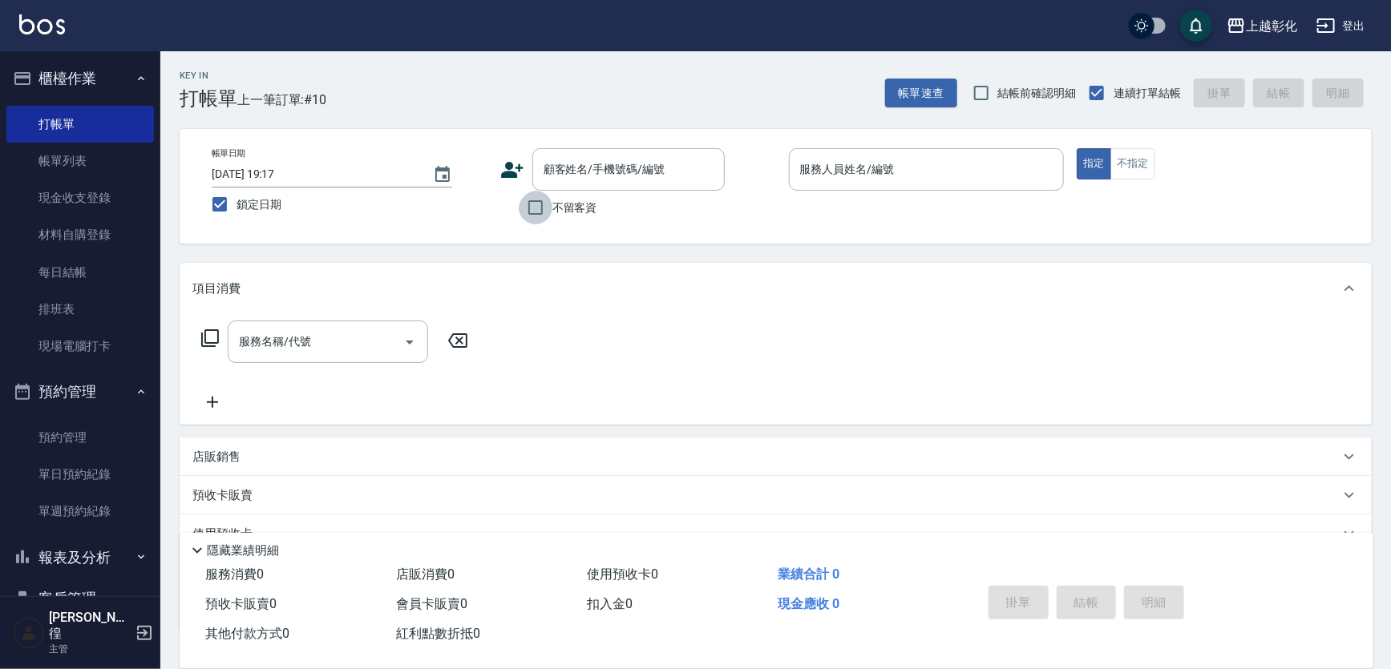
click at [537, 205] on input "不留客資" at bounding box center [536, 208] width 34 height 34
checkbox input "true"
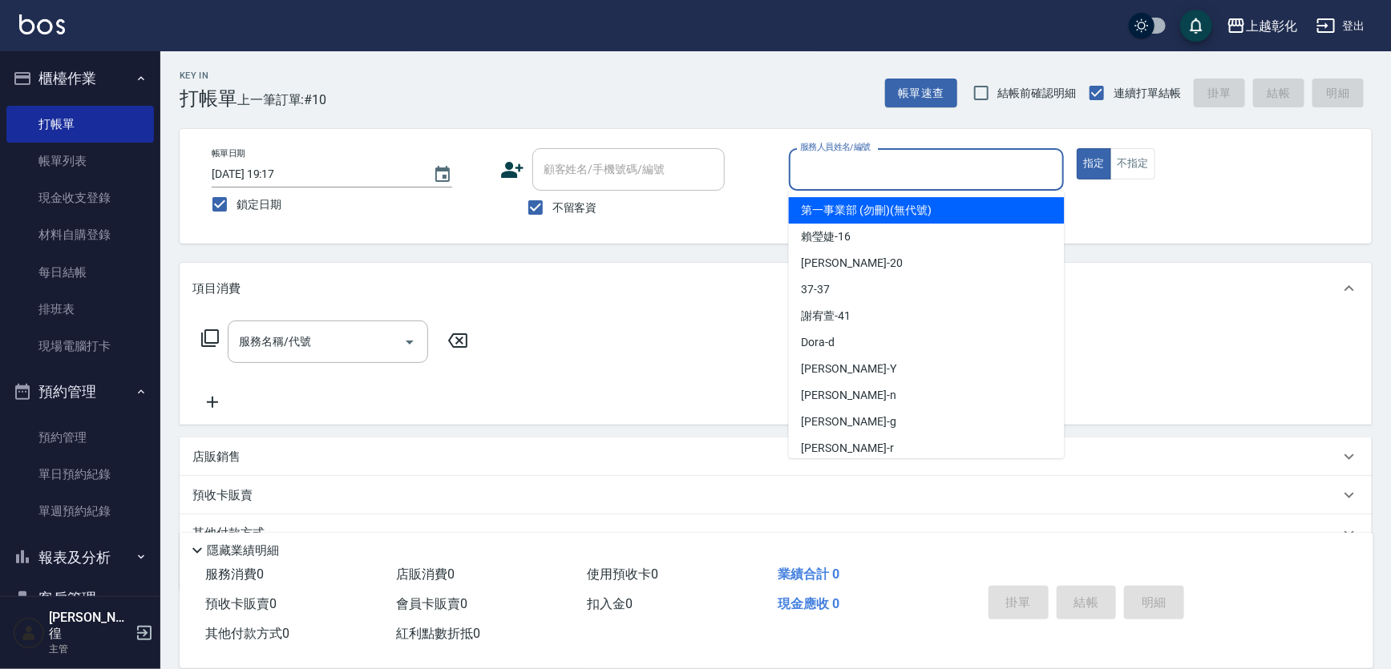
click at [891, 156] on input "服務人員姓名/編號" at bounding box center [926, 170] width 261 height 28
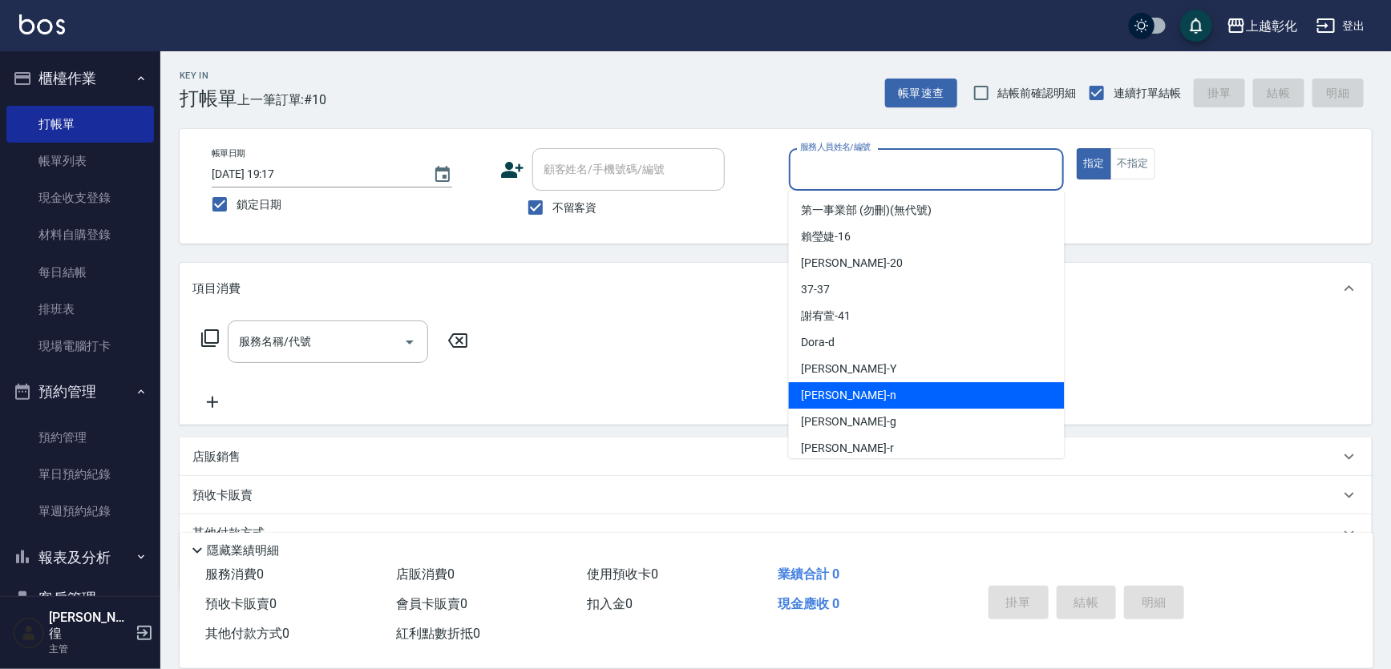
click at [843, 401] on span "yung yung -n" at bounding box center [849, 395] width 95 height 17
type input "yung yung-n"
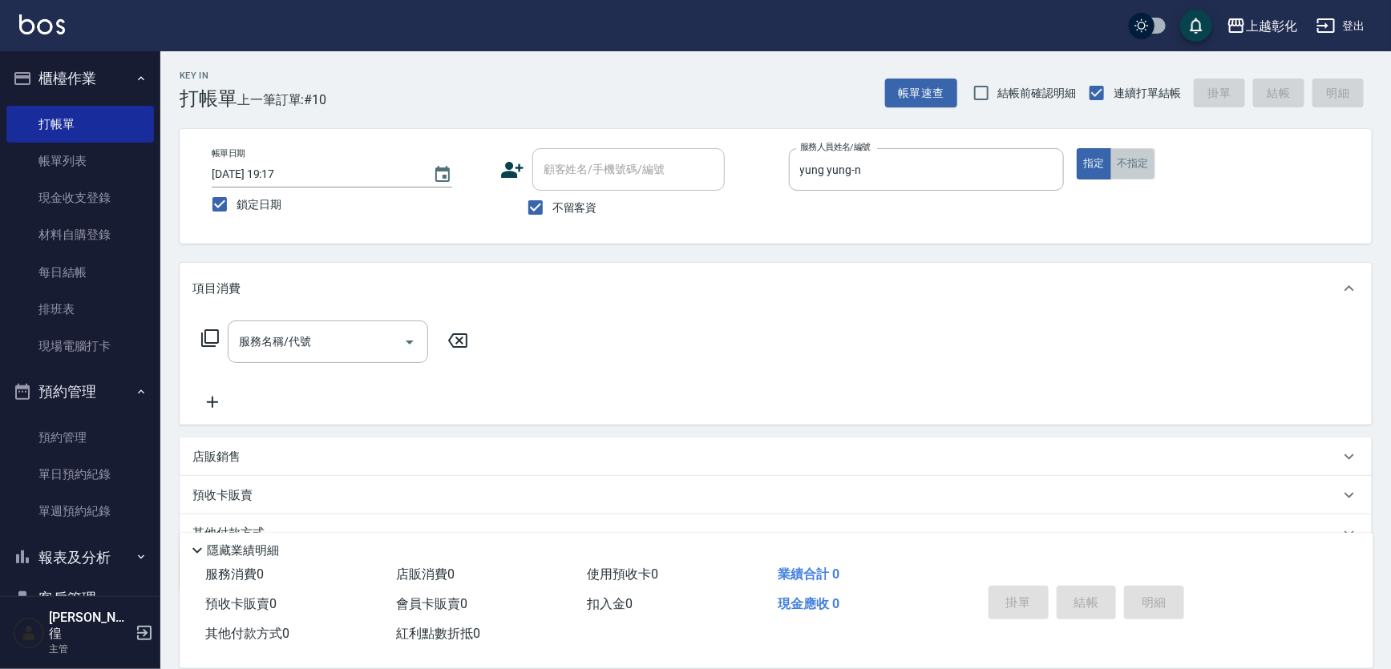
drag, startPoint x: 1131, startPoint y: 168, endPoint x: 1118, endPoint y: 173, distance: 14.5
click at [1129, 169] on button "不指定" at bounding box center [1132, 163] width 45 height 31
click at [241, 356] on input "服務名稱/代號" at bounding box center [316, 342] width 162 height 28
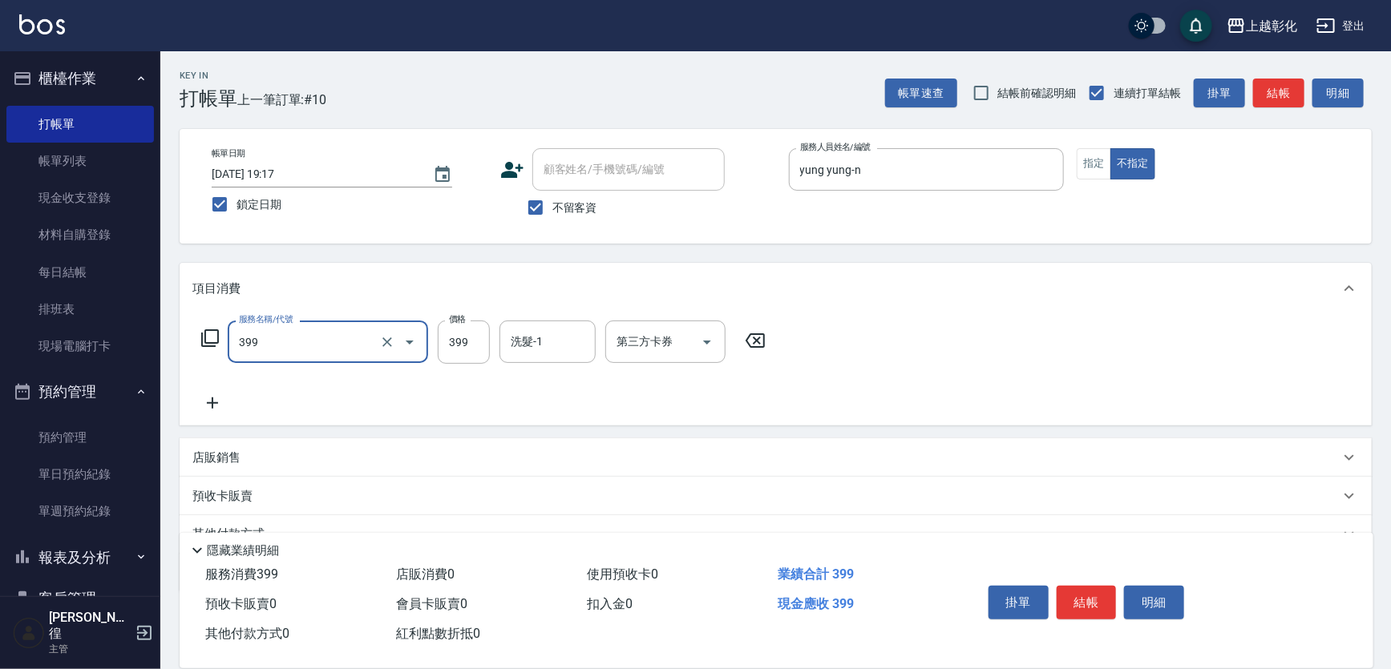
type input "貼片洗髮(399)"
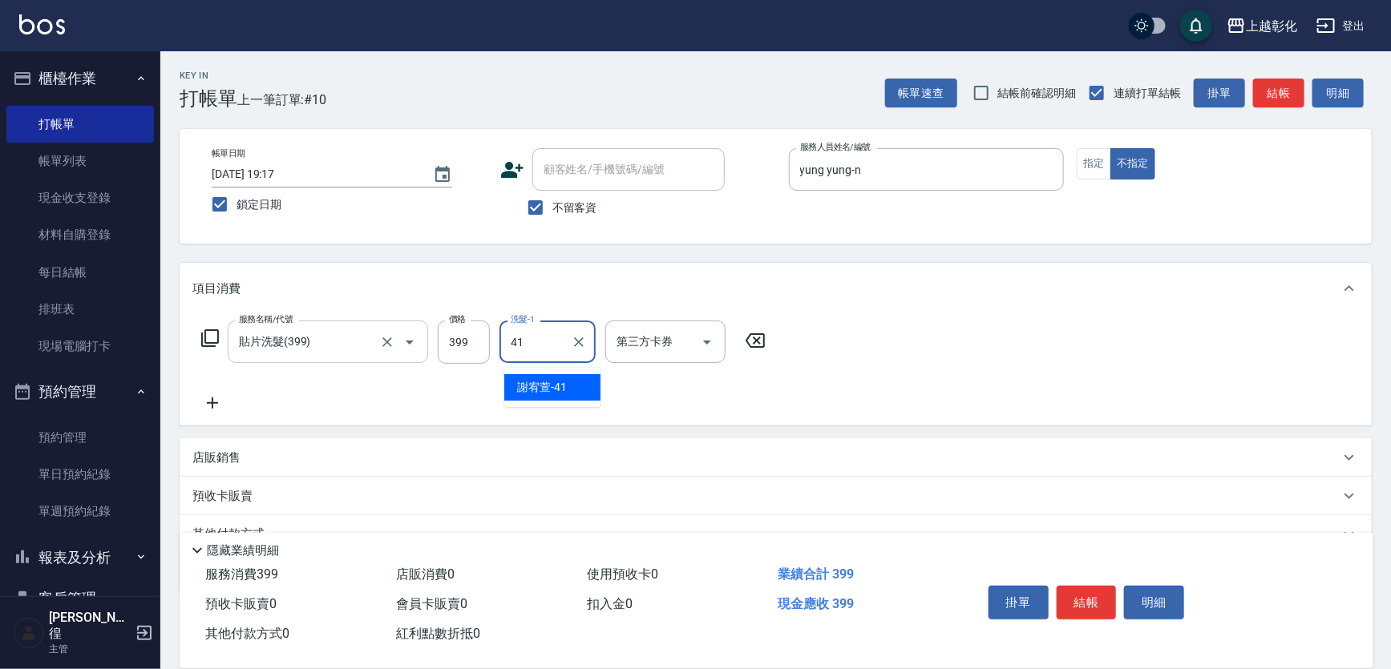
type input "[PERSON_NAME]-41"
click at [697, 360] on div at bounding box center [706, 342] width 24 height 42
click at [705, 350] on icon "Open" at bounding box center [706, 342] width 19 height 19
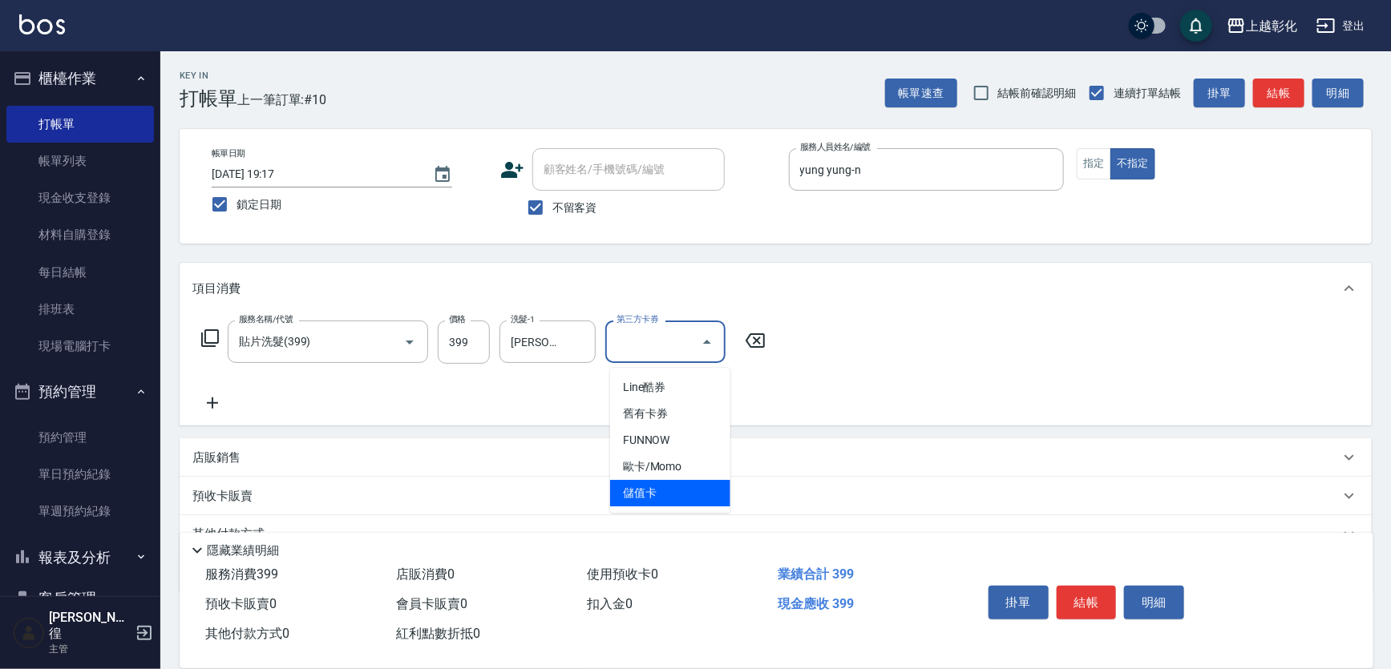
drag, startPoint x: 627, startPoint y: 497, endPoint x: 690, endPoint y: 499, distance: 63.4
click at [627, 498] on span "儲值卡" at bounding box center [670, 493] width 120 height 26
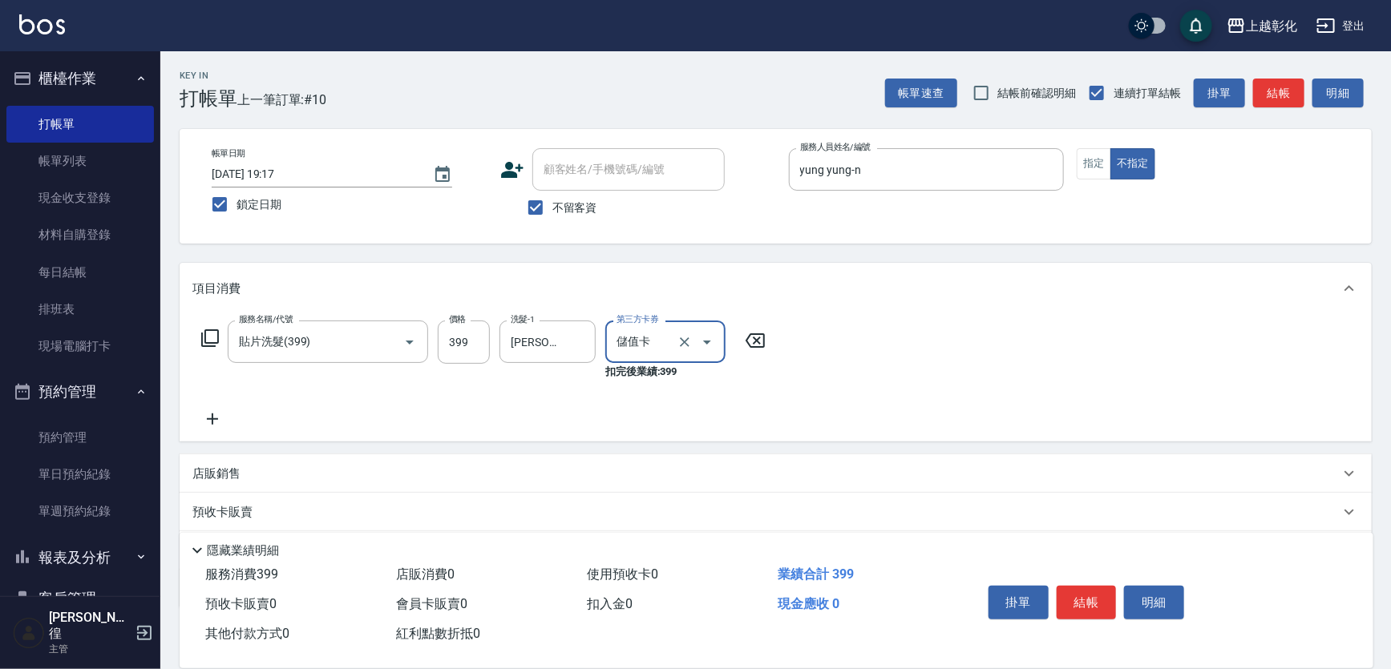
type input "儲值卡"
click at [1100, 586] on button "結帳" at bounding box center [1087, 603] width 60 height 34
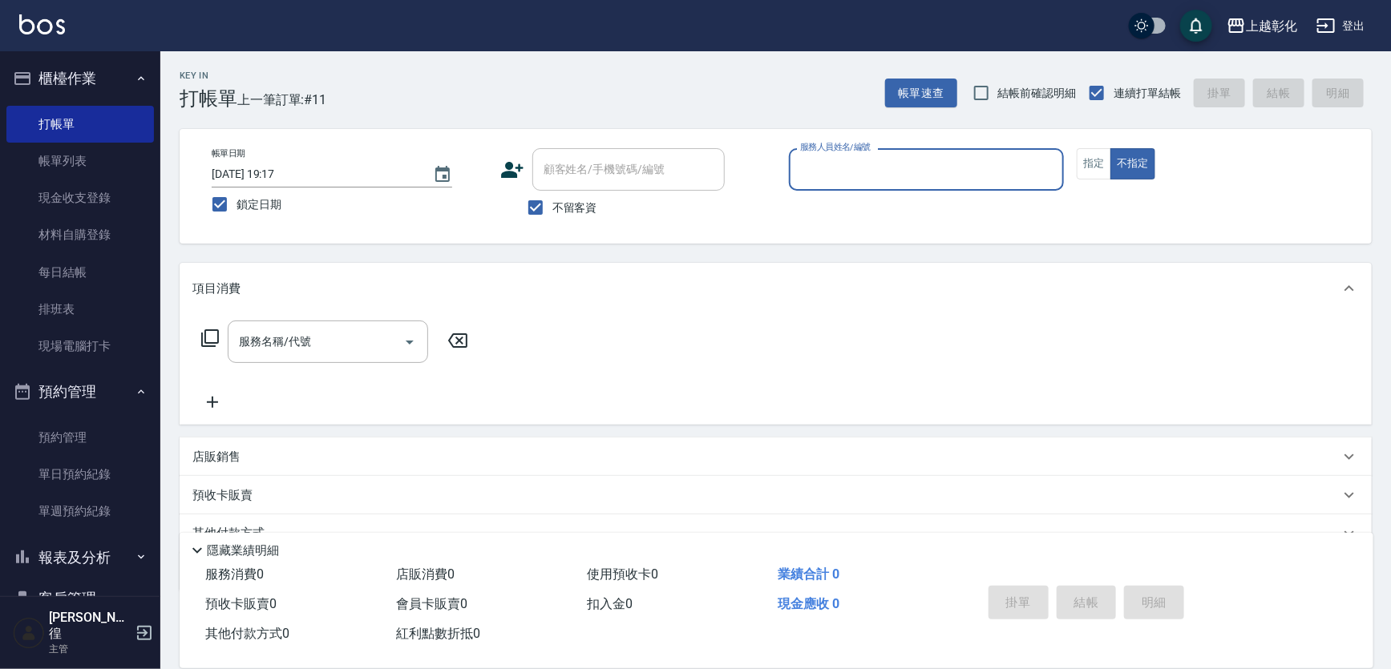
click at [856, 157] on input "服務人員姓名/編號" at bounding box center [926, 170] width 261 height 28
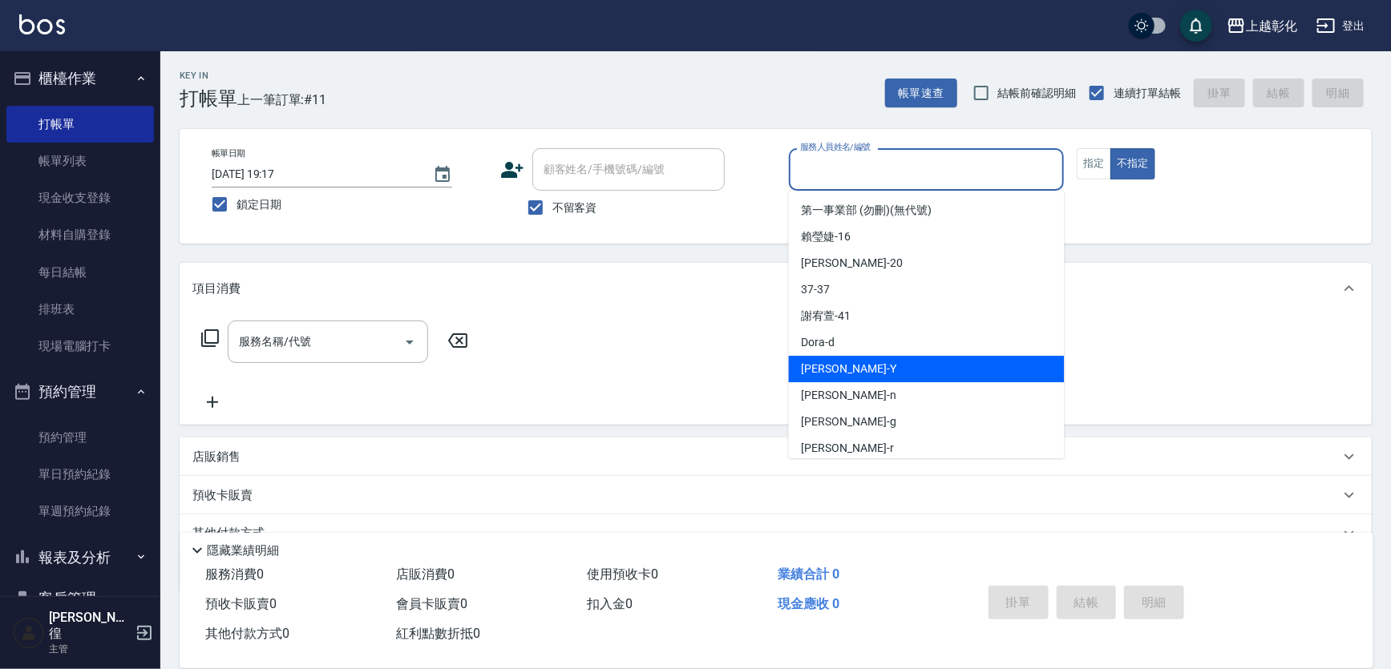
click at [839, 357] on div "[PERSON_NAME] -Y" at bounding box center [927, 369] width 276 height 26
type input "[PERSON_NAME]-Y"
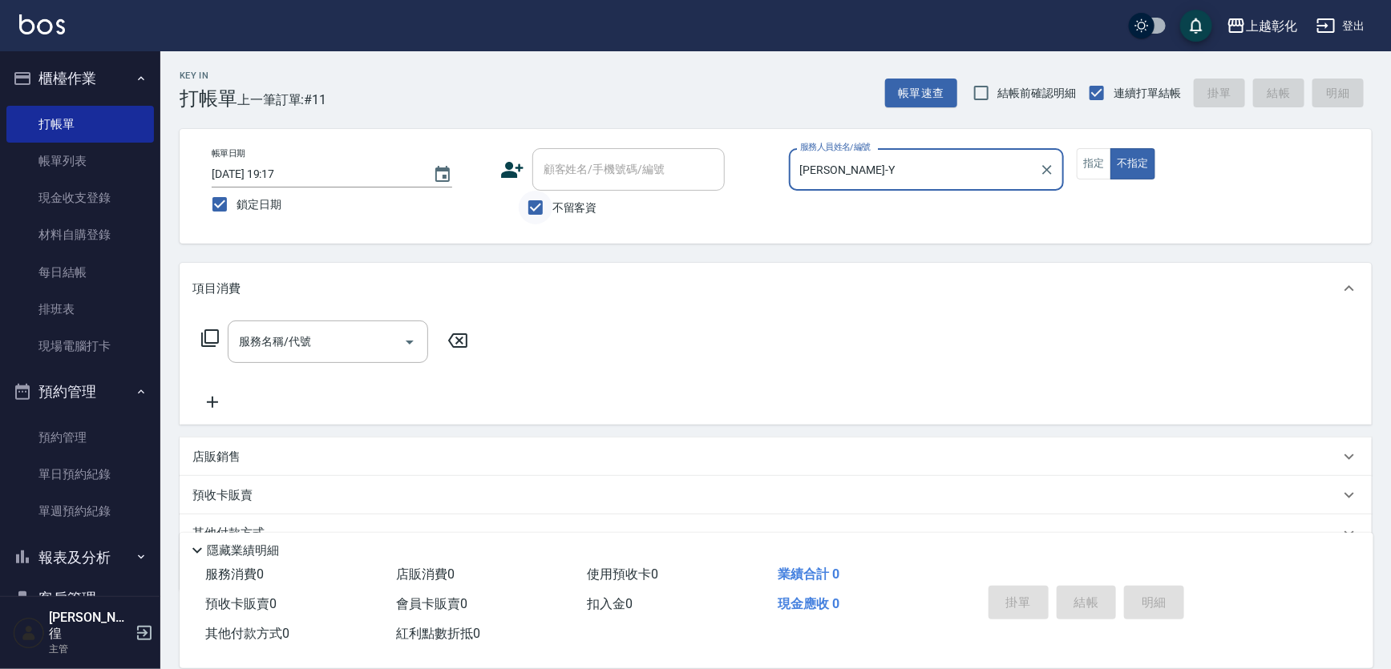
drag, startPoint x: 542, startPoint y: 217, endPoint x: 548, endPoint y: 207, distance: 12.2
click at [544, 216] on input "不留客資" at bounding box center [536, 208] width 34 height 34
checkbox input "false"
click at [589, 168] on input "顧客姓名/手機號碼/編號" at bounding box center [617, 170] width 154 height 28
click at [1110, 166] on button "指定" at bounding box center [1094, 163] width 34 height 31
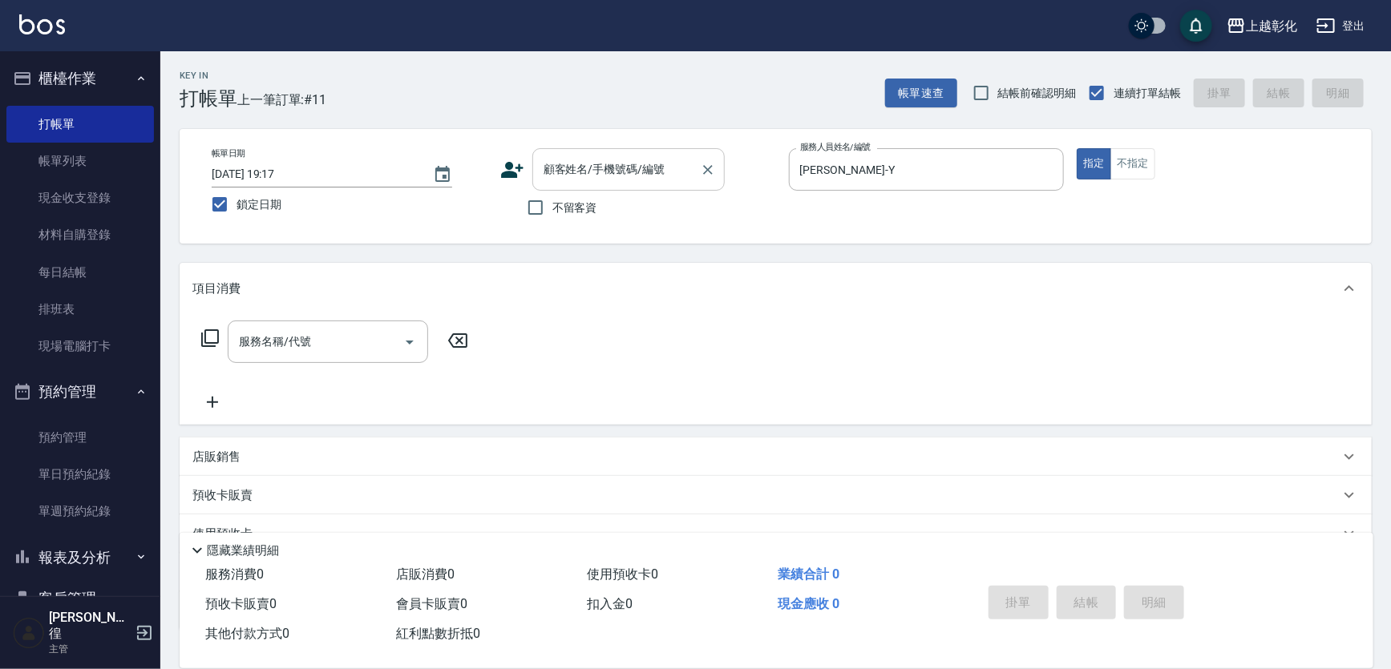
click at [658, 189] on div "顧客姓名/手機號碼/編號" at bounding box center [628, 169] width 192 height 42
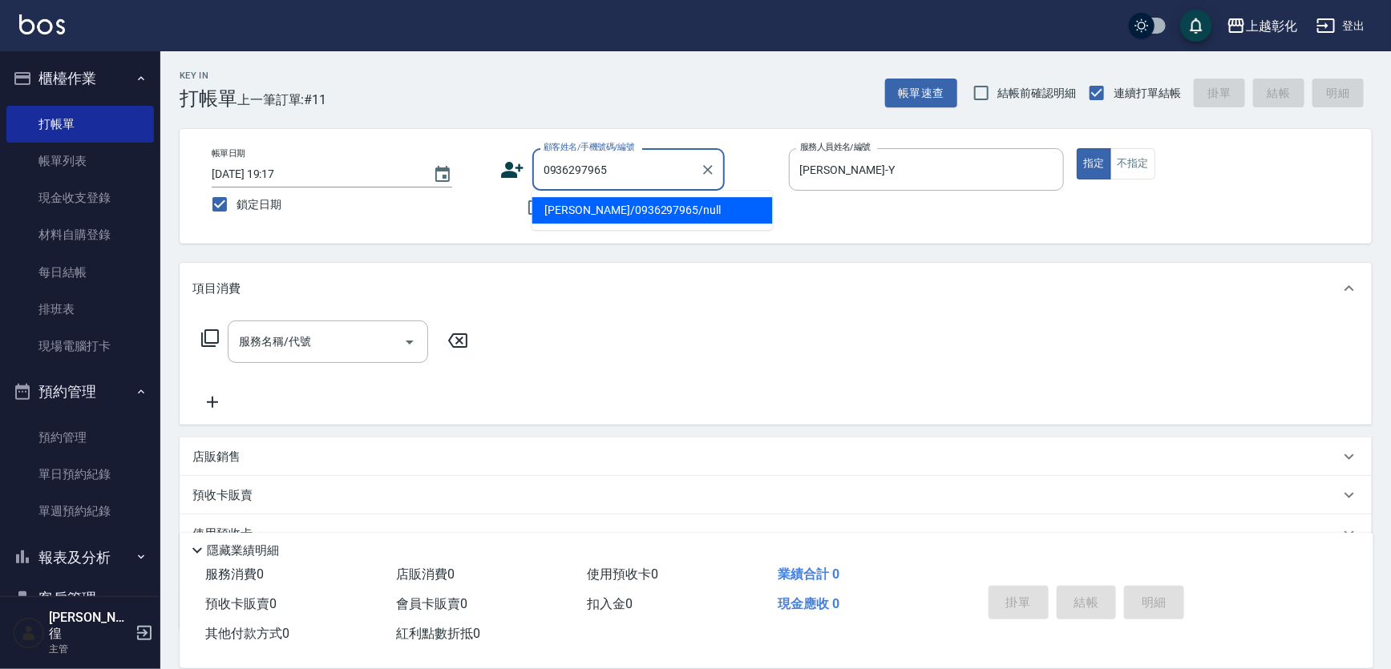
type input "[PERSON_NAME]/0936297965/null"
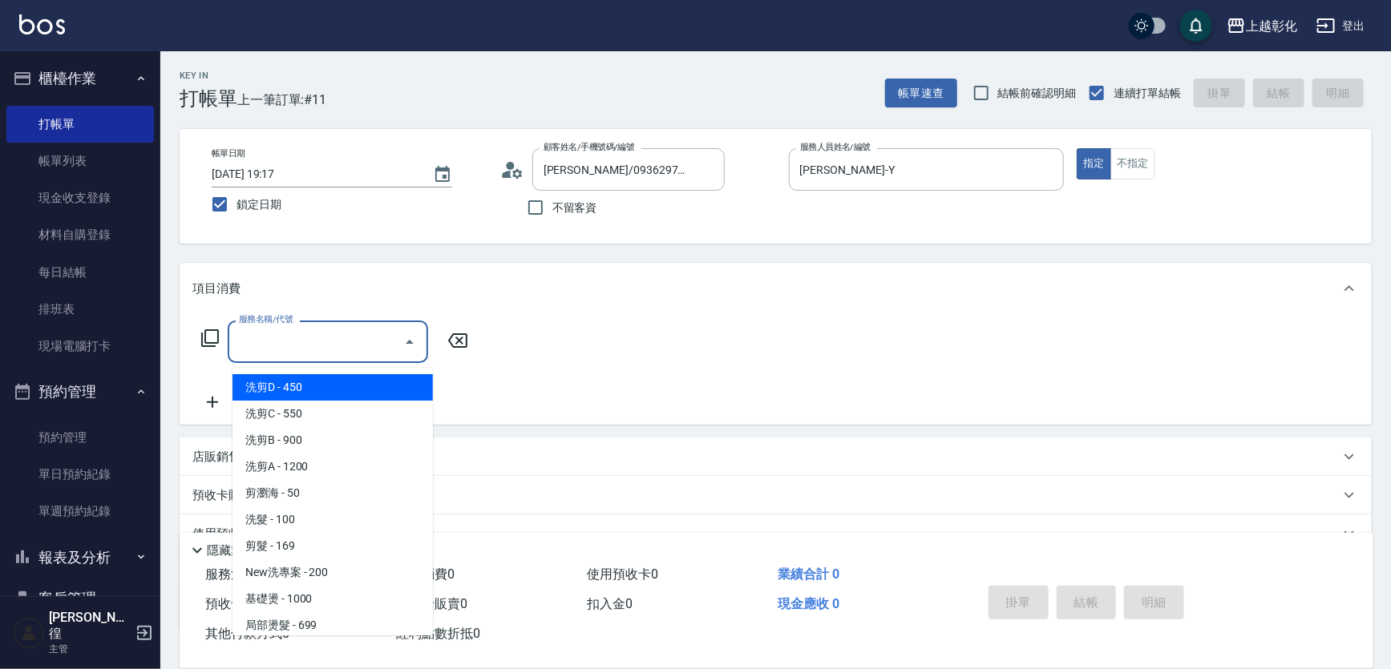
click at [287, 350] on input "服務名稱/代號" at bounding box center [316, 342] width 162 height 28
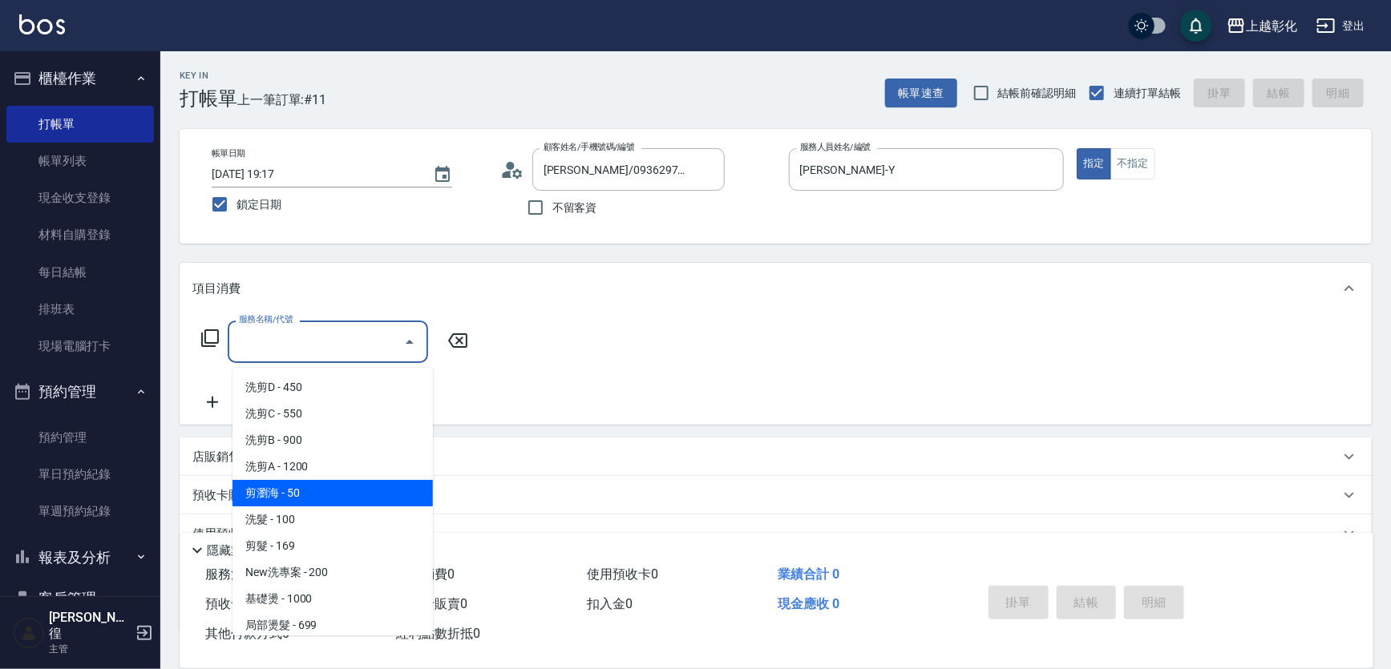
click at [281, 485] on span "剪瀏海 - 50" at bounding box center [332, 493] width 200 height 26
type input "剪瀏海(0050)"
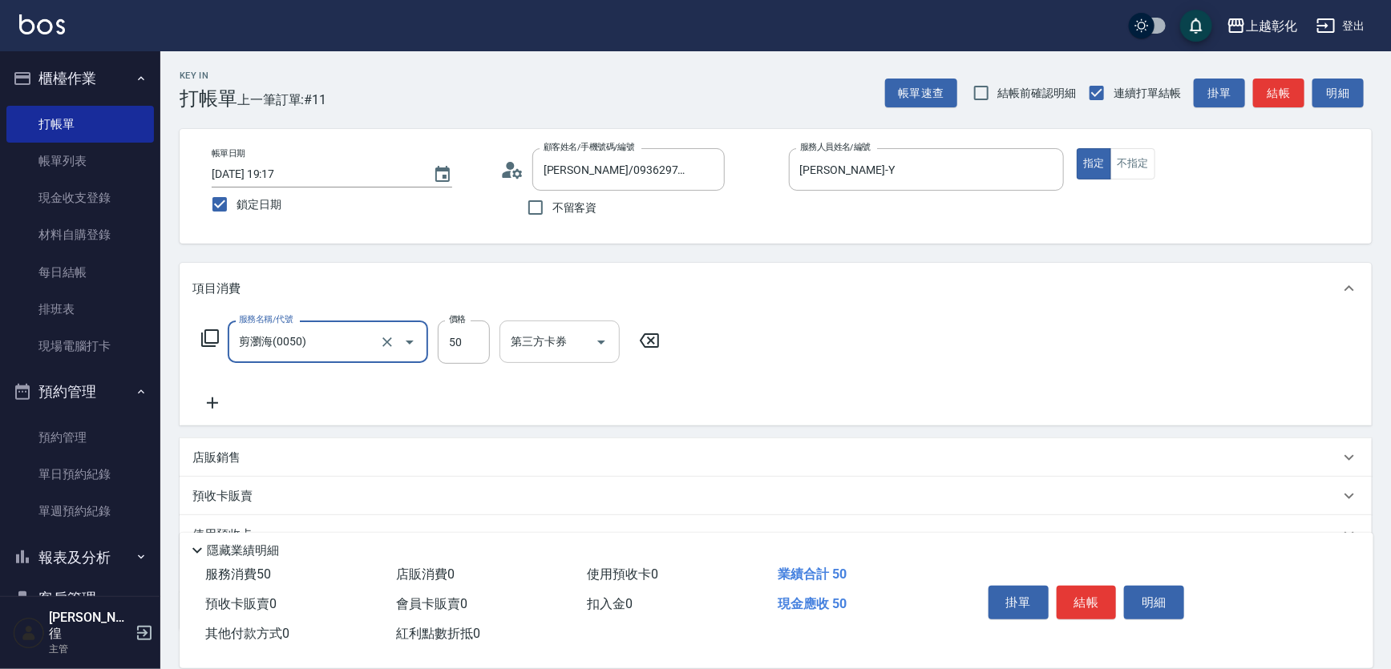
click at [591, 363] on div at bounding box center [600, 342] width 24 height 42
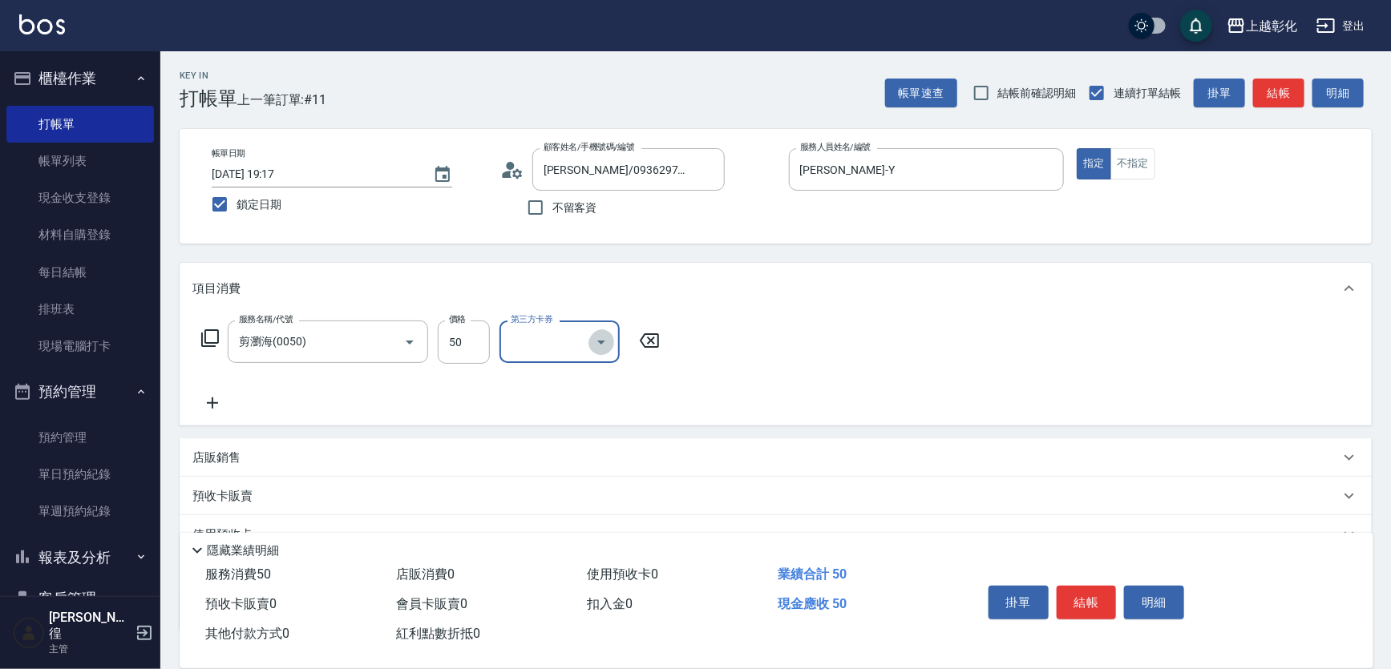
drag, startPoint x: 613, startPoint y: 336, endPoint x: 611, endPoint y: 349, distance: 13.1
click at [611, 338] on icon "Open" at bounding box center [601, 342] width 19 height 19
drag, startPoint x: 553, startPoint y: 486, endPoint x: 809, endPoint y: 490, distance: 255.8
click at [557, 488] on span "儲值卡" at bounding box center [564, 493] width 120 height 26
type input "儲值卡"
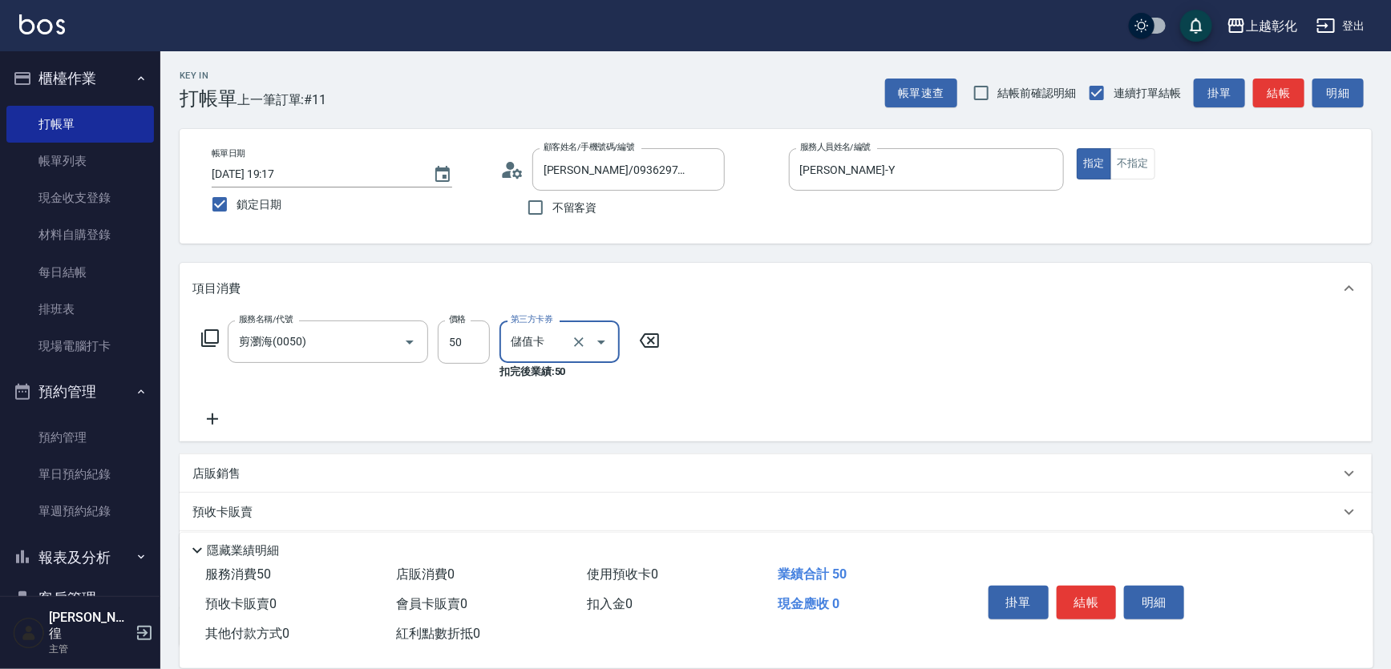
click at [1084, 586] on button "結帳" at bounding box center [1087, 603] width 60 height 34
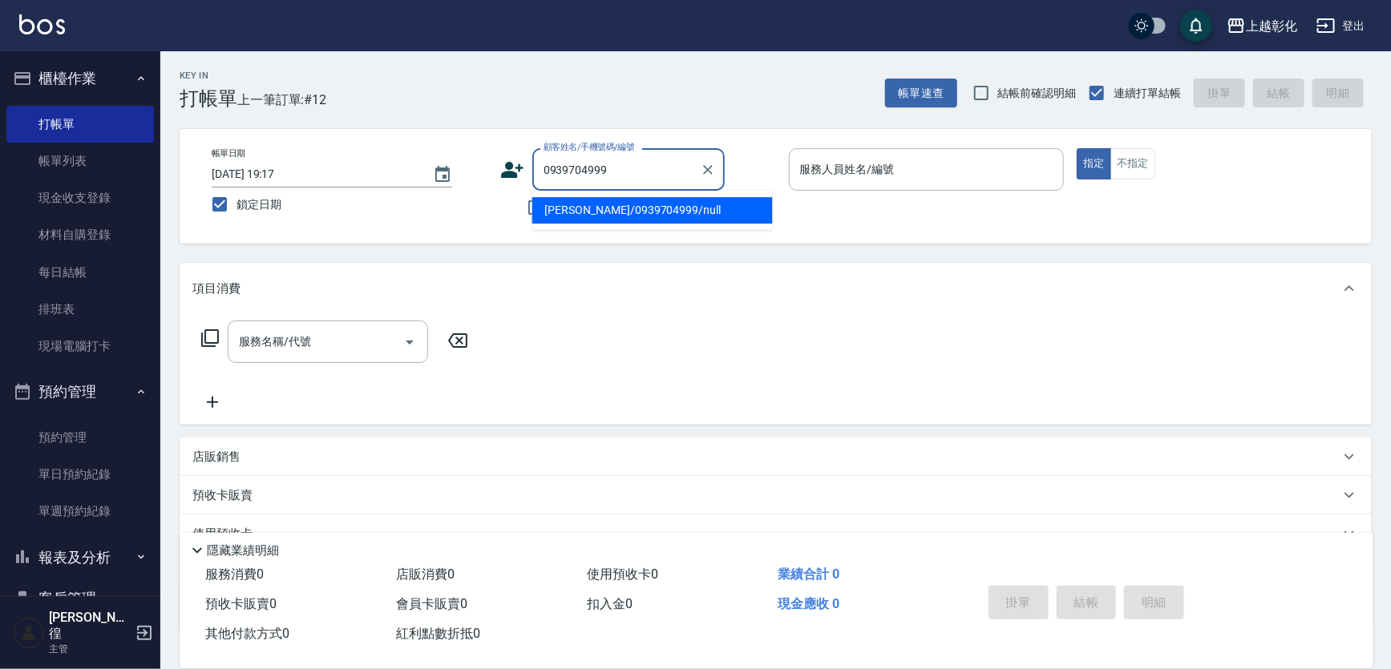
type input "[PERSON_NAME]/0939704999/null"
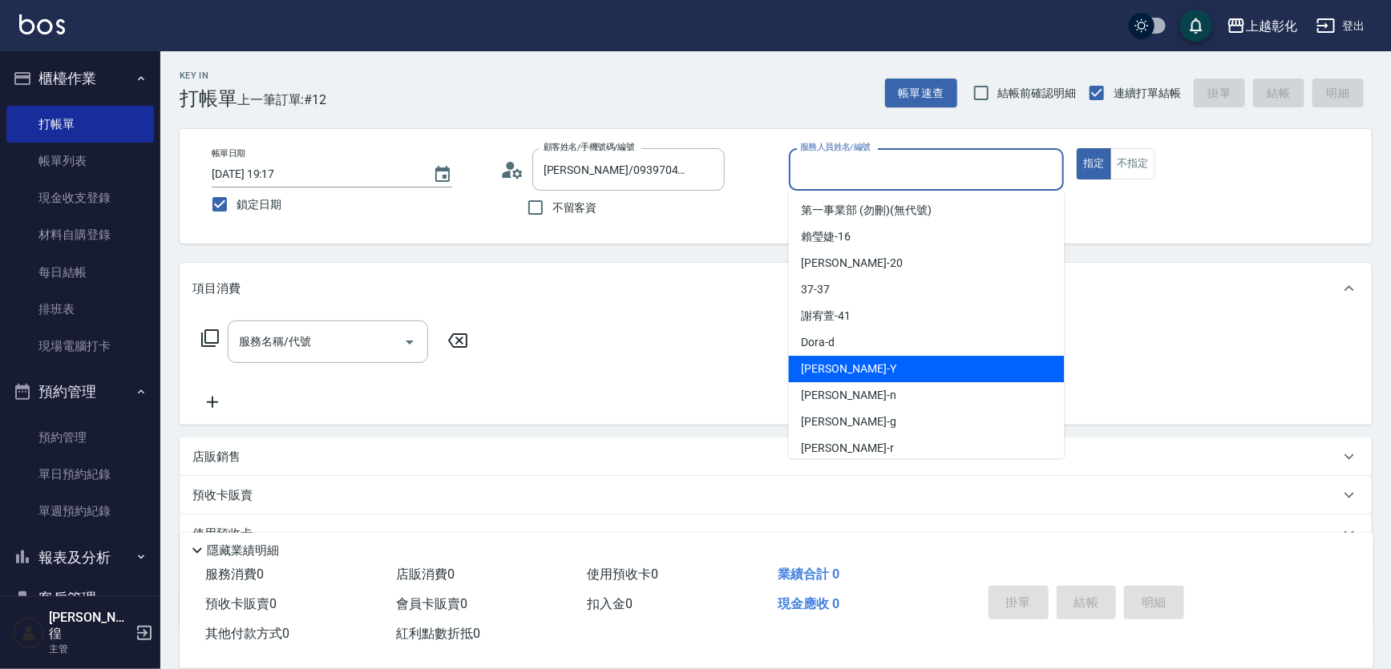
type input "[PERSON_NAME]-Y"
type button "true"
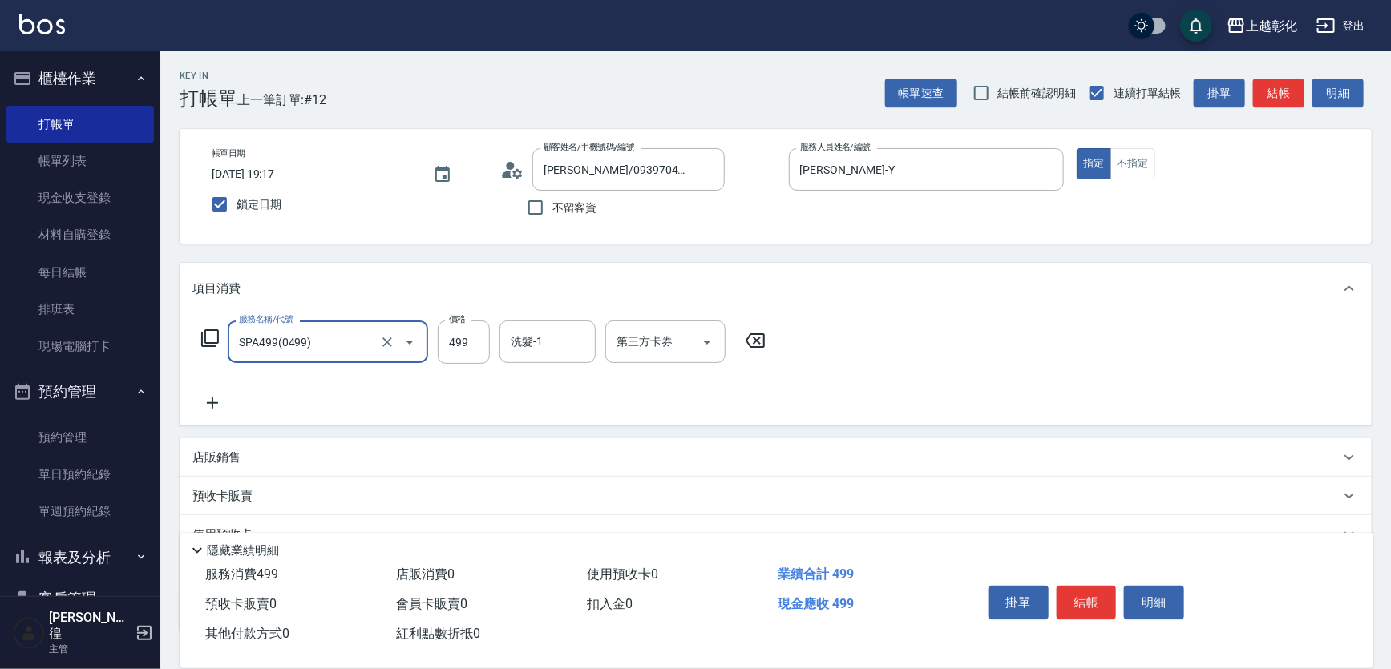
type input "SPA499(0499)"
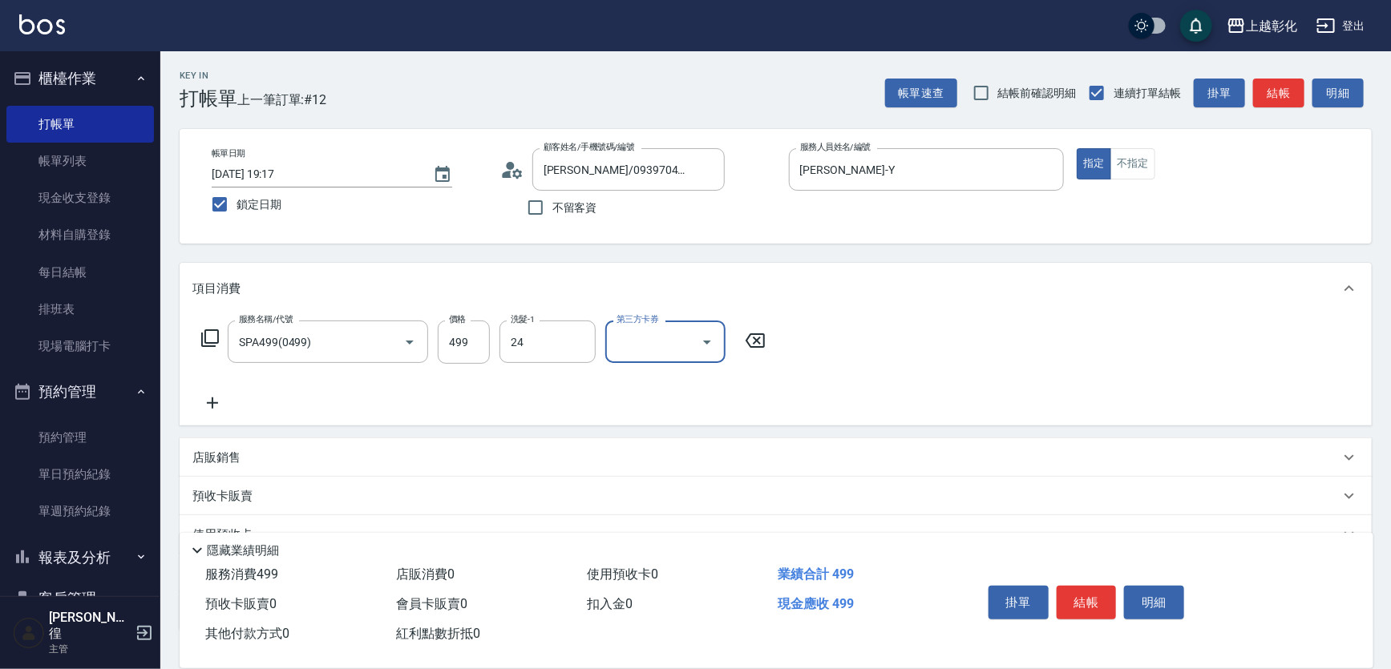
type input "[PERSON_NAME]-24"
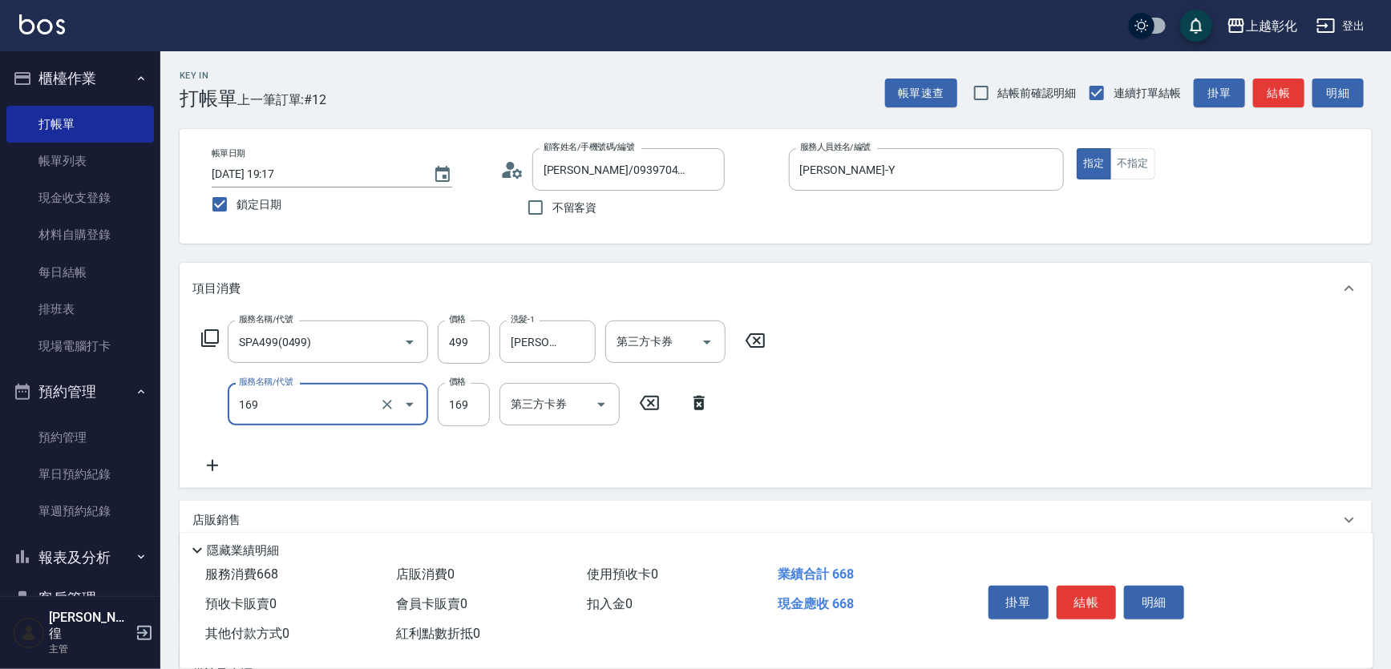
type input "剪髮(169)"
type input "100"
click at [1102, 586] on button "結帳" at bounding box center [1087, 603] width 60 height 34
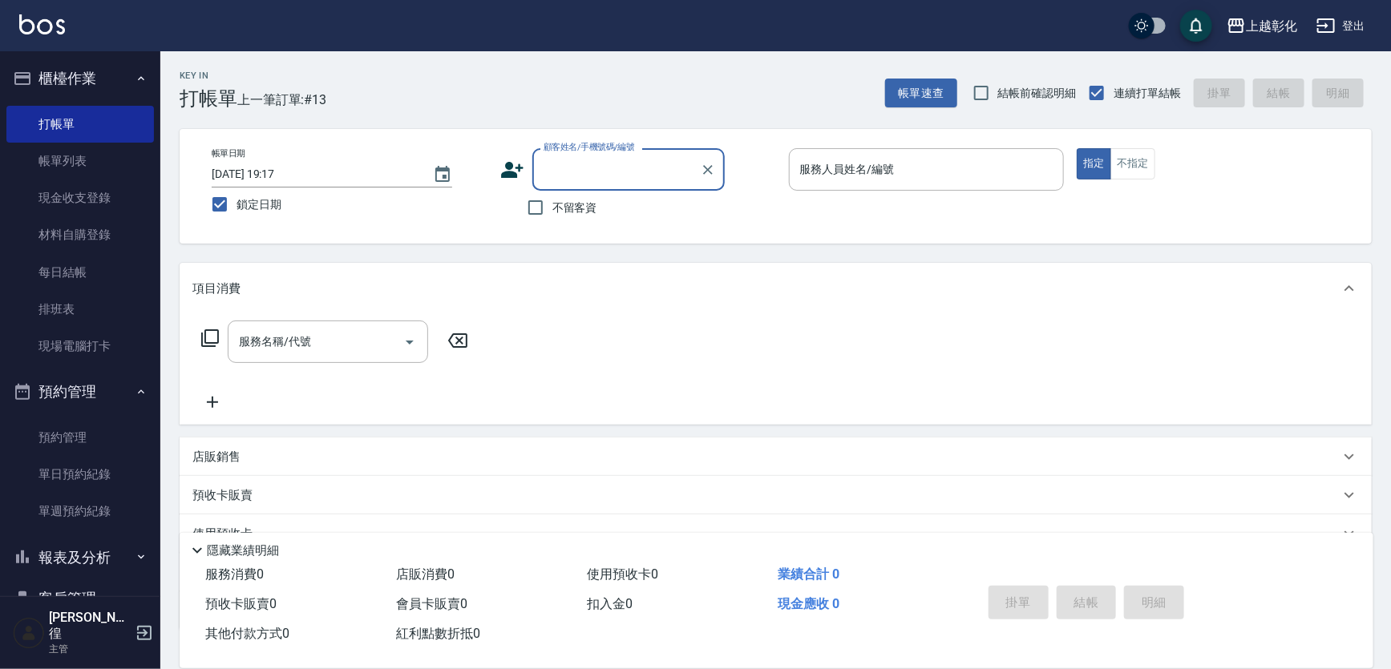
click at [617, 175] on input "顧客姓名/手機號碼/編號" at bounding box center [617, 170] width 154 height 28
click at [609, 212] on li "[PERSON_NAME]/0939704999/null" at bounding box center [652, 210] width 241 height 26
type input "[PERSON_NAME]/0939704999/null"
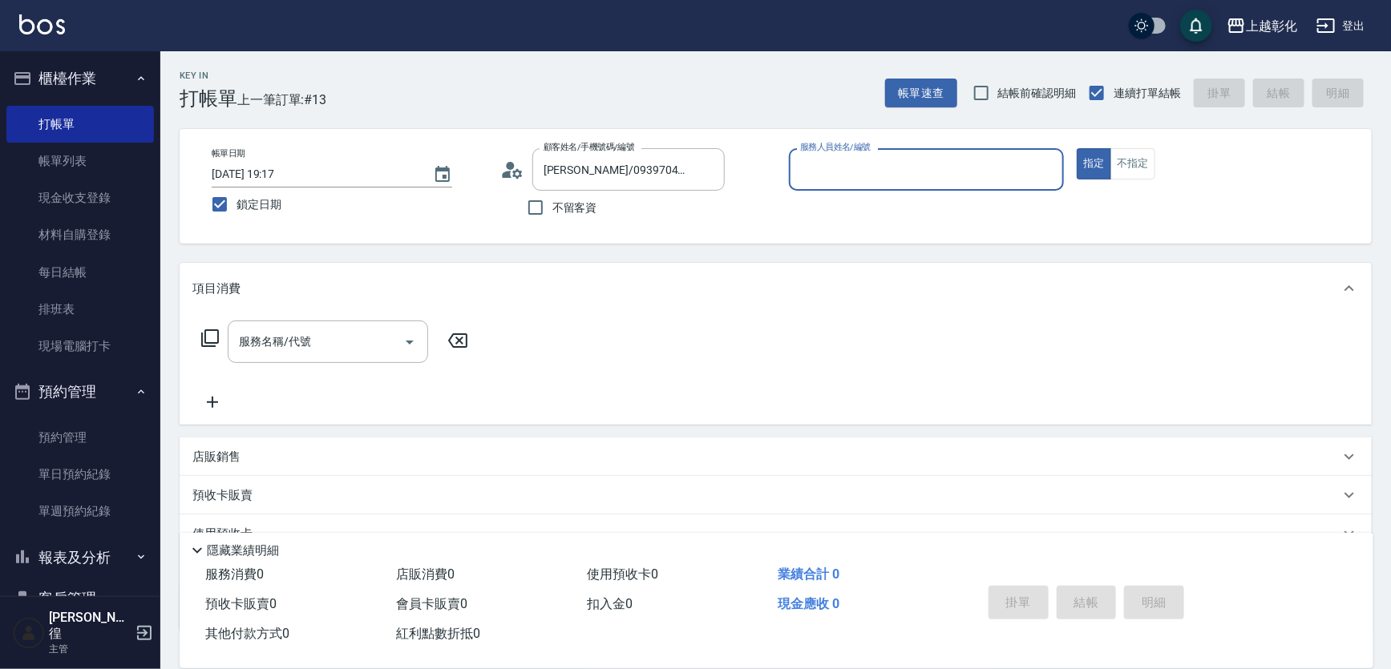
click at [876, 171] on input "服務人員姓名/編號" at bounding box center [926, 170] width 261 height 28
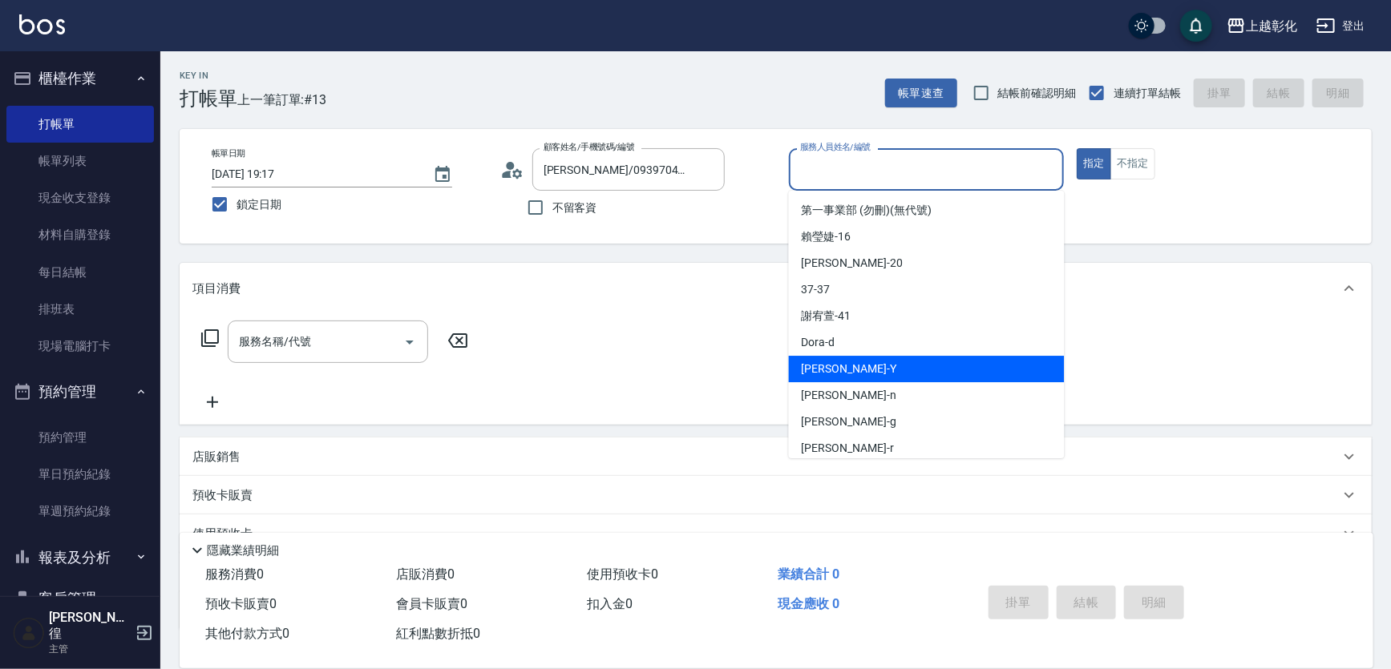
drag, startPoint x: 872, startPoint y: 366, endPoint x: 879, endPoint y: 362, distance: 8.3
click at [873, 366] on div "[PERSON_NAME] -Y" at bounding box center [927, 369] width 276 height 26
type input "[PERSON_NAME]-Y"
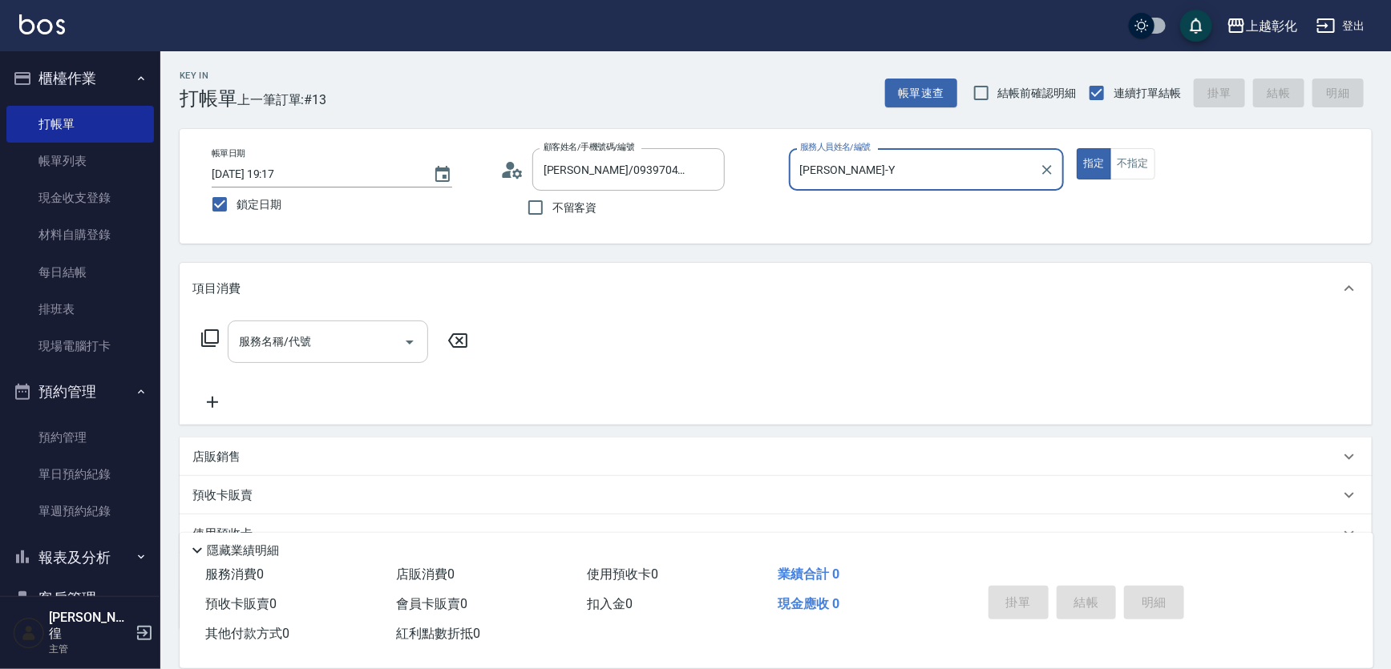
click at [344, 334] on input "服務名稱/代號" at bounding box center [316, 342] width 162 height 28
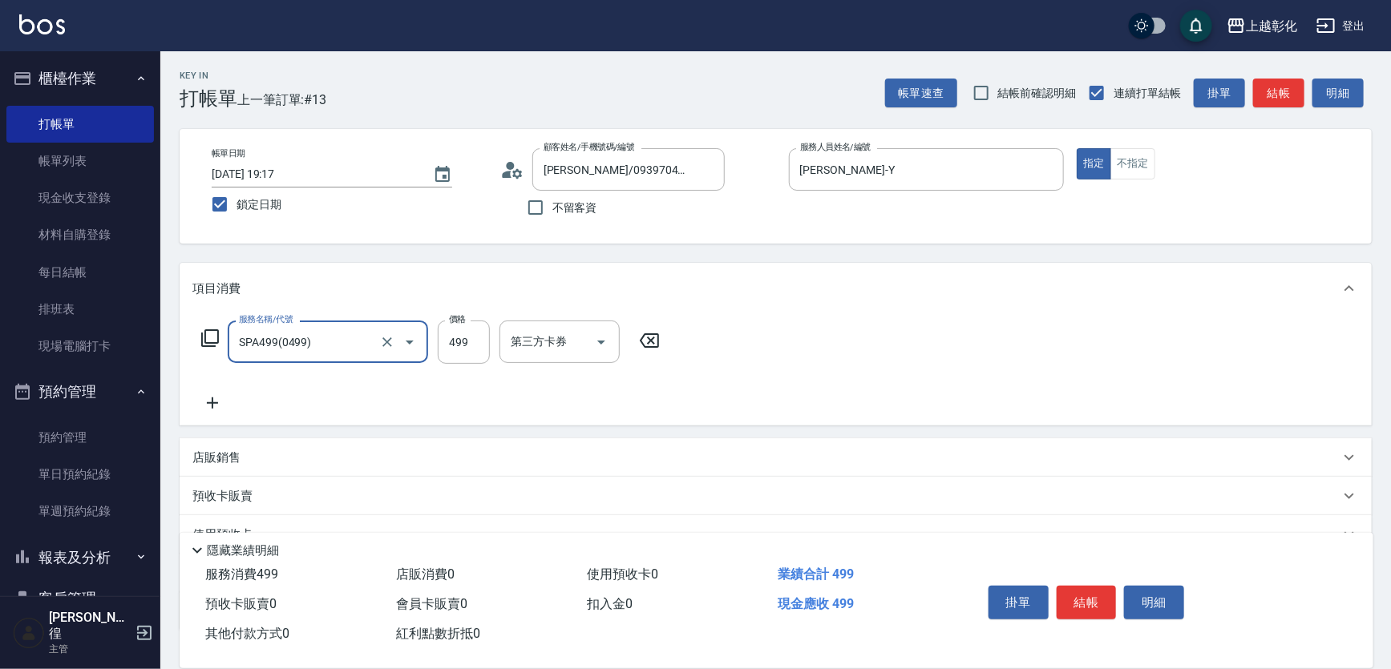
type input "SPA499(0499)"
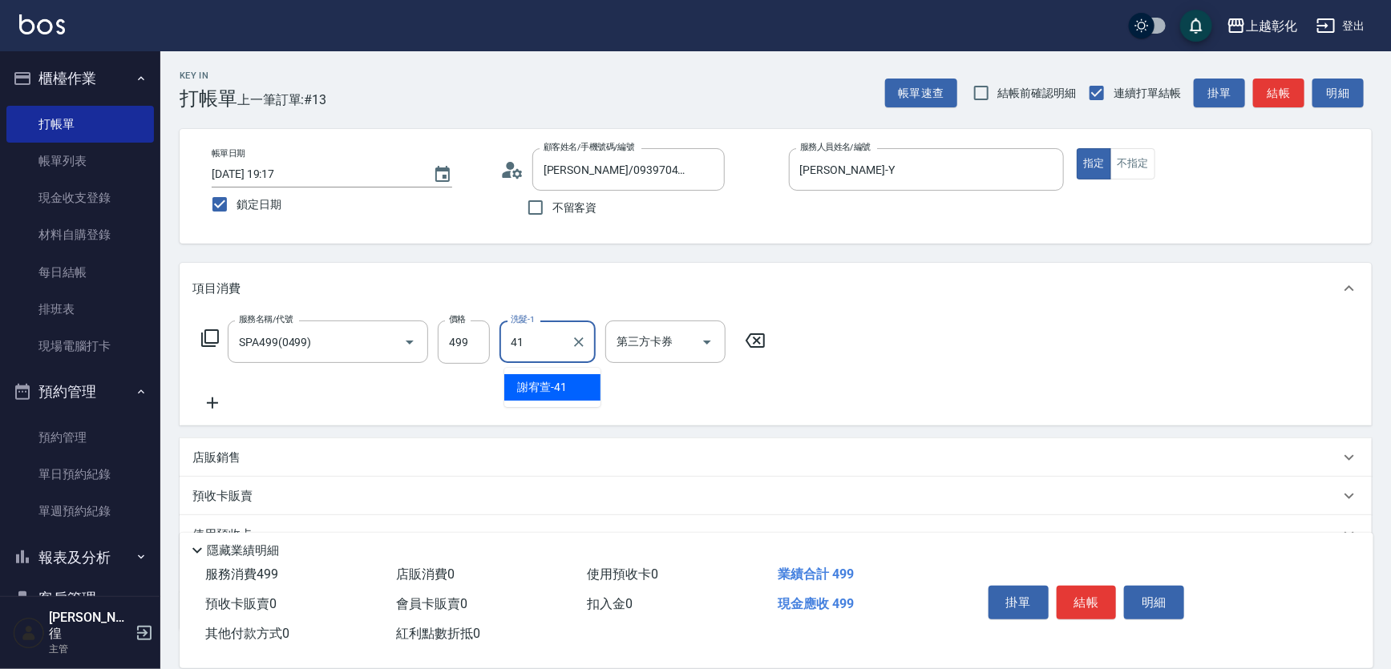
type input "[PERSON_NAME]-41"
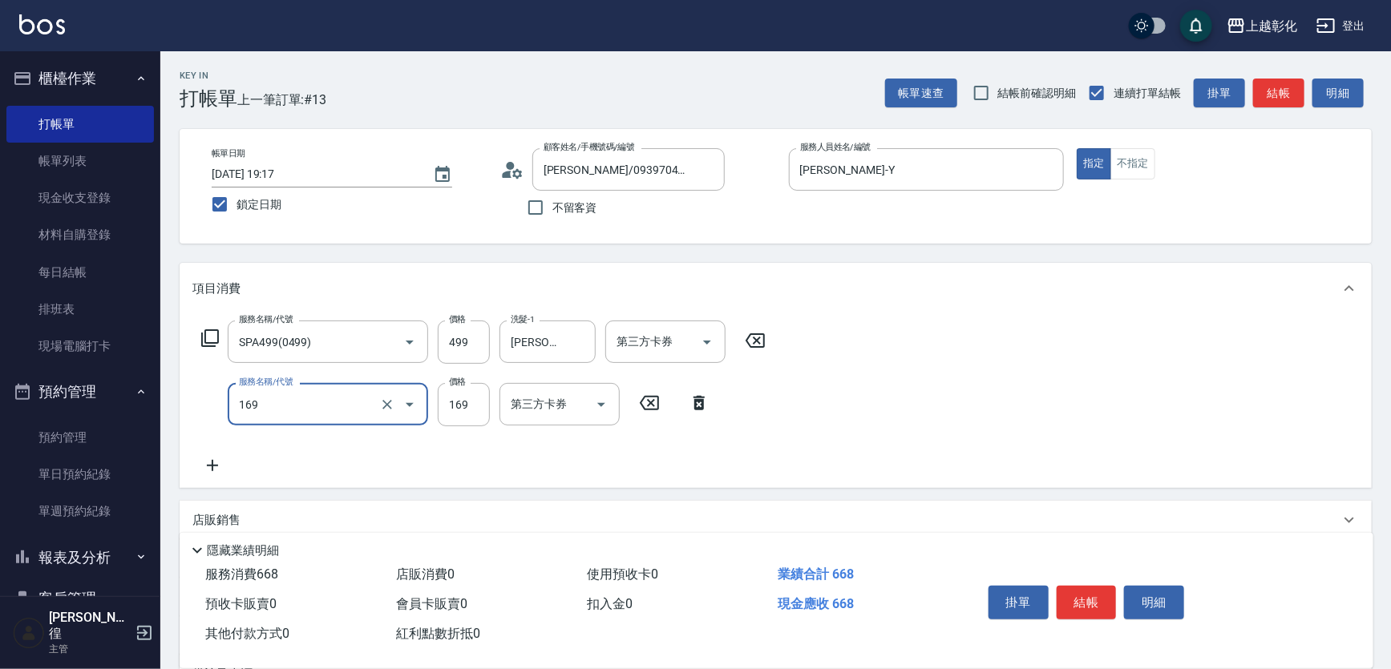
type input "剪髮(169)"
type input "100"
drag, startPoint x: 1097, startPoint y: 586, endPoint x: 1097, endPoint y: 577, distance: 8.8
click at [1097, 586] on button "結帳" at bounding box center [1087, 603] width 60 height 34
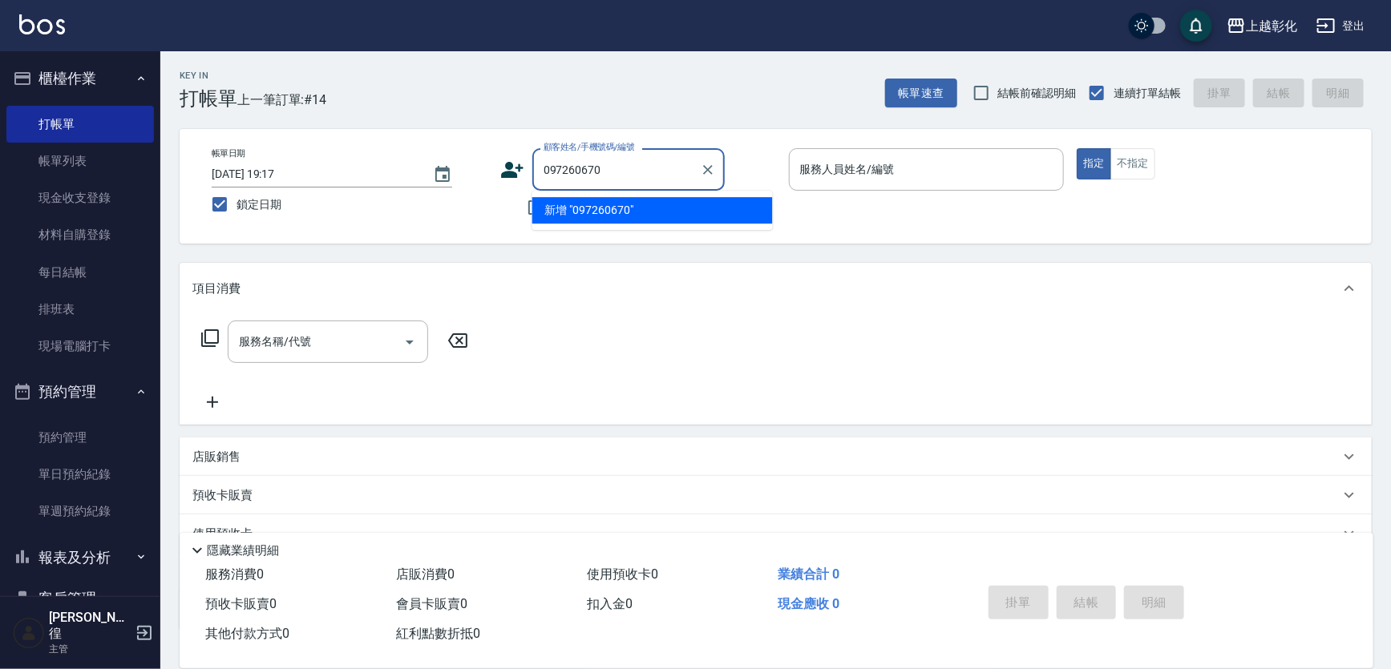
type input "0972606705"
click at [716, 170] on icon "Clear" at bounding box center [708, 170] width 16 height 16
click at [533, 212] on input "不留客資" at bounding box center [536, 208] width 34 height 34
checkbox input "true"
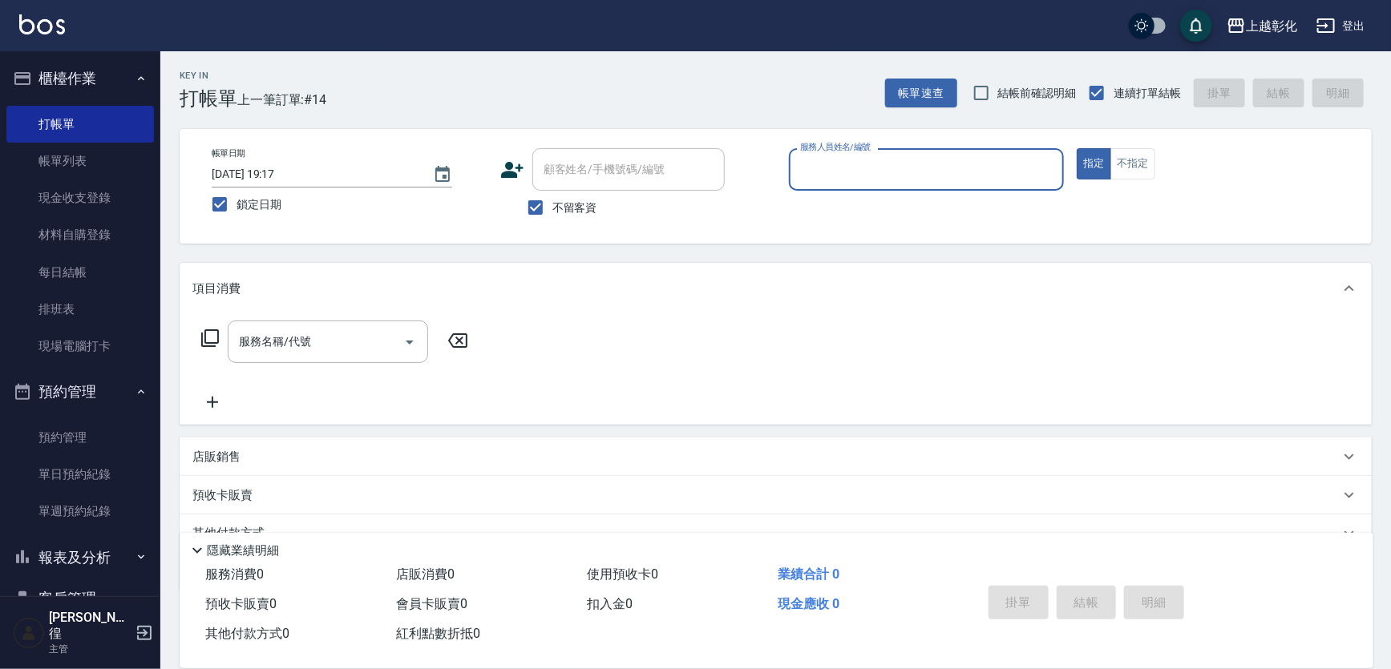
click at [866, 164] on input "服務人員姓名/編號" at bounding box center [926, 170] width 261 height 28
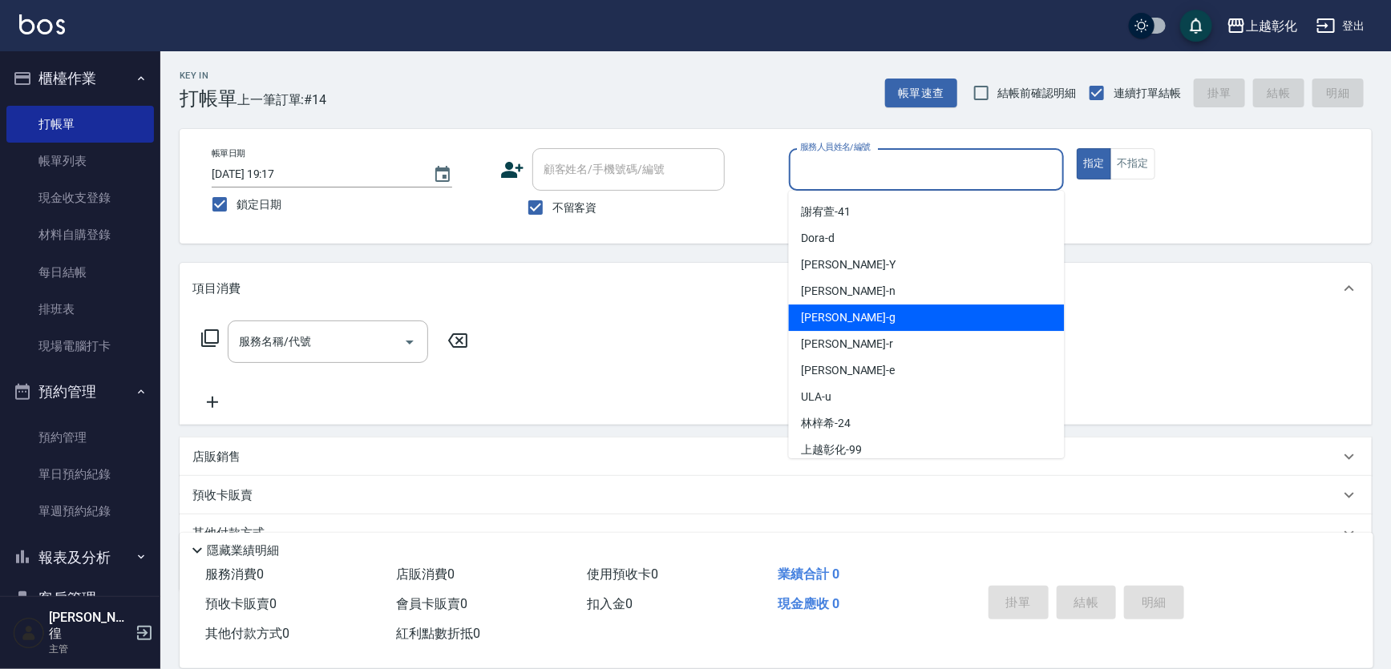
scroll to position [115, 0]
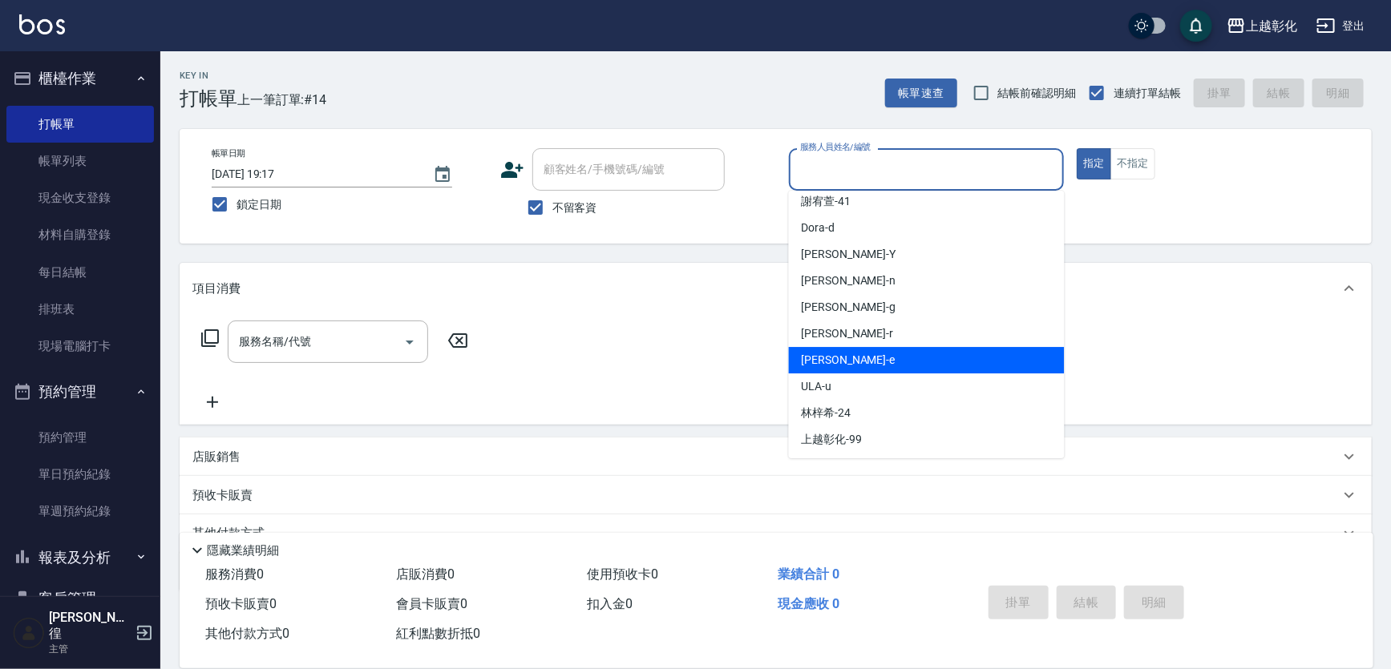
click at [866, 363] on div "[PERSON_NAME] -e" at bounding box center [927, 360] width 276 height 26
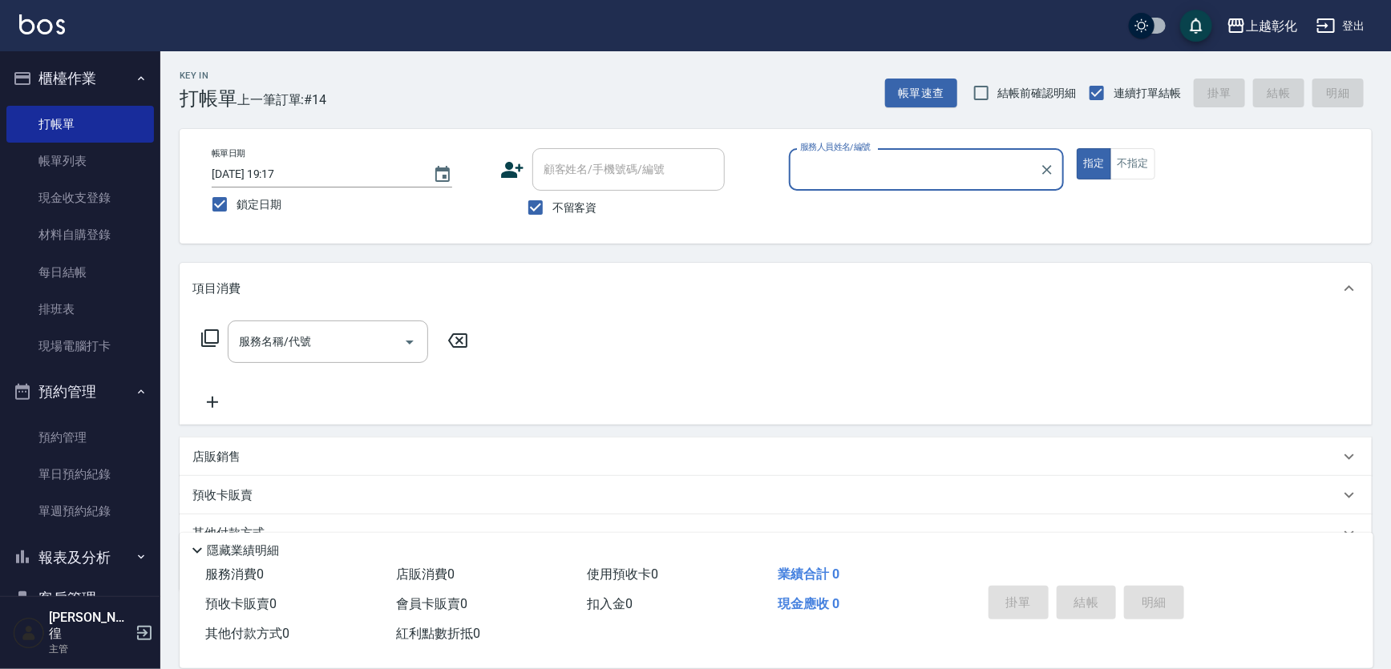
type input "[PERSON_NAME]-e"
click at [561, 204] on span "不留客資" at bounding box center [574, 208] width 45 height 17
click at [552, 204] on input "不留客資" at bounding box center [536, 208] width 34 height 34
checkbox input "false"
click at [580, 152] on div "顧客姓名/手機號碼/編號" at bounding box center [628, 169] width 192 height 42
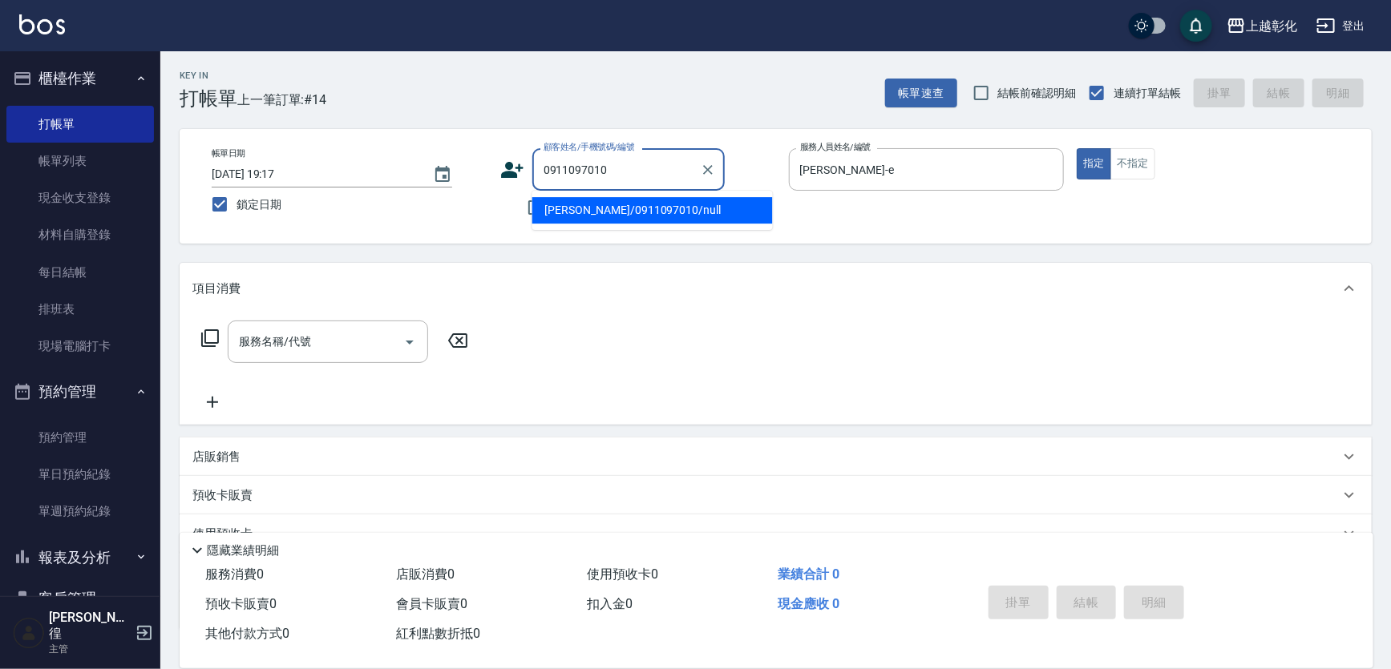
type input "[PERSON_NAME]/0911097010/null"
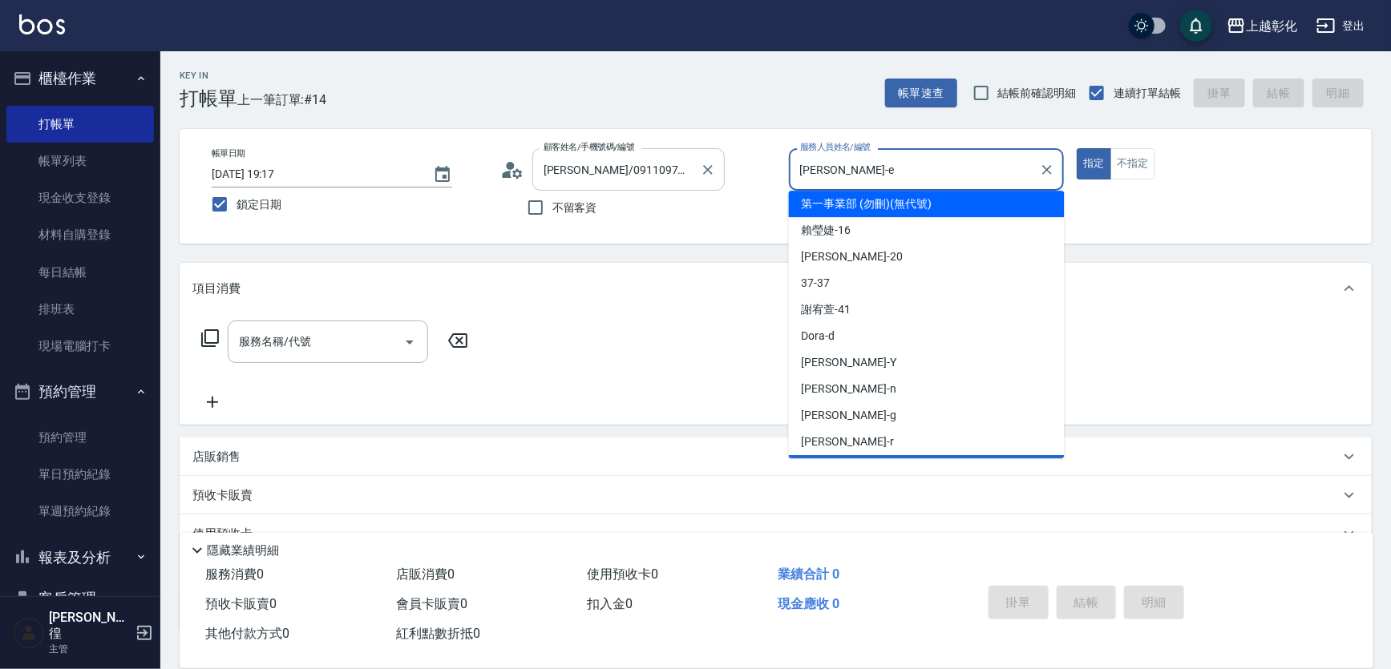
scroll to position [109, 0]
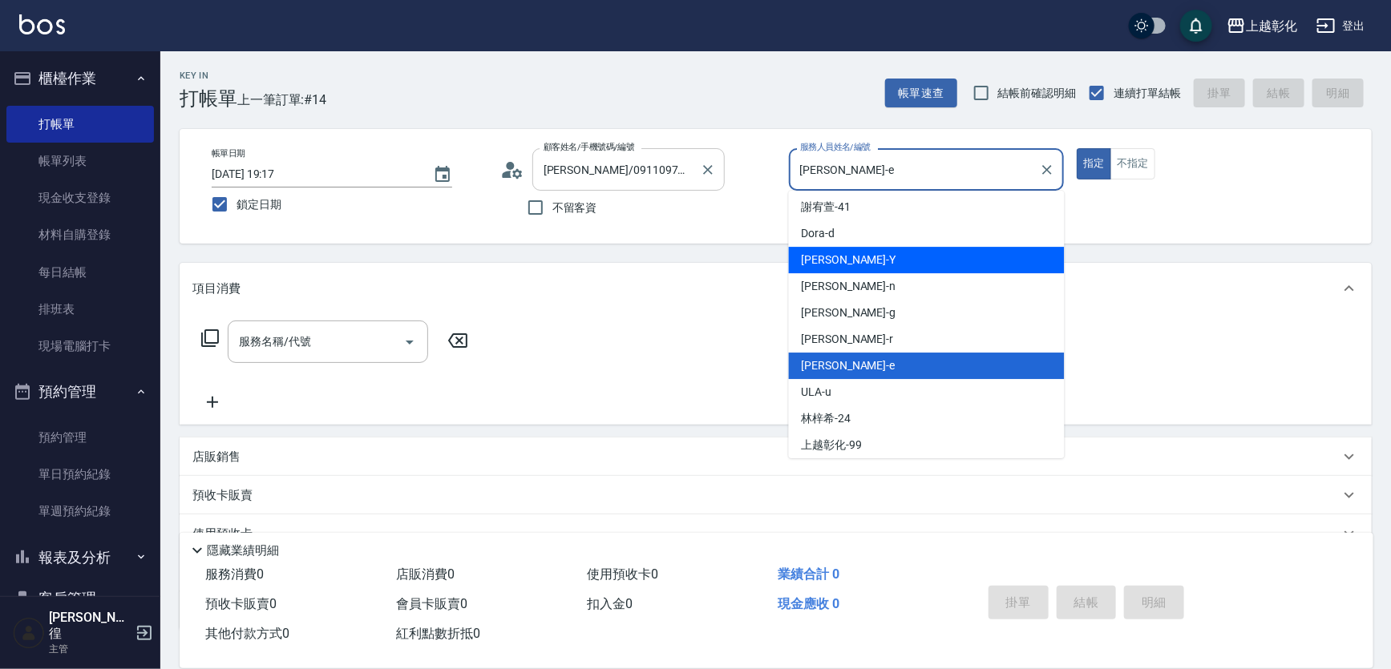
type input "[PERSON_NAME]-Y"
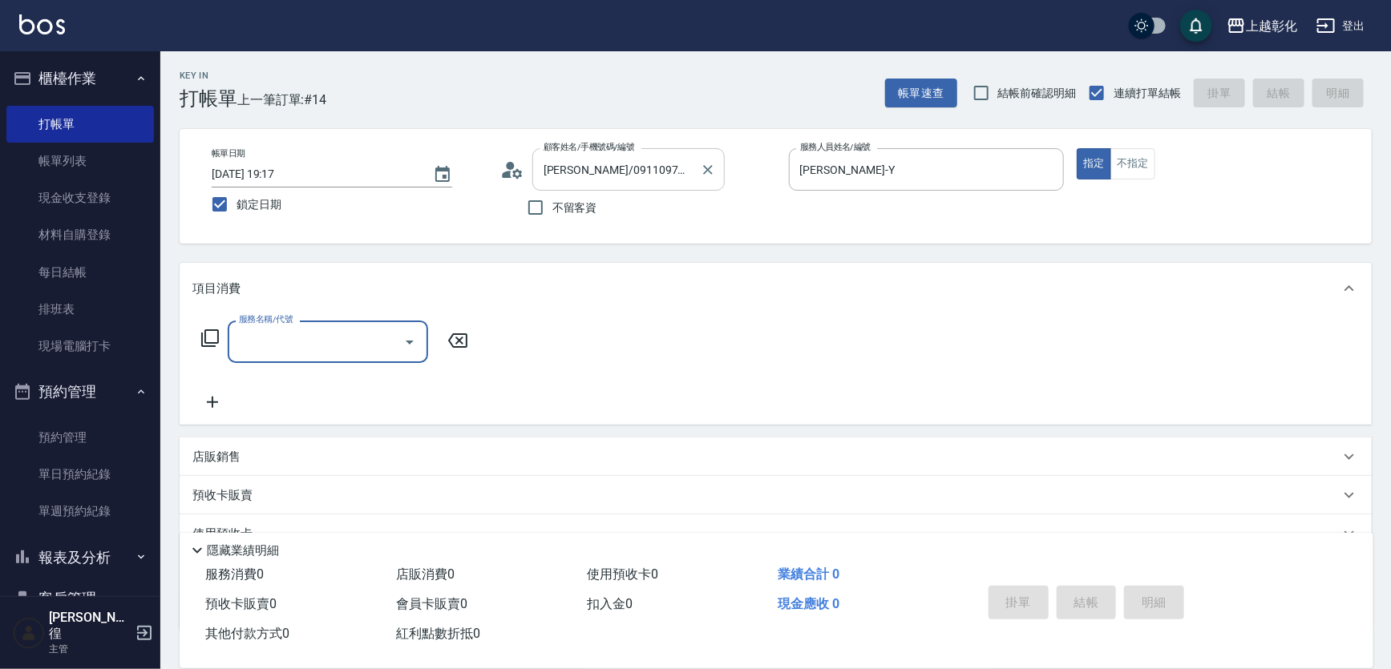
type input "1"
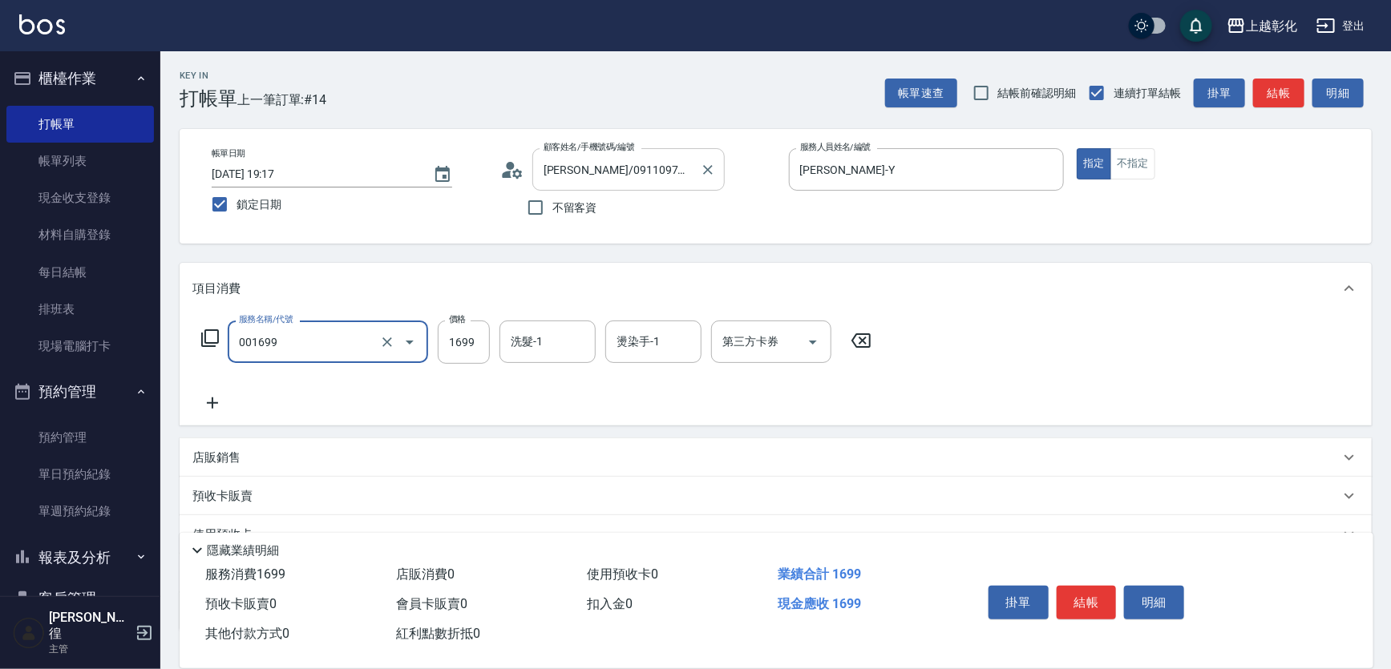
type input "型男燙髮B(001699)"
type input "1899"
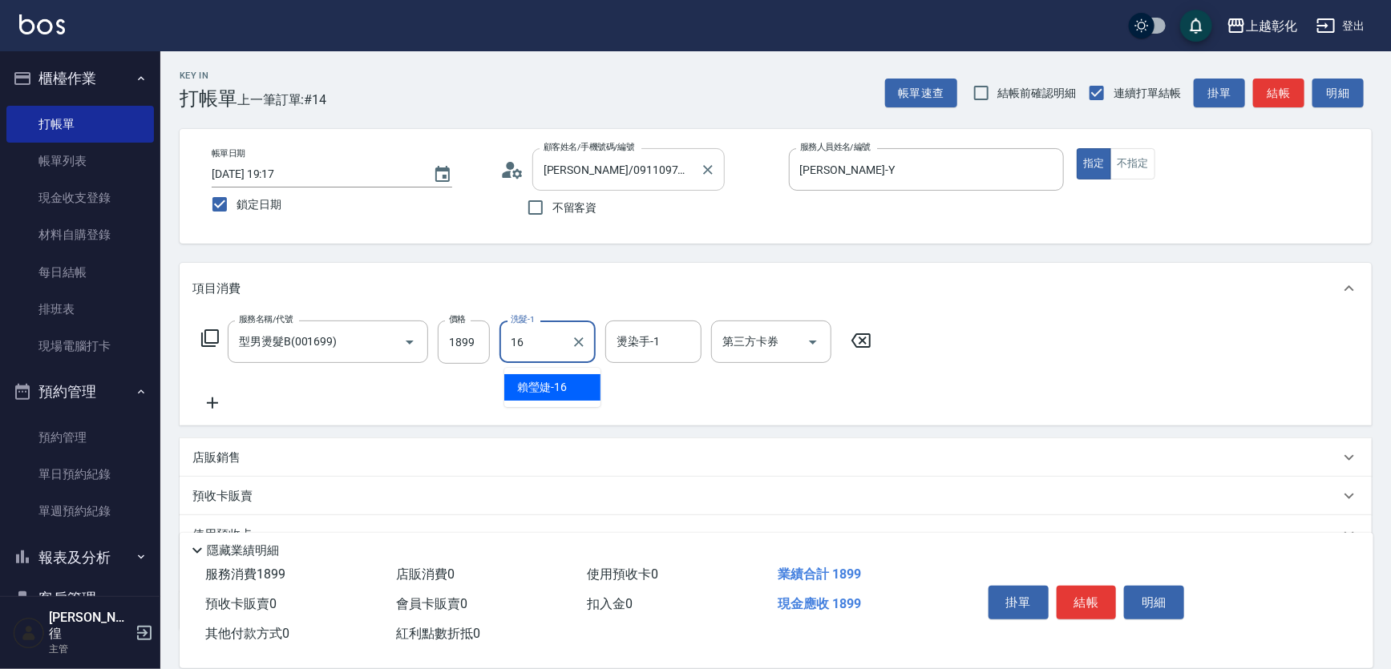
type input "[PERSON_NAME]-16"
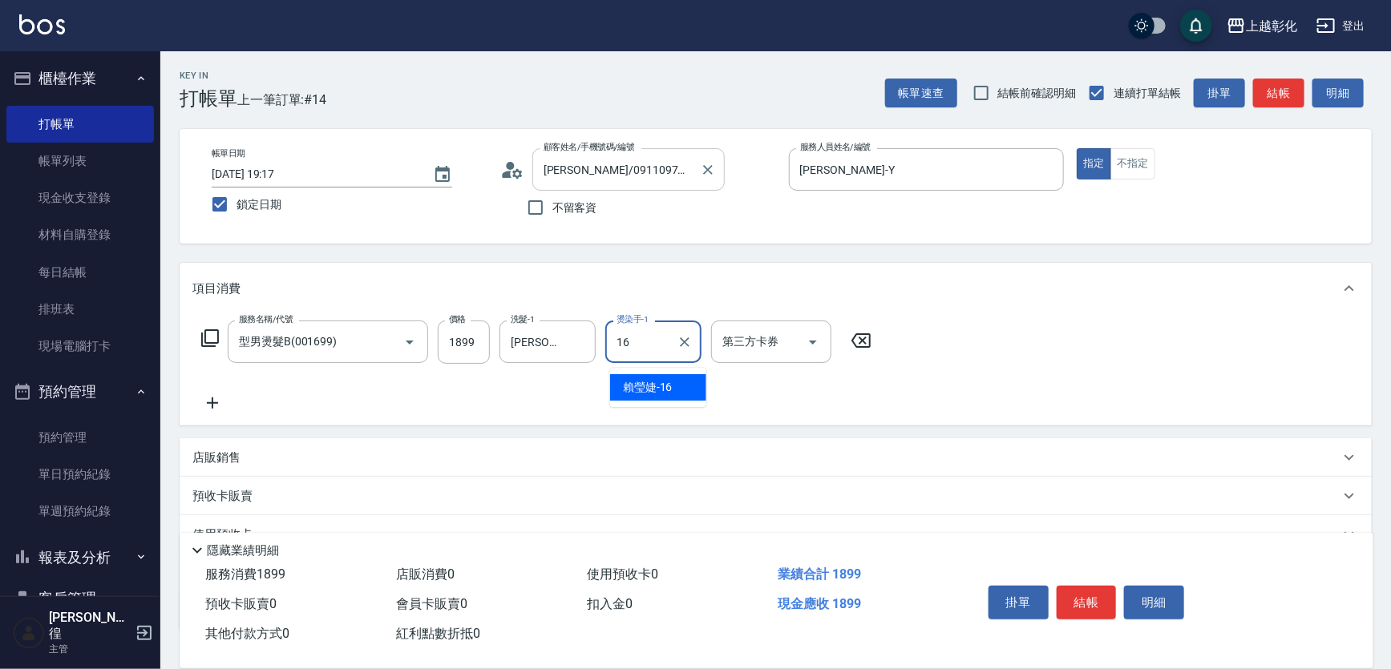
type input "[PERSON_NAME]-16"
click at [1083, 586] on button "結帳" at bounding box center [1087, 603] width 60 height 34
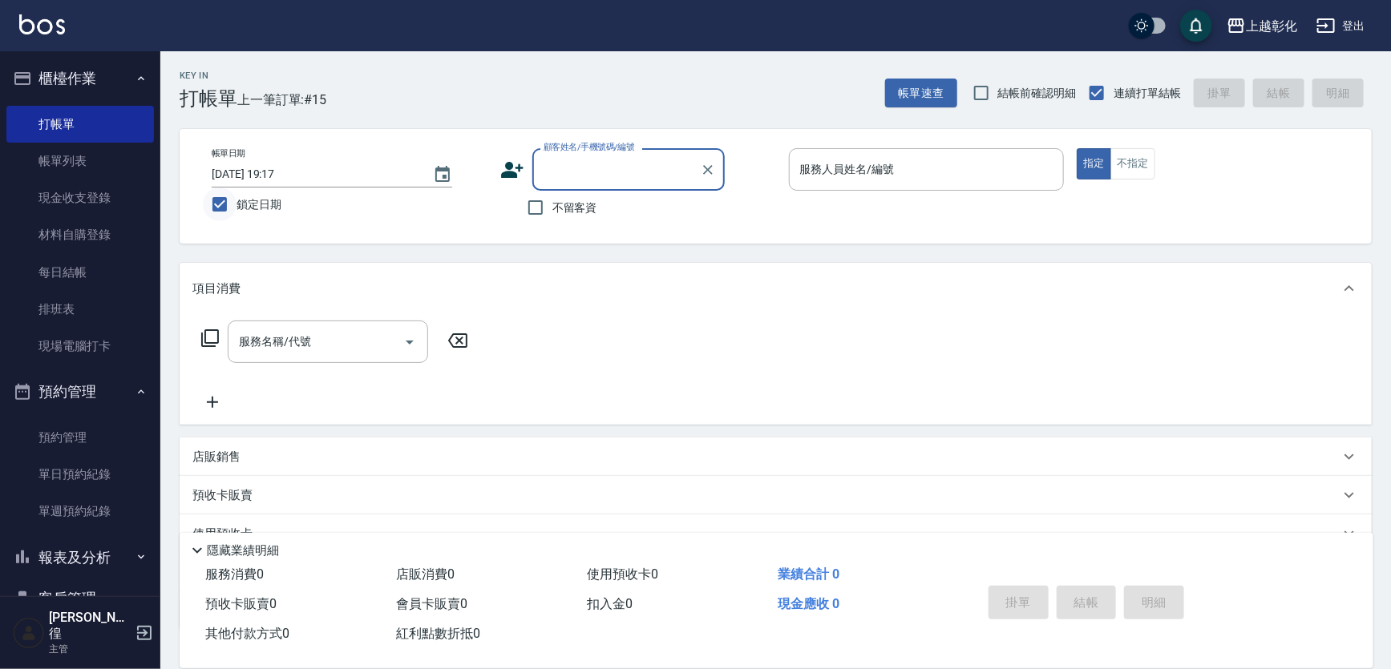
click at [232, 199] on input "鎖定日期" at bounding box center [220, 205] width 34 height 34
checkbox input "false"
type input "[DATE] 19:42"
click at [608, 184] on div "顧客姓名/手機號碼/編號" at bounding box center [628, 169] width 192 height 42
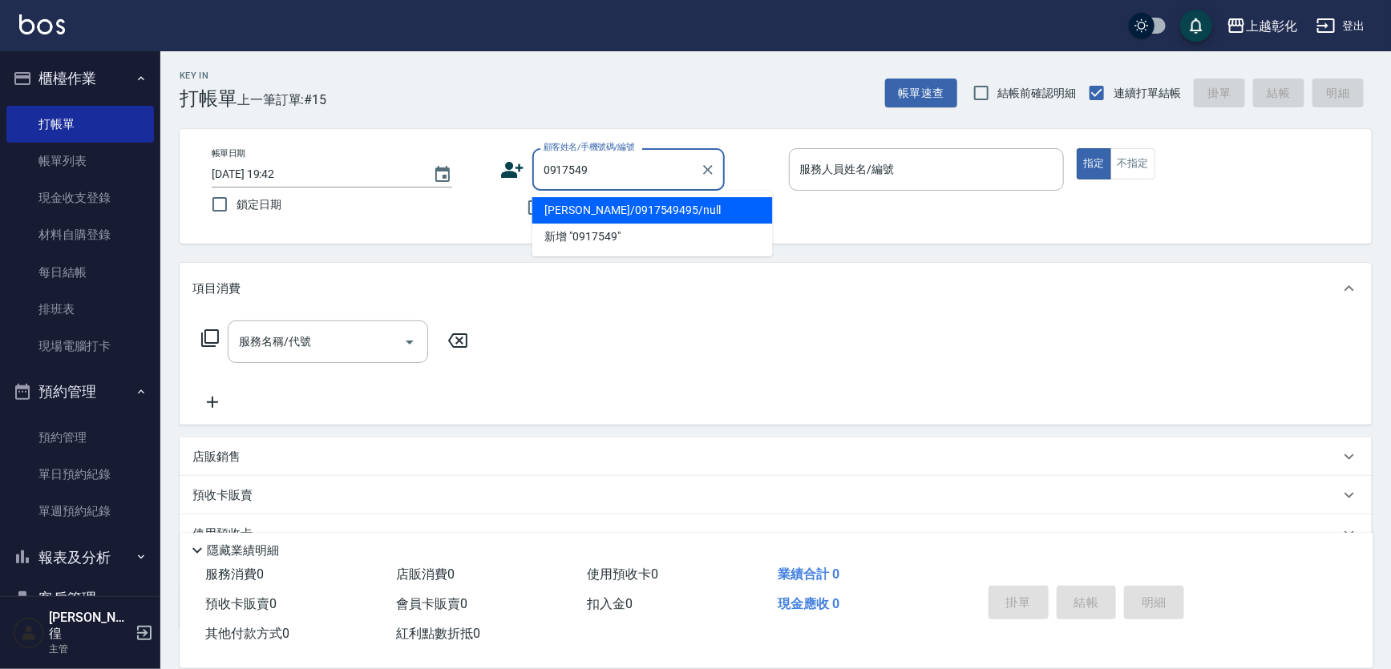
type input "[PERSON_NAME]/0917549495/null"
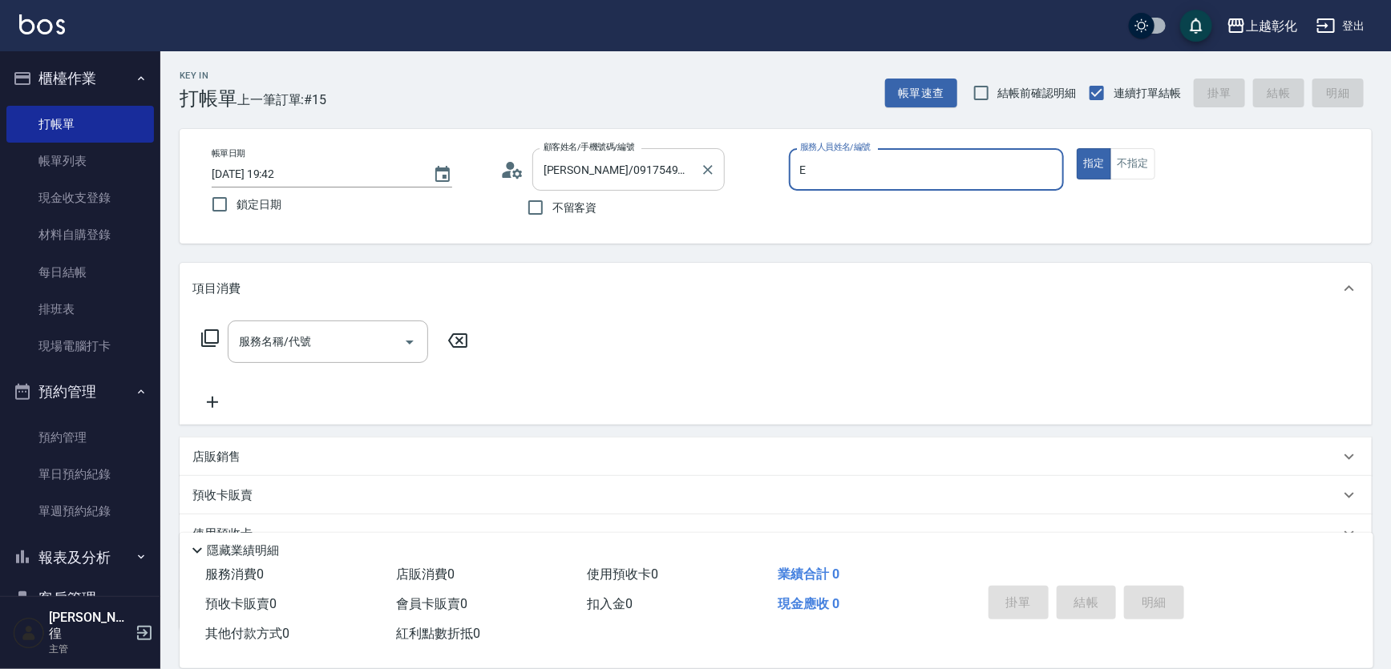
type input "[PERSON_NAME]-e"
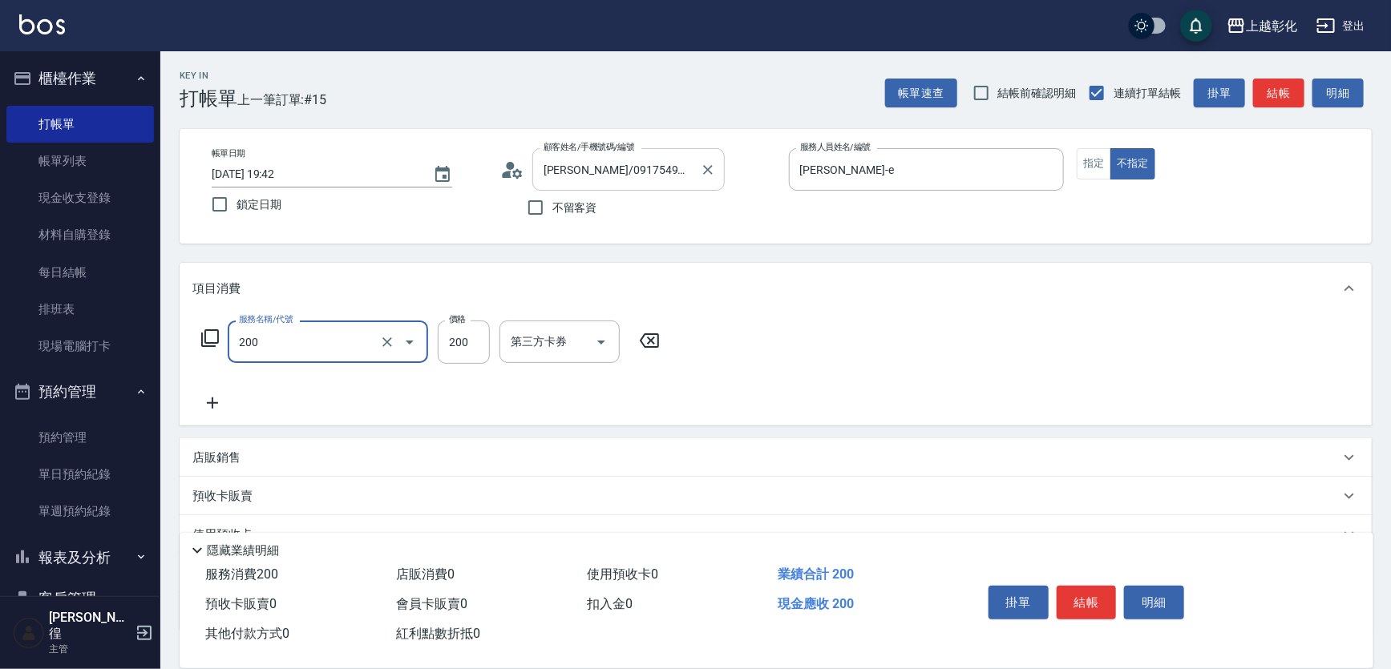
type input "New洗專案(200)"
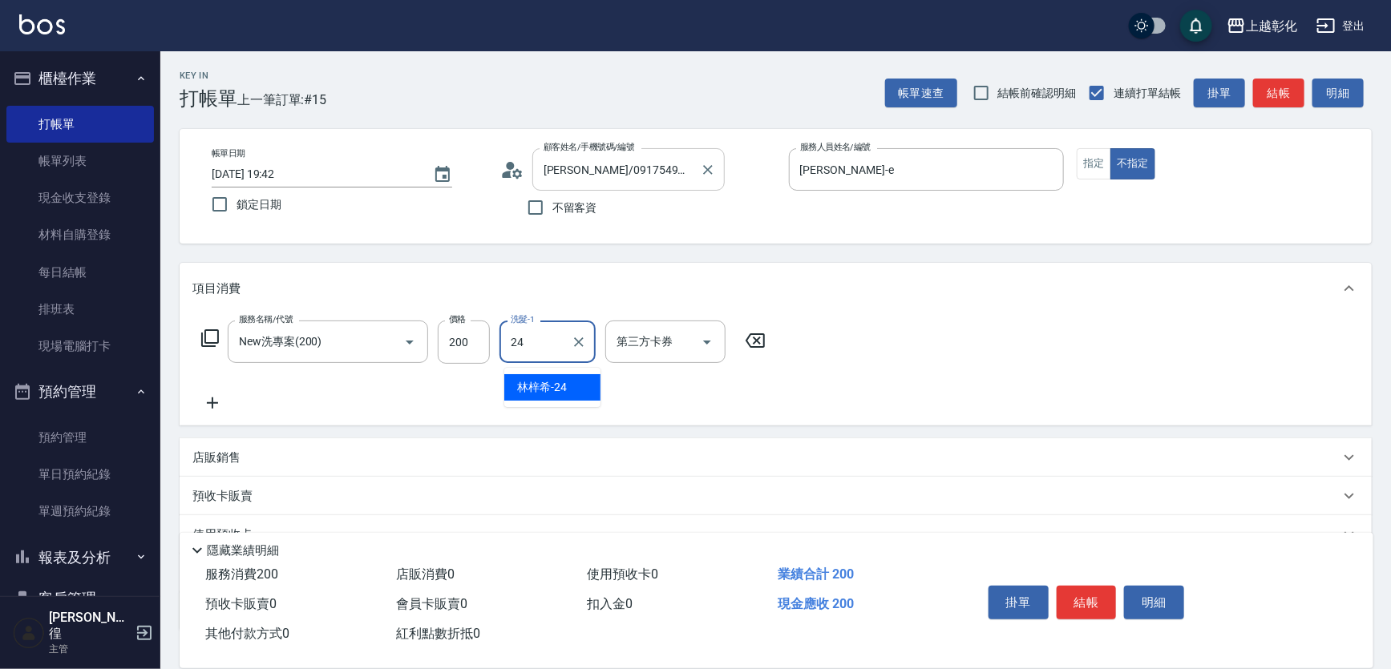
type input "[PERSON_NAME]-24"
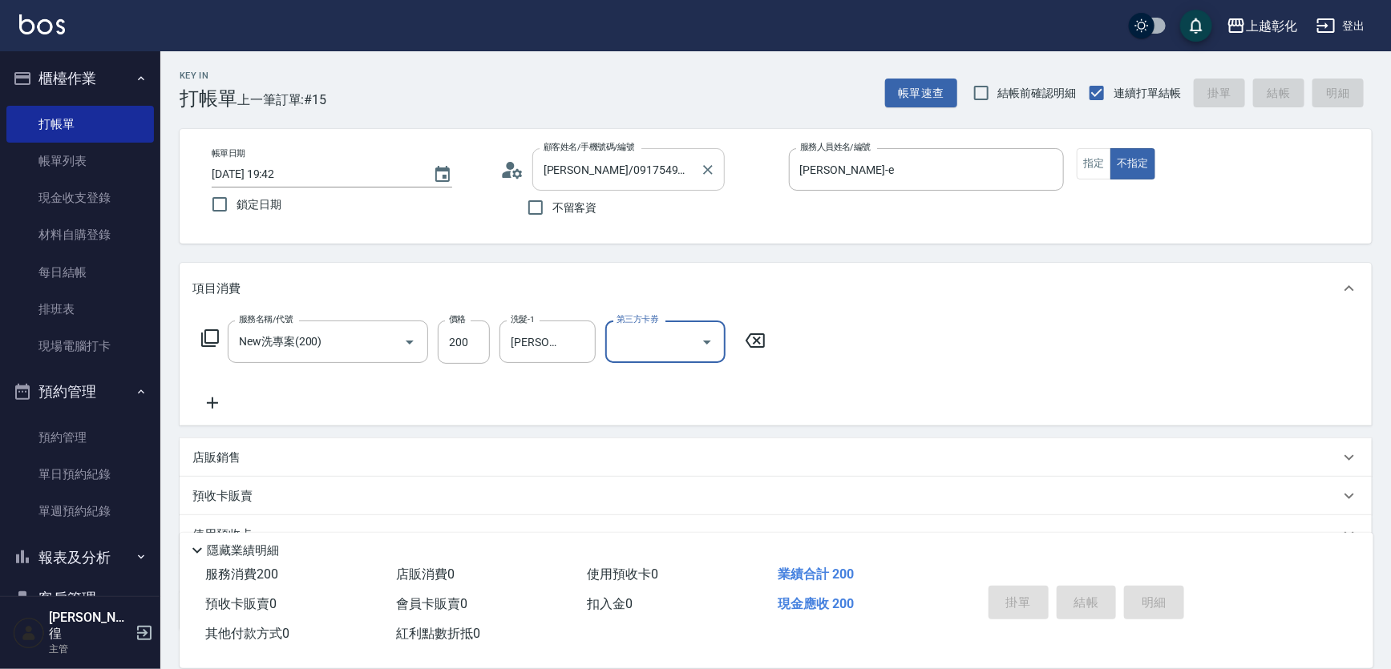
type input "[DATE] 19:43"
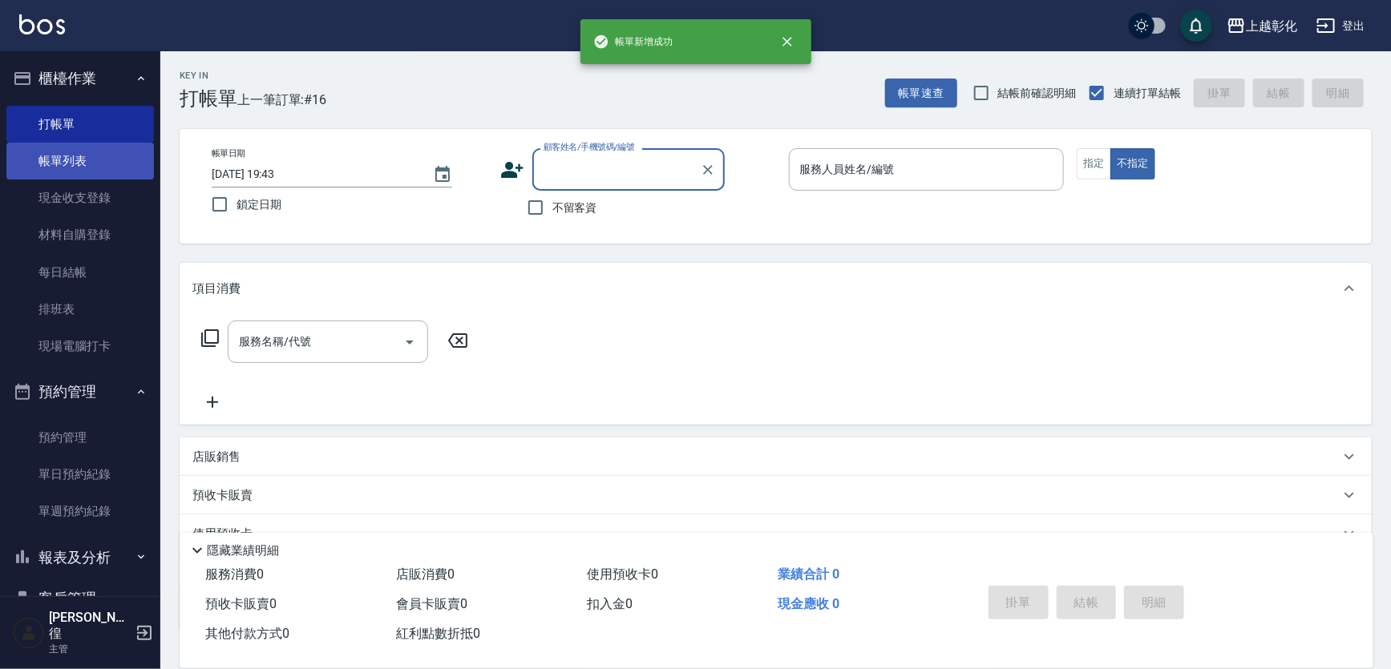
click at [57, 152] on link "帳單列表" at bounding box center [80, 161] width 148 height 37
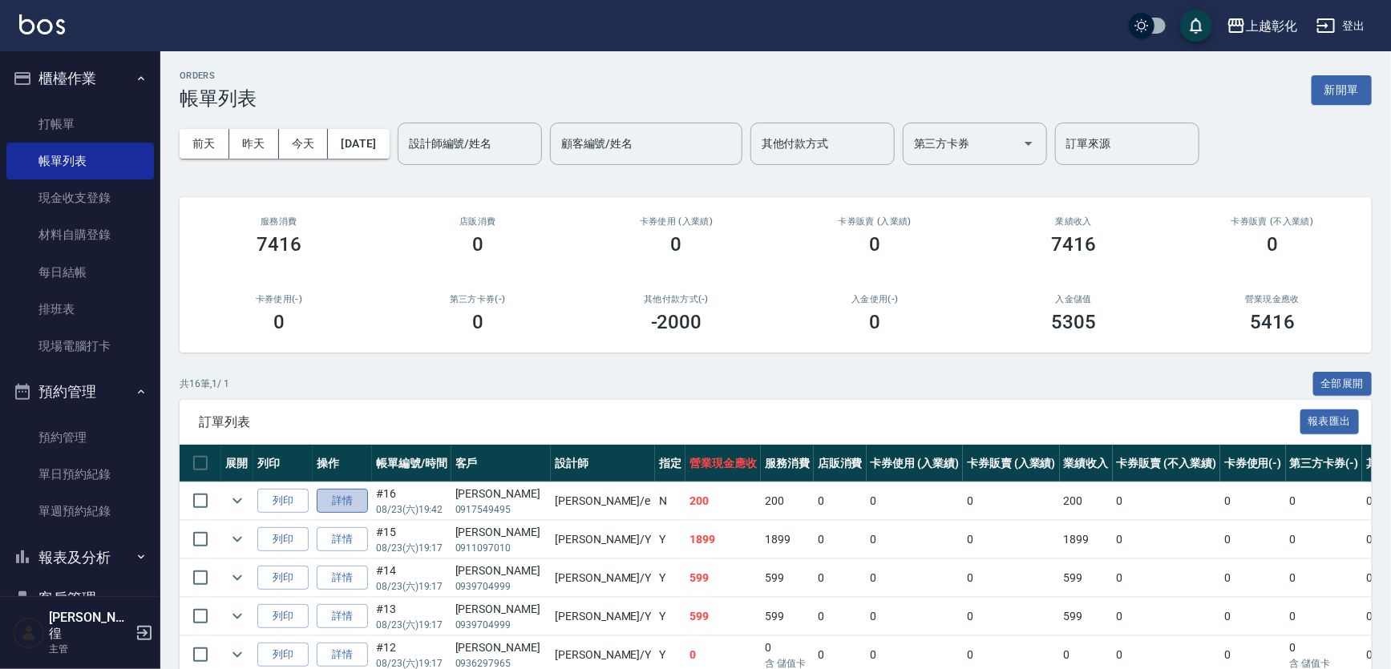
click at [365, 505] on link "詳情" at bounding box center [342, 501] width 51 height 25
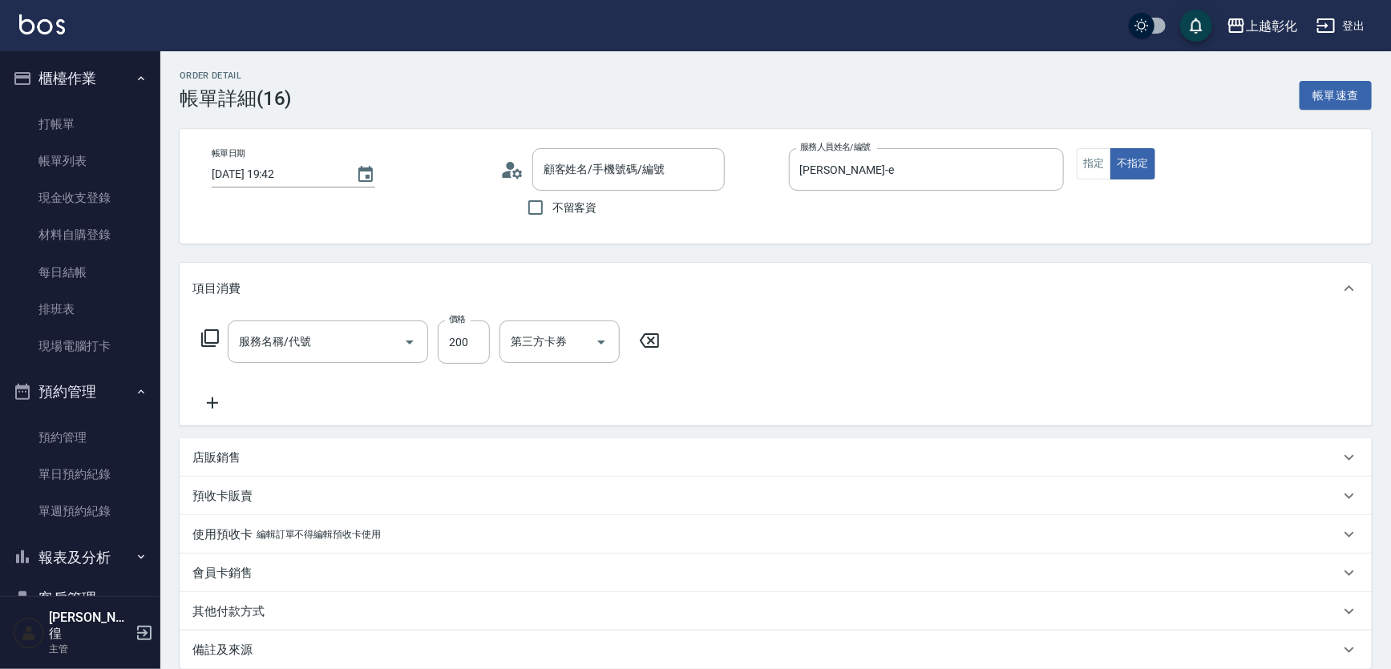
type input "[DATE] 19:42"
type input "[PERSON_NAME]-e"
type input "New洗專案(200)"
type input "[PERSON_NAME]/0917549495/null"
click at [706, 345] on icon "Open" at bounding box center [707, 343] width 8 height 4
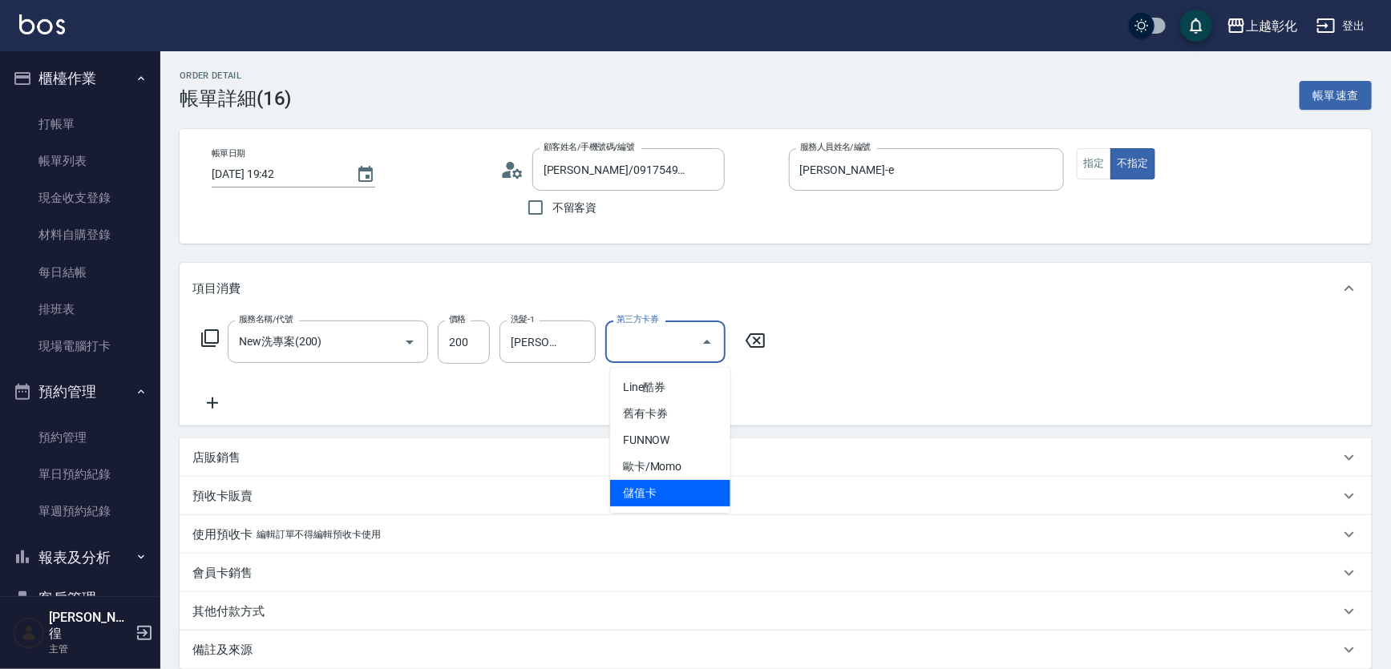
click at [642, 503] on span "儲值卡" at bounding box center [670, 493] width 120 height 26
type input "儲值卡"
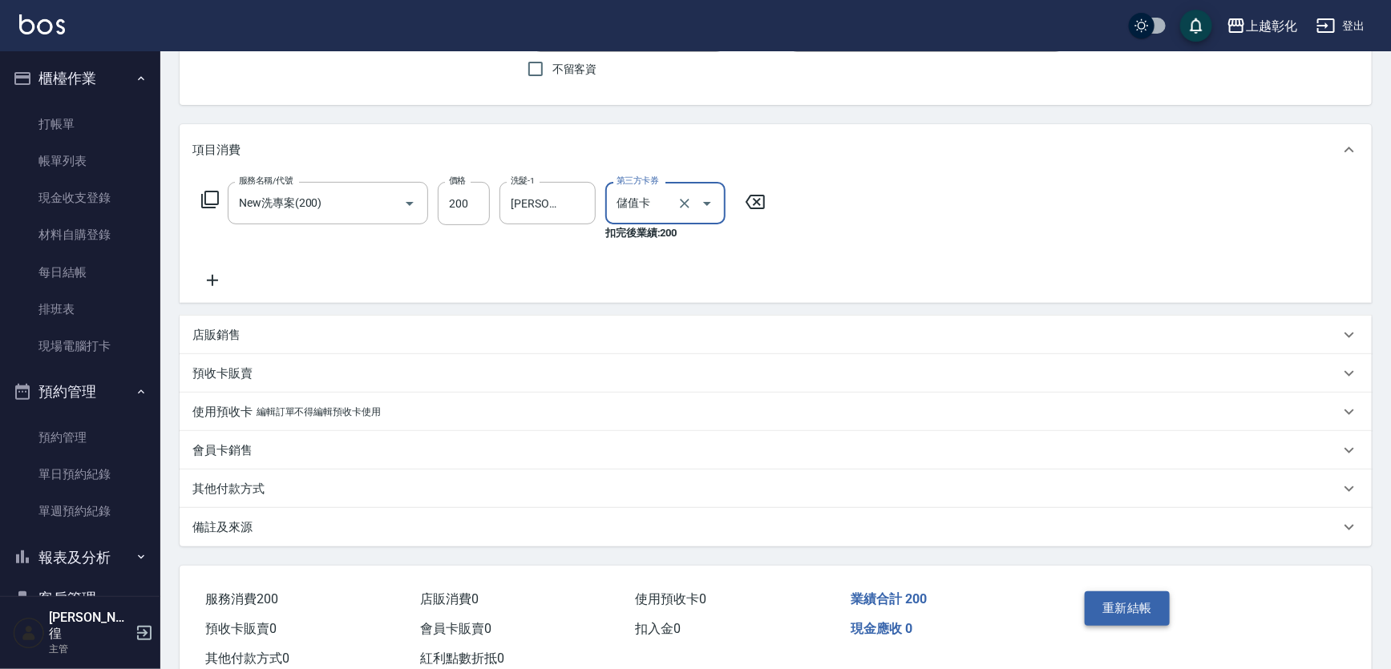
scroll to position [210, 0]
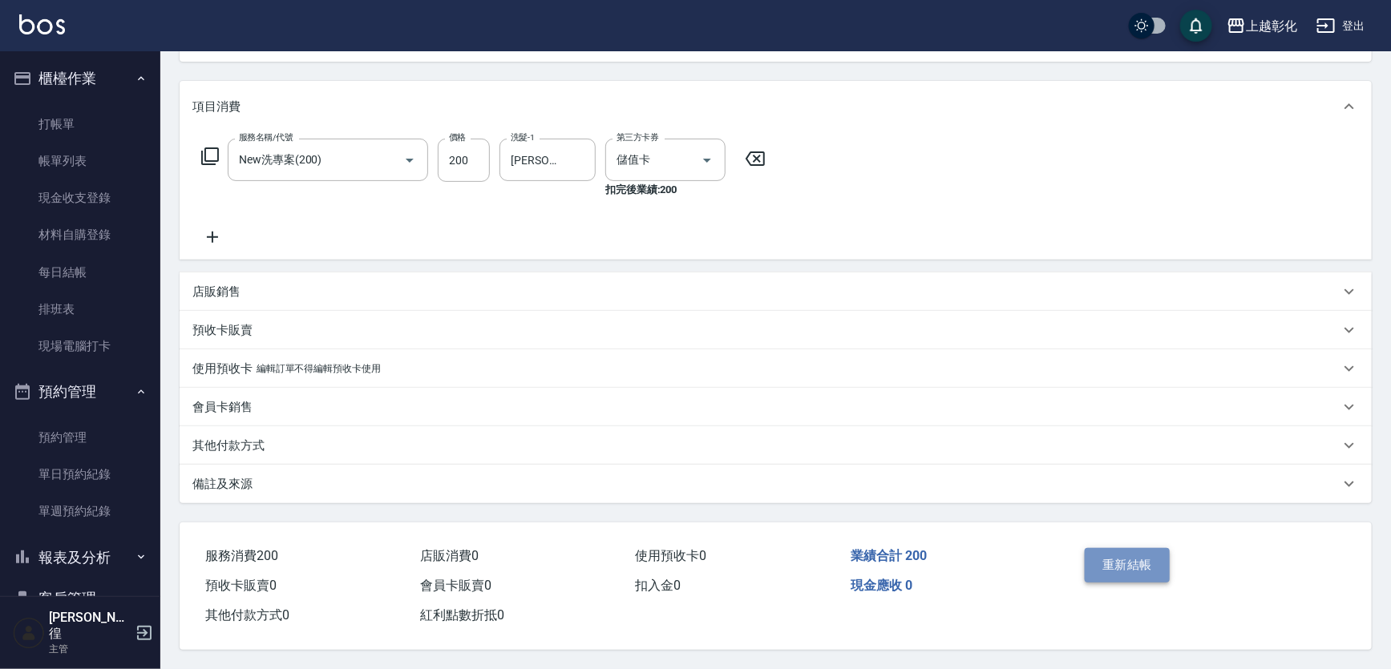
click at [1135, 553] on button "重新結帳" at bounding box center [1127, 565] width 85 height 34
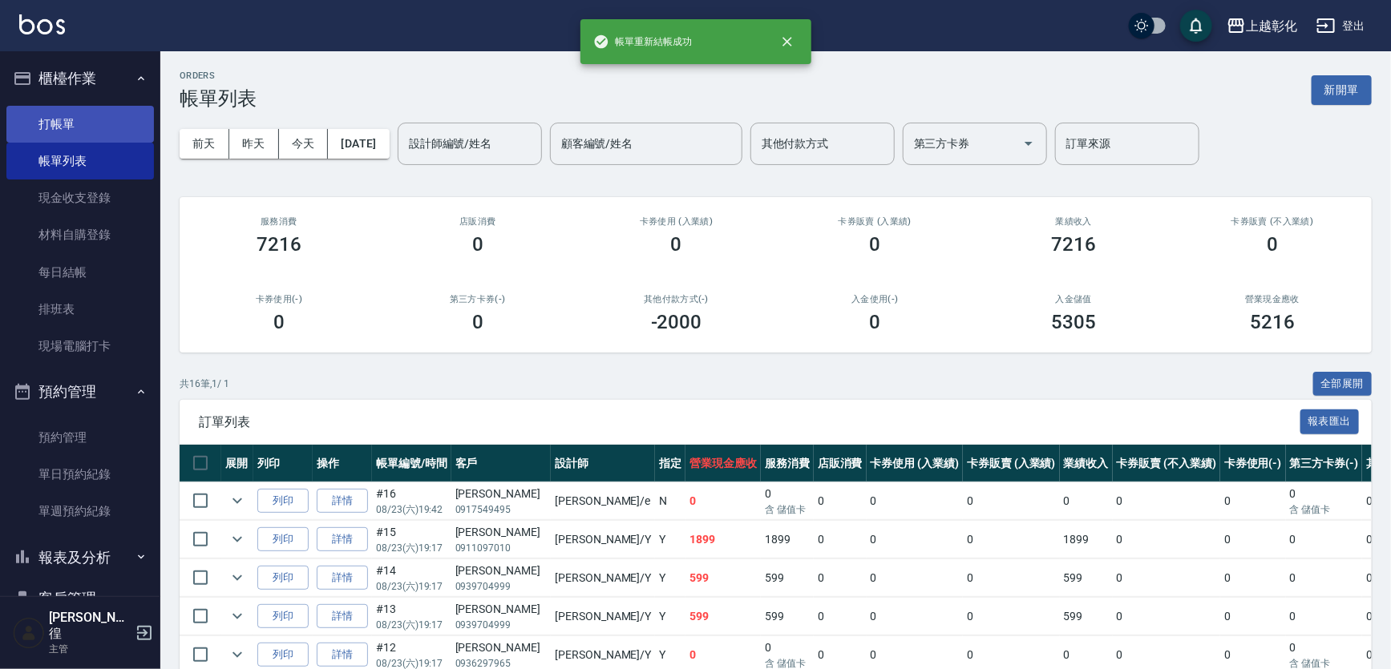
click at [78, 103] on ul "打帳單 帳單列表 現金收支登錄 材料自購登錄 每日結帳 排班表 現場電腦打卡" at bounding box center [80, 235] width 148 height 273
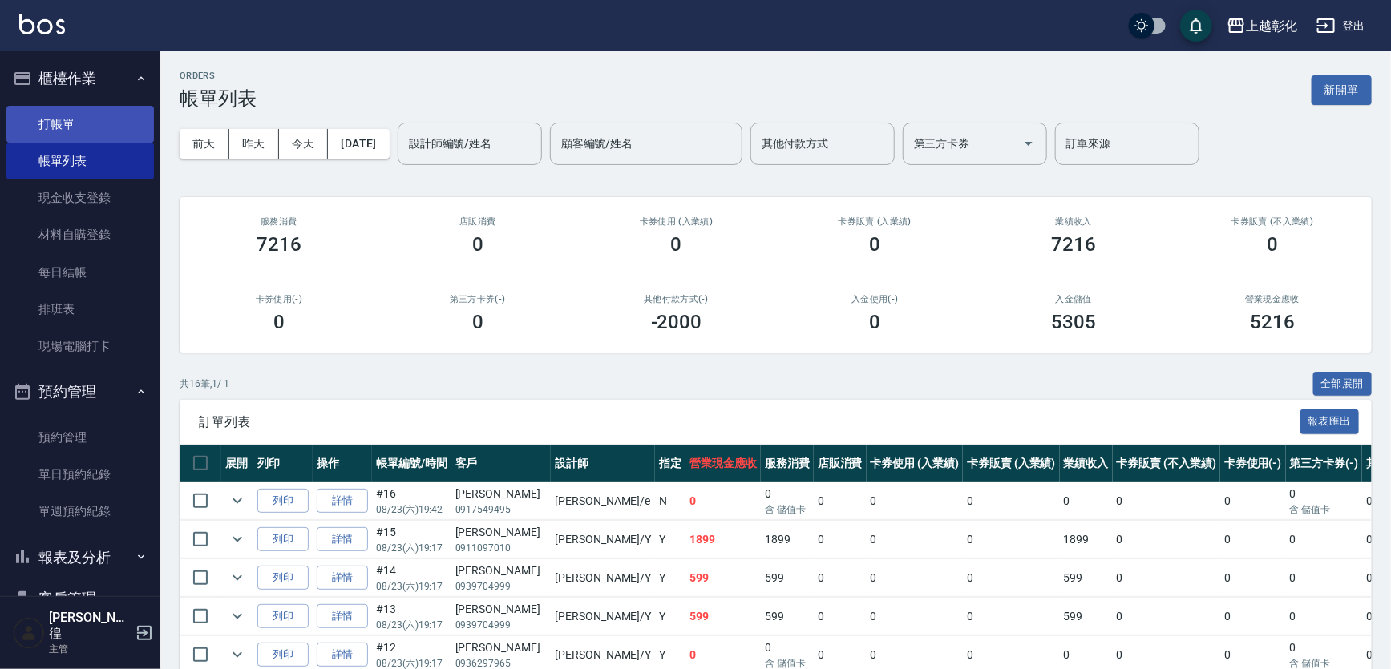
click at [80, 120] on link "打帳單" at bounding box center [80, 124] width 148 height 37
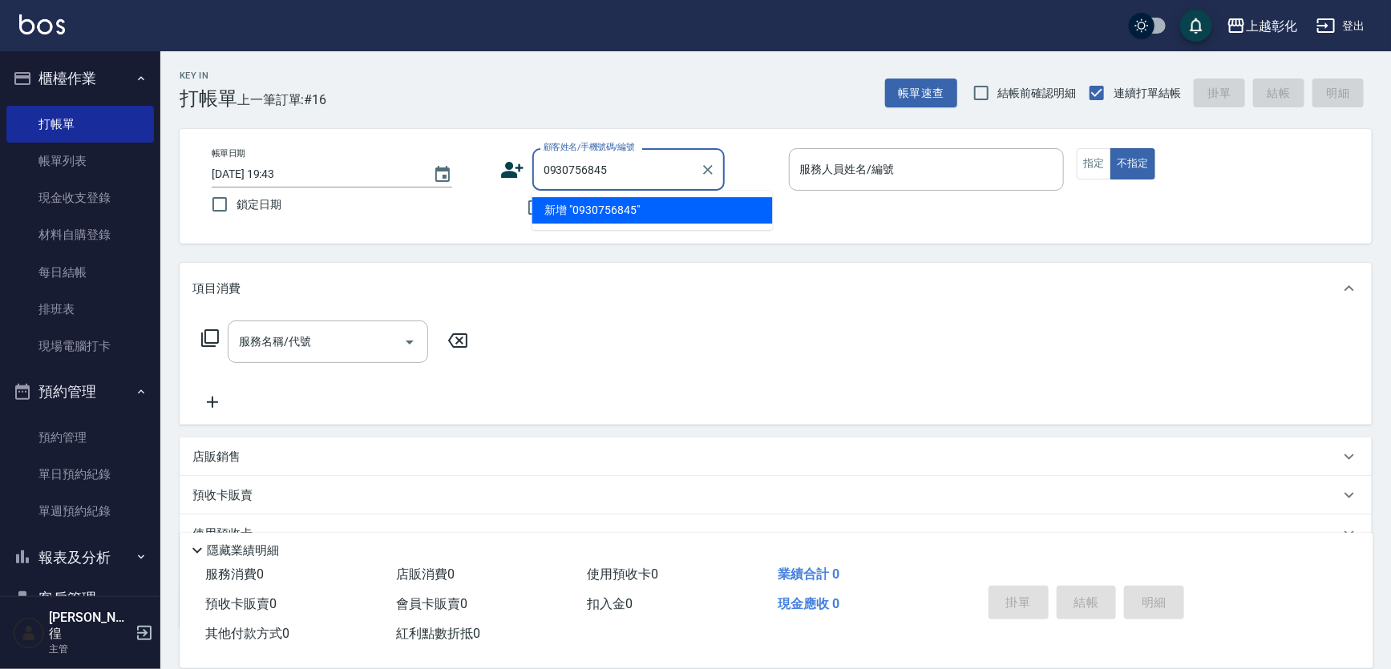
type input "0930756845"
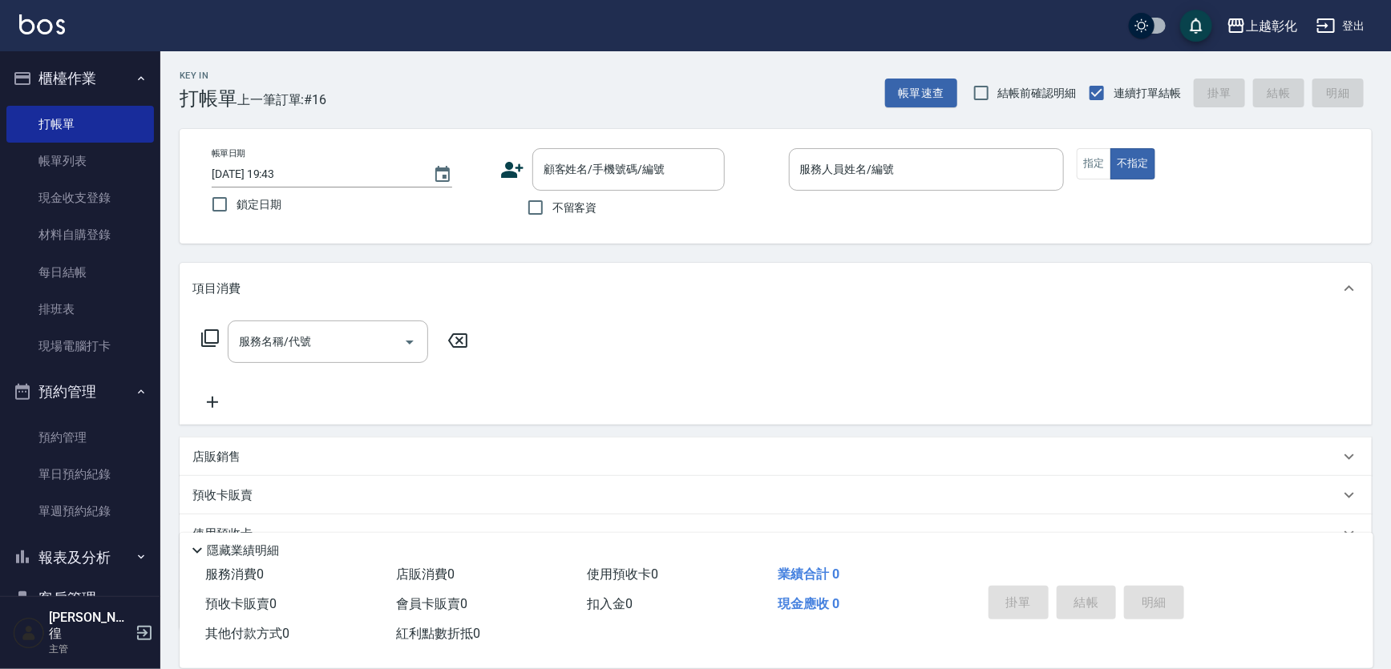
click at [508, 168] on icon at bounding box center [512, 170] width 22 height 16
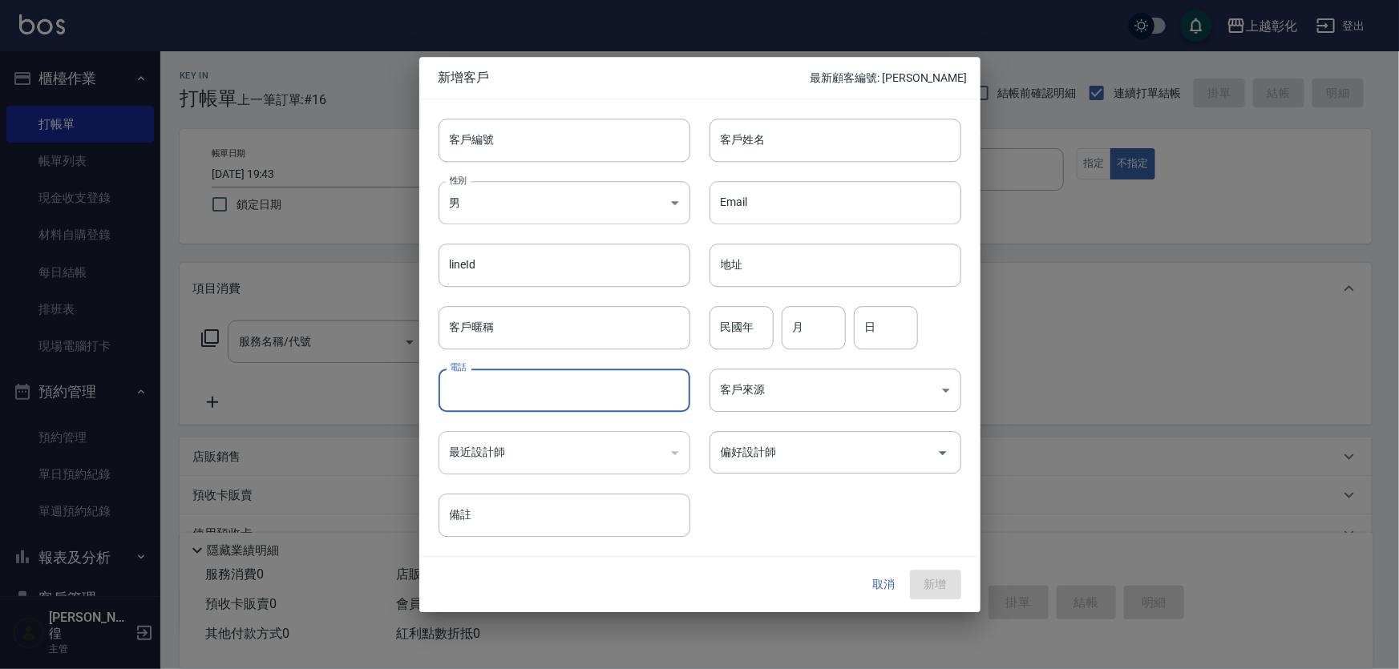
click at [485, 392] on input "電話" at bounding box center [565, 390] width 252 height 43
type input "0930756845"
click at [573, 202] on body "上越彰化 登出 櫃檯作業 打帳單 帳單列表 現金收支登錄 材料自購登錄 每日結帳 排班表 現場電腦打卡 預約管理 預約管理 單日預約紀錄 單週預約紀錄 報表及…" at bounding box center [699, 400] width 1399 height 801
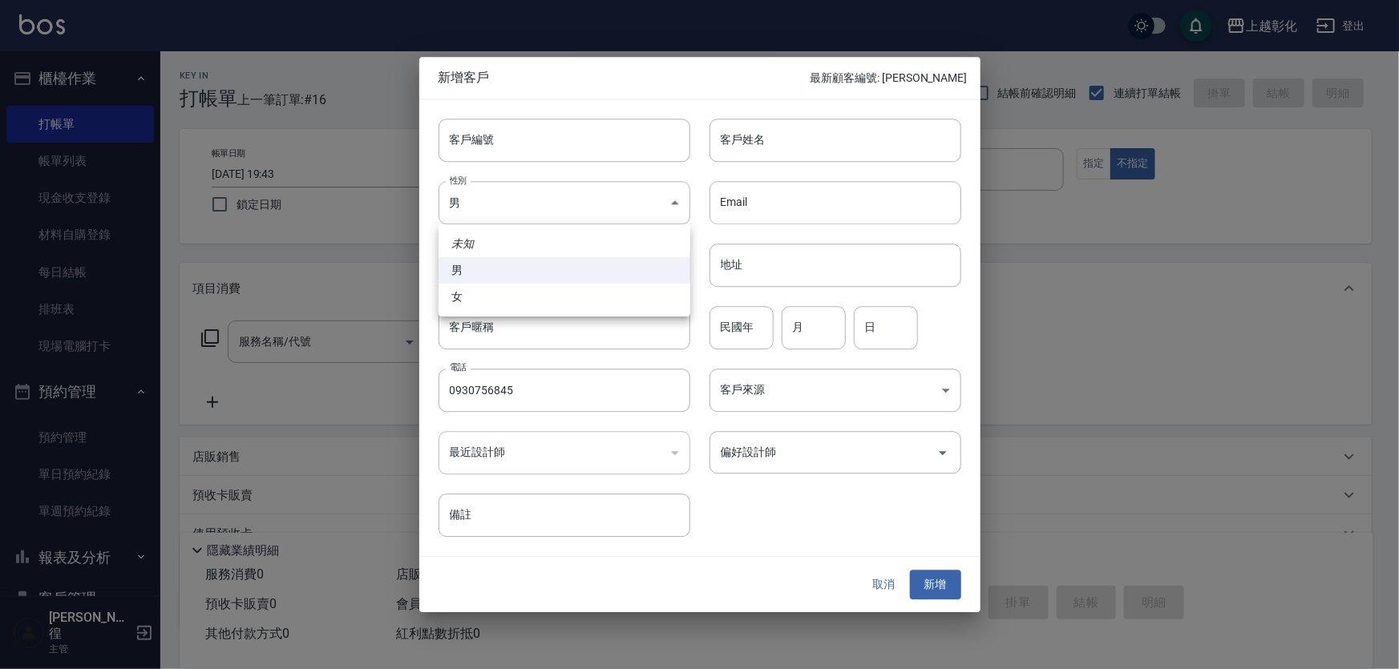
click at [491, 282] on li "男" at bounding box center [565, 270] width 252 height 26
click at [513, 224] on body "上越彰化 登出 櫃檯作業 打帳單 帳單列表 現金收支登錄 材料自購登錄 每日結帳 排班表 現場電腦打卡 預約管理 預約管理 單日預約紀錄 單週預約紀錄 報表及…" at bounding box center [699, 400] width 1399 height 801
click at [491, 309] on li "女" at bounding box center [565, 297] width 252 height 26
type input "[DEMOGRAPHIC_DATA]"
click at [811, 149] on input "客戶姓名" at bounding box center [836, 140] width 252 height 43
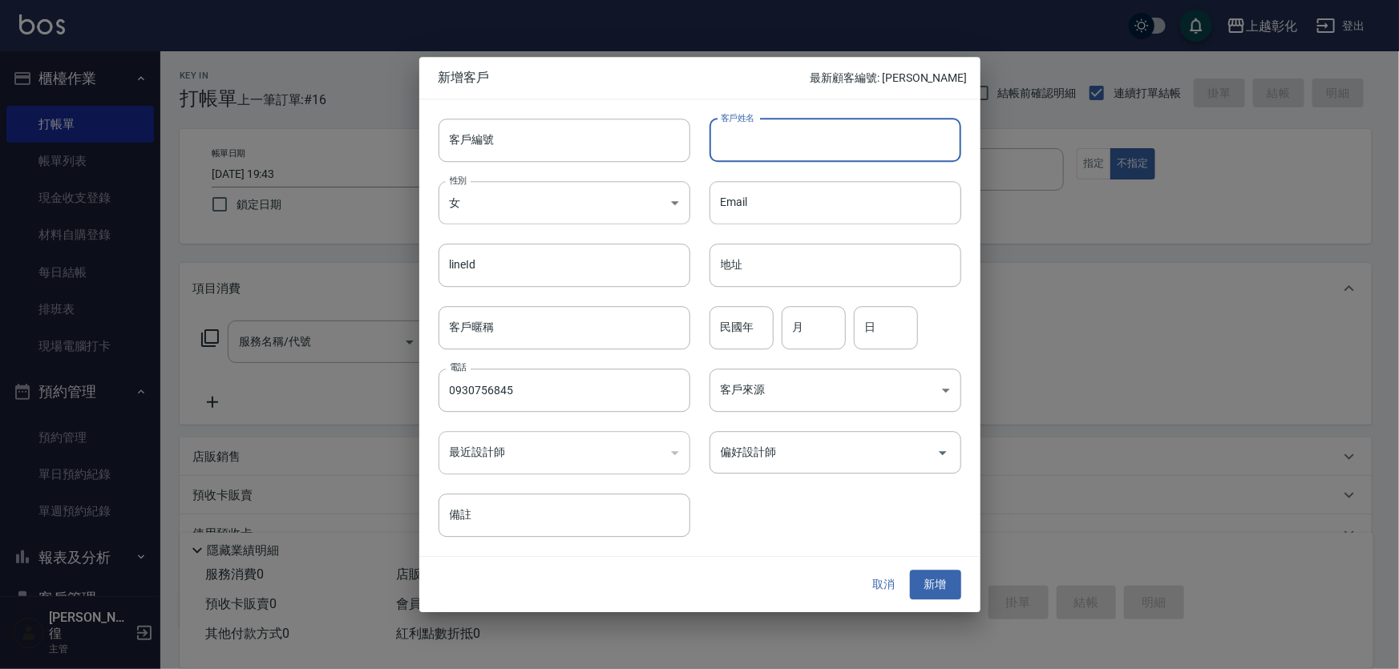
type input "F"
type input "游"
click at [942, 591] on button "新增" at bounding box center [935, 586] width 51 height 30
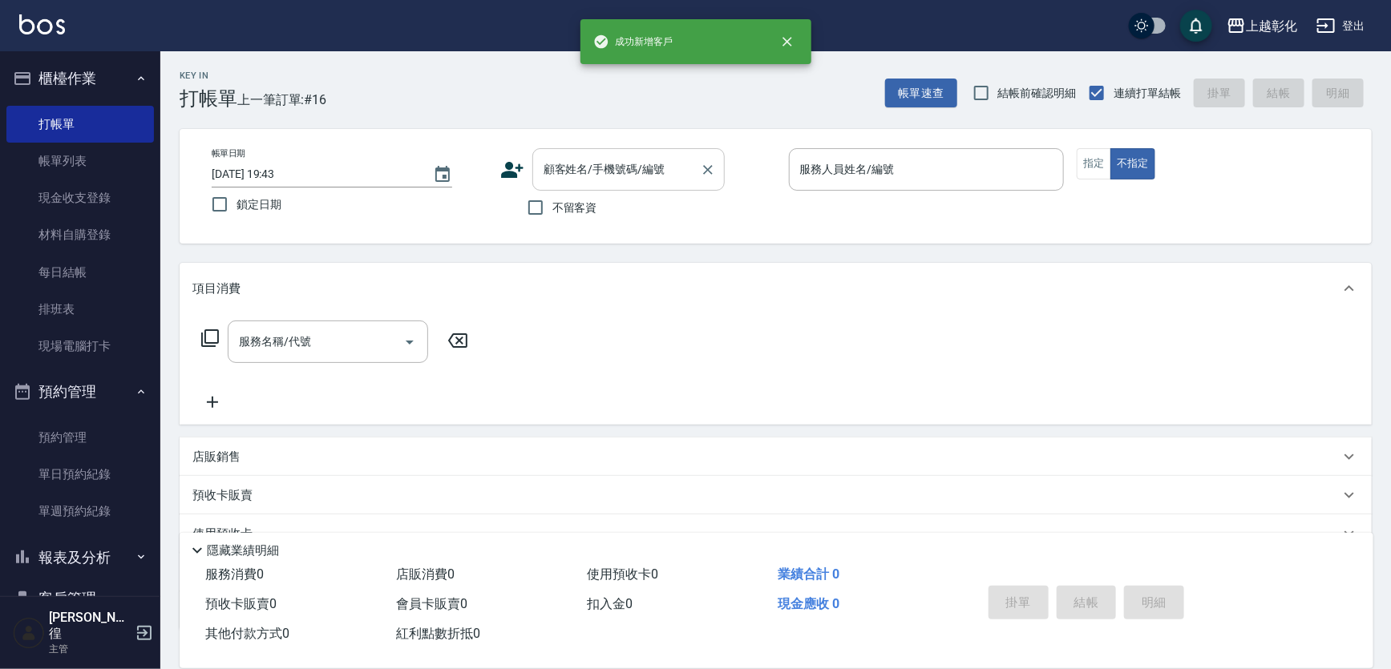
click at [602, 173] on div "顧客姓名/手機號碼/編號 顧客姓名/手機號碼/編號" at bounding box center [628, 169] width 192 height 42
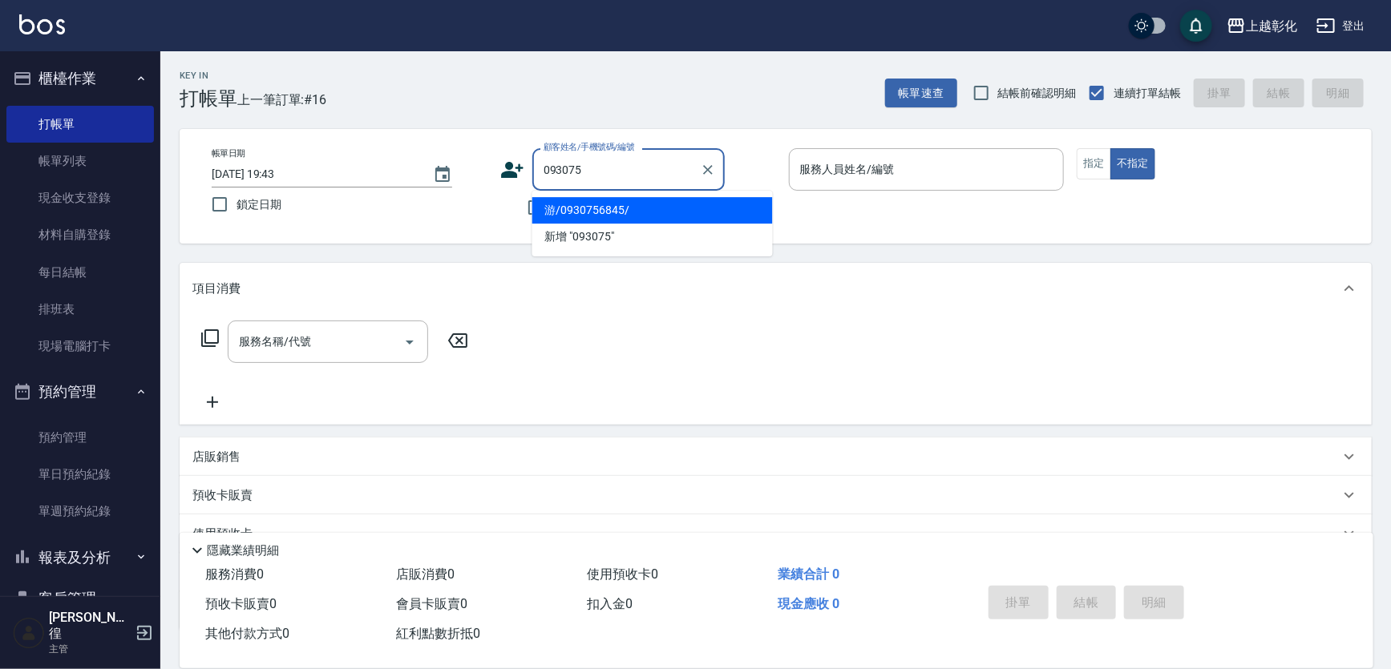
type input "游/0930756845/"
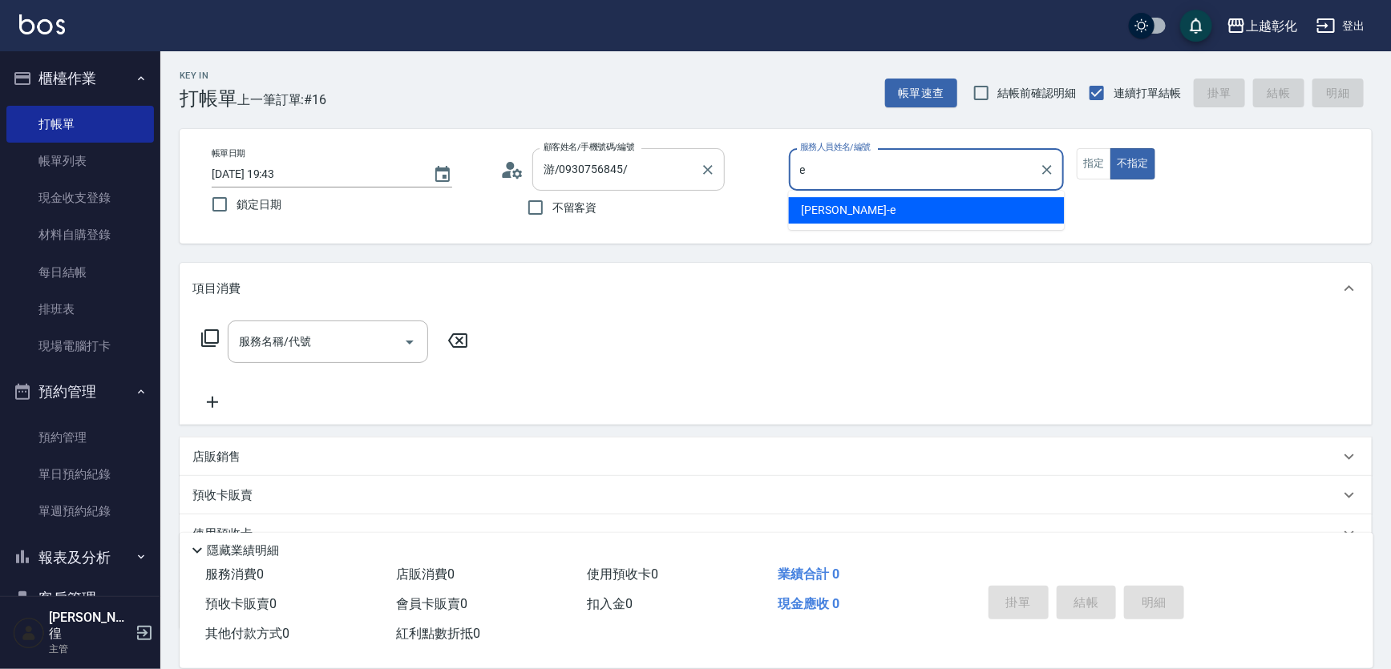
type input "[PERSON_NAME]-e"
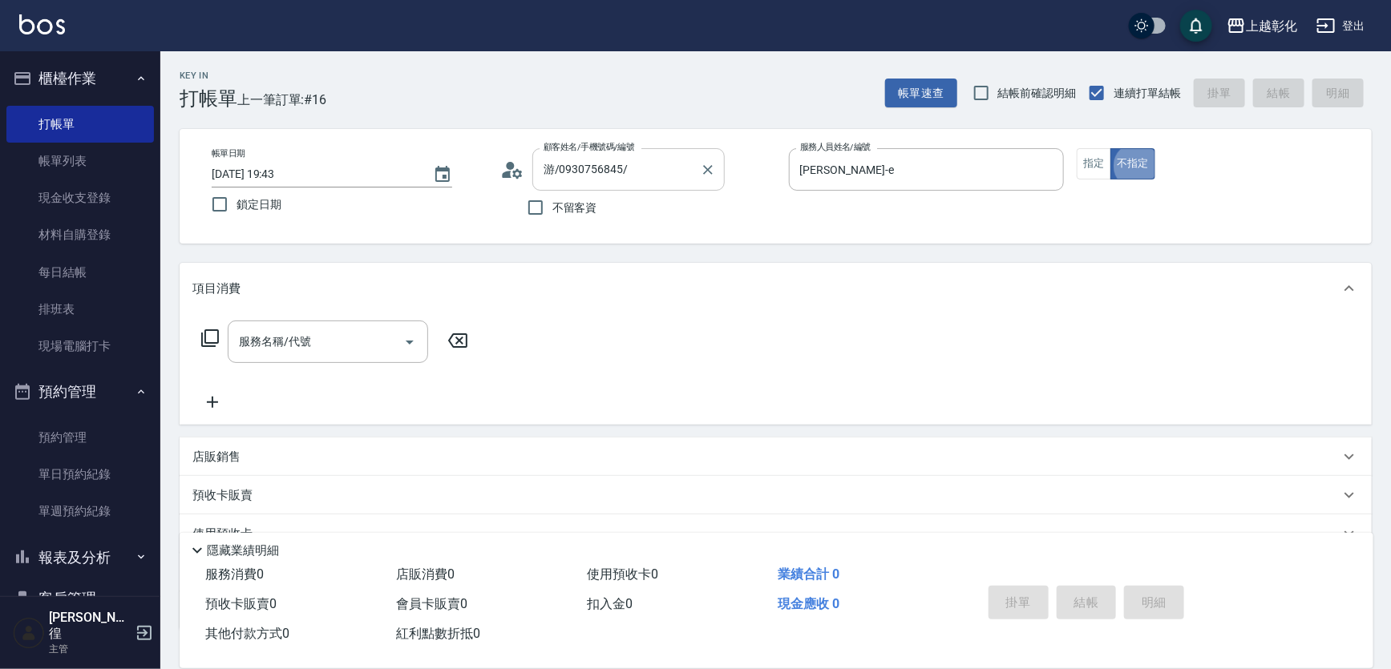
type button "false"
type input "ㄖ"
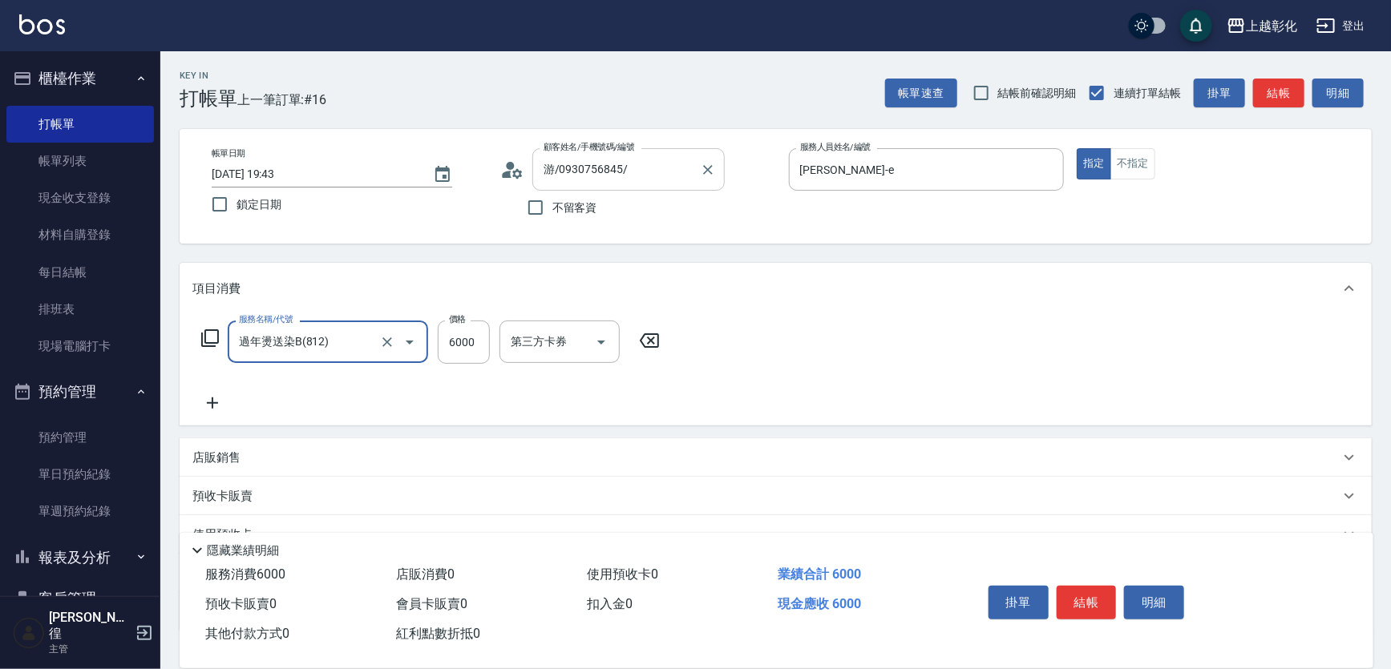
type input "過年燙送染B(812)"
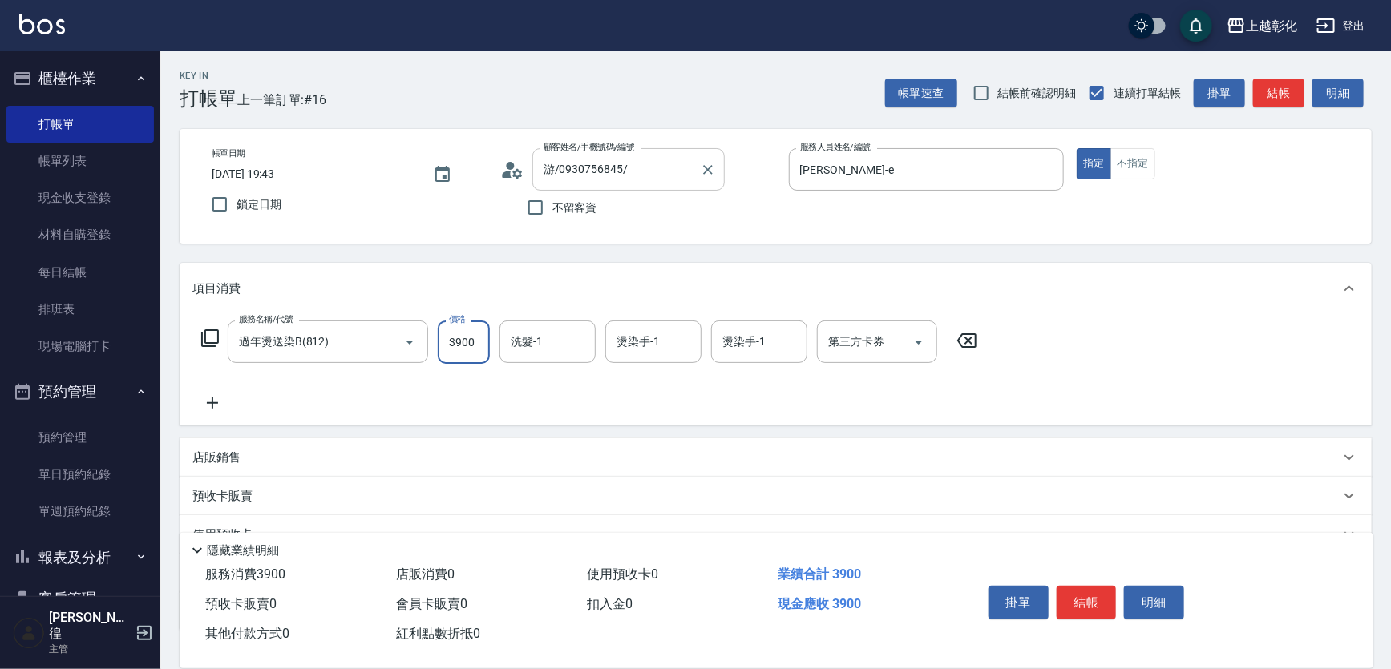
type input "3900"
type input "[PERSON_NAME]-41"
type input "41"
type input "4"
type input "[PERSON_NAME]-41"
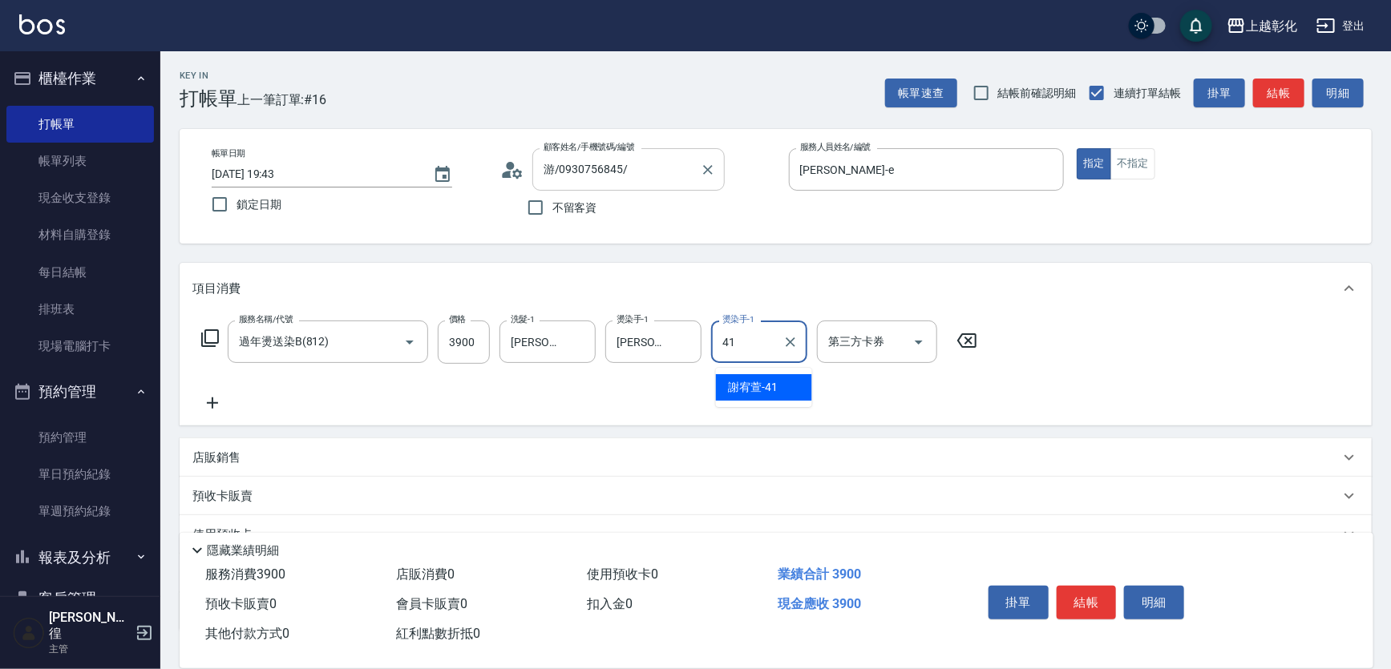
type input "[PERSON_NAME]-41"
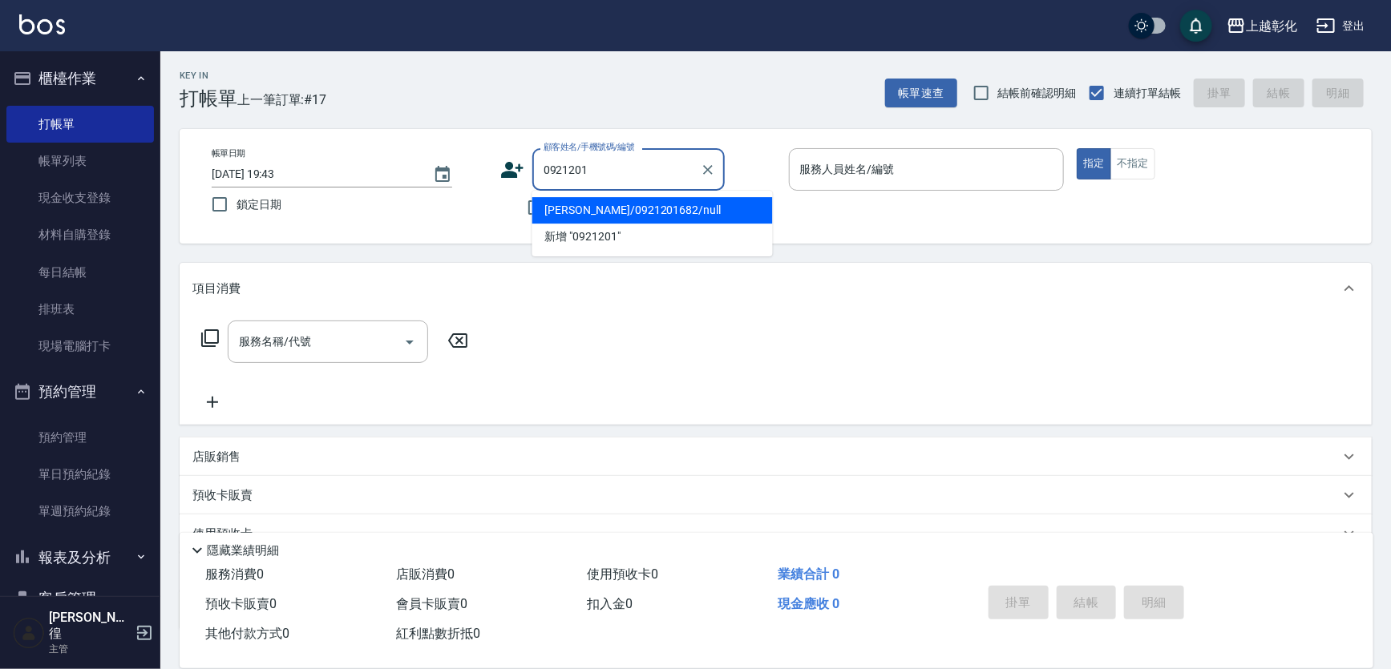
type input "[PERSON_NAME]/0921201682/null"
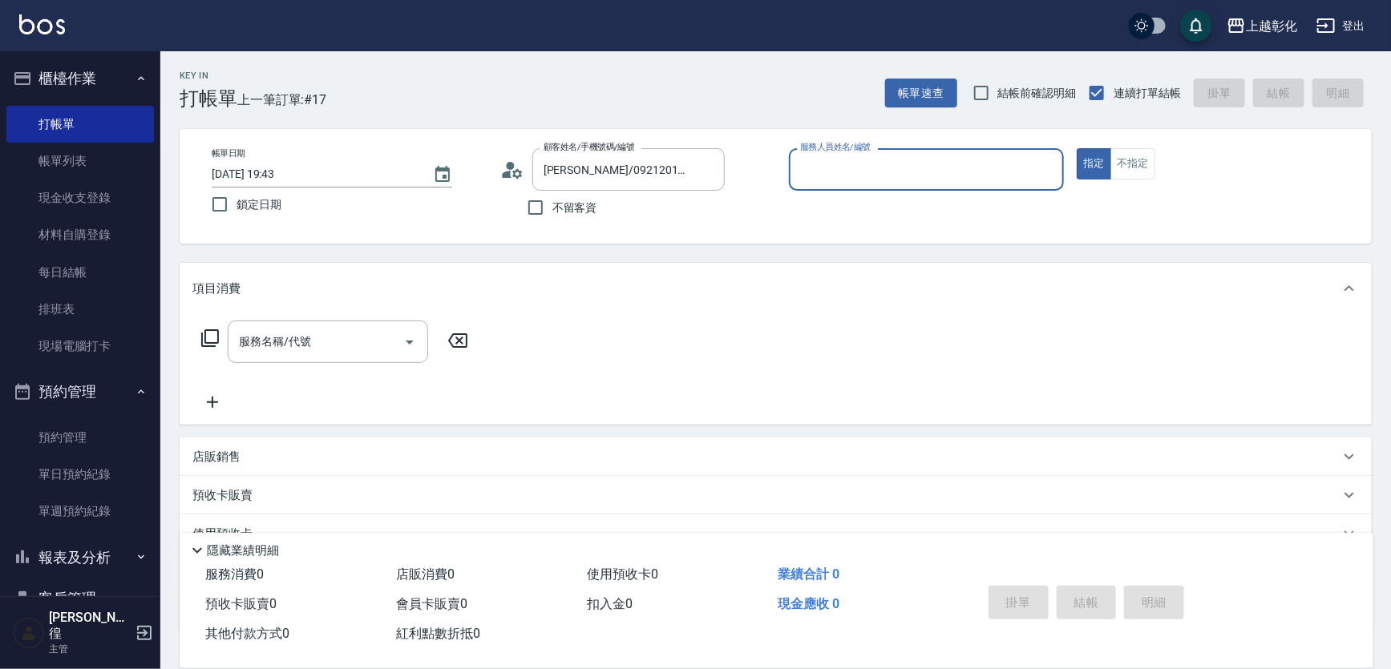
type input "M"
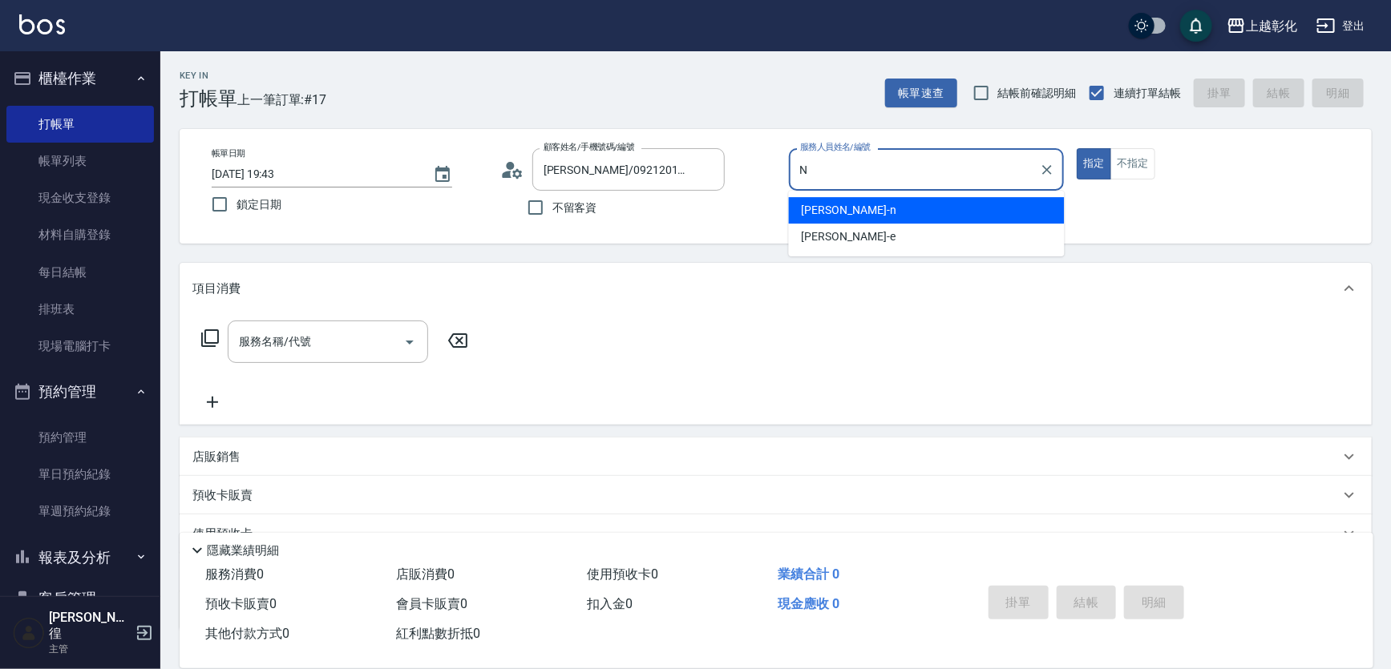
type input "yung yung-n"
type button "true"
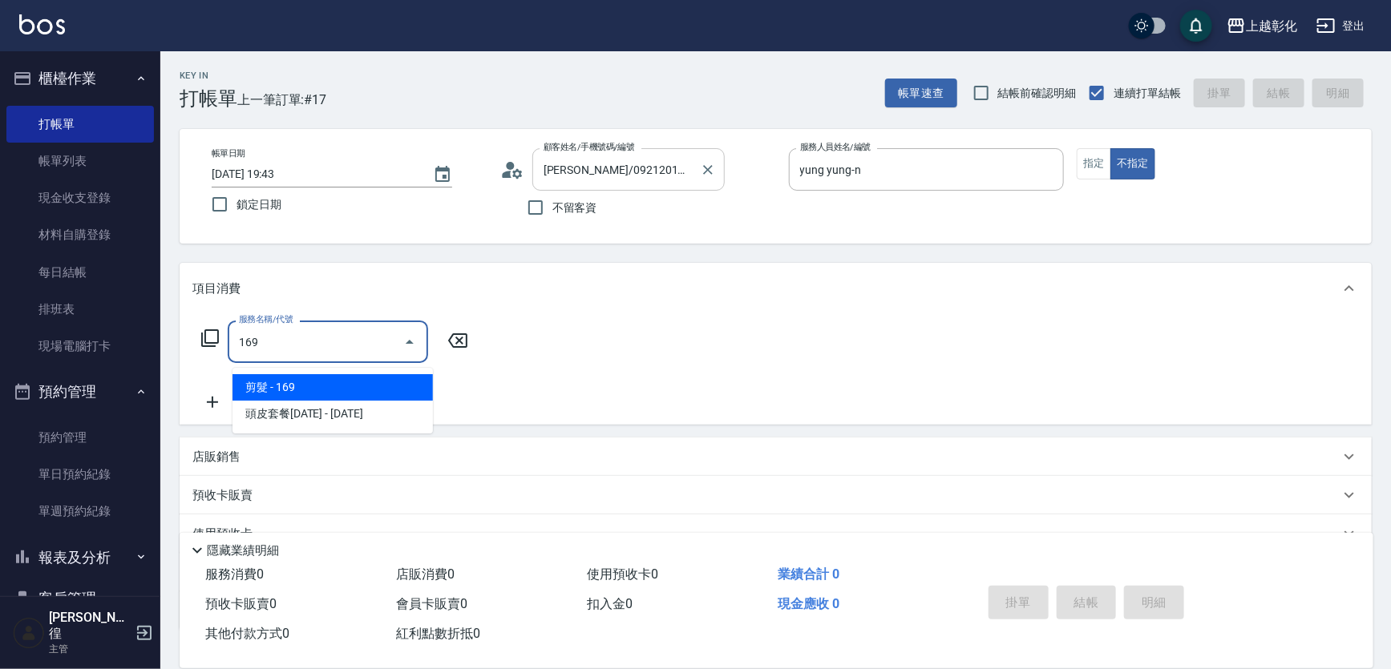
type input "剪髮(169)"
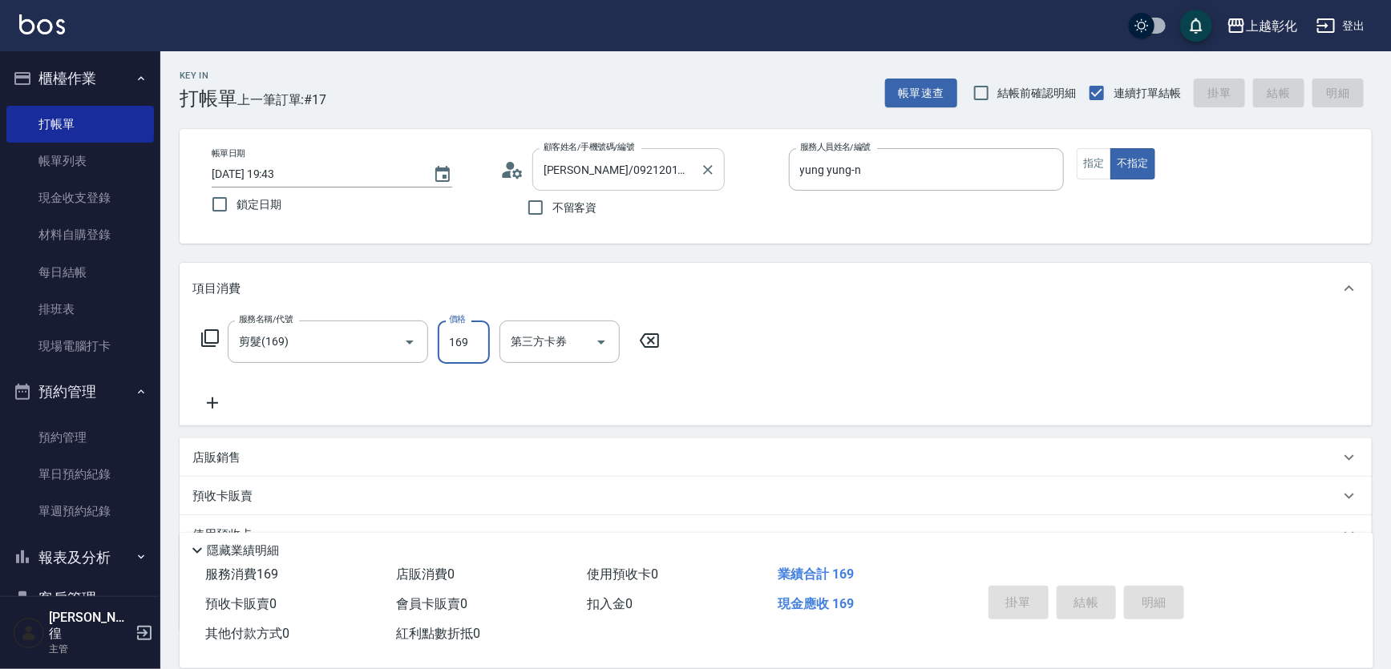
type input "[DATE] 19:58"
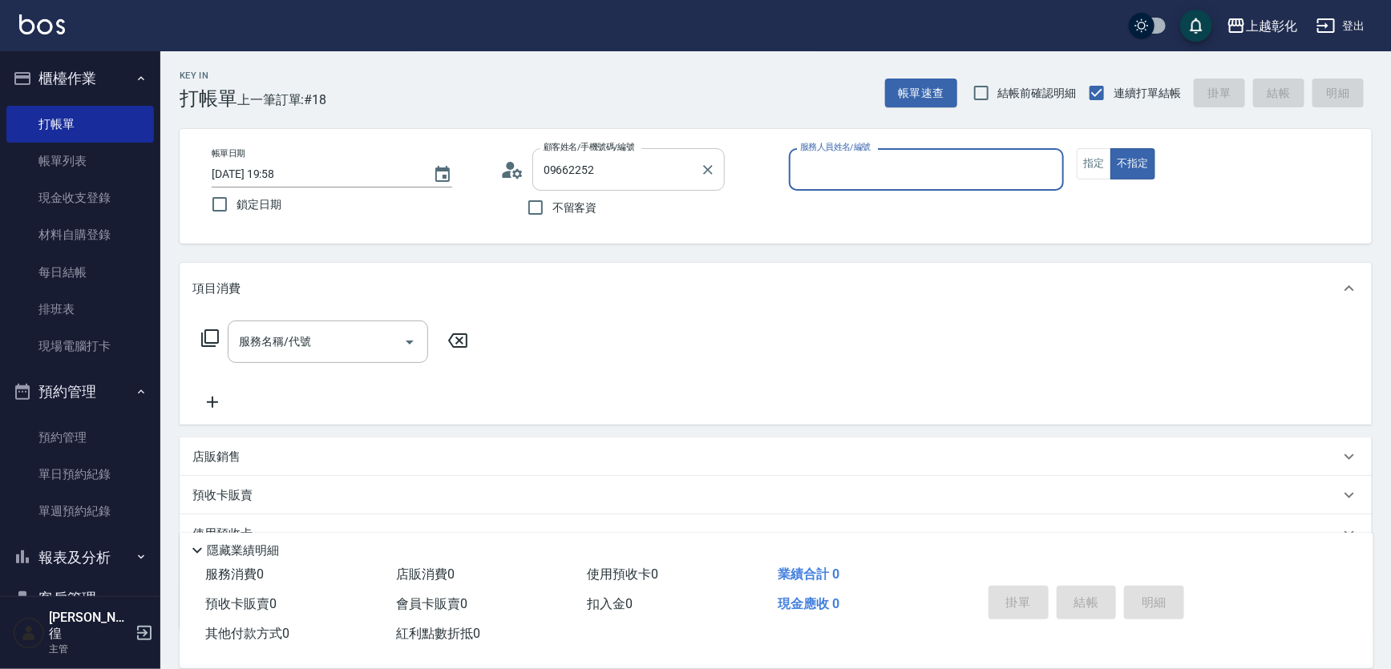
type input "[PERSON_NAME]/0966225252/null"
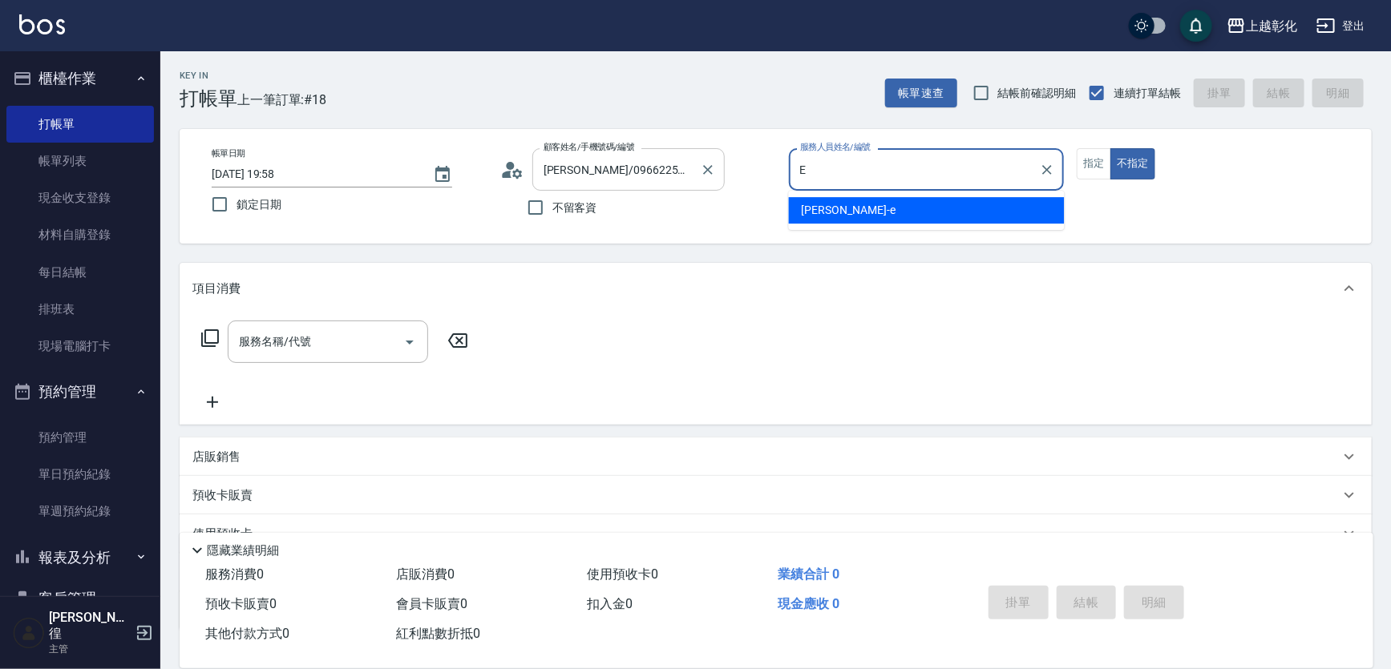
type input "[PERSON_NAME]-e"
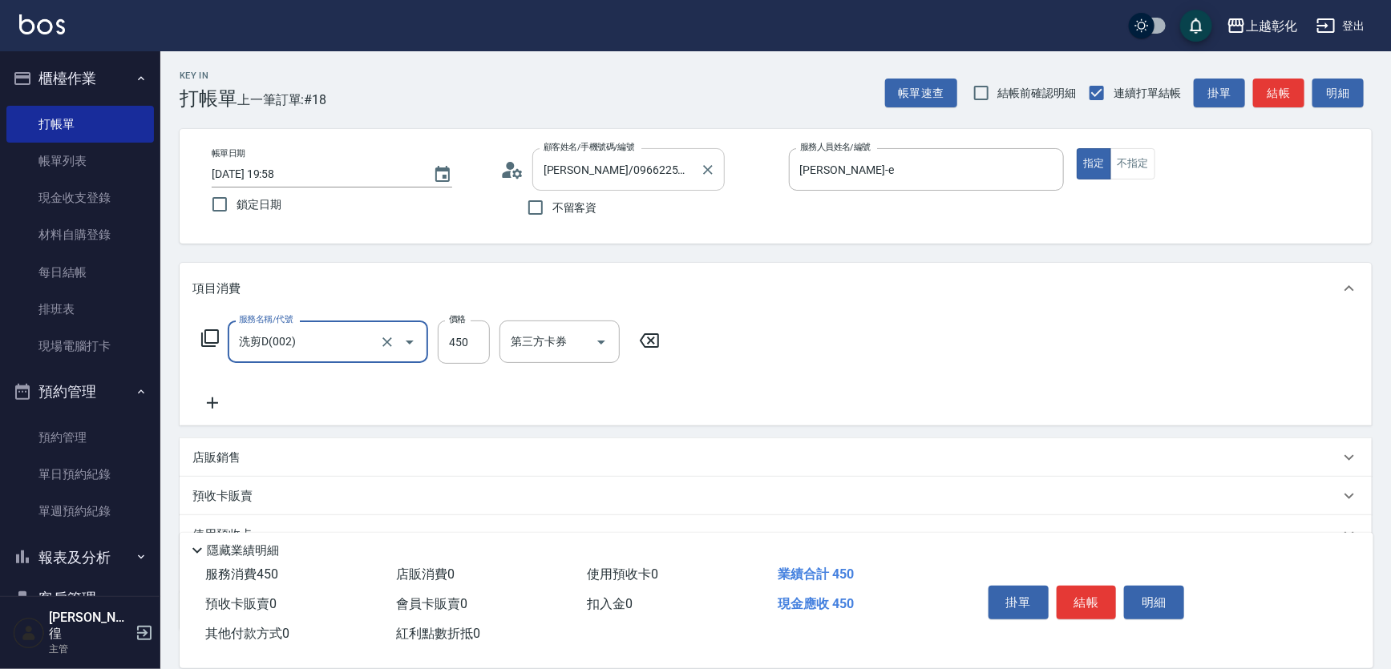
type input "洗剪D(002)"
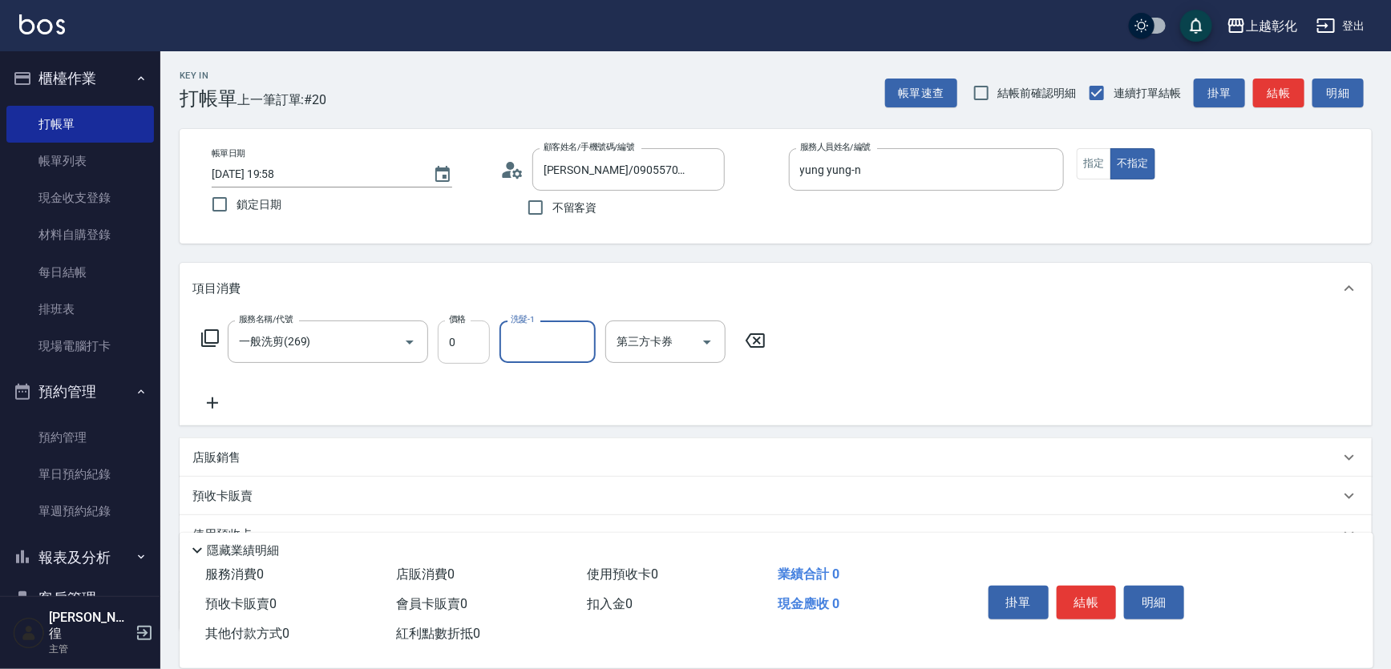
click at [453, 356] on input "0" at bounding box center [464, 342] width 52 height 43
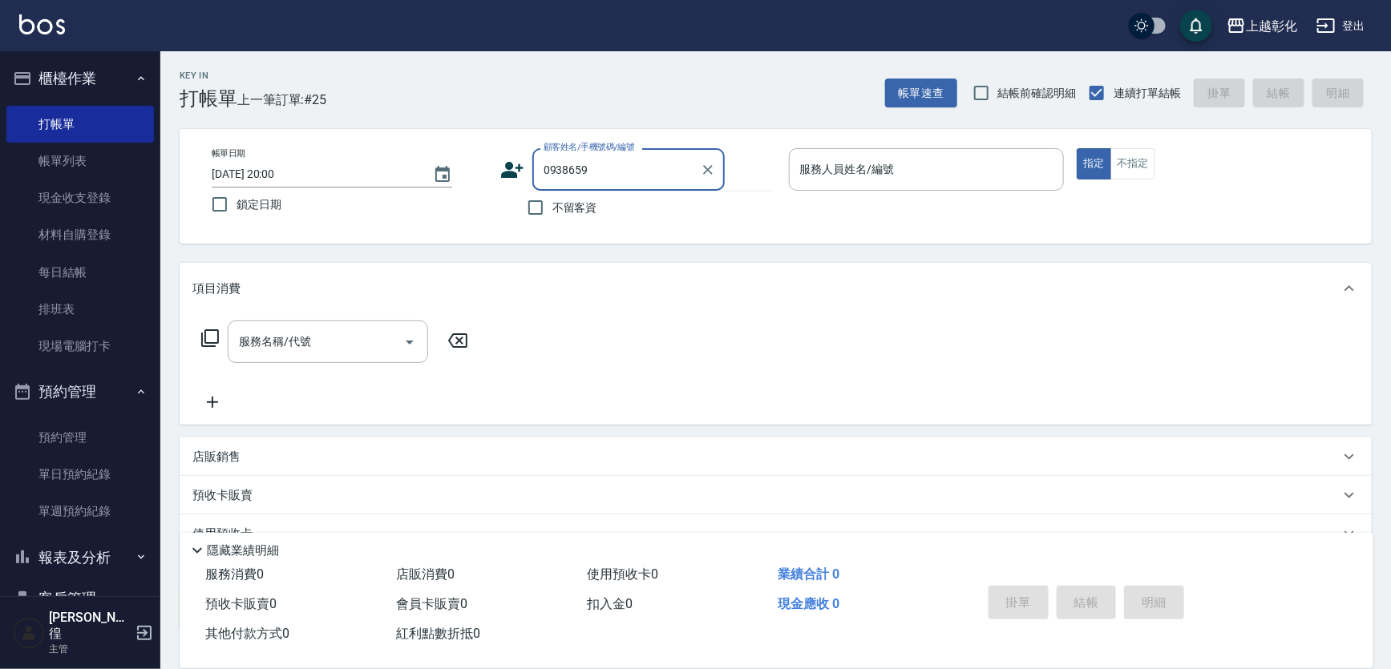
click at [688, 178] on input "0938659" at bounding box center [617, 170] width 154 height 28
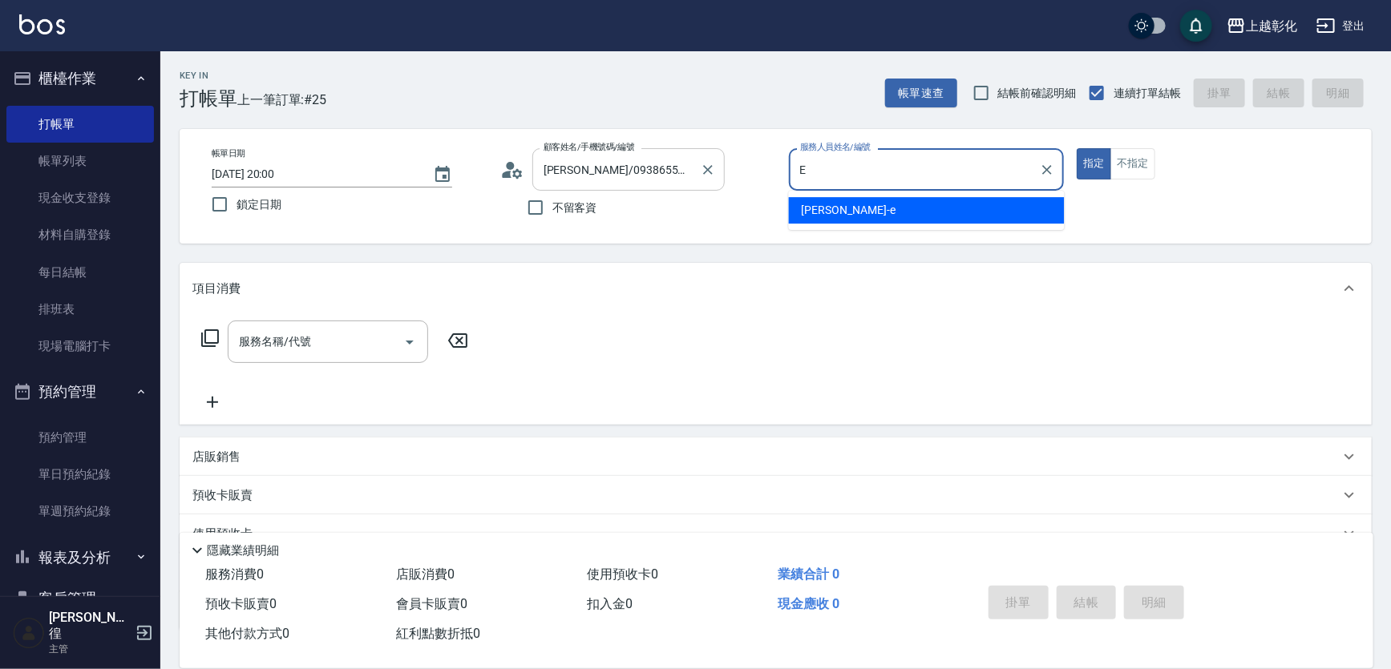
click at [689, 186] on div "[PERSON_NAME]/0938655703/null 顧客姓名/手機號碼/編號" at bounding box center [628, 169] width 192 height 42
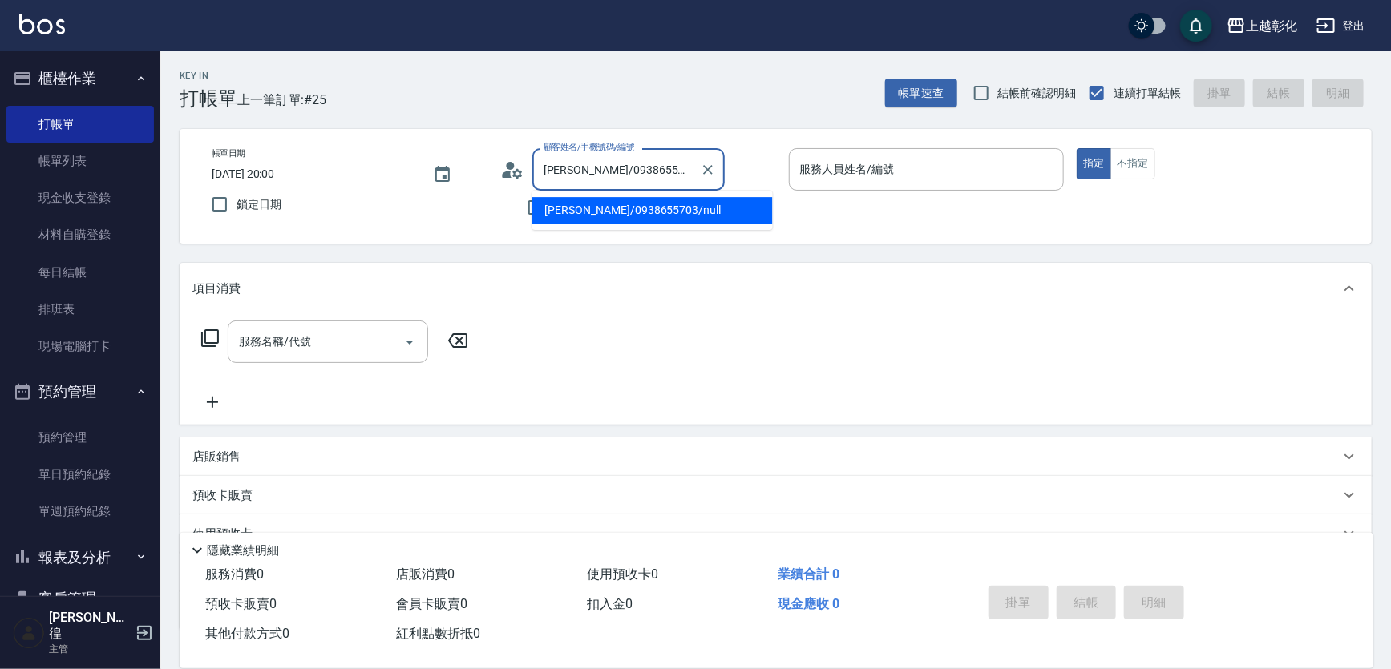
click at [573, 172] on input "[PERSON_NAME]/0938655703/null" at bounding box center [617, 170] width 154 height 28
click at [573, 175] on input "[PERSON_NAME]/0938655703/null" at bounding box center [617, 170] width 154 height 28
click at [606, 175] on input "[PERSON_NAME]/0938655703/null" at bounding box center [617, 170] width 154 height 28
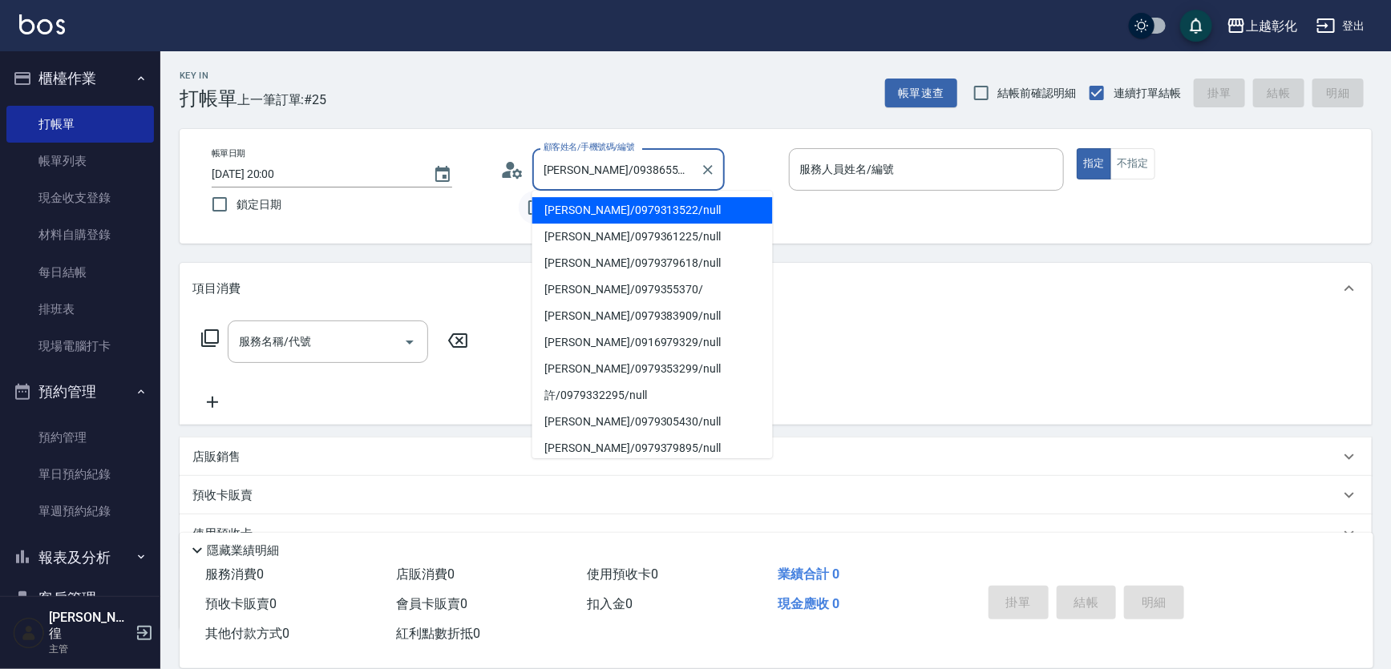
click at [521, 212] on input "不留客資" at bounding box center [536, 208] width 34 height 34
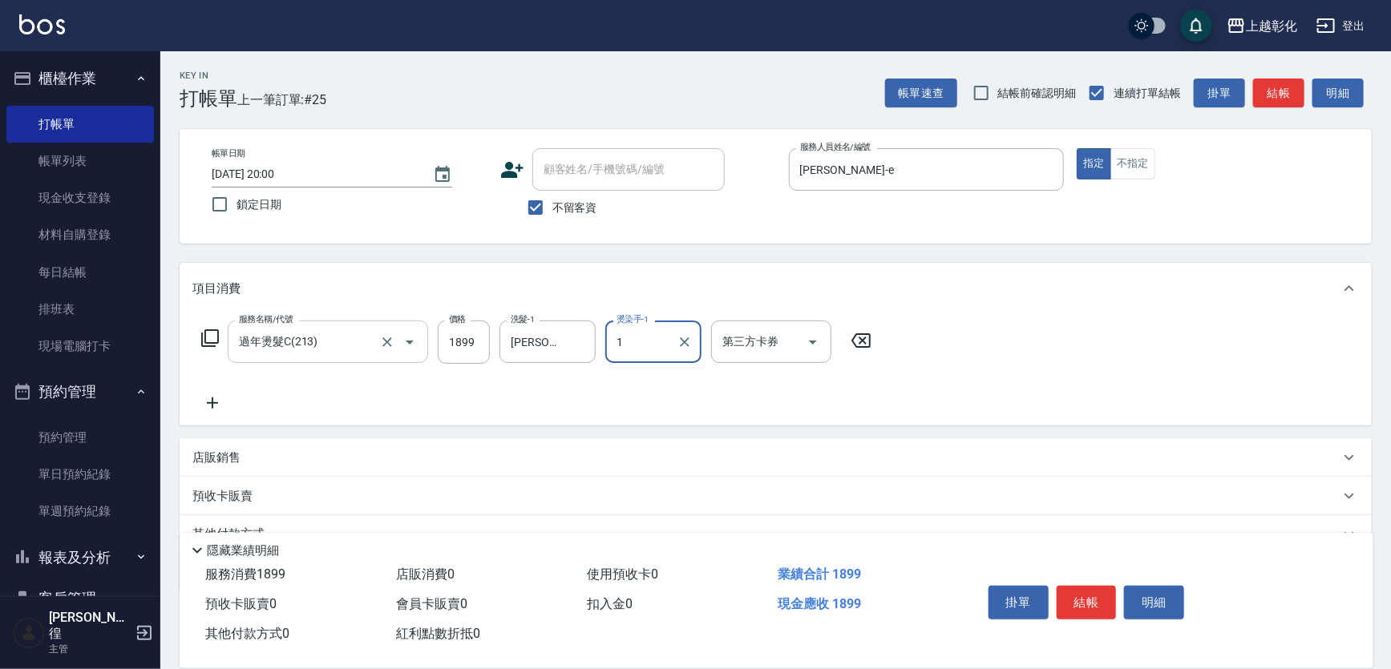
click at [326, 352] on input "過年燙髮C(213)" at bounding box center [305, 342] width 141 height 28
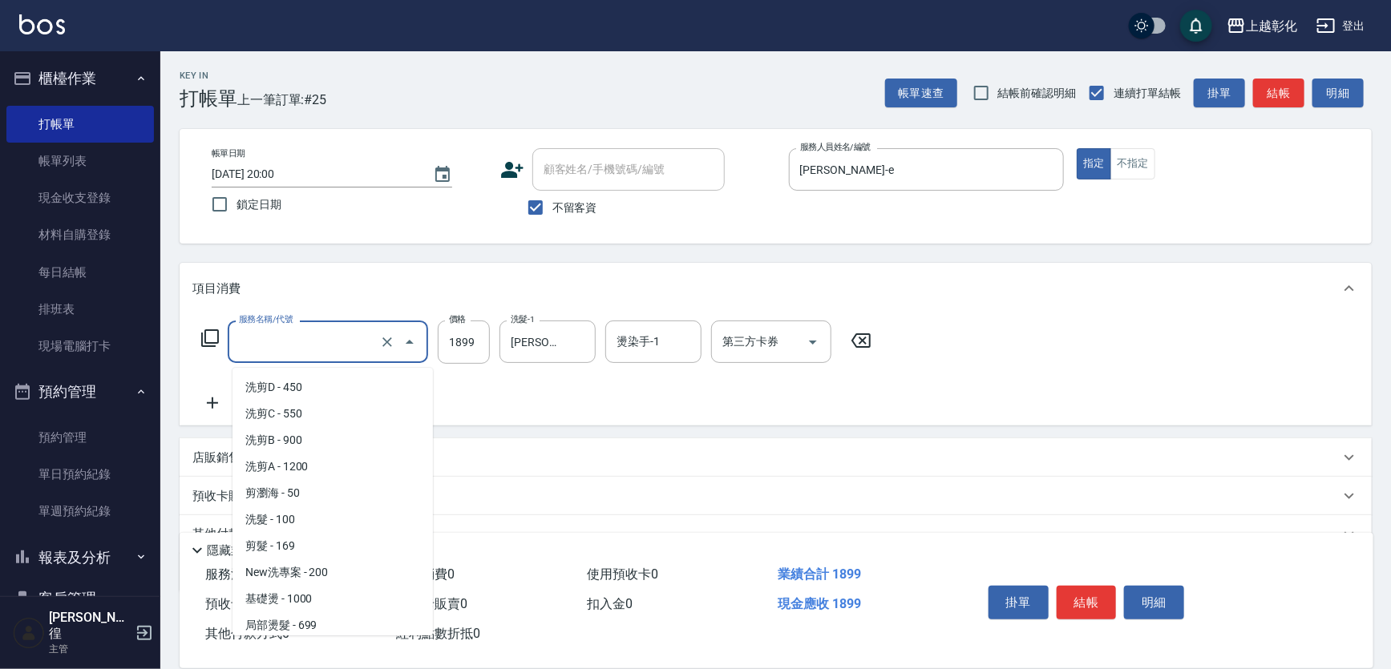
scroll to position [6, 0]
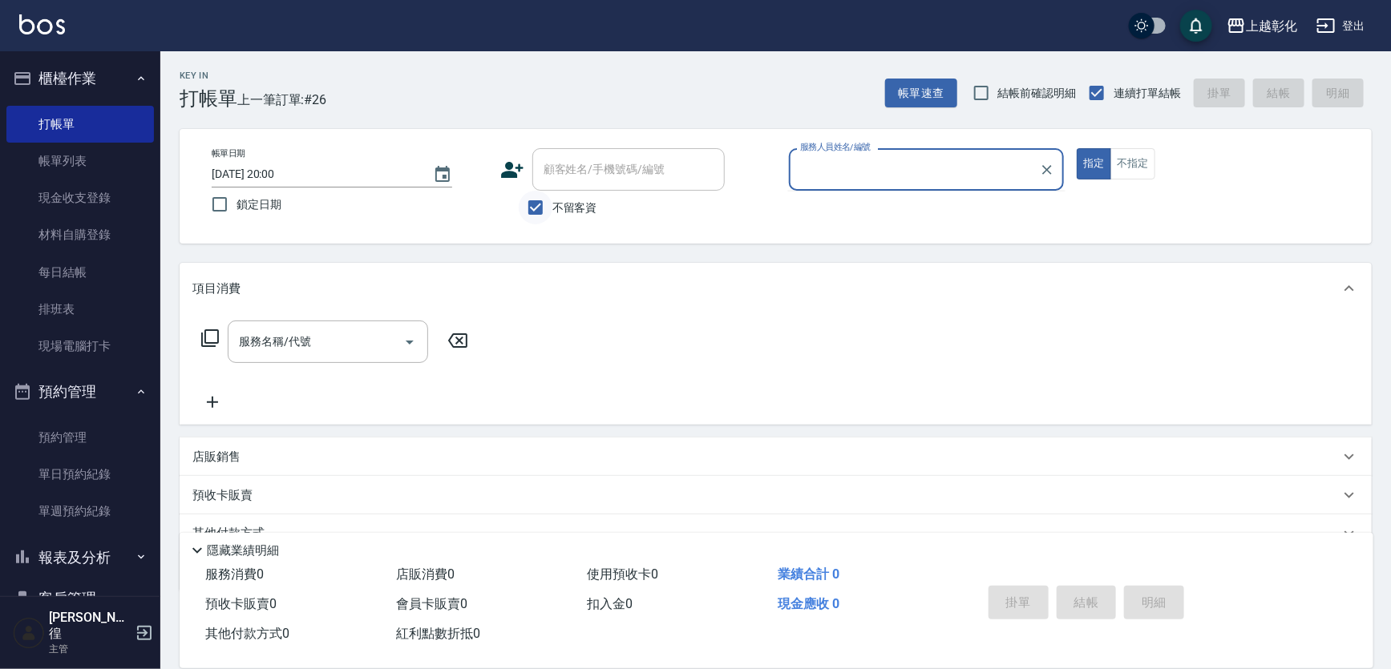
click at [534, 199] on input "不留客資" at bounding box center [536, 208] width 34 height 34
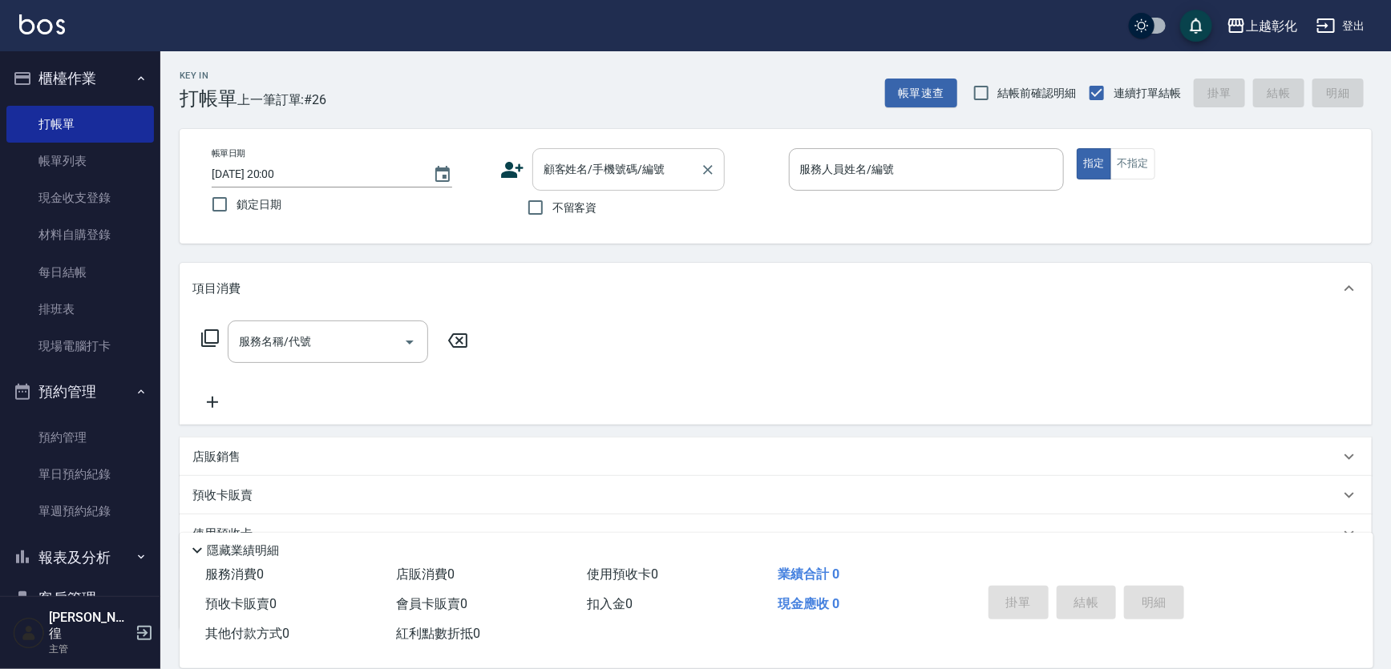
click at [580, 159] on div "顧客姓名/手機號碼/編號 顧客姓名/手機號碼/編號" at bounding box center [628, 169] width 192 height 42
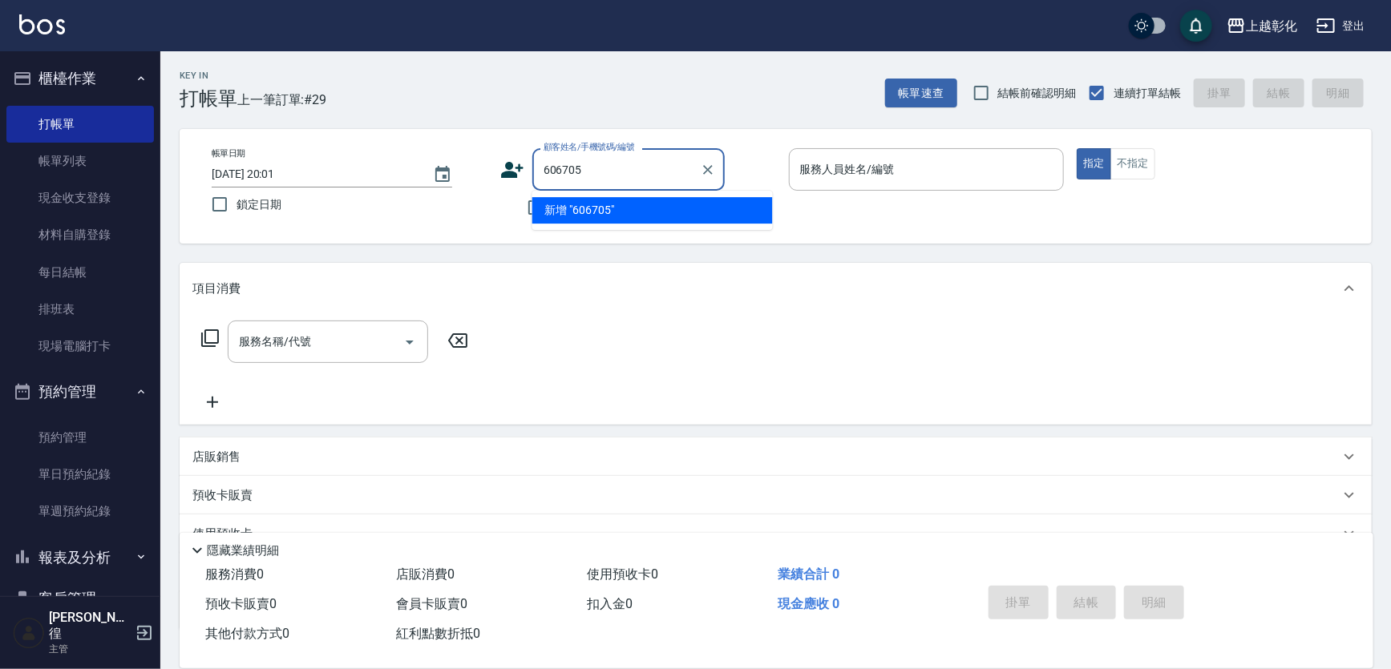
click at [573, 167] on input "606705" at bounding box center [617, 170] width 154 height 28
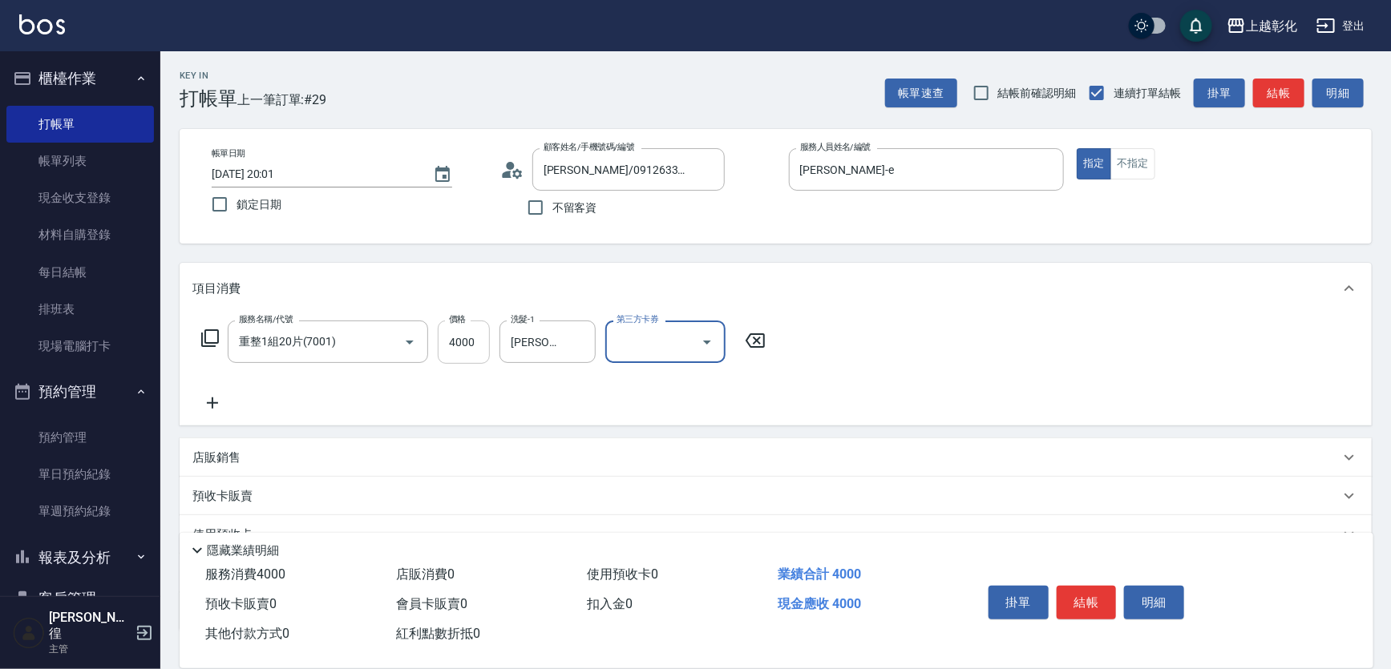
click at [451, 344] on input "4000" at bounding box center [464, 342] width 52 height 43
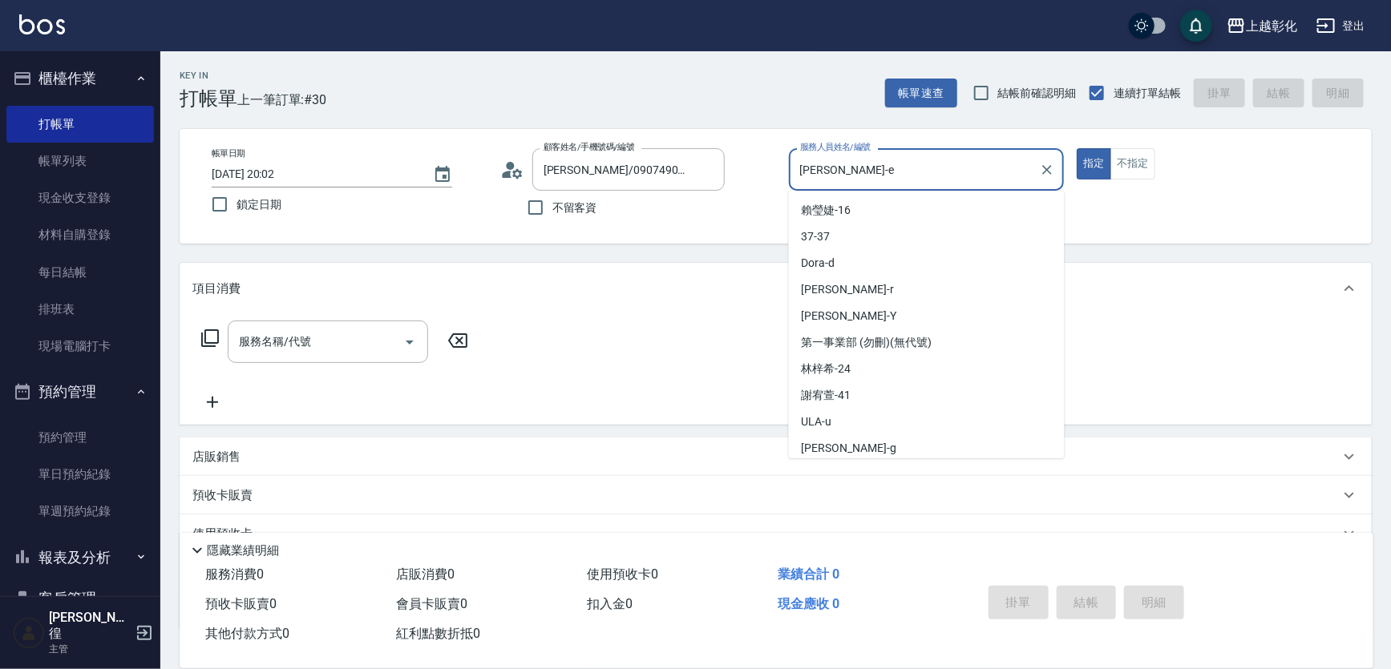
scroll to position [82, 0]
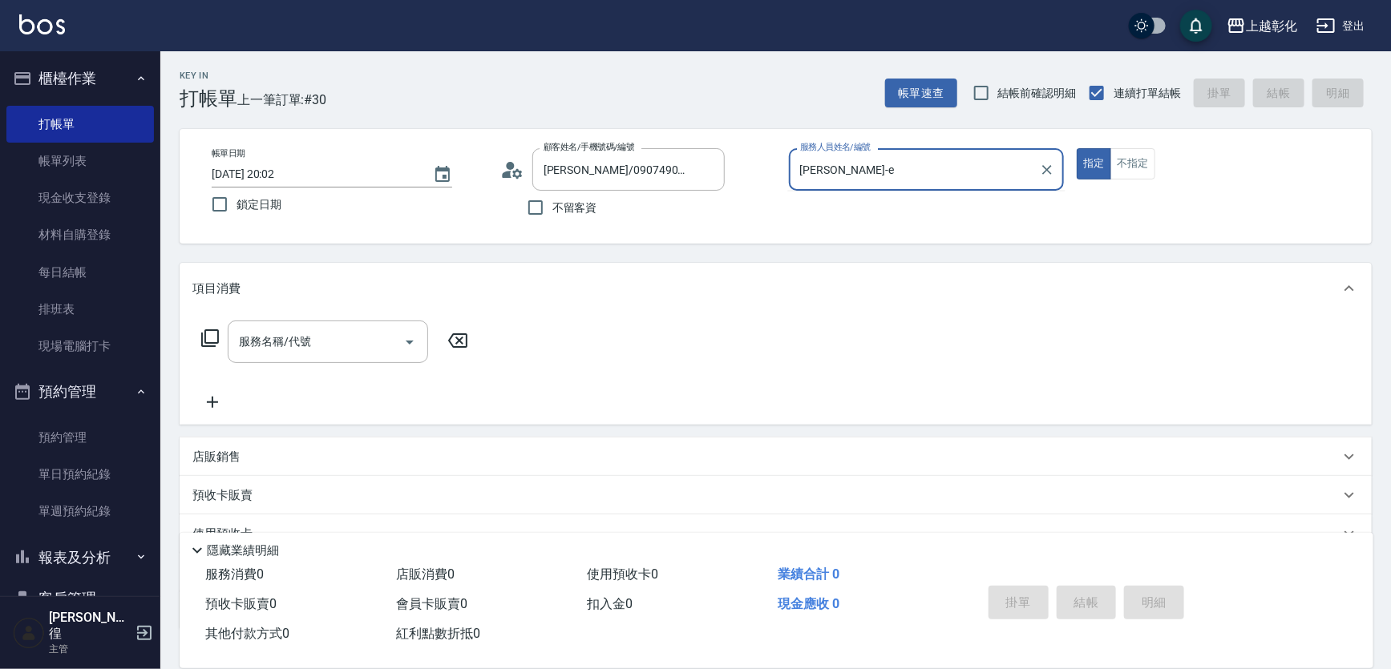
click at [1077, 148] on button "指定" at bounding box center [1094, 163] width 34 height 31
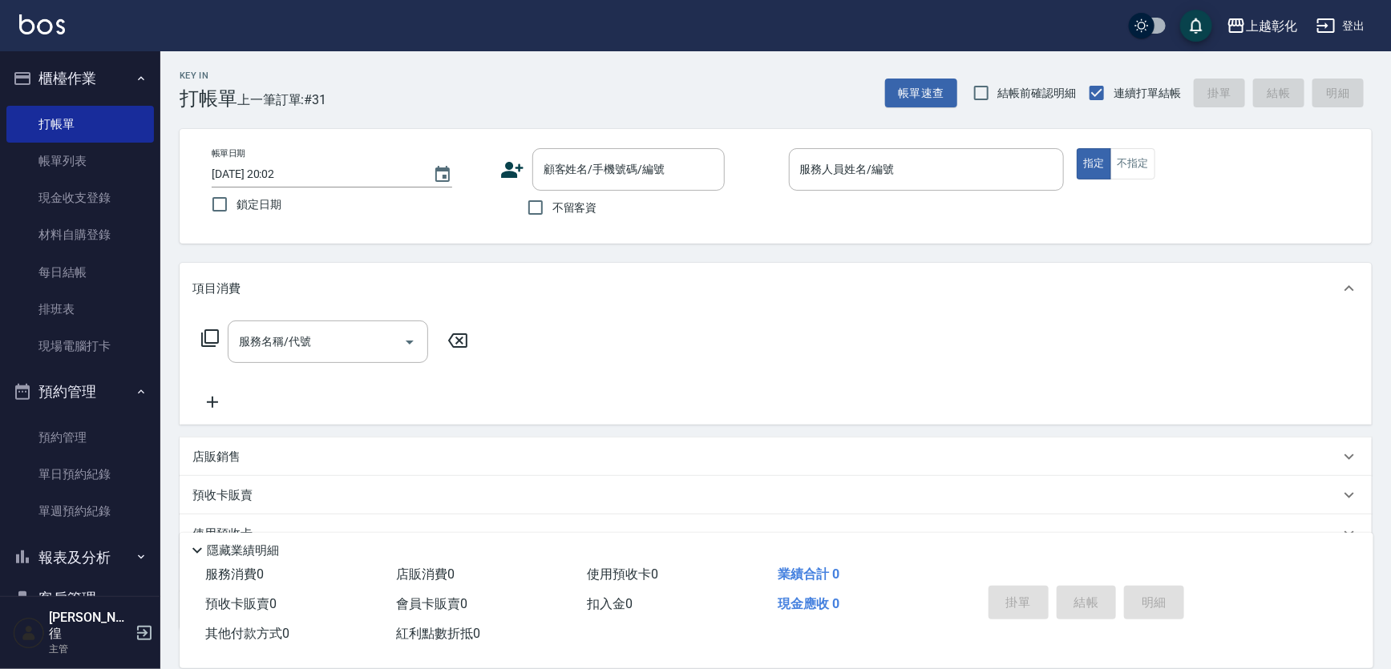
click at [585, 204] on span "不留客資" at bounding box center [574, 208] width 45 height 17
click at [552, 204] on input "不留客資" at bounding box center [536, 208] width 34 height 34
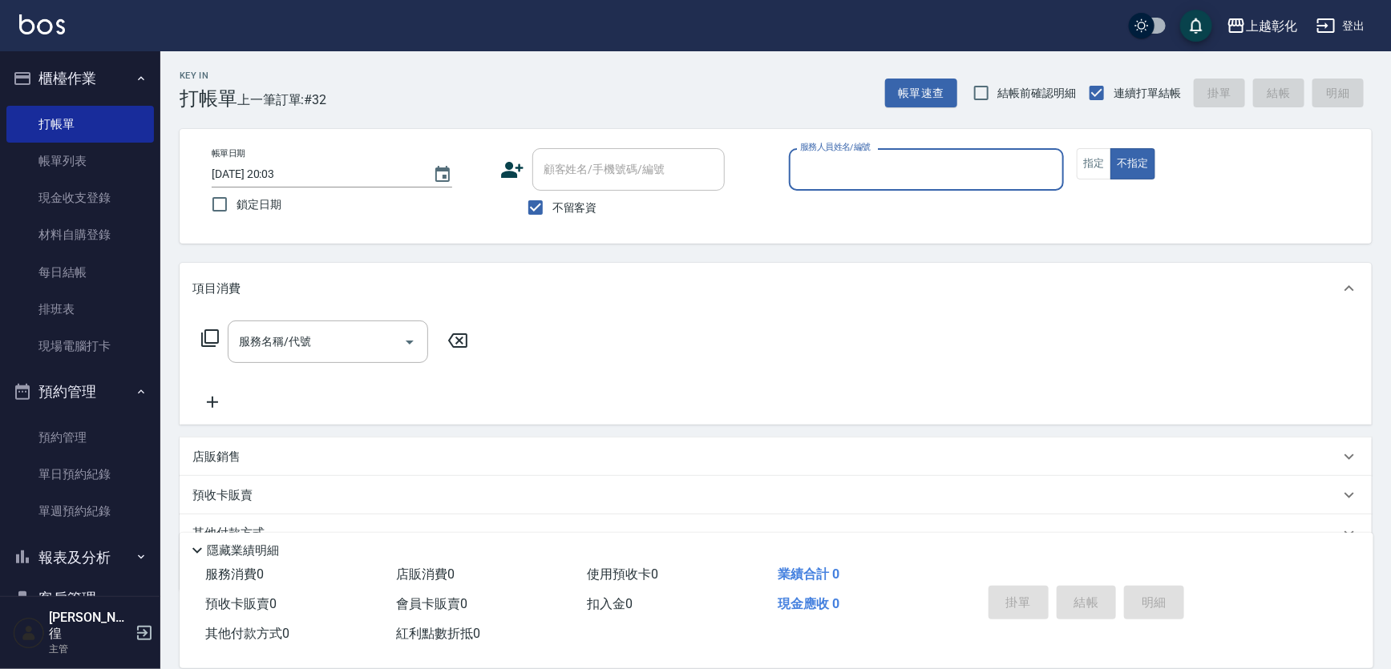
click at [585, 204] on span "不留客資" at bounding box center [574, 208] width 45 height 17
click at [552, 204] on input "不留客資" at bounding box center [536, 208] width 34 height 34
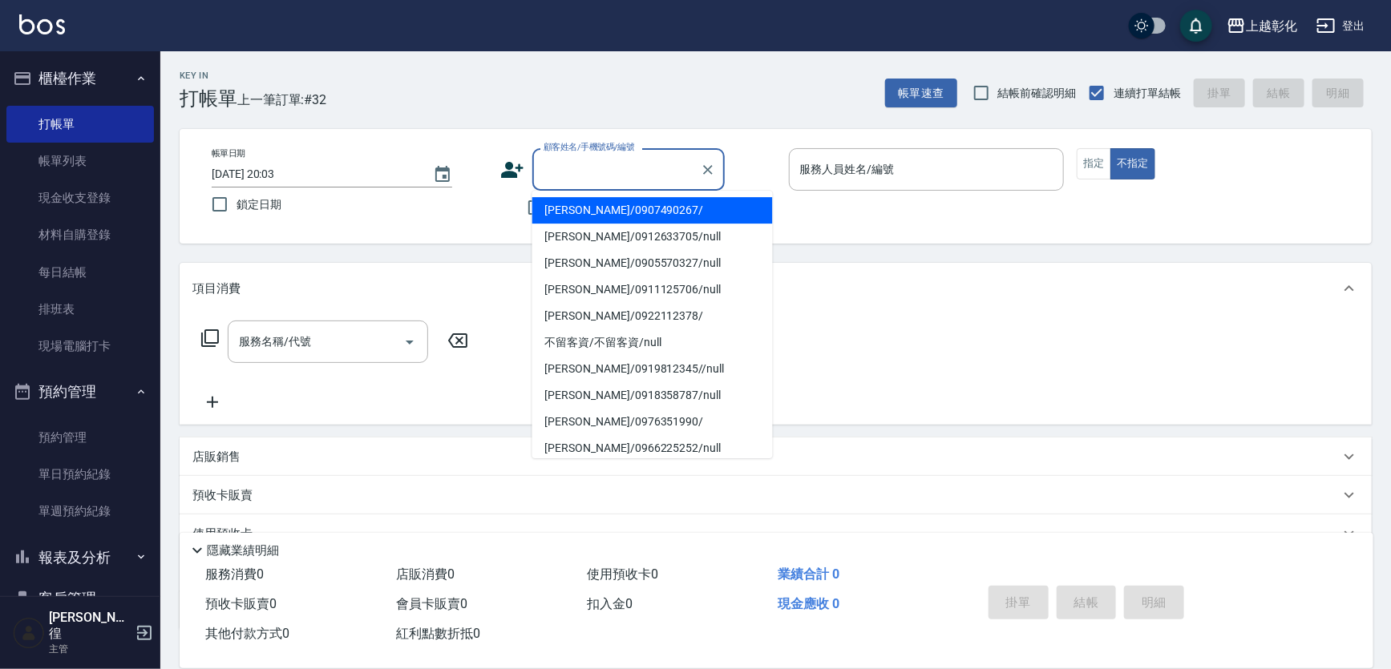
click at [582, 176] on div "顧客姓名/手機號碼/編號 顧客姓名/手機號碼/編號" at bounding box center [628, 169] width 192 height 42
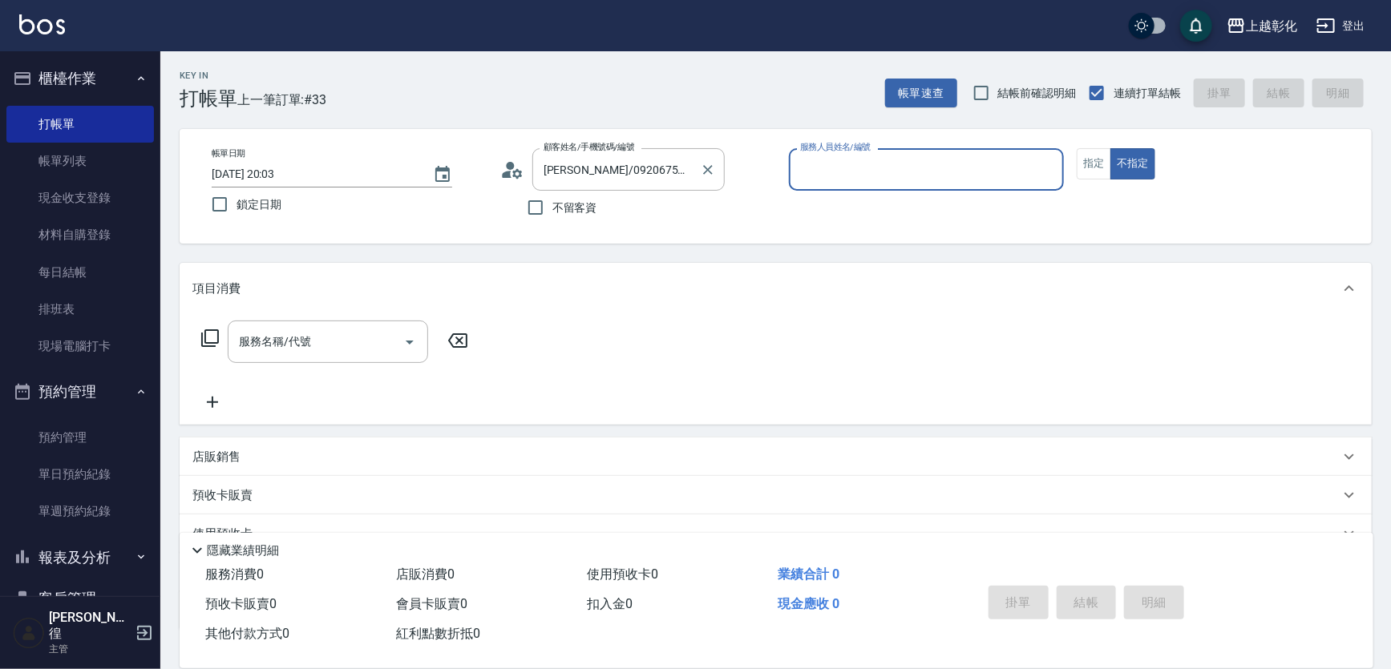
click at [570, 141] on label "顧客姓名/手機號碼/編號" at bounding box center [589, 147] width 91 height 12
click at [570, 156] on input "[PERSON_NAME]/0920675363/null" at bounding box center [617, 170] width 154 height 28
click at [570, 141] on label "顧客姓名/手機號碼/編號" at bounding box center [589, 147] width 91 height 12
click at [570, 156] on input "[PERSON_NAME]/0920675363/null" at bounding box center [617, 170] width 154 height 28
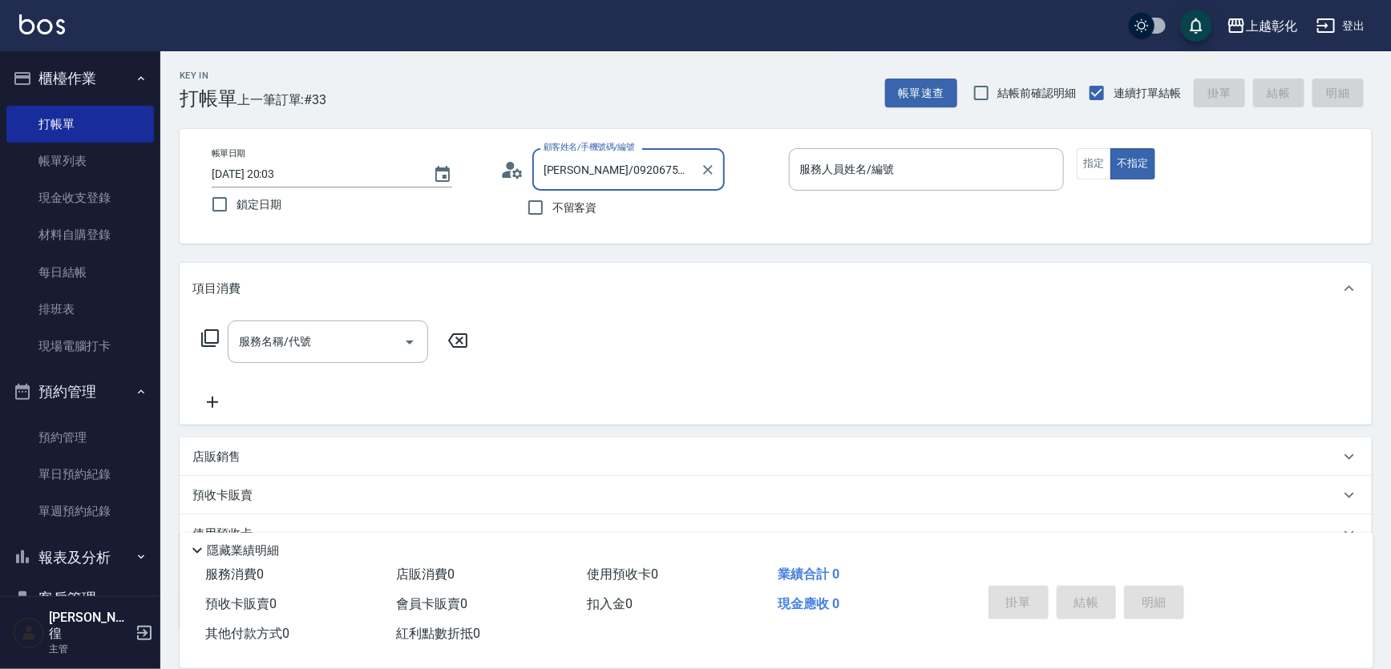
click at [573, 148] on label "顧客姓名/手機號碼/編號" at bounding box center [589, 147] width 91 height 12
click at [573, 156] on input "[PERSON_NAME]/0920675363/null" at bounding box center [617, 170] width 154 height 28
click at [573, 148] on label "顧客姓名/手機號碼/編號" at bounding box center [589, 147] width 91 height 12
click at [573, 156] on input "[PERSON_NAME]/0920675363/null" at bounding box center [617, 170] width 154 height 28
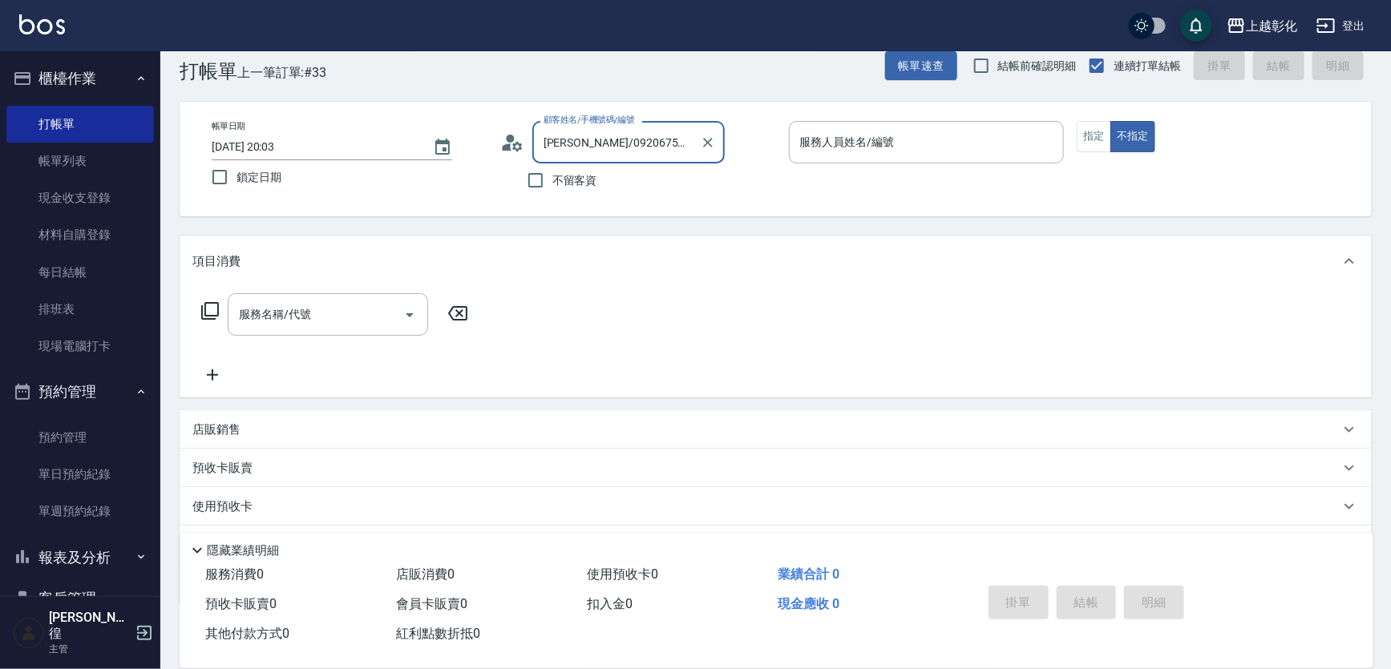
click at [576, 151] on body "上越彰化 登出 櫃檯作業 打帳單 帳單列表 現金收支登錄 材料自購登錄 每日結帳 排班表 現場電腦打卡 預約管理 預約管理 單日預約紀錄 單週預約紀錄 報表及…" at bounding box center [695, 373] width 1391 height 801
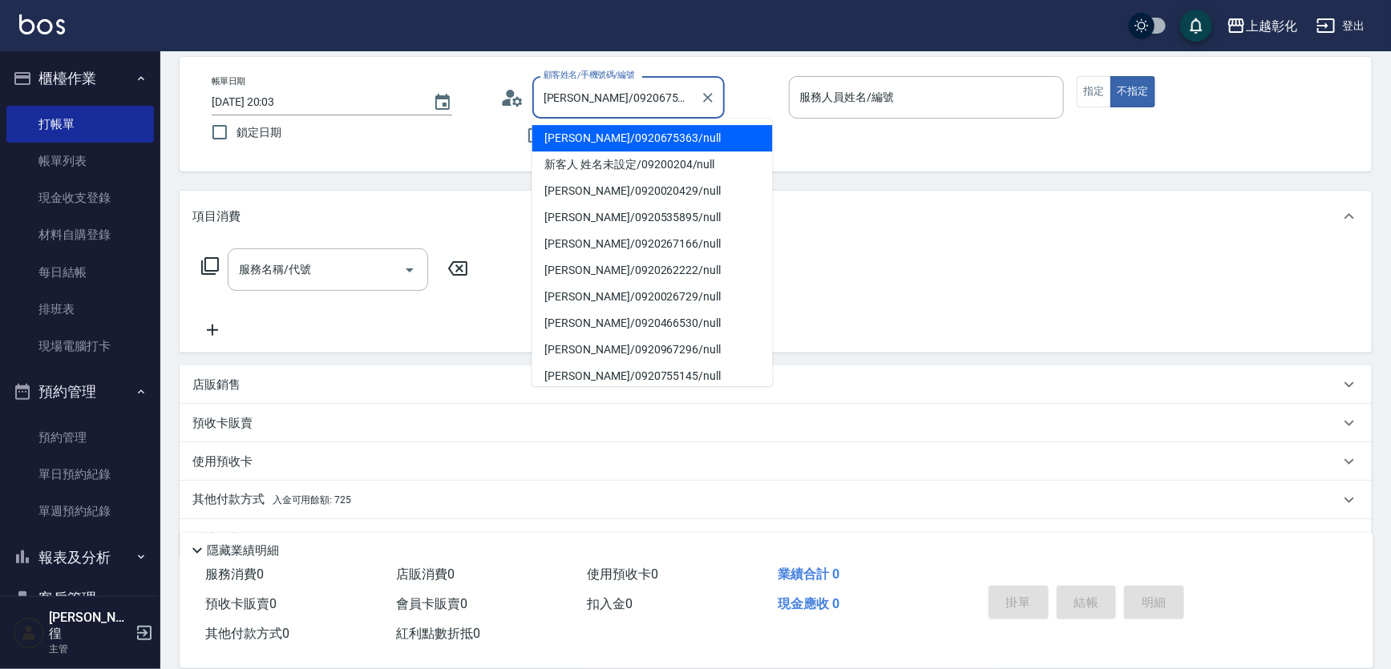
click at [576, 152] on li "新客人 姓名未設定/09200204/null" at bounding box center [652, 165] width 241 height 26
click at [576, 151] on label "不留客資" at bounding box center [558, 136] width 79 height 34
click at [552, 151] on input "不留客資" at bounding box center [536, 136] width 34 height 34
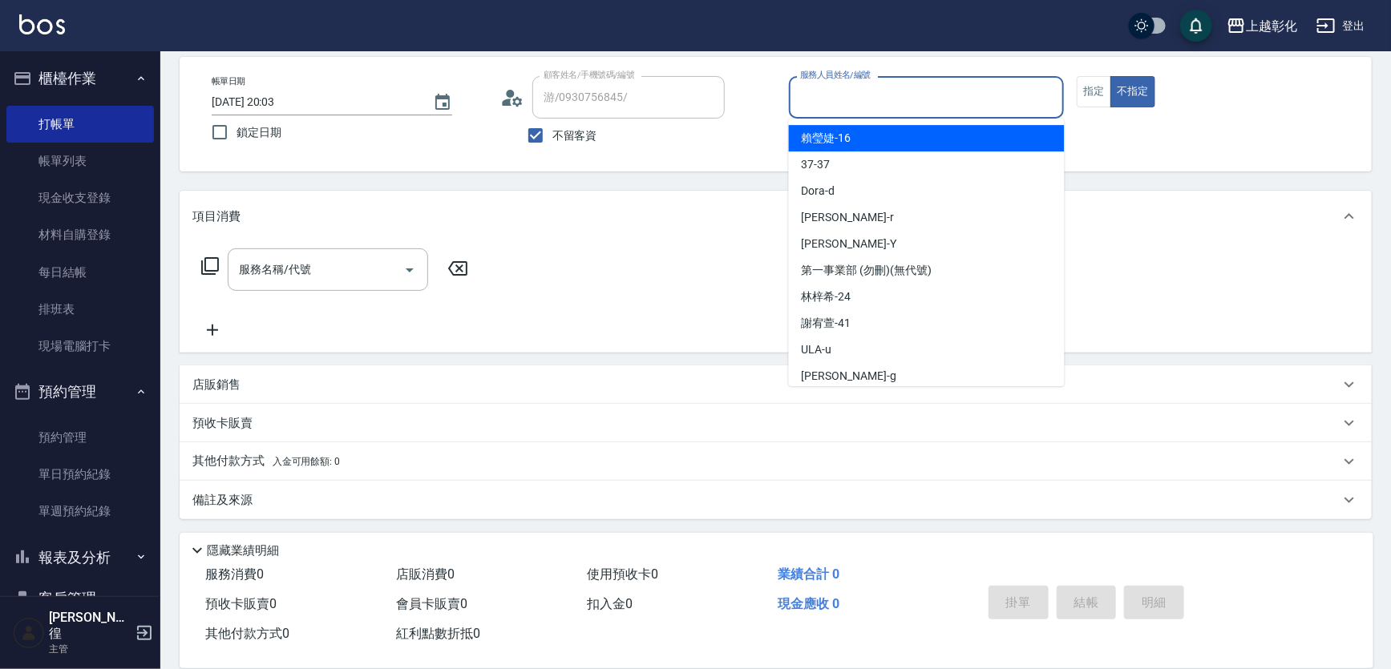
click at [582, 139] on span "不留客資" at bounding box center [574, 135] width 45 height 17
click at [552, 139] on input "不留客資" at bounding box center [536, 136] width 34 height 34
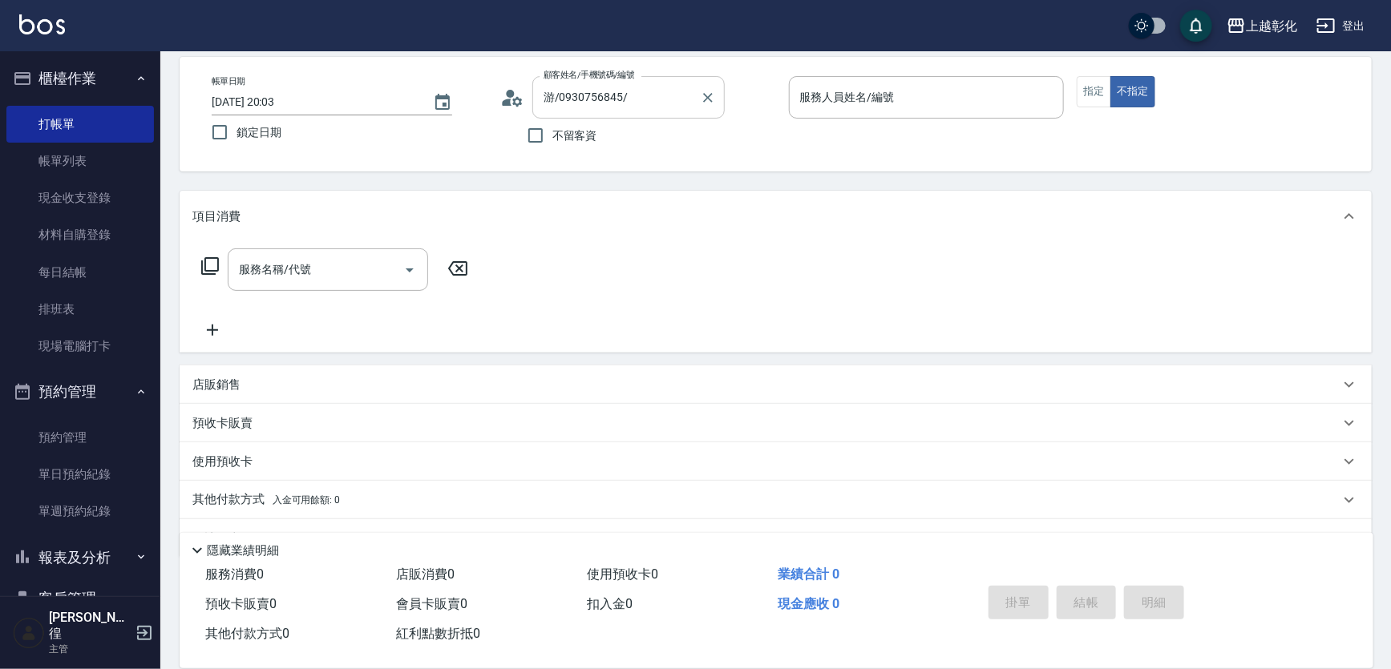
click at [591, 111] on div "游/0930756845/ 顧客姓名/手機號碼/編號" at bounding box center [628, 97] width 192 height 42
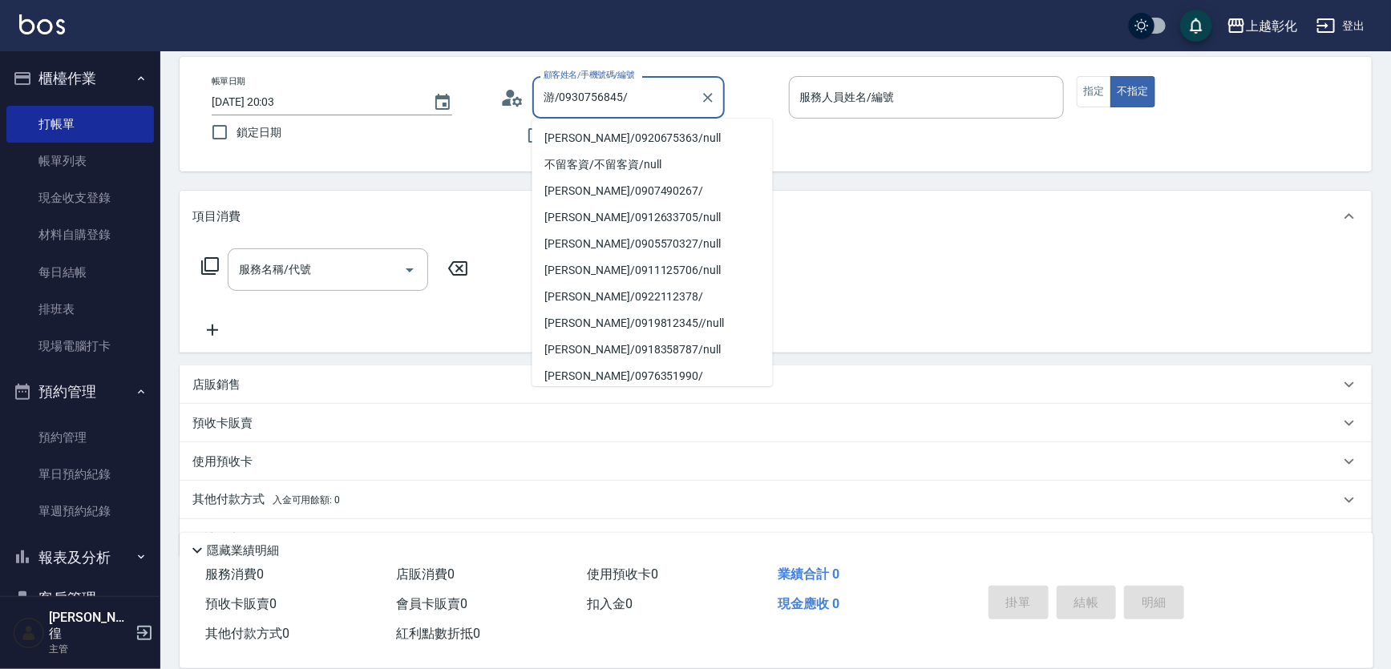
scroll to position [82, 0]
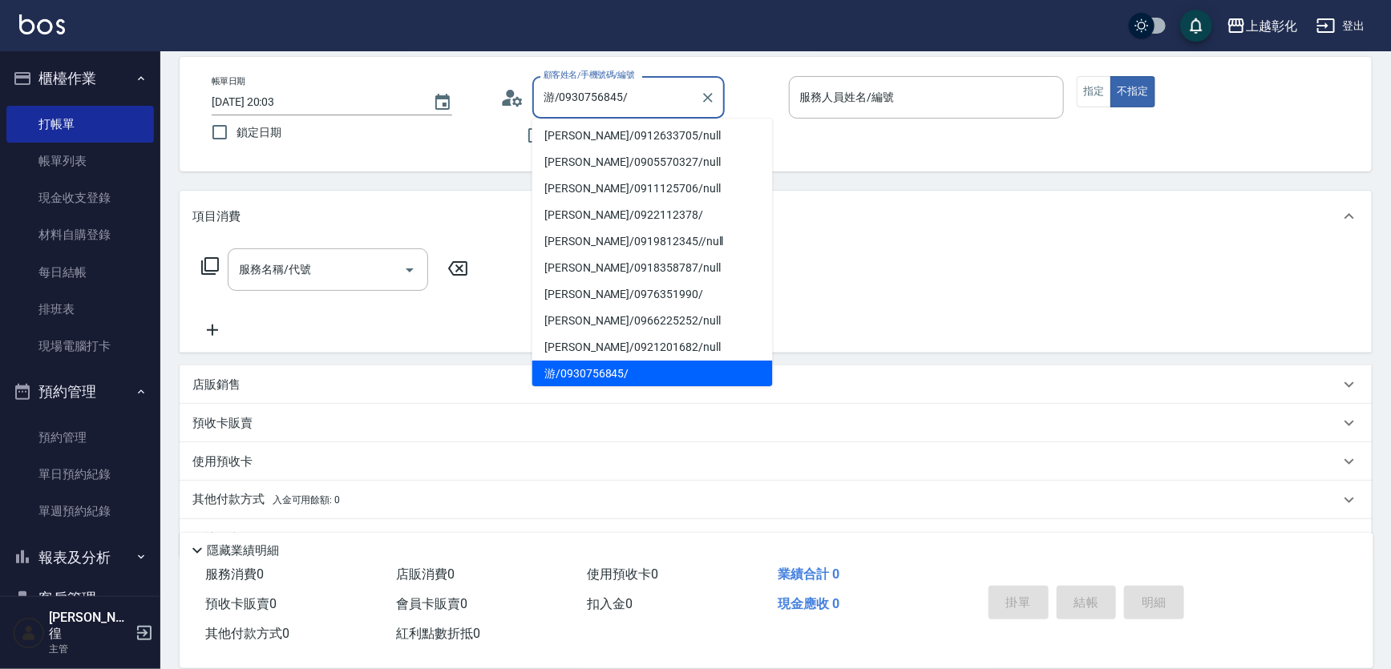
click at [591, 111] on div "游/0930756845/ 顧客姓名/手機號碼/編號" at bounding box center [628, 97] width 192 height 42
click at [594, 102] on input "游/0930756845/" at bounding box center [617, 97] width 154 height 28
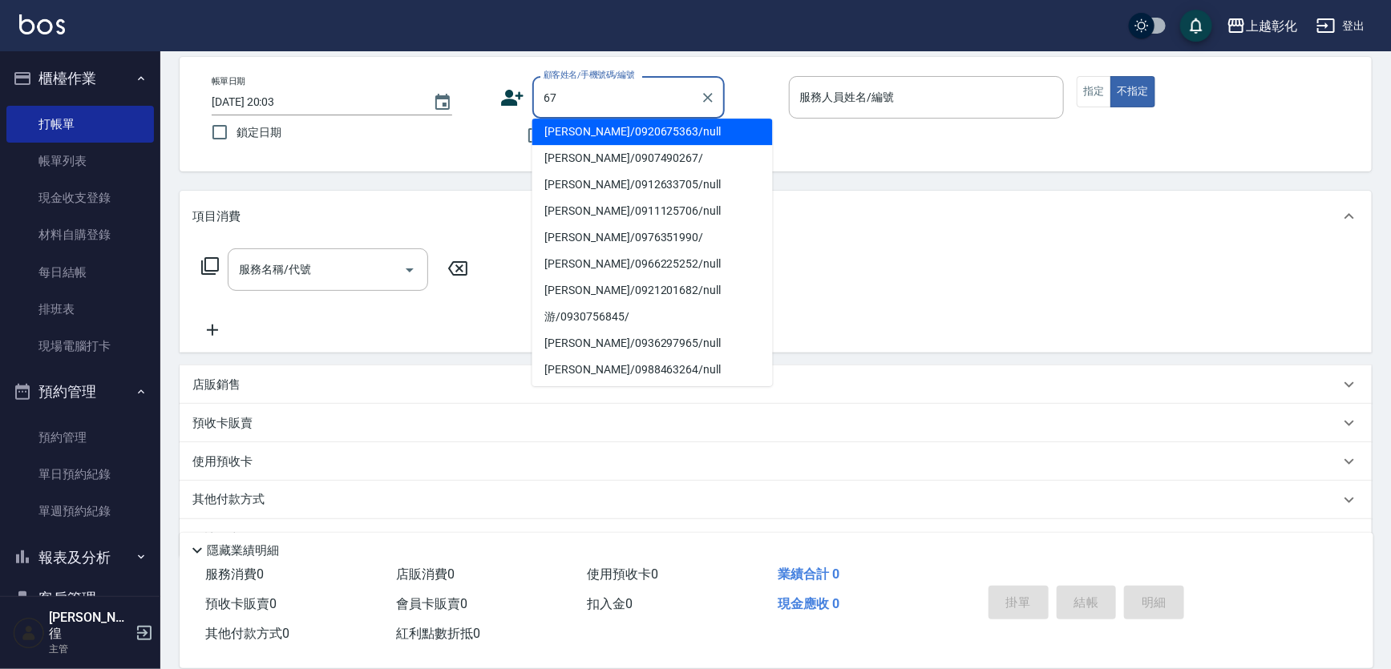
scroll to position [0, 0]
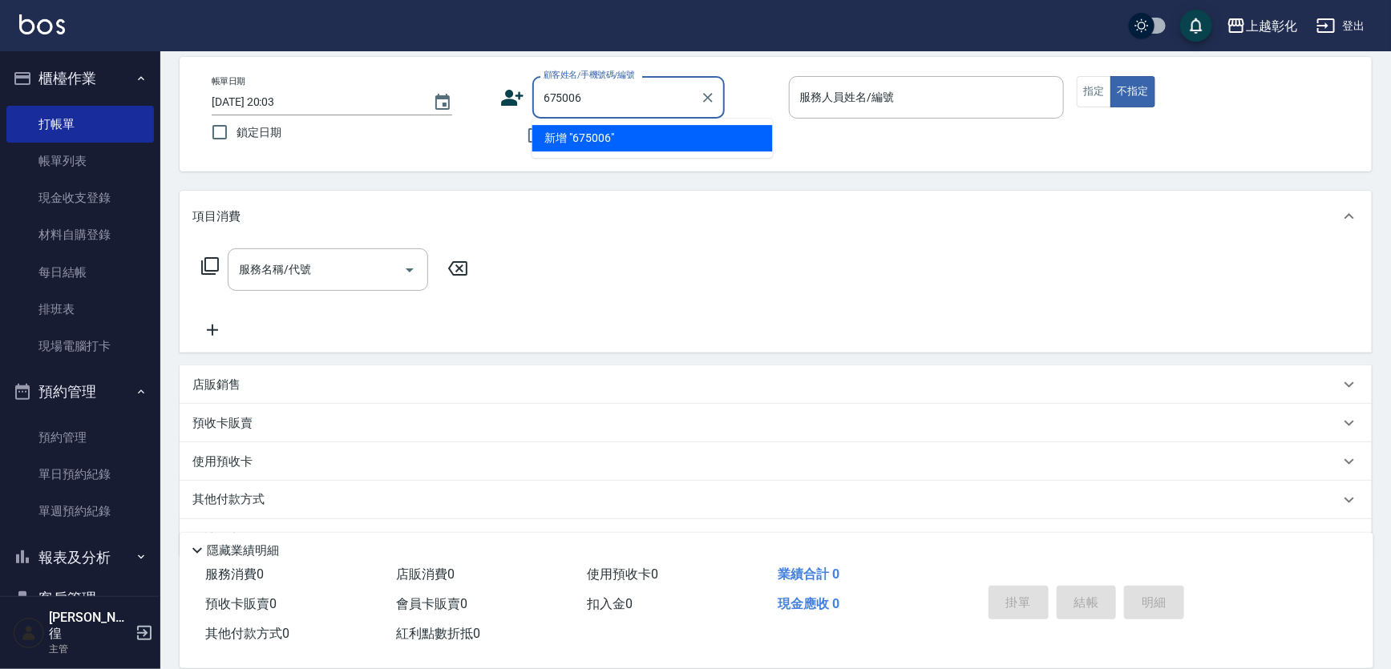
click at [540, 138] on li "新增 "675006"" at bounding box center [652, 138] width 241 height 26
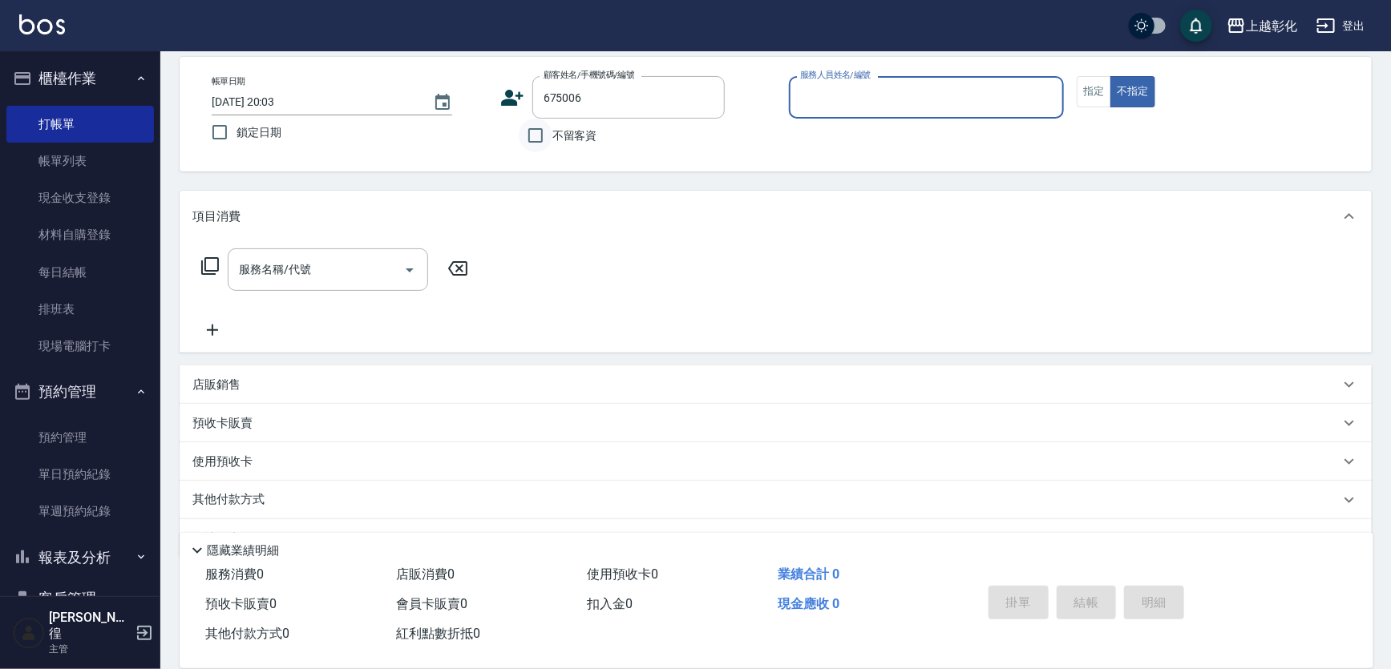
click at [537, 139] on input "不留客資" at bounding box center [536, 136] width 34 height 34
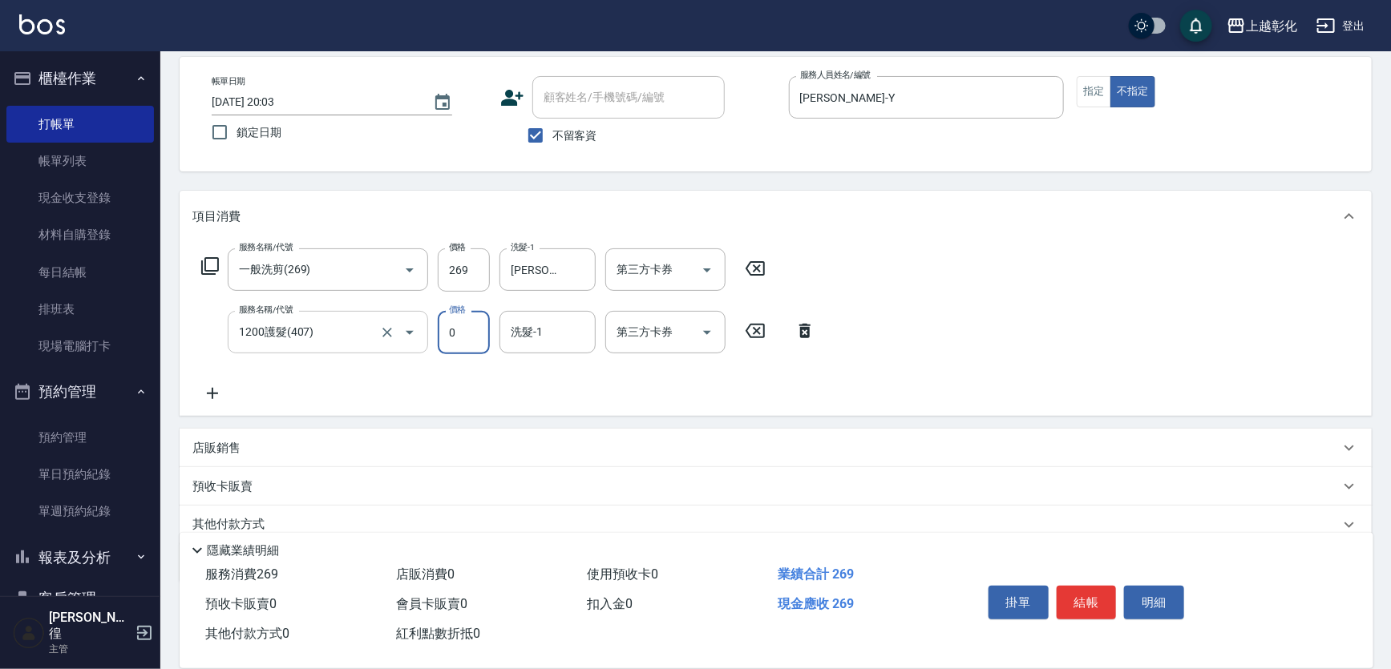
click at [273, 341] on input "1200護髮(407)" at bounding box center [305, 332] width 141 height 28
